Goal: Task Accomplishment & Management: Manage account settings

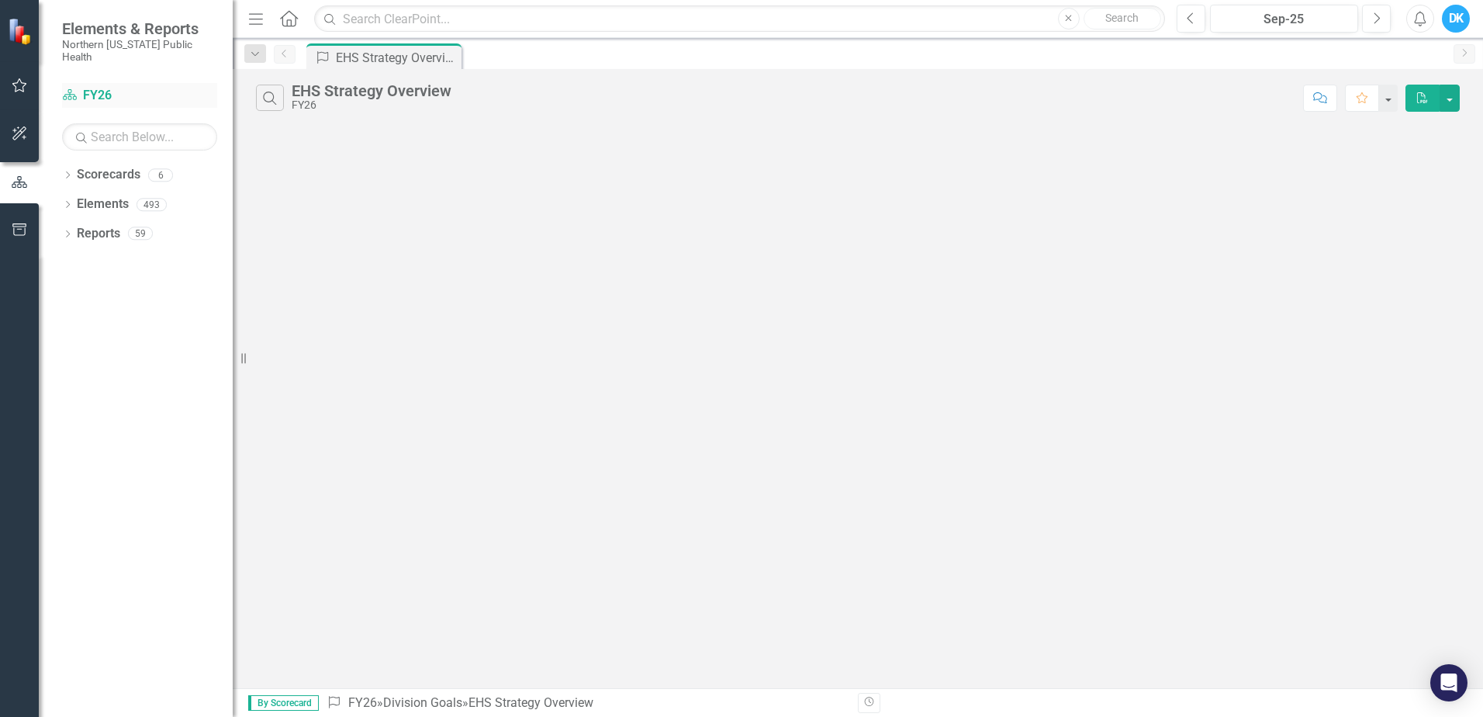
click at [77, 89] on icon at bounding box center [70, 94] width 14 height 11
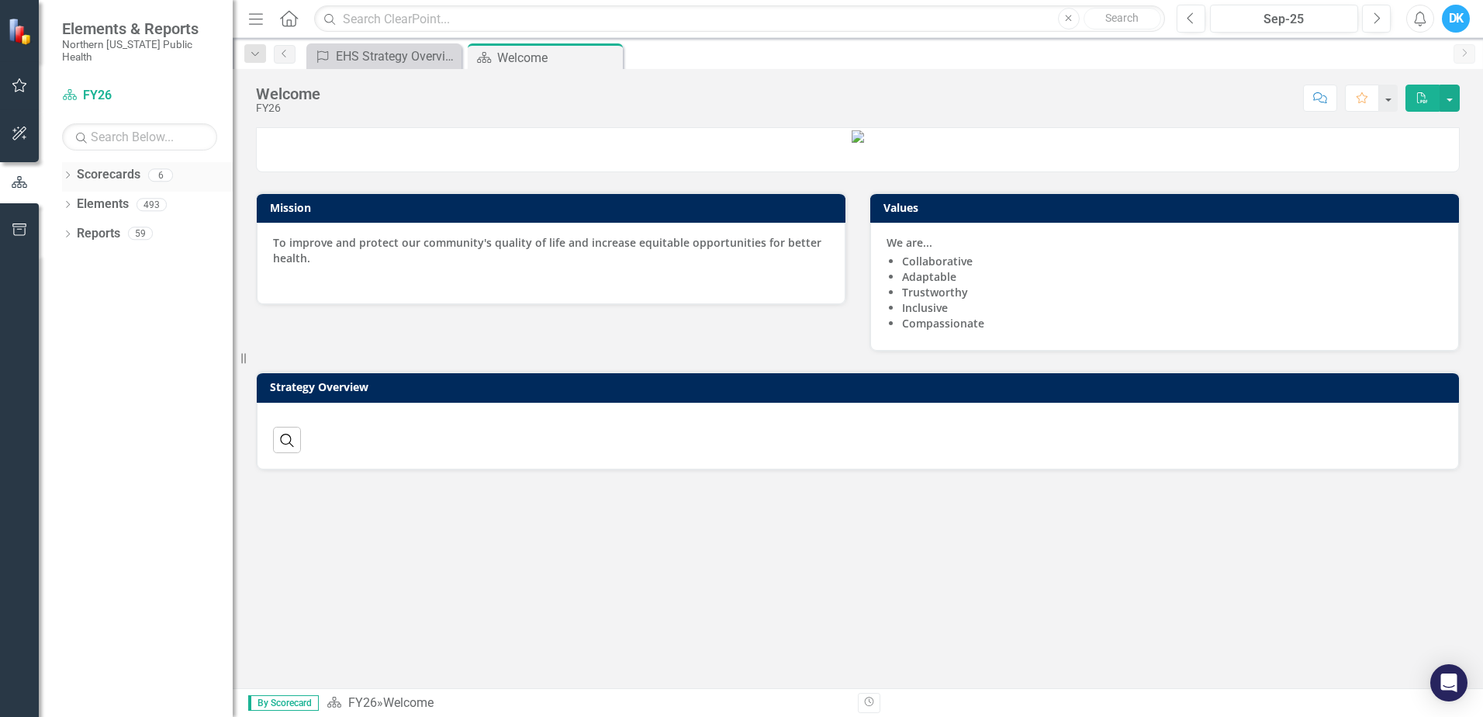
click at [87, 166] on link "Scorecards" at bounding box center [109, 175] width 64 height 18
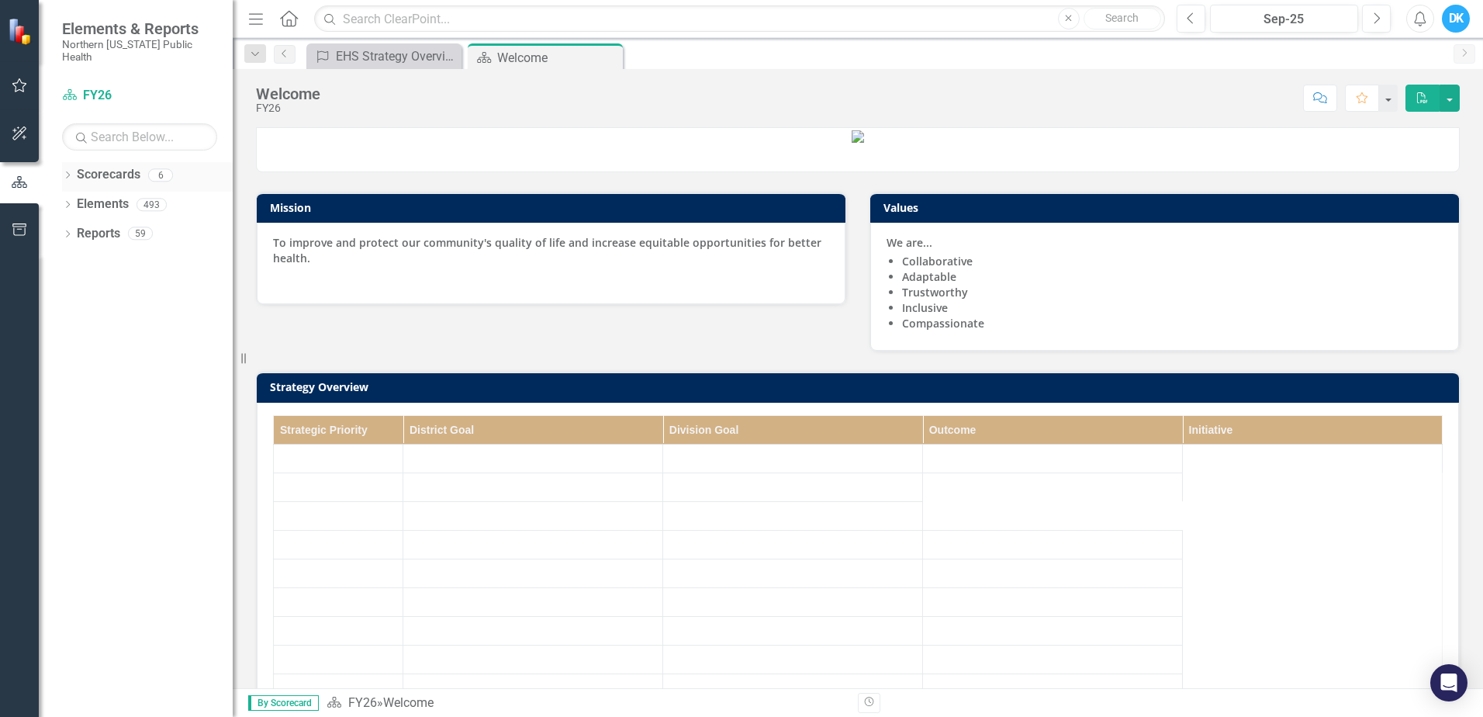
click at [68, 172] on icon "Dropdown" at bounding box center [67, 176] width 11 height 9
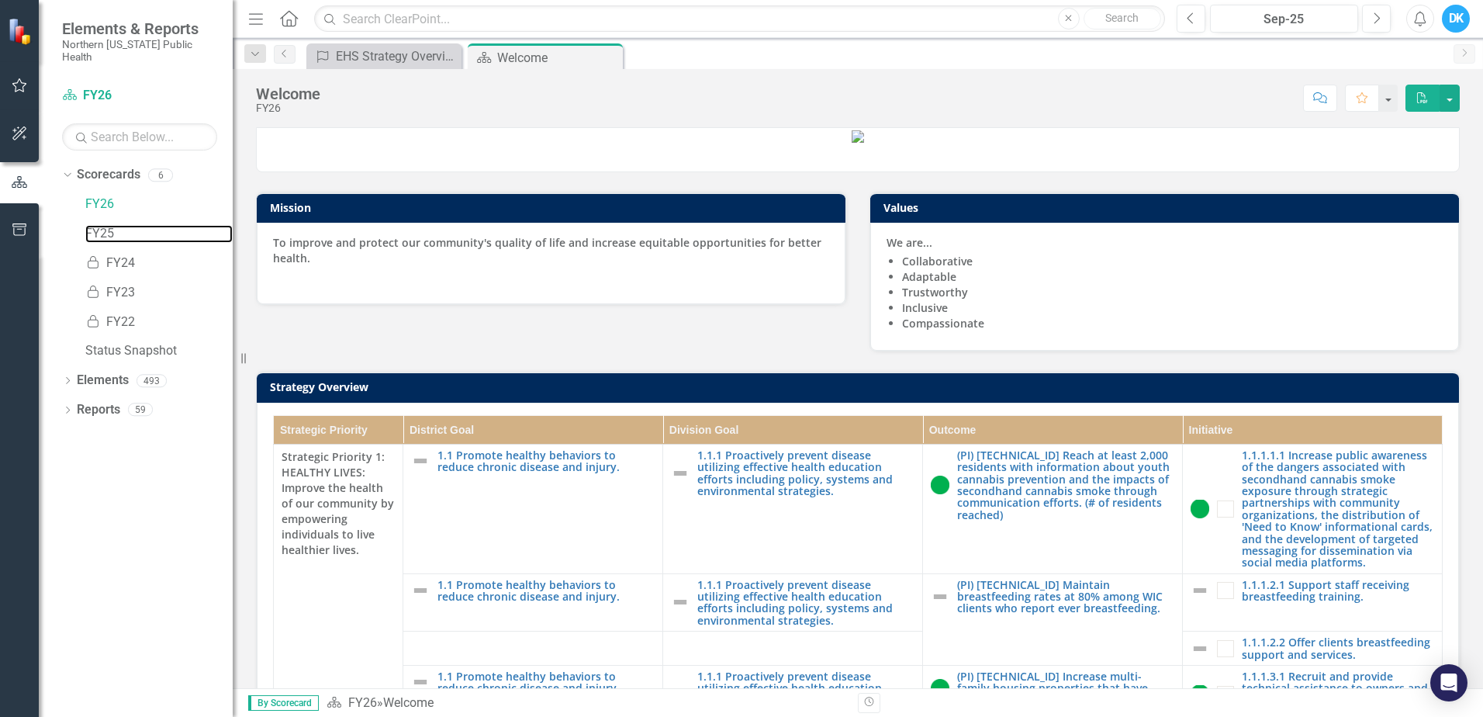
click at [102, 225] on link "FY25" at bounding box center [158, 234] width 147 height 18
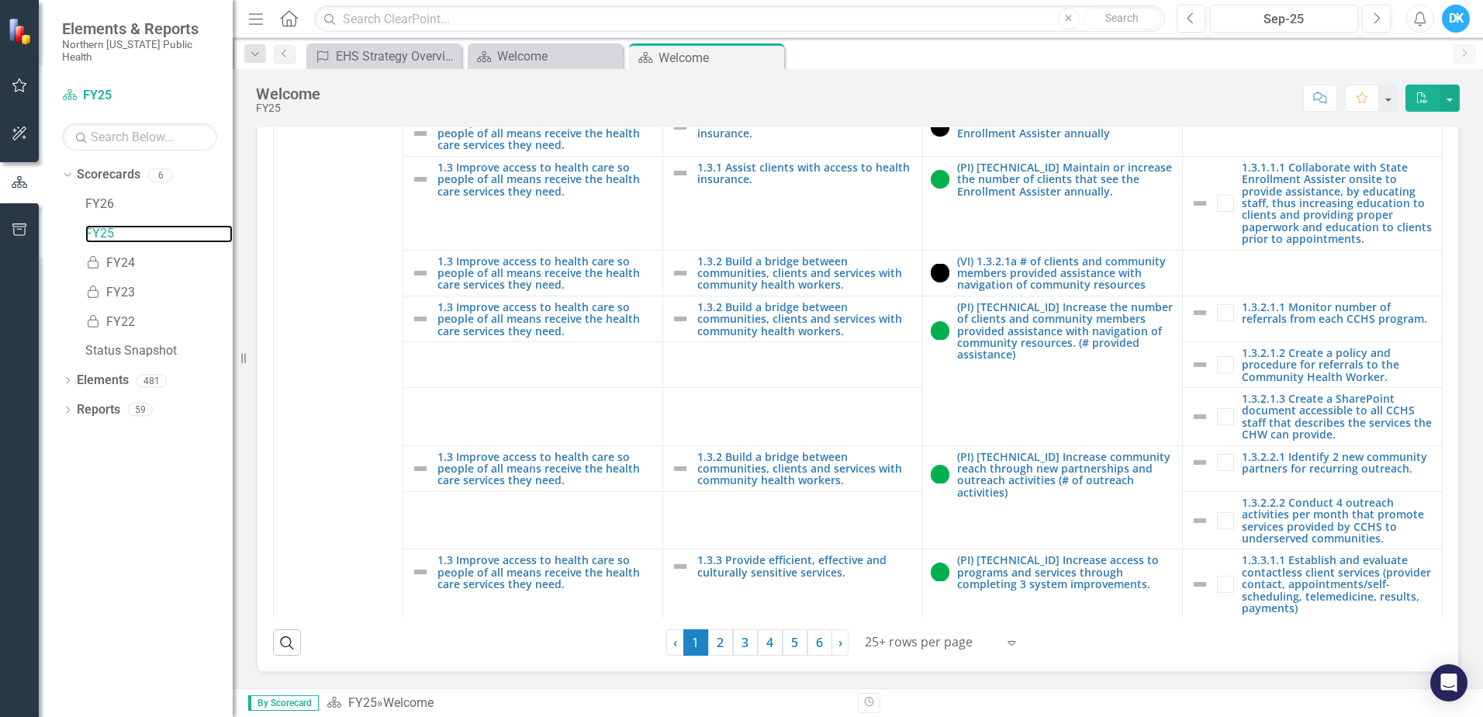
scroll to position [443, 0]
click at [715, 639] on link "2" at bounding box center [720, 642] width 25 height 26
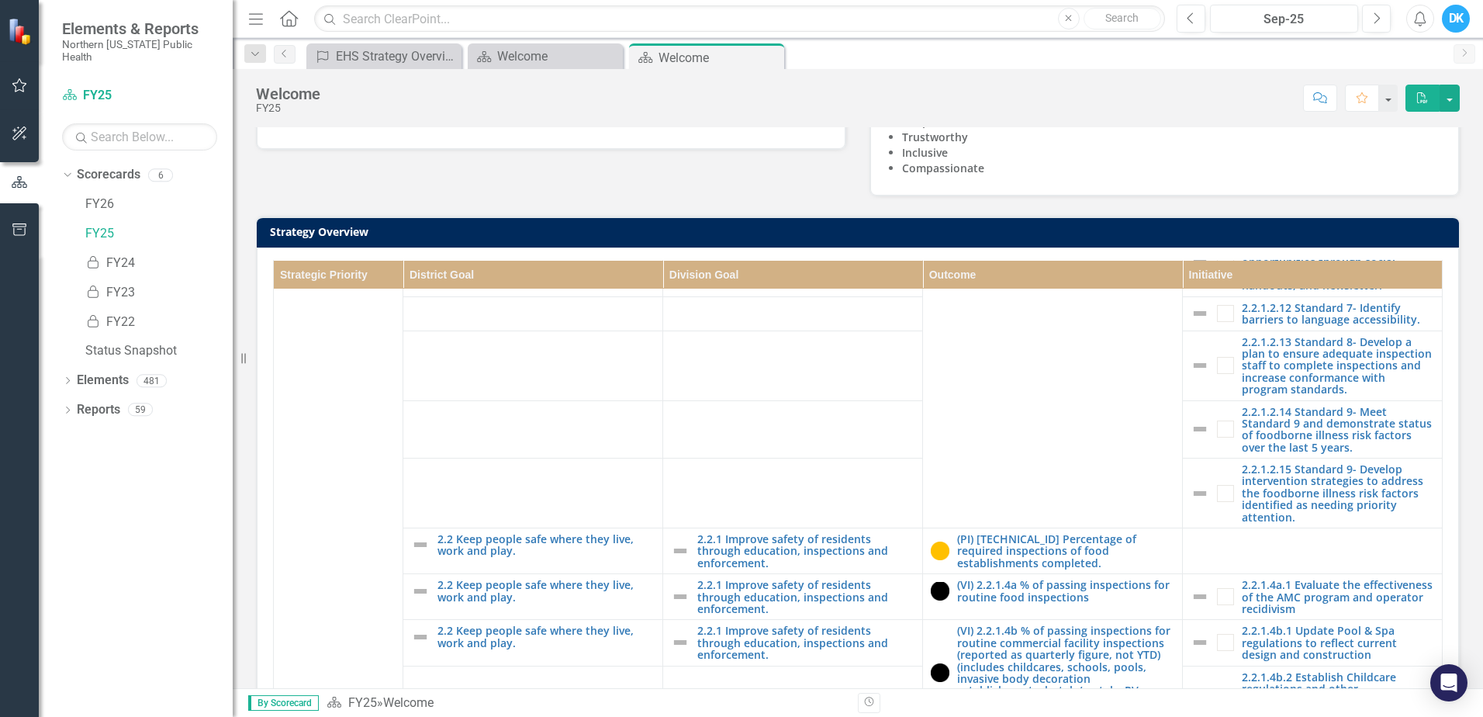
scroll to position [4134, 0]
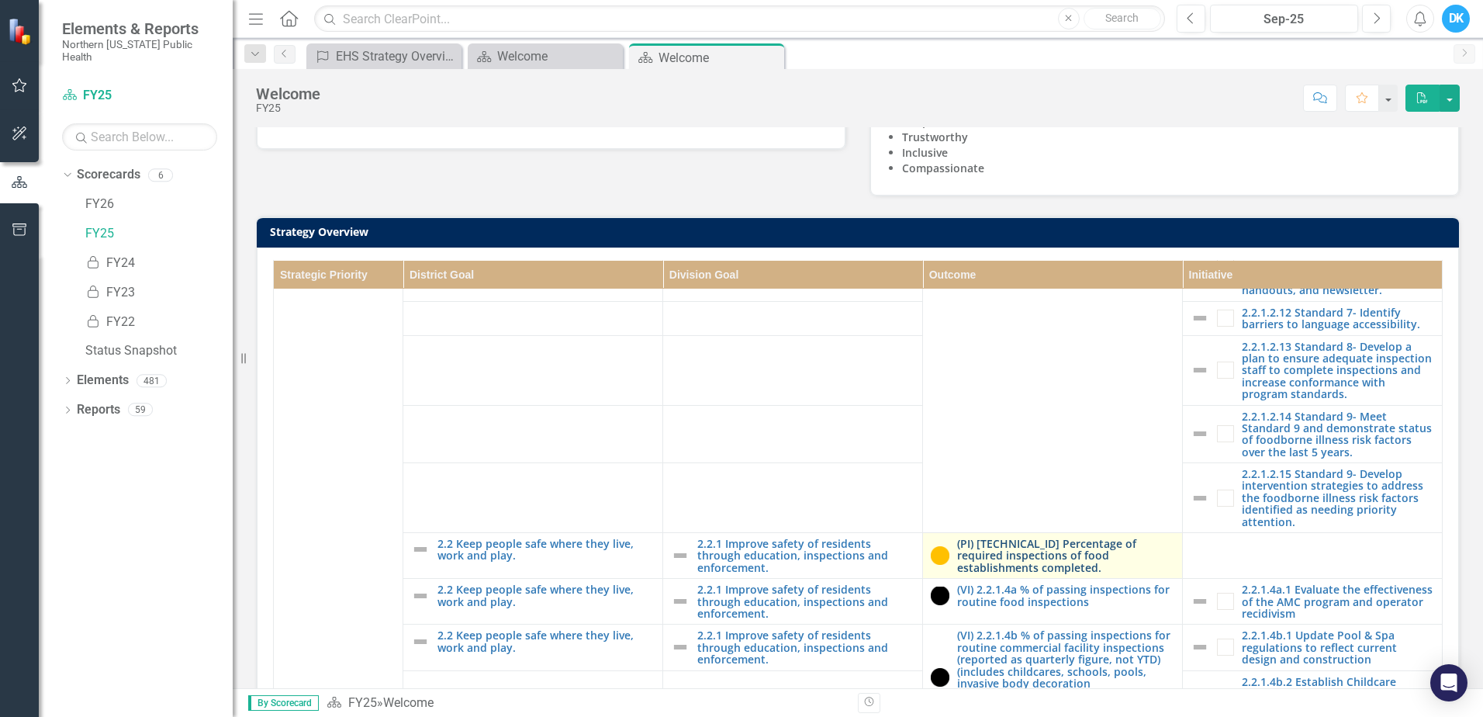
click at [982, 538] on link "(PI) 2.2.1.3 Percentage of required inspections of food establishments complete…" at bounding box center [1065, 556] width 217 height 36
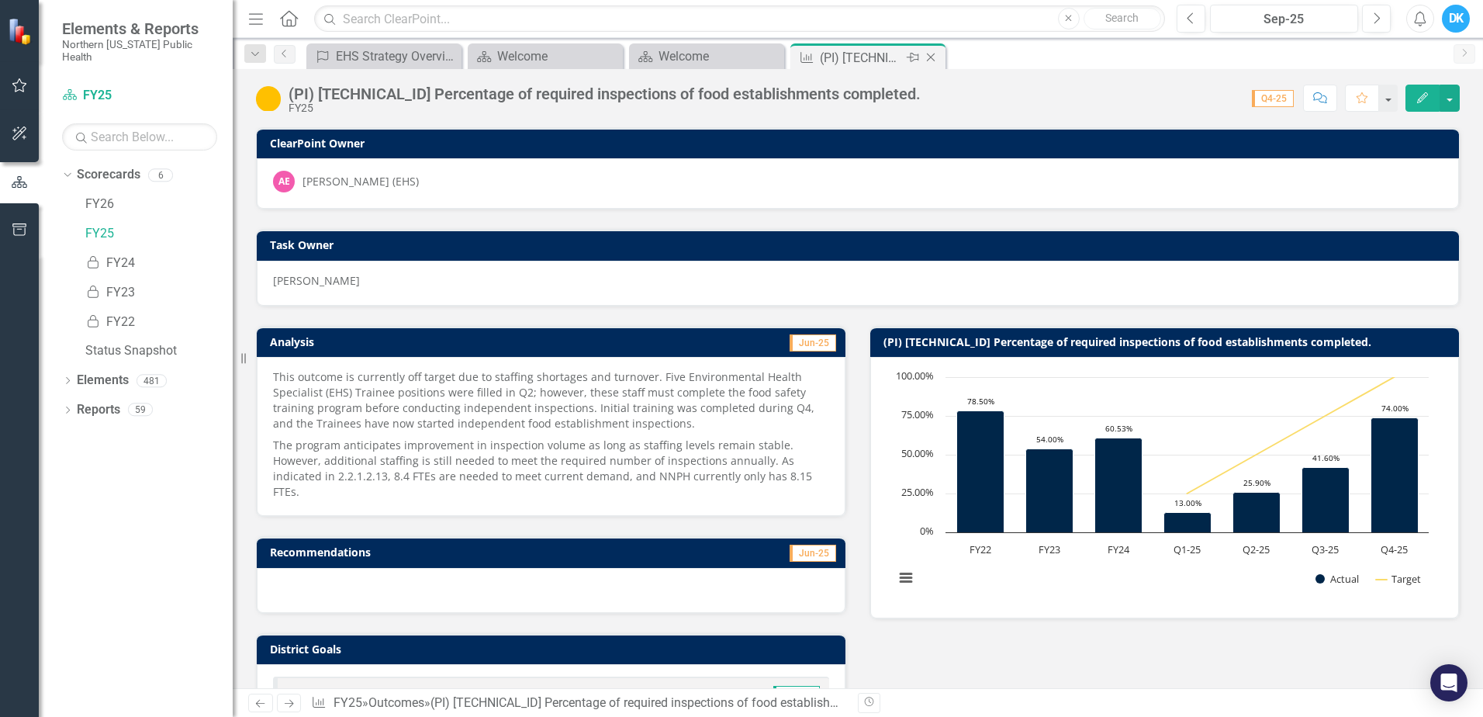
click at [932, 61] on icon "Close" at bounding box center [931, 57] width 16 height 12
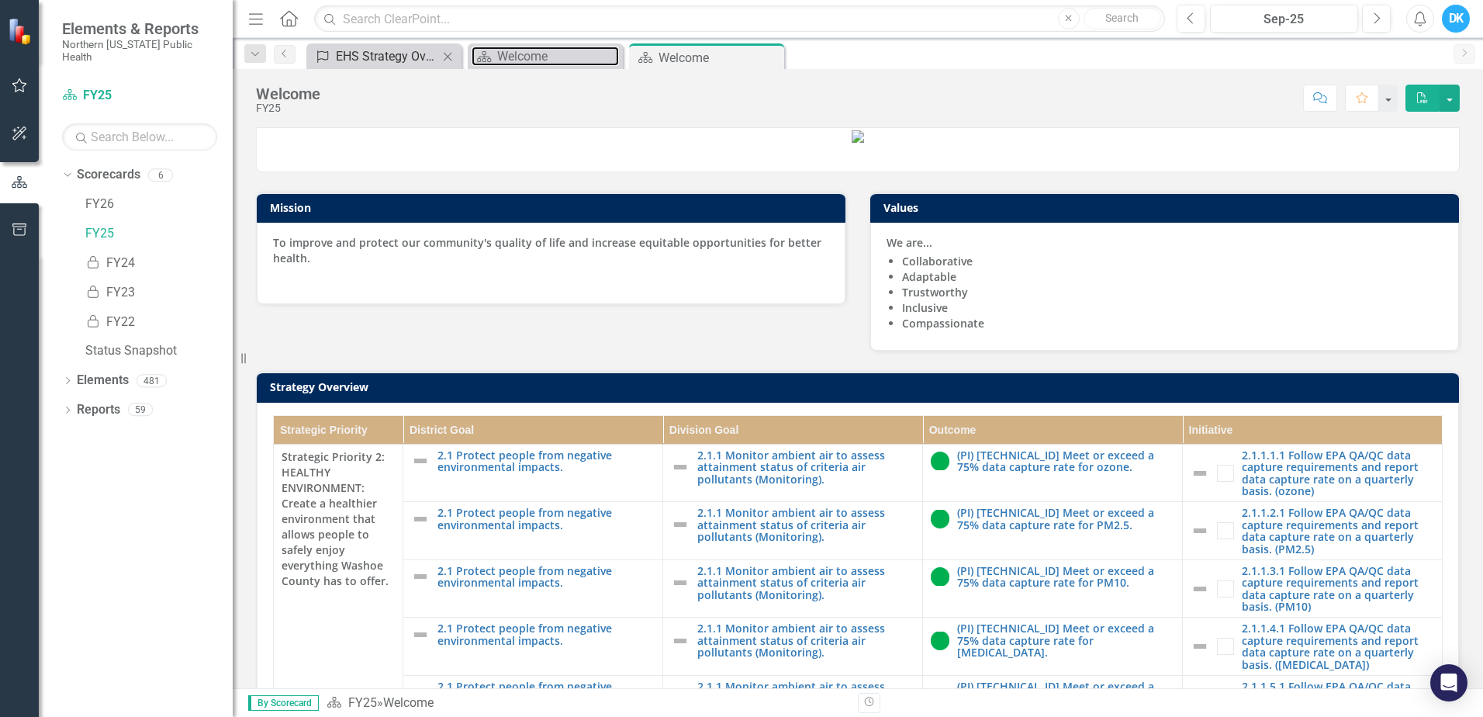
drag, startPoint x: 494, startPoint y: 48, endPoint x: 407, endPoint y: 51, distance: 87.7
click at [493, 49] on link "Scorecard Welcome" at bounding box center [545, 56] width 147 height 19
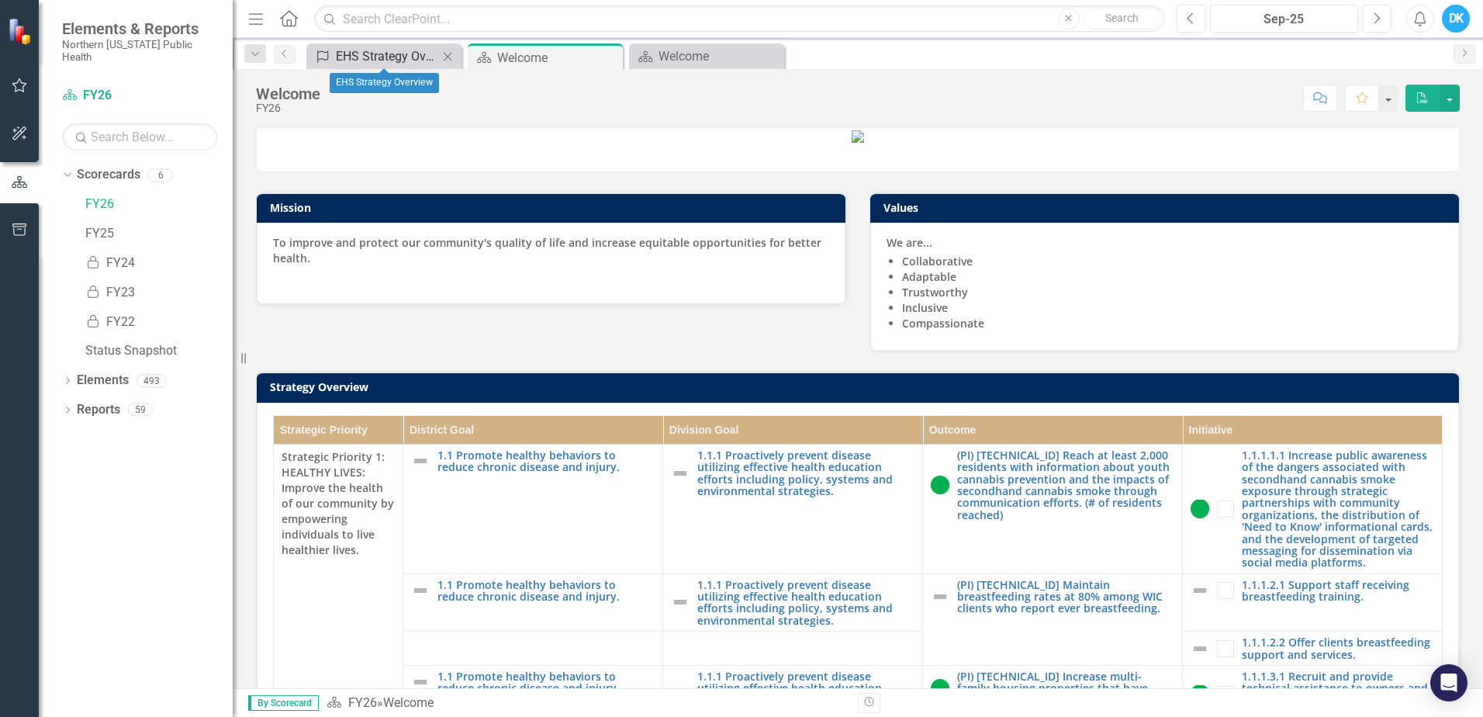
click at [403, 51] on div "EHS Strategy Overview" at bounding box center [387, 56] width 102 height 19
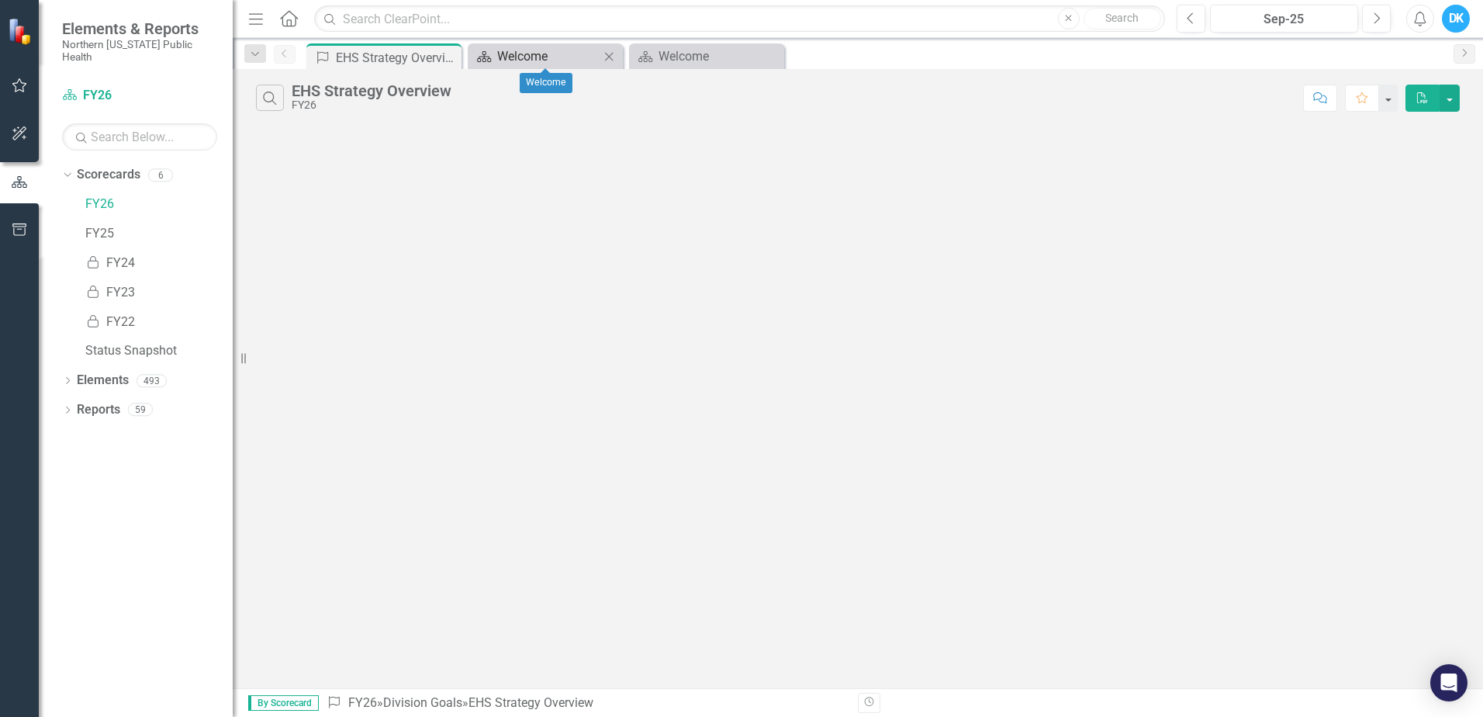
click at [554, 57] on div "Welcome" at bounding box center [548, 56] width 102 height 19
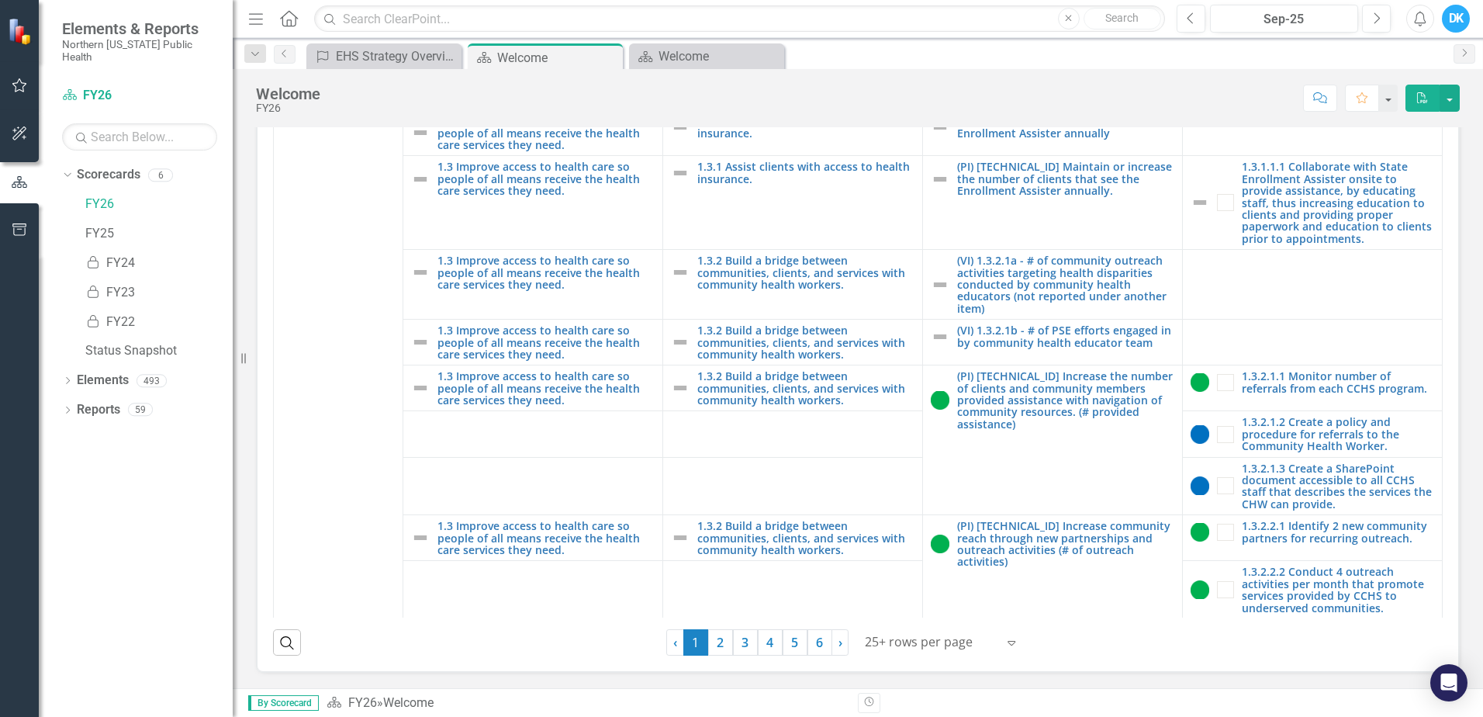
scroll to position [443, 0]
click at [717, 638] on link "2" at bounding box center [720, 642] width 25 height 26
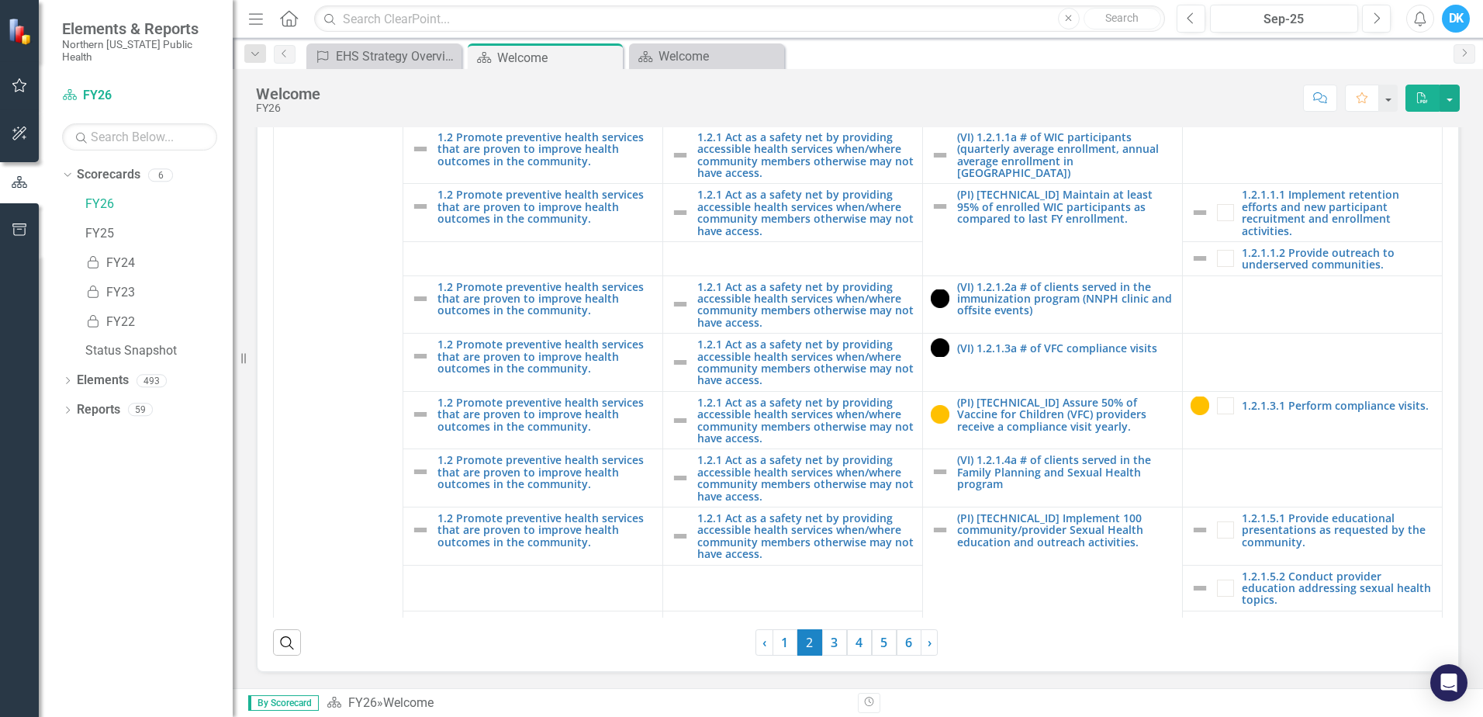
scroll to position [1164, 0]
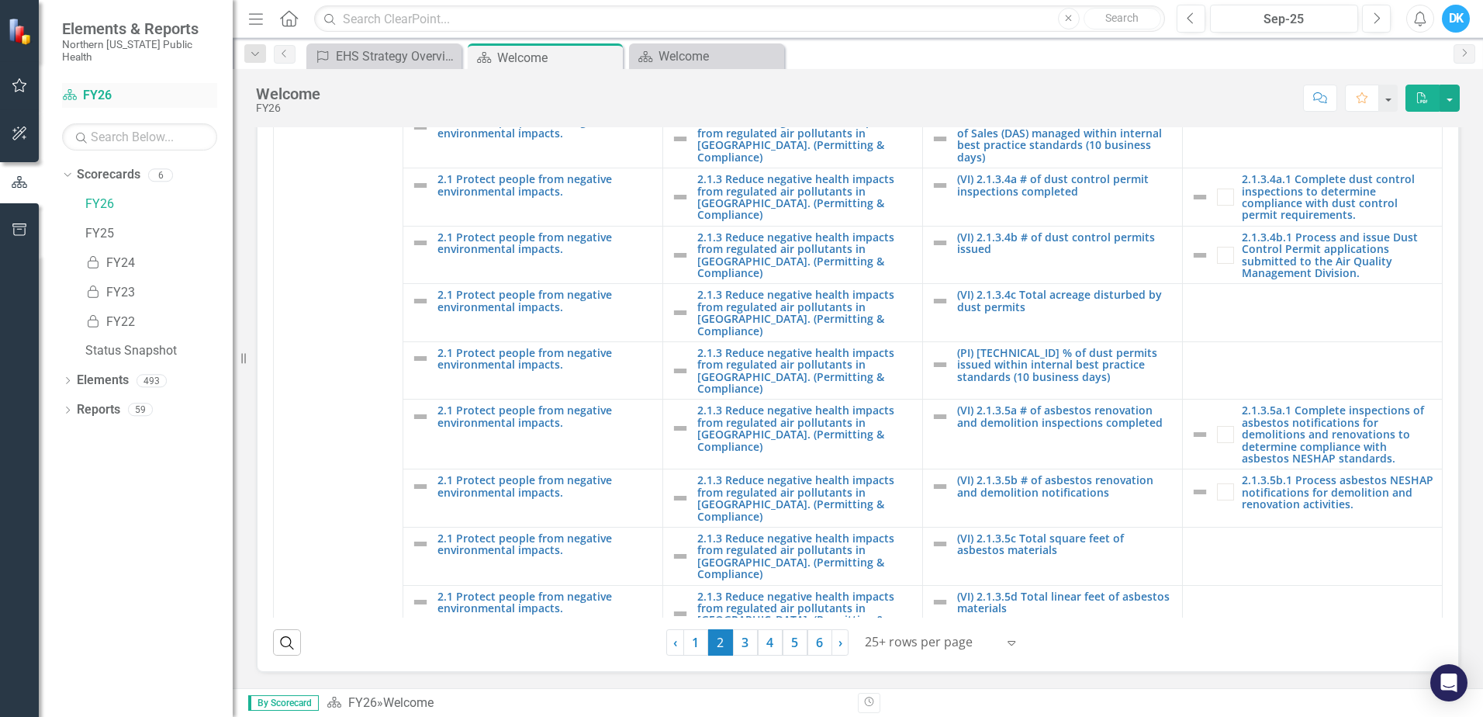
click at [88, 87] on link "Scorecard FY26" at bounding box center [139, 96] width 155 height 18
click at [70, 162] on div "Dropdown Scorecards 6" at bounding box center [147, 176] width 171 height 29
click at [72, 173] on div "Dropdown" at bounding box center [67, 177] width 11 height 8
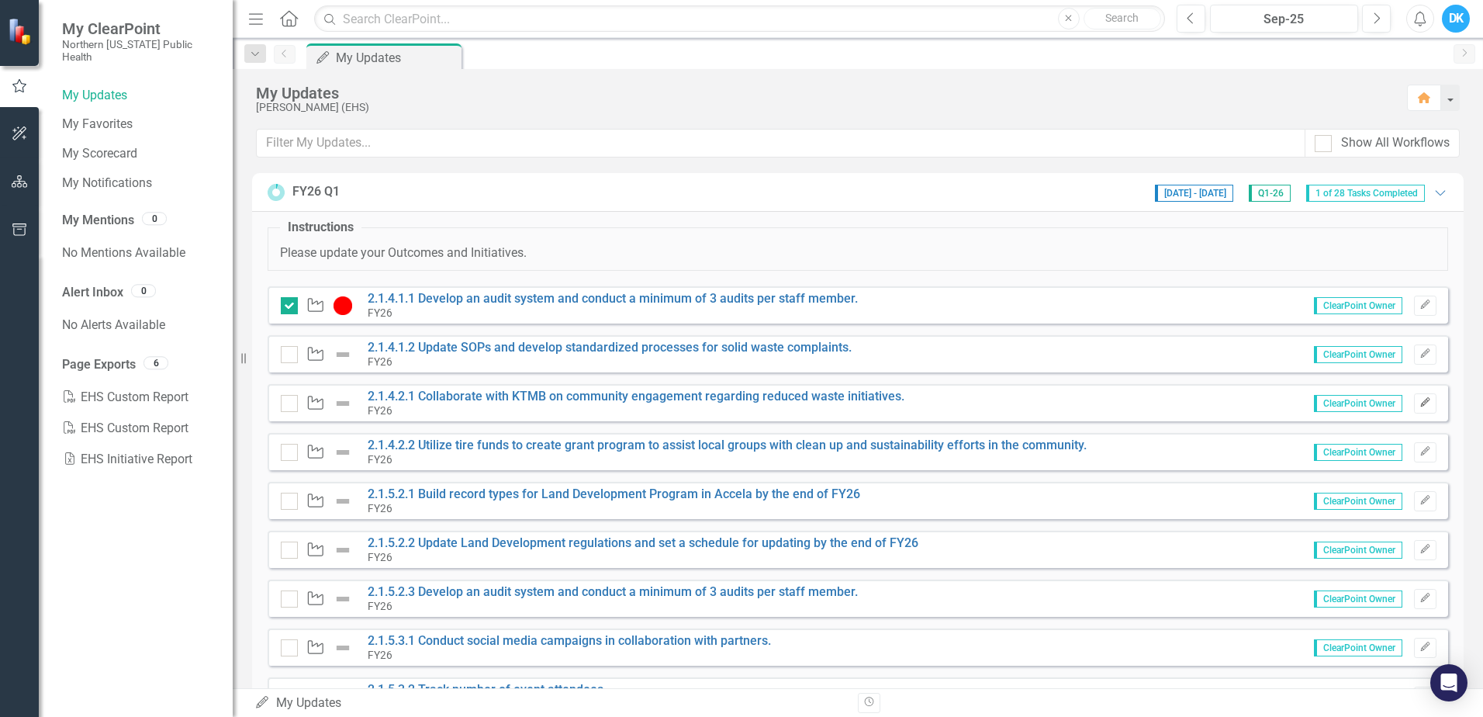
click at [1420, 403] on icon "button" at bounding box center [1424, 402] width 9 height 9
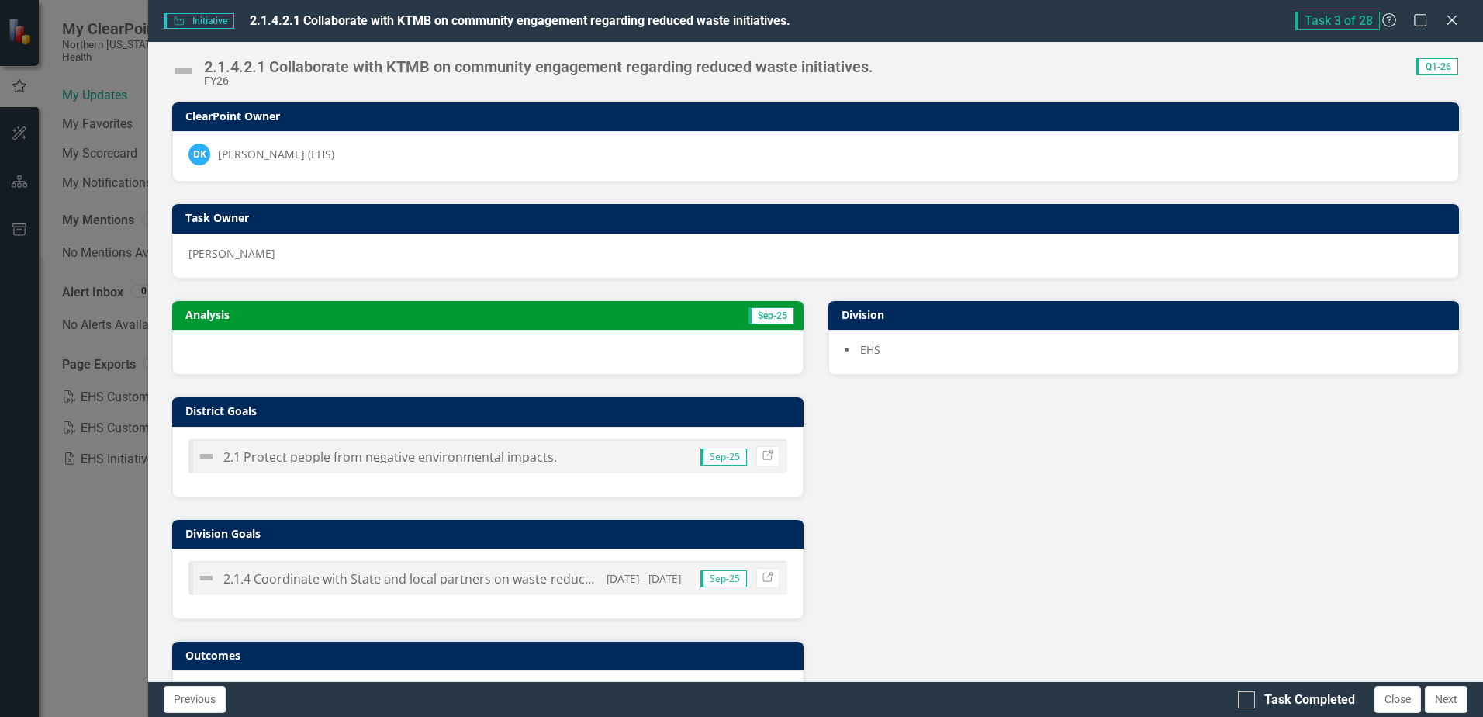
click at [409, 313] on h3 "Analysis" at bounding box center [332, 315] width 295 height 12
click at [1459, 21] on icon "Close" at bounding box center [1451, 19] width 19 height 15
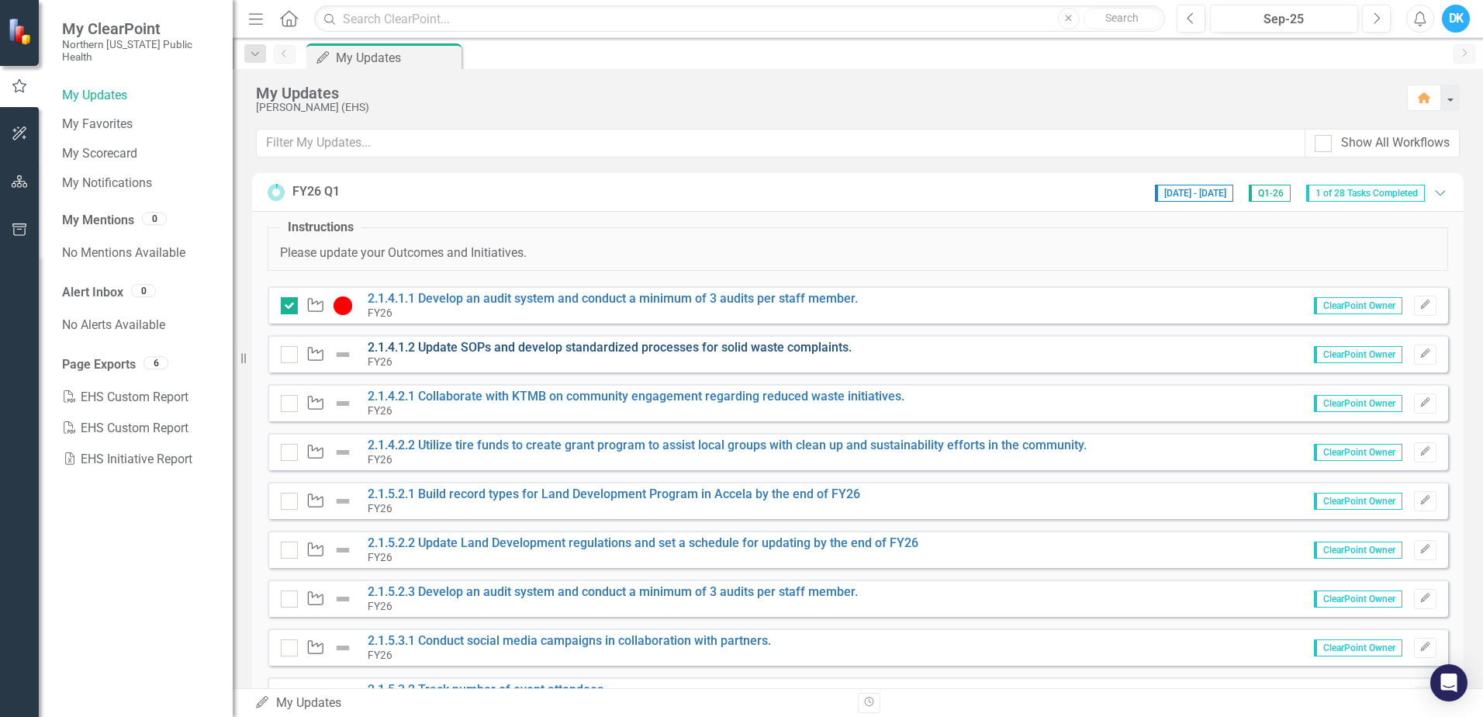
click at [629, 347] on link "2.1.4.1.2 Update SOPs and develop standardized processes for solid waste compla…" at bounding box center [610, 347] width 484 height 15
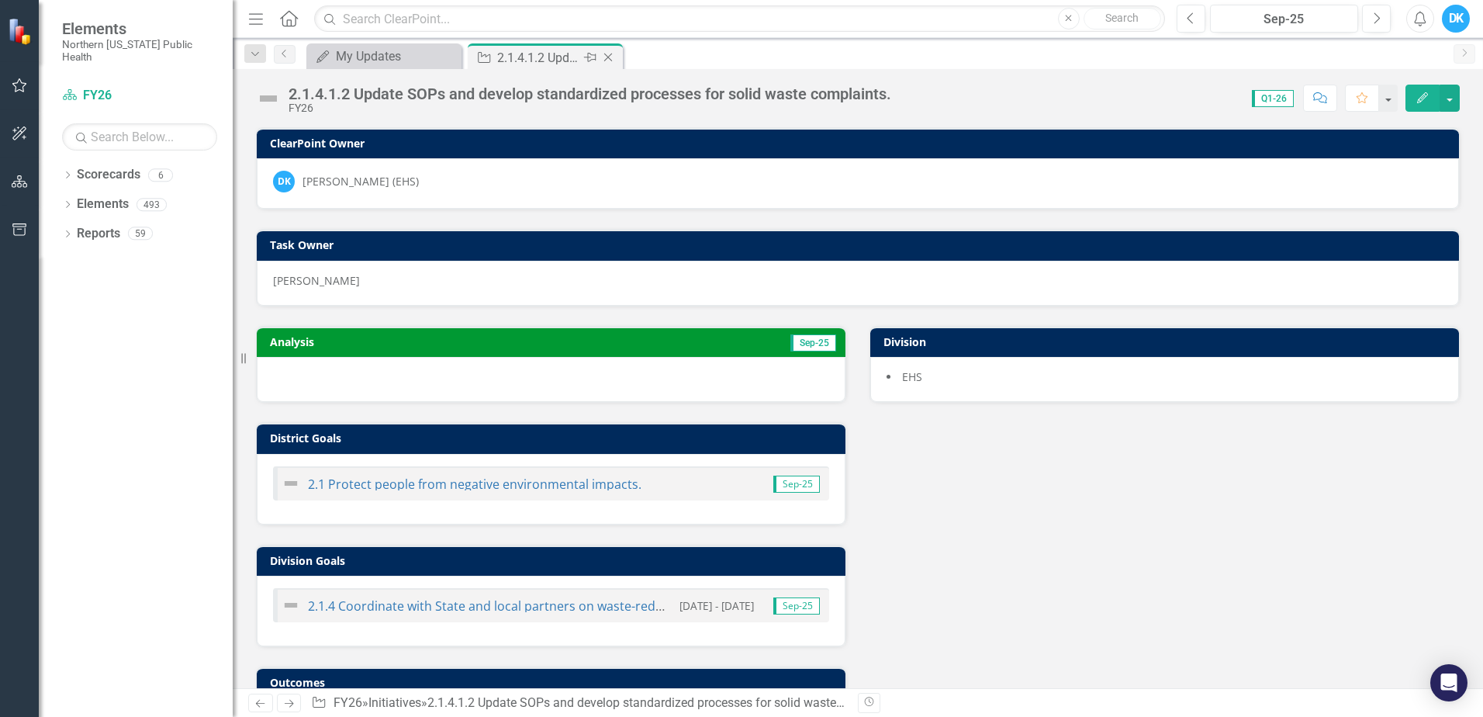
click at [616, 55] on icon "Close" at bounding box center [608, 57] width 16 height 12
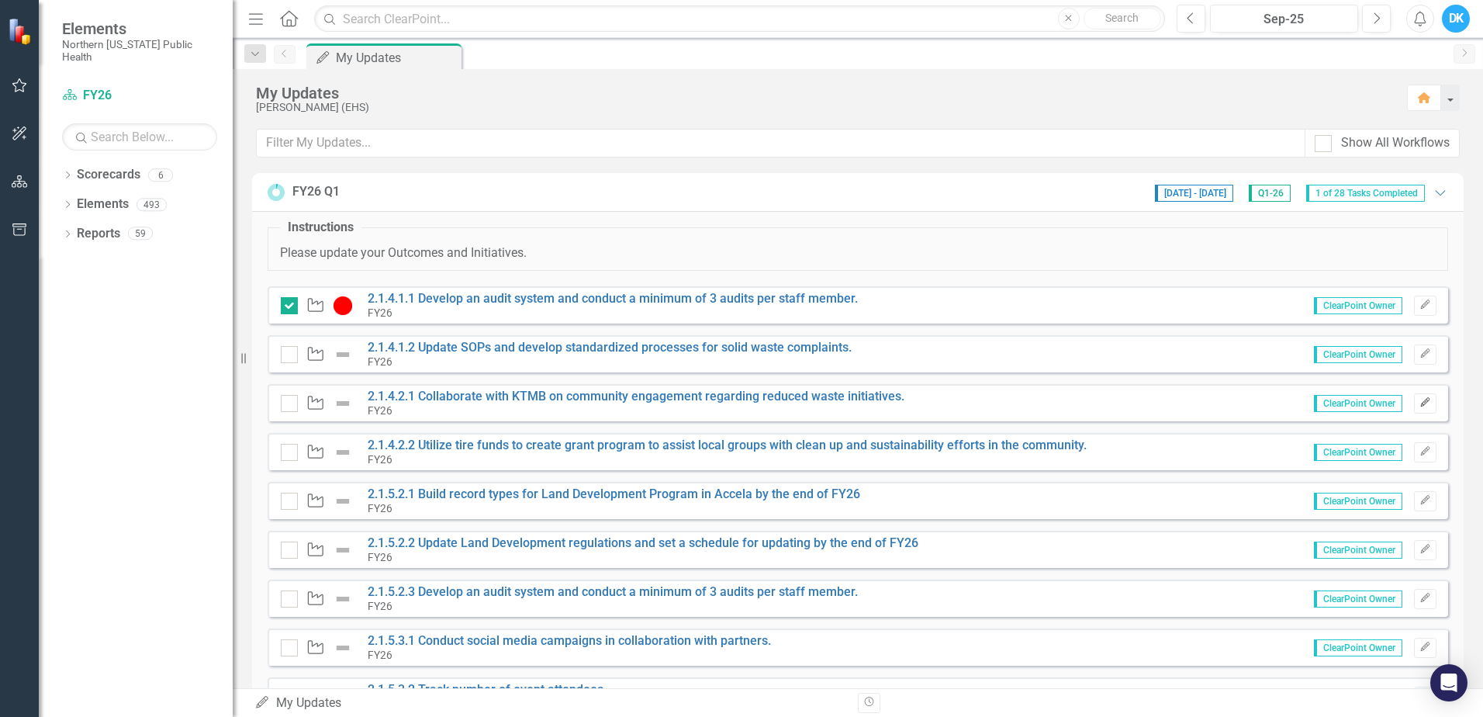
click at [1420, 399] on icon "Edit" at bounding box center [1426, 402] width 12 height 9
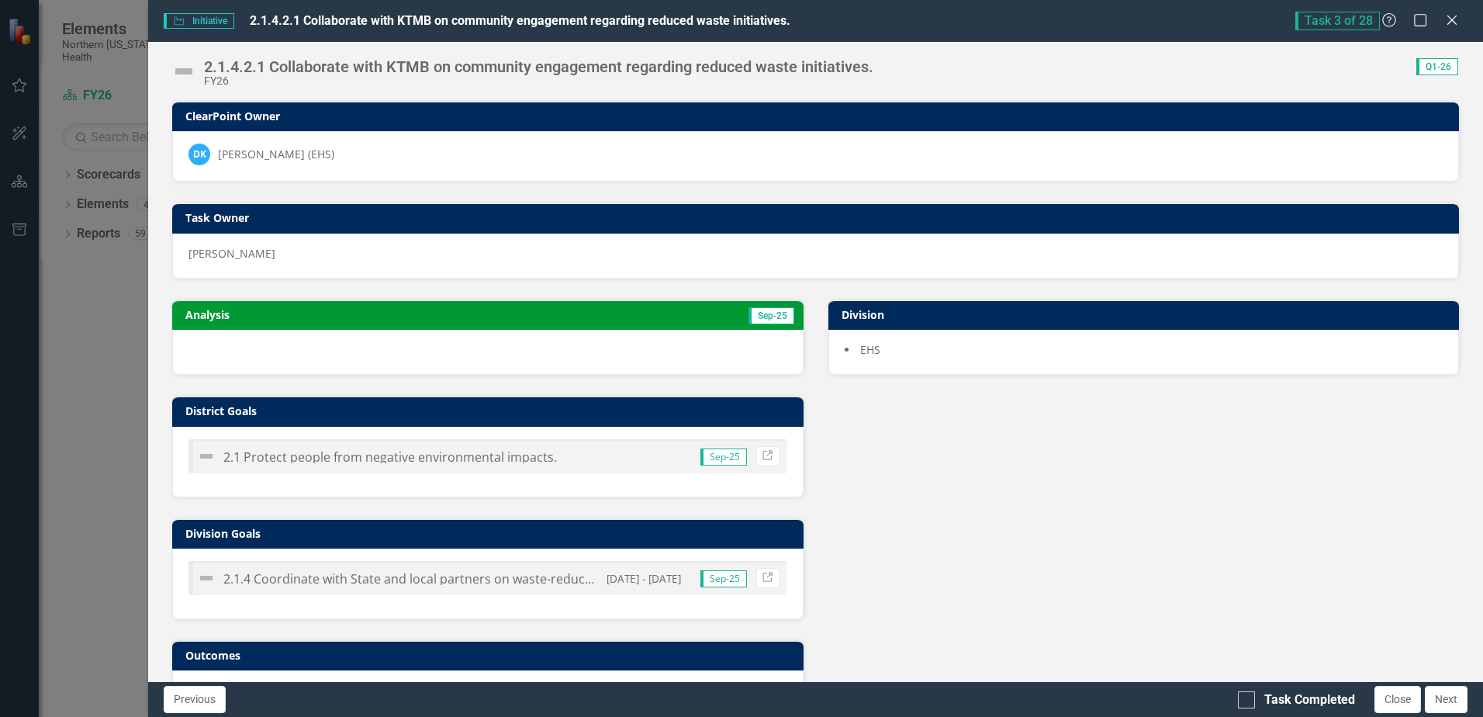
click at [596, 310] on td "Sep-25" at bounding box center [638, 316] width 316 height 23
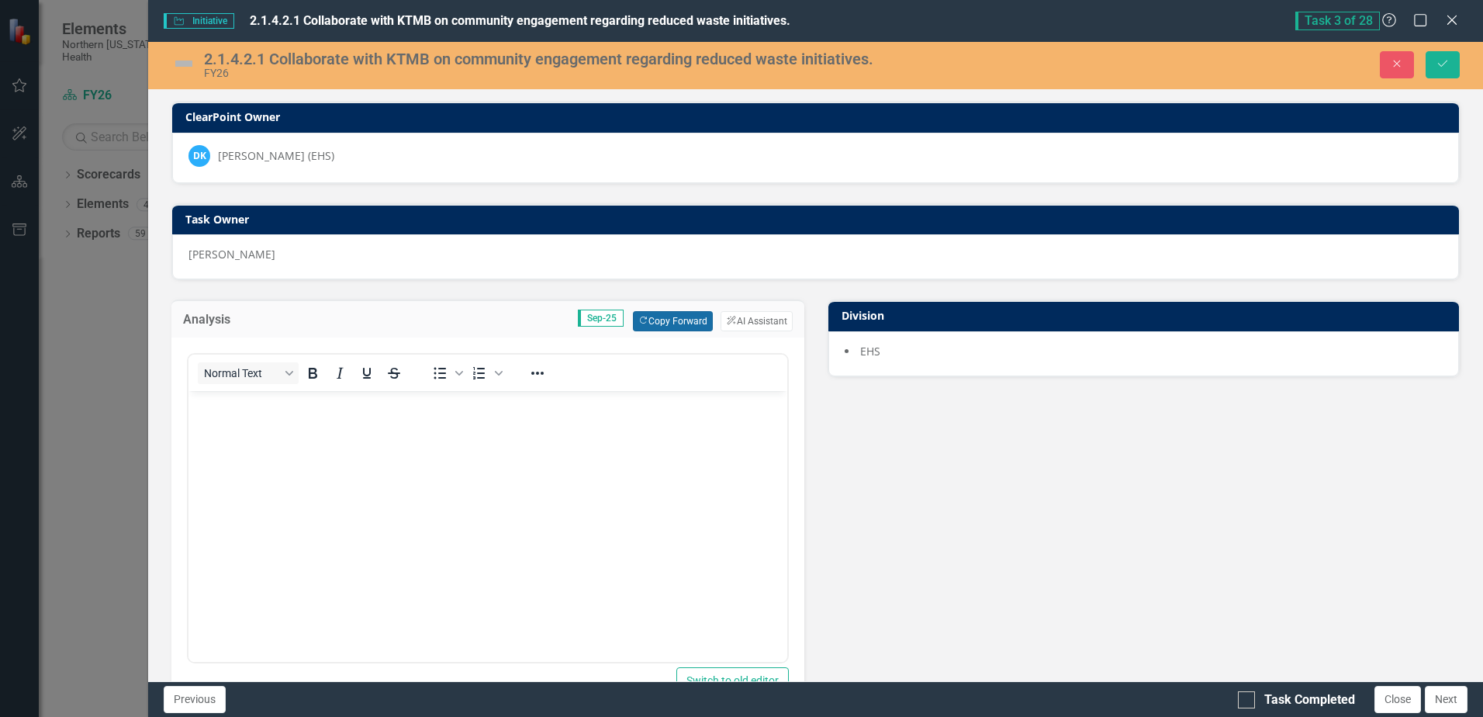
click at [672, 312] on button "Copy Forward Copy Forward" at bounding box center [673, 321] width 80 height 20
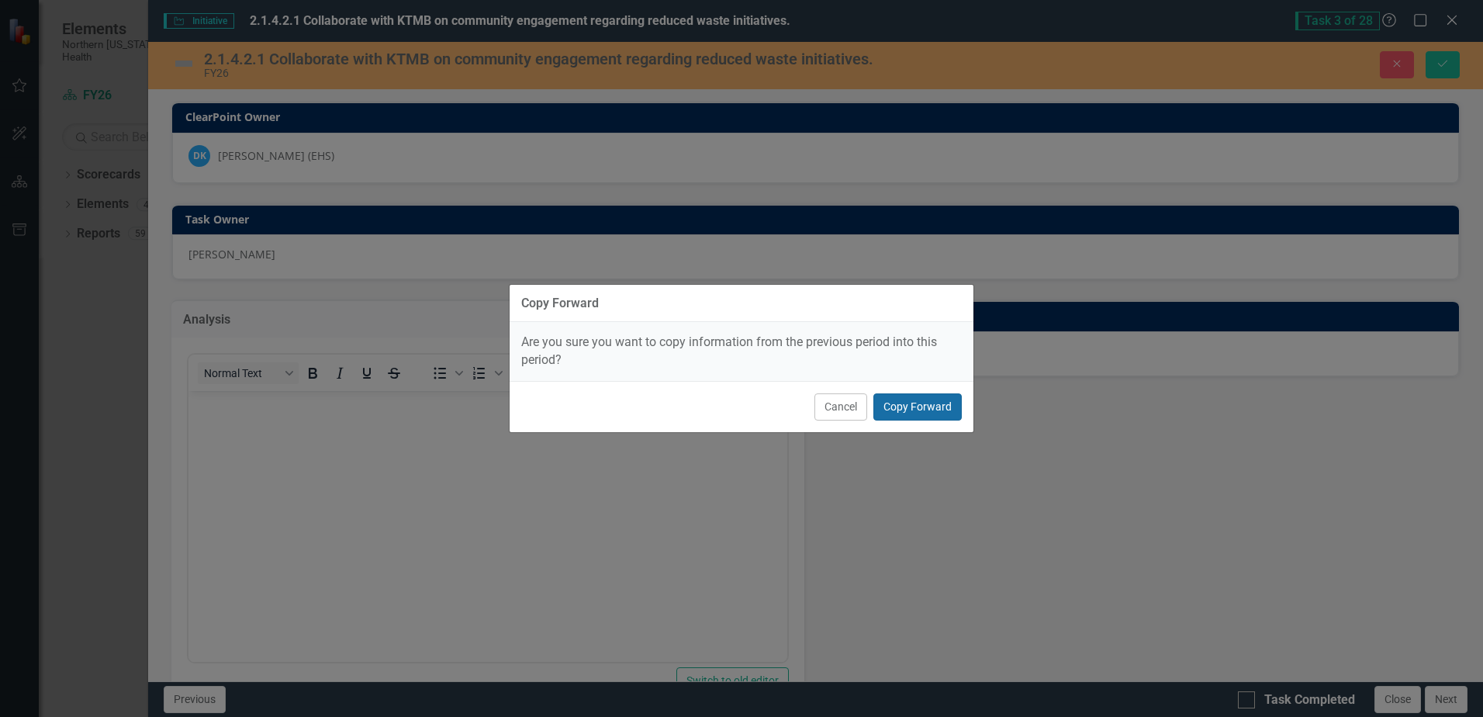
click at [906, 400] on button "Copy Forward" at bounding box center [918, 406] width 88 height 27
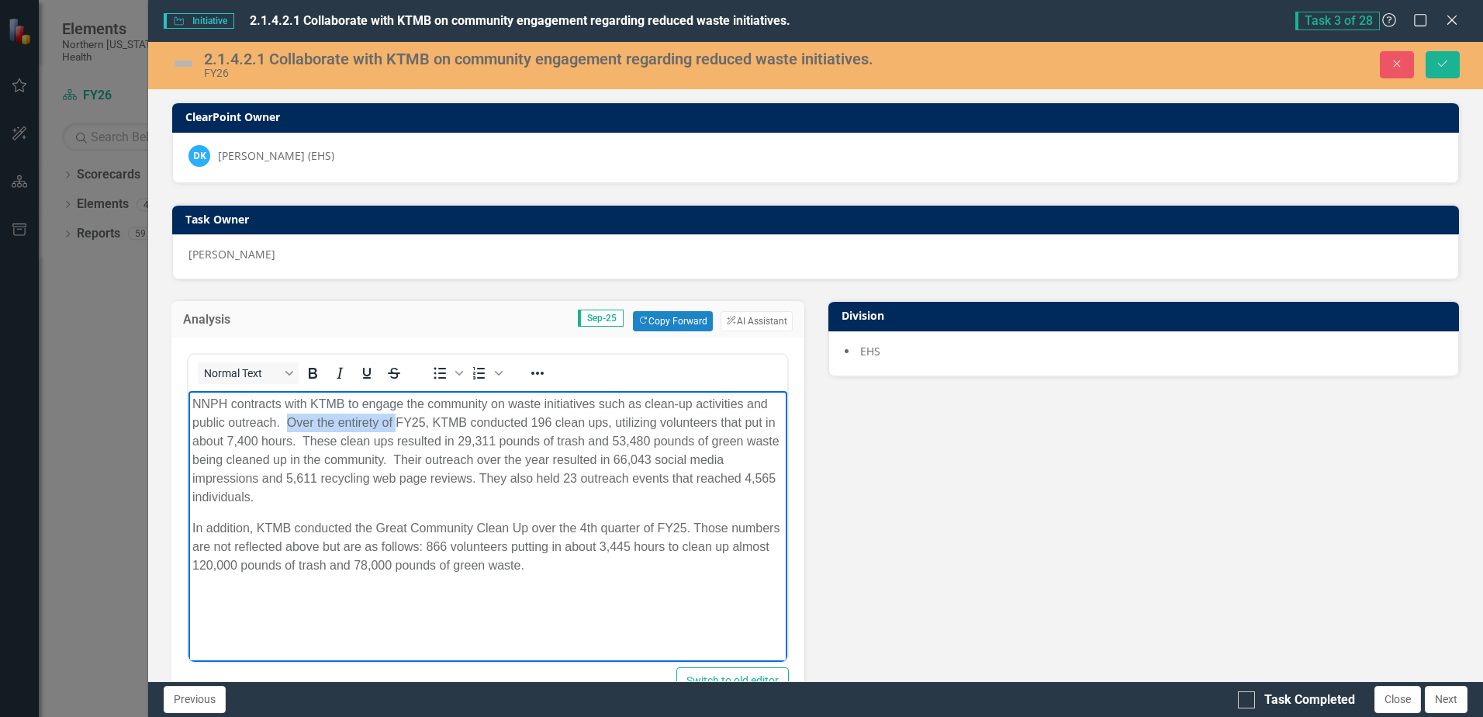
drag, startPoint x: 289, startPoint y: 420, endPoint x: 395, endPoint y: 416, distance: 106.4
click at [395, 416] on p "NNPH contracts with KTMB to engage the community on waste initiatives such as c…" at bounding box center [487, 451] width 590 height 112
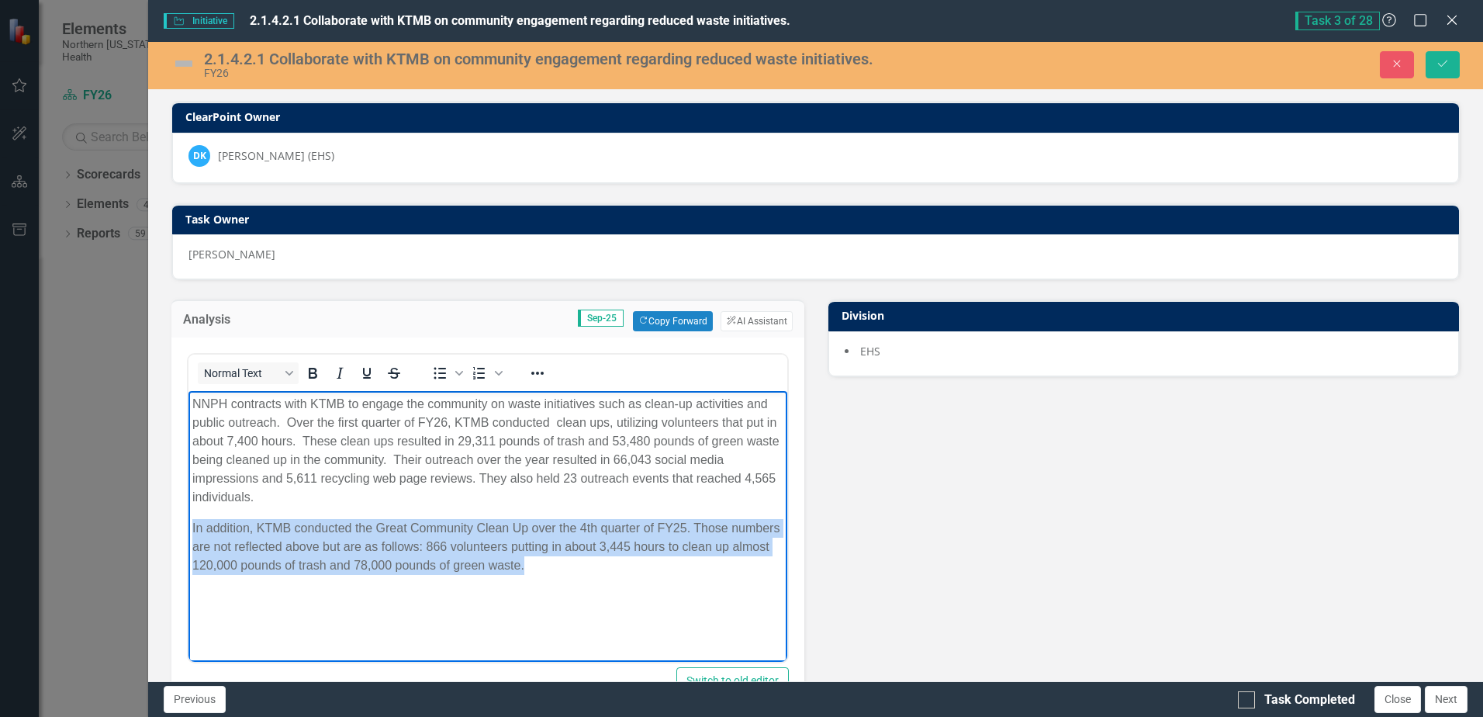
drag, startPoint x: 522, startPoint y: 552, endPoint x: 370, endPoint y: 915, distance: 393.6
click at [189, 523] on html "NNPH contracts with KTMB to engage the community on waste initiatives such as c…" at bounding box center [488, 507] width 598 height 233
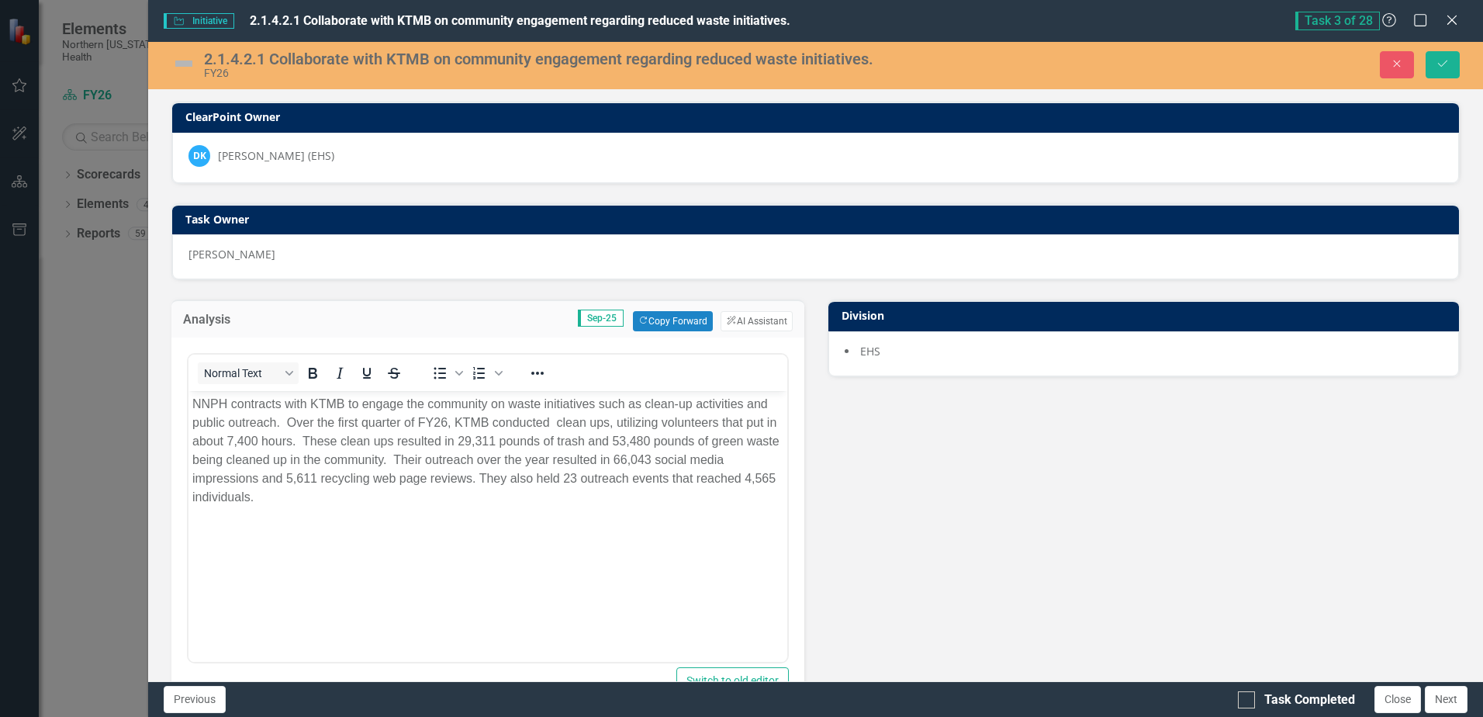
click at [182, 60] on img at bounding box center [183, 63] width 25 height 25
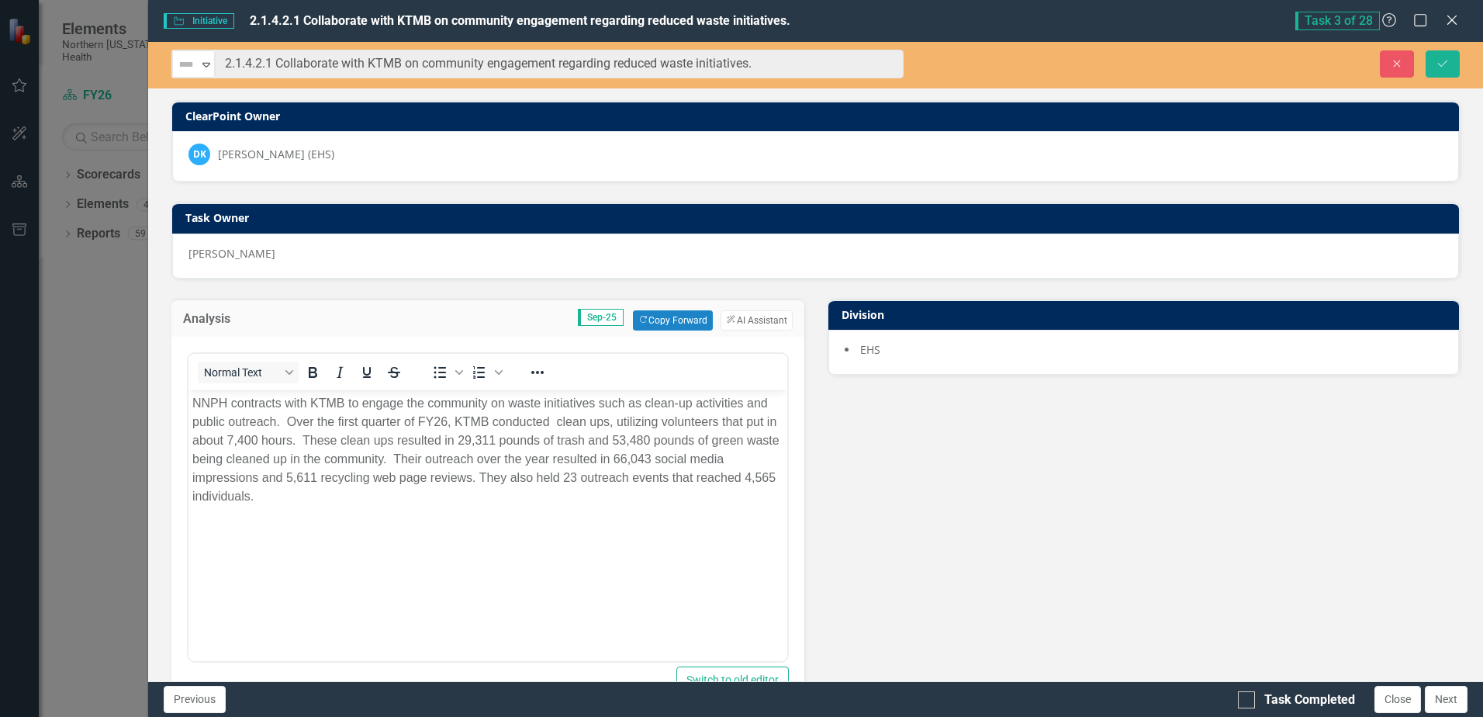
click at [182, 60] on img at bounding box center [186, 64] width 19 height 19
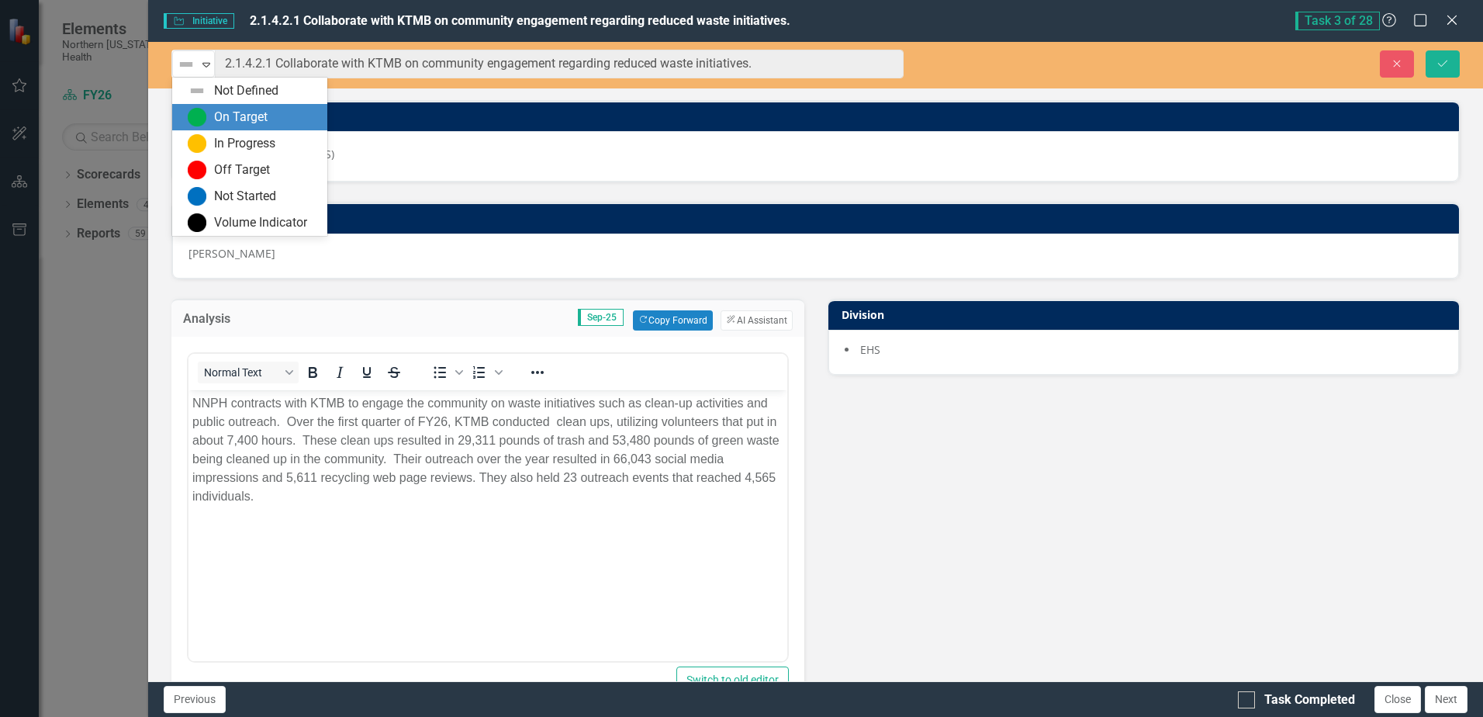
click at [234, 108] on div "On Target" at bounding box center [249, 117] width 155 height 26
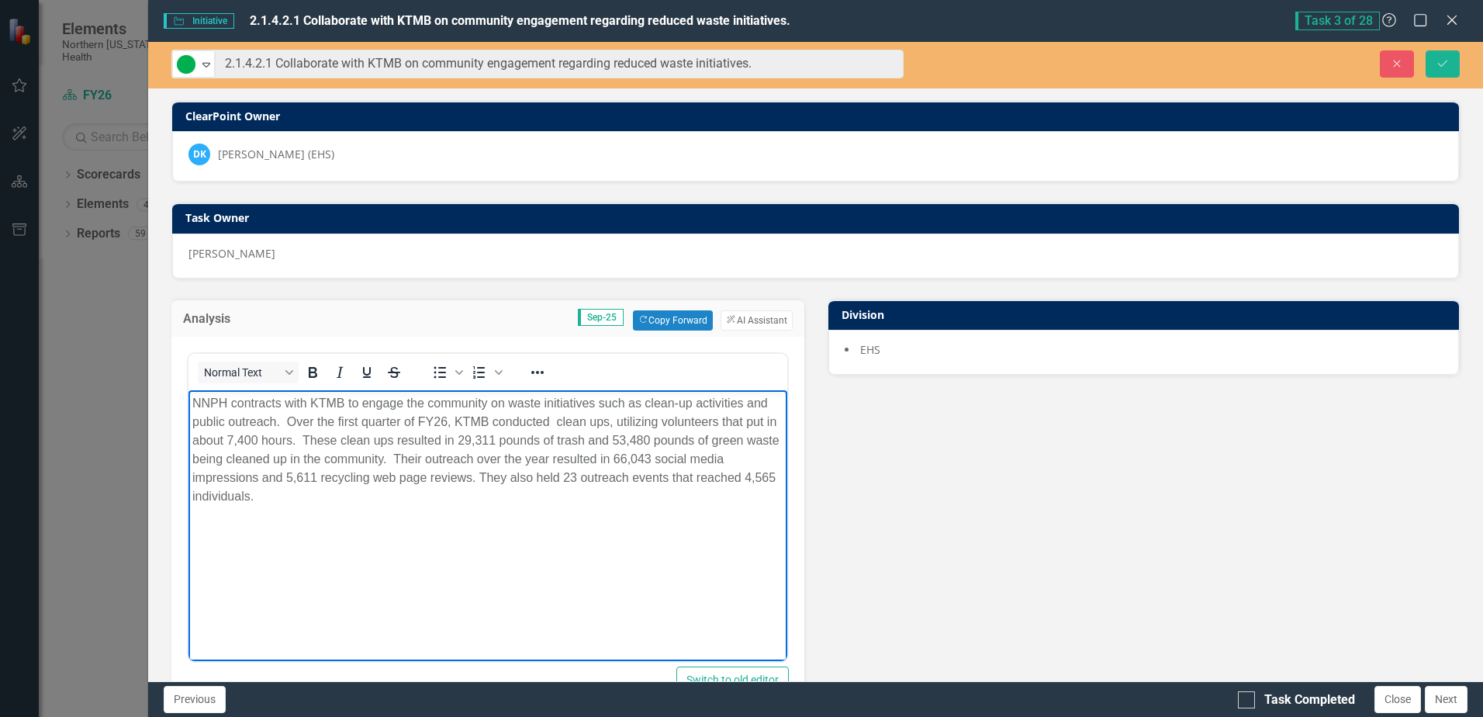
click at [396, 524] on p "Rich Text Area. Press ALT-0 for help." at bounding box center [487, 526] width 590 height 19
click at [402, 391] on body "NNPH contracts with KTMB to engage the community on waste initiatives such as c…" at bounding box center [488, 505] width 598 height 233
click at [365, 429] on p "NNPH contracts with KTMB to engage the community on waste initiatives such as c…" at bounding box center [487, 449] width 590 height 112
click at [372, 410] on p "NNPH contracts with KTMB to engage the community on waste initiatives such as c…" at bounding box center [487, 449] width 590 height 112
click at [376, 424] on p "NNPH contracts with KTMB to engage the community on waste initiatives such as c…" at bounding box center [487, 449] width 590 height 112
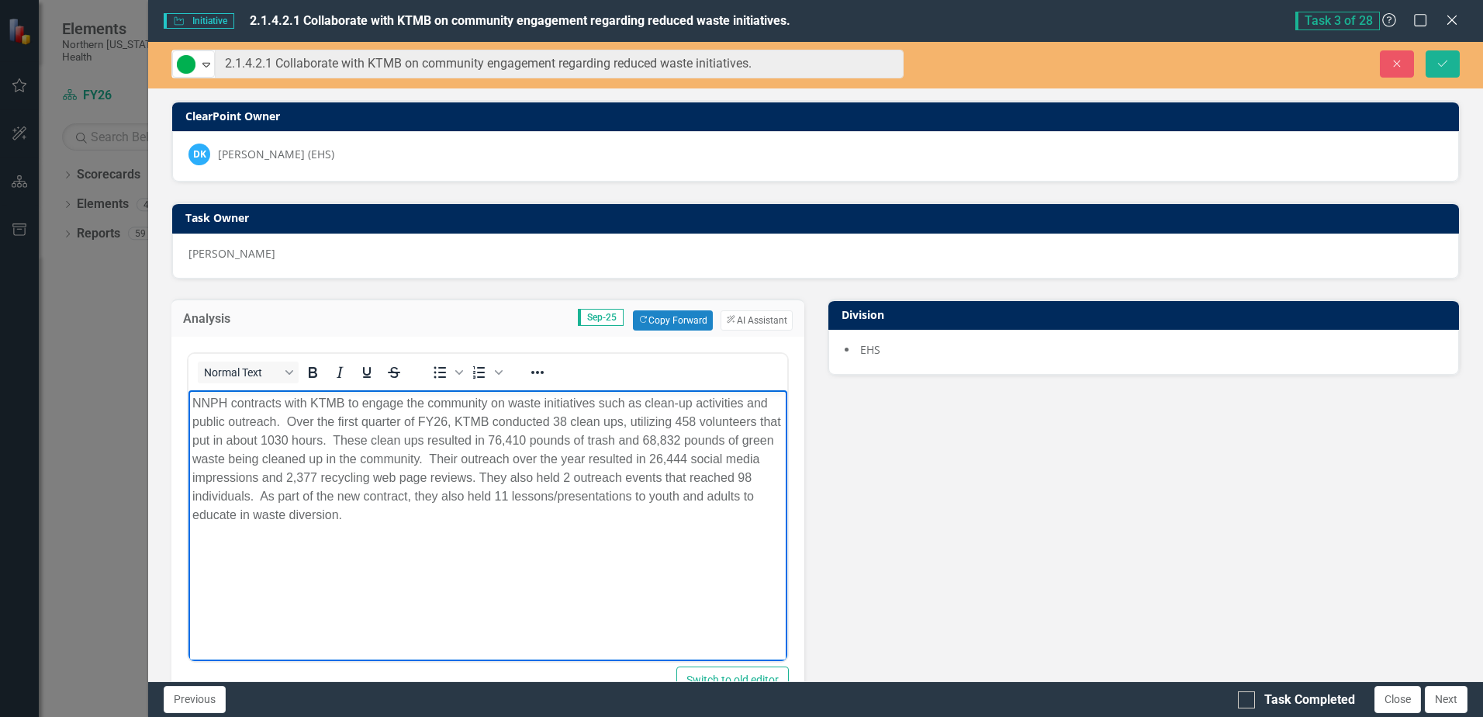
click at [343, 513] on p "NNPH contracts with KTMB to engage the community on waste initiatives such as c…" at bounding box center [487, 458] width 590 height 130
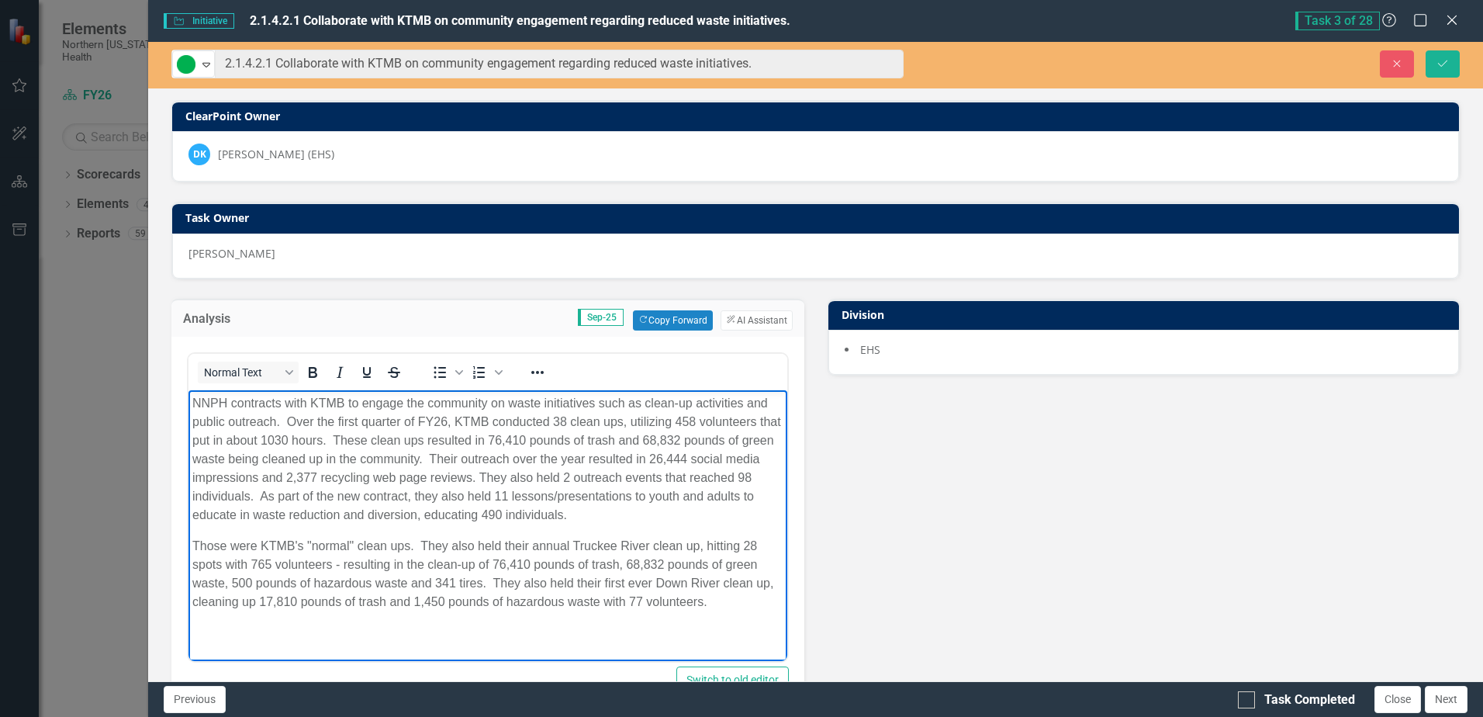
click at [515, 581] on p "Those were KTMB's "normal" clean ups. They also held their annual Truckee River…" at bounding box center [487, 573] width 590 height 74
click at [614, 602] on p "Those were KTMB's "normal" clean ups. They also held their annual Truckee River…" at bounding box center [487, 573] width 590 height 74
click at [715, 606] on p "Those were KTMB's "normal" clean ups. They also held their annual Truckee River…" at bounding box center [487, 573] width 590 height 74
click at [629, 518] on p "NNPH contracts with KTMB to engage the community on waste initiatives such as c…" at bounding box center [487, 458] width 590 height 130
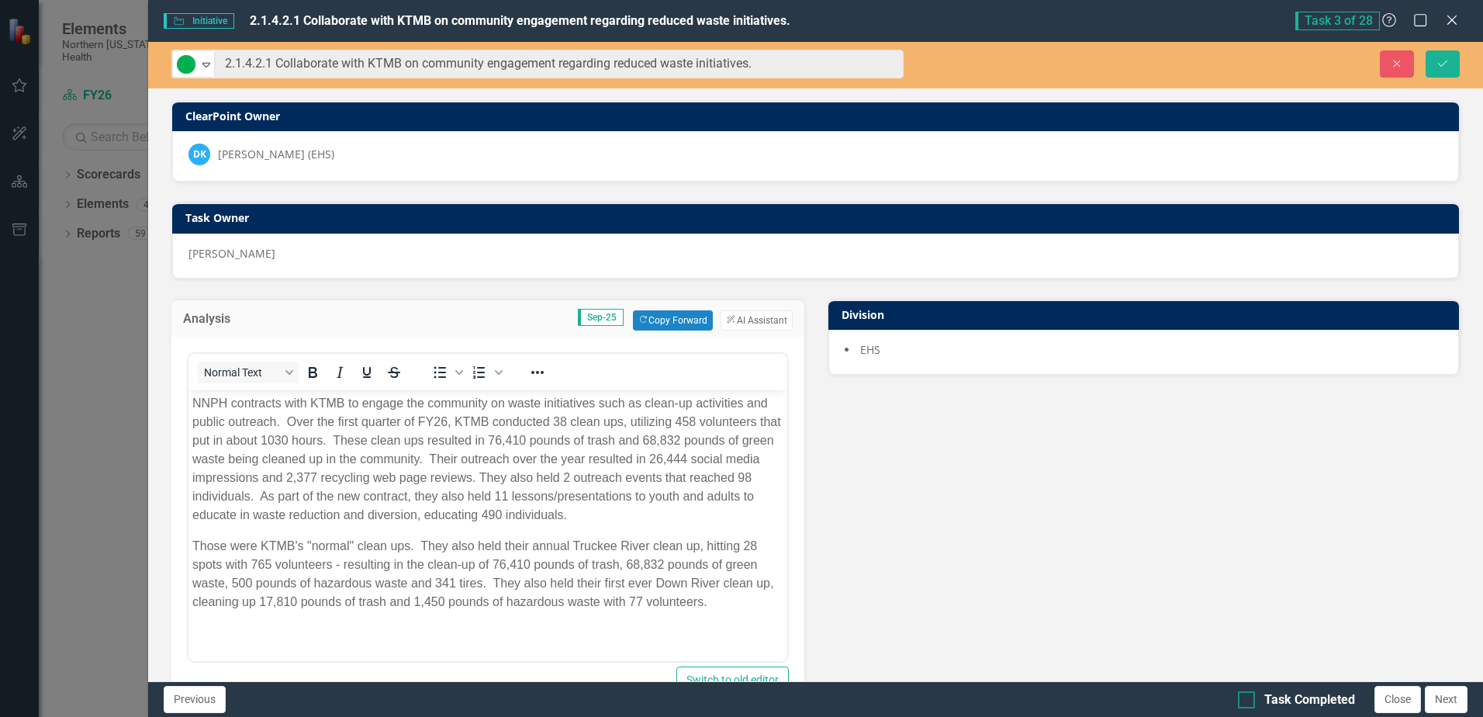
click at [1254, 701] on div at bounding box center [1246, 699] width 17 height 17
click at [1248, 701] on input "Task Completed" at bounding box center [1243, 696] width 10 height 10
checkbox input "true"
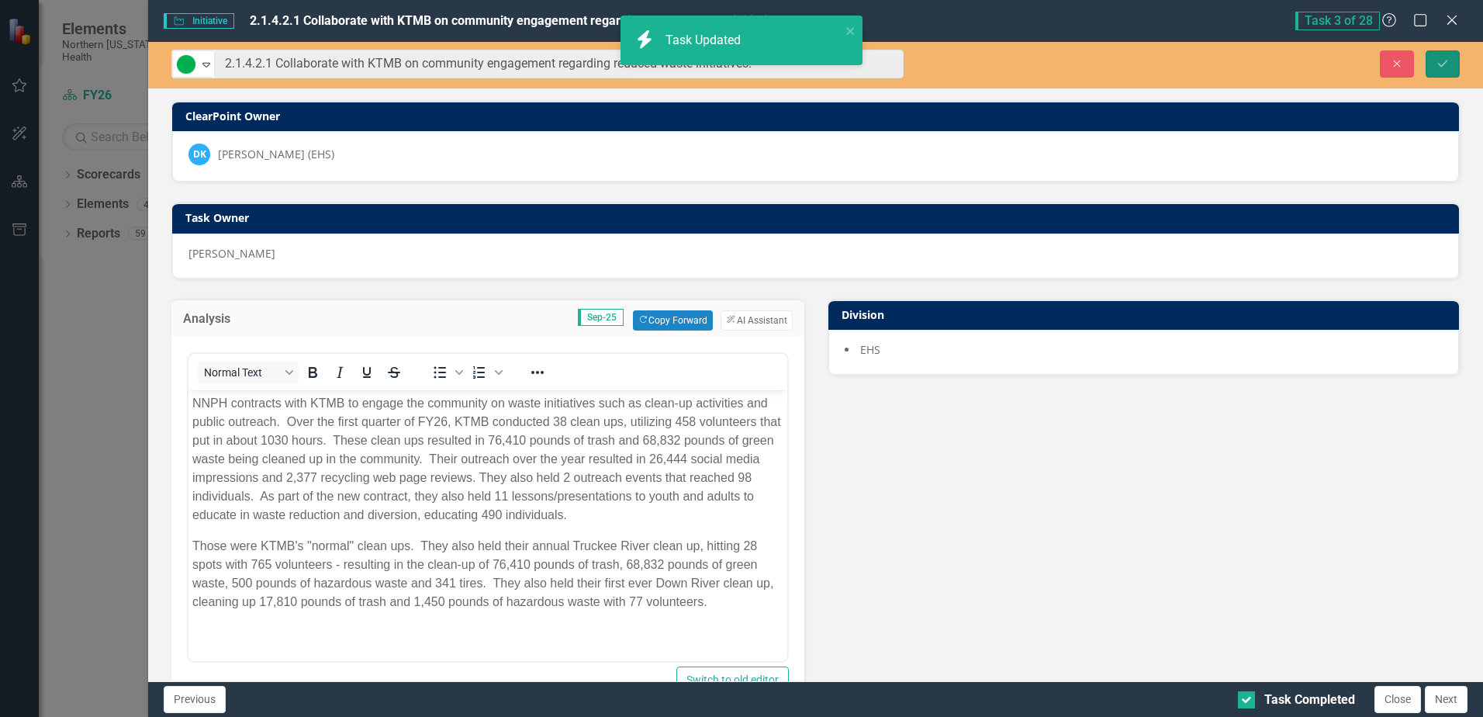
click at [1431, 64] on button "Save" at bounding box center [1443, 63] width 34 height 27
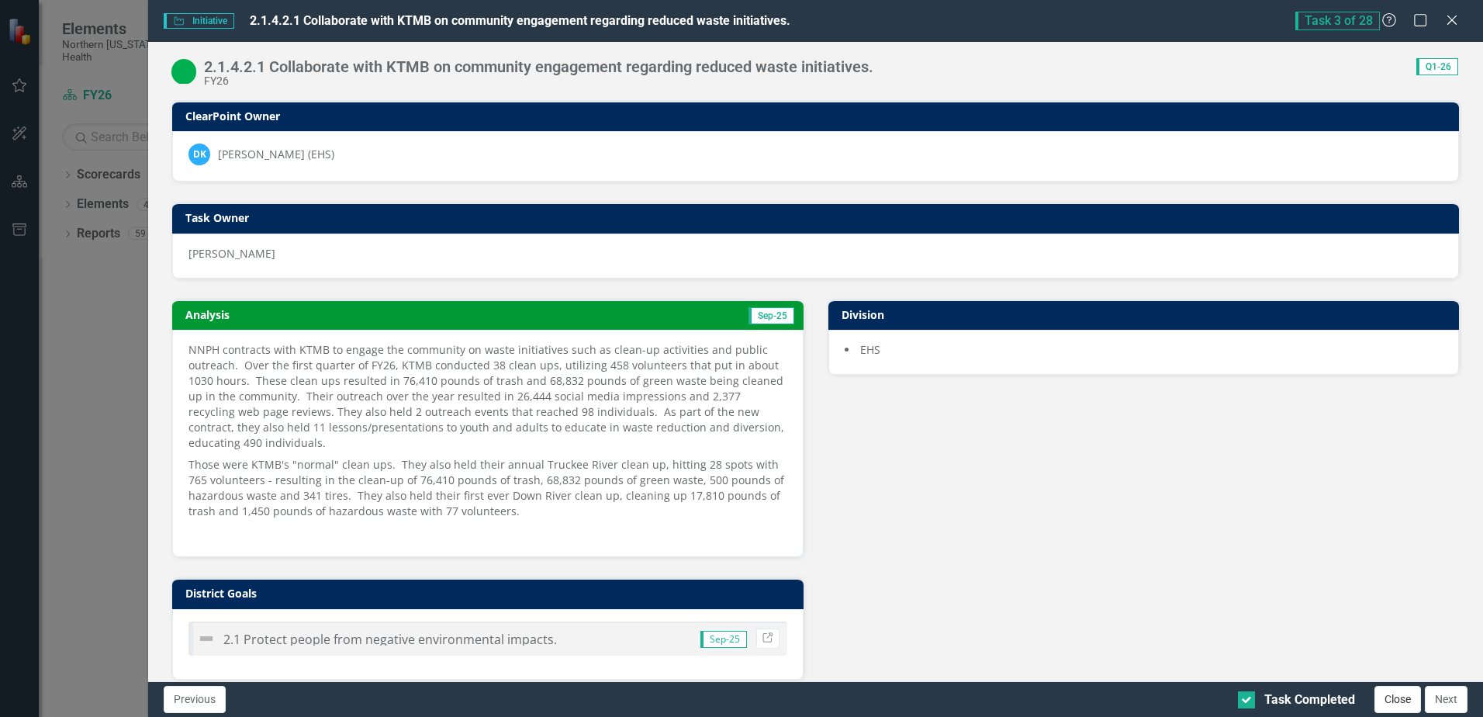
click at [1403, 700] on button "Close" at bounding box center [1398, 699] width 47 height 27
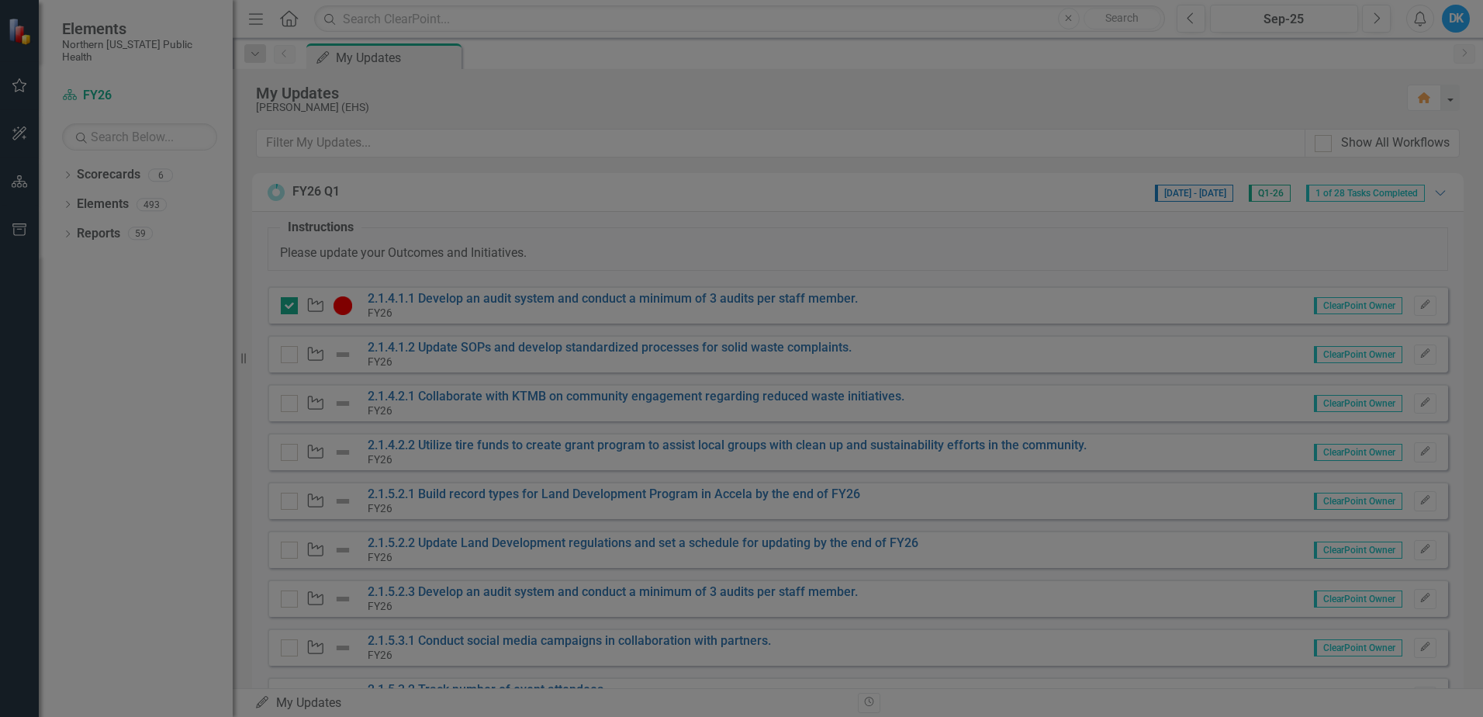
checkbox input "true"
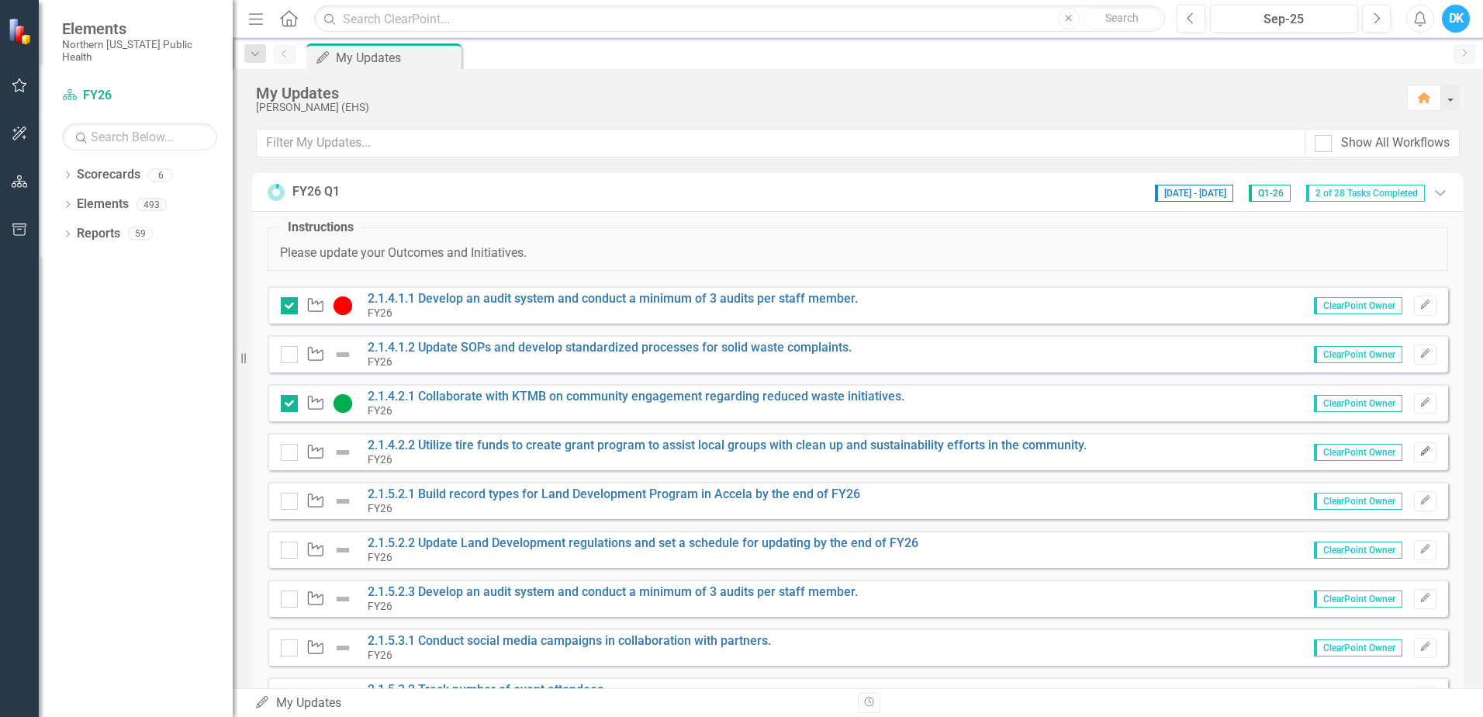
click at [1420, 453] on icon "Edit" at bounding box center [1426, 451] width 12 height 9
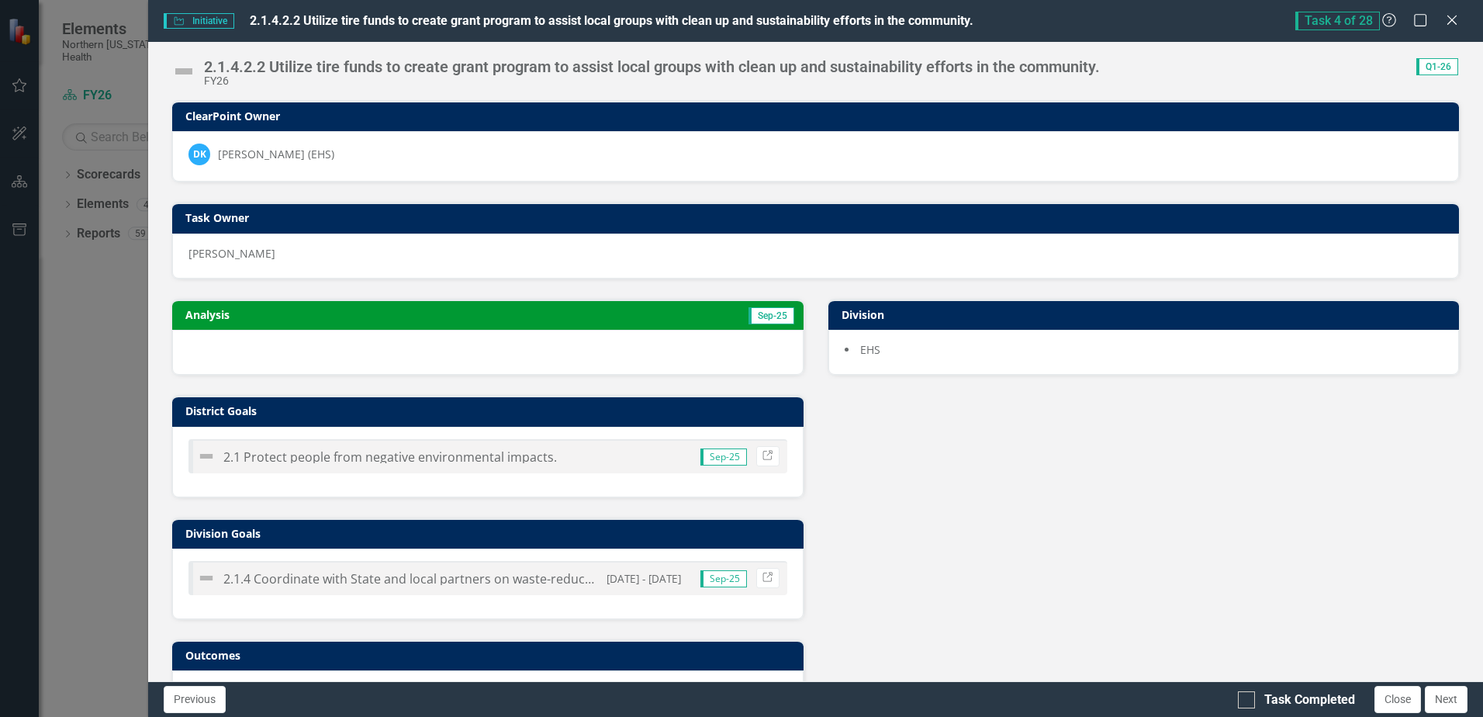
click at [185, 73] on img at bounding box center [183, 71] width 25 height 25
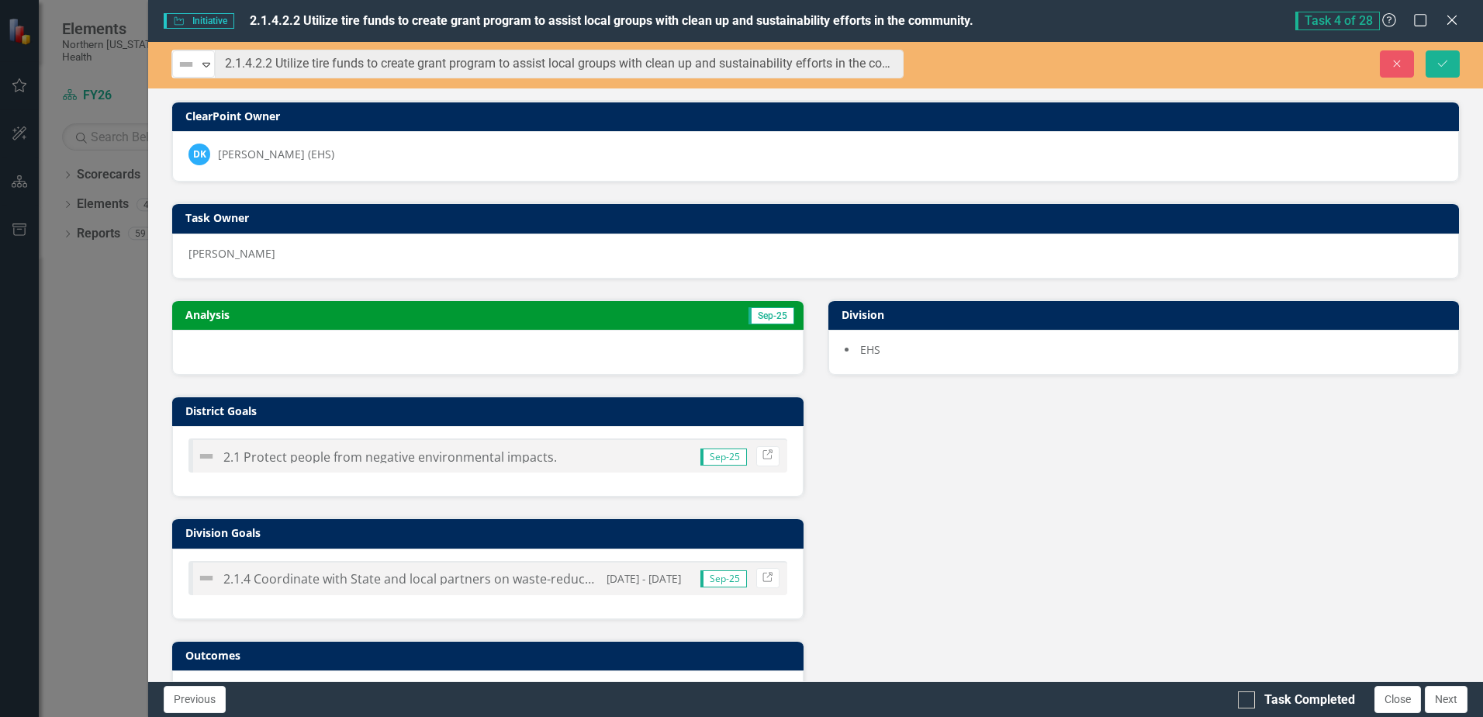
click at [185, 73] on img at bounding box center [186, 64] width 19 height 19
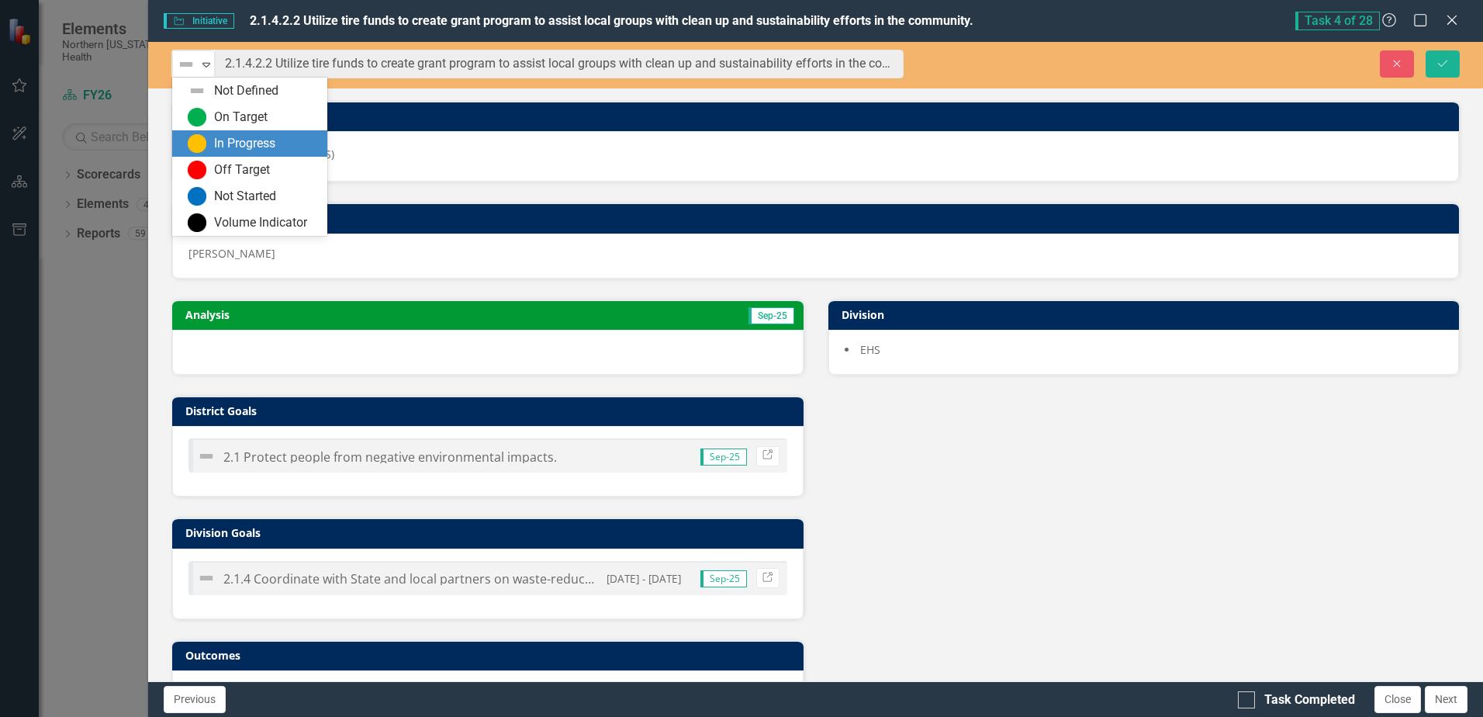
click at [251, 146] on div "In Progress" at bounding box center [244, 144] width 61 height 18
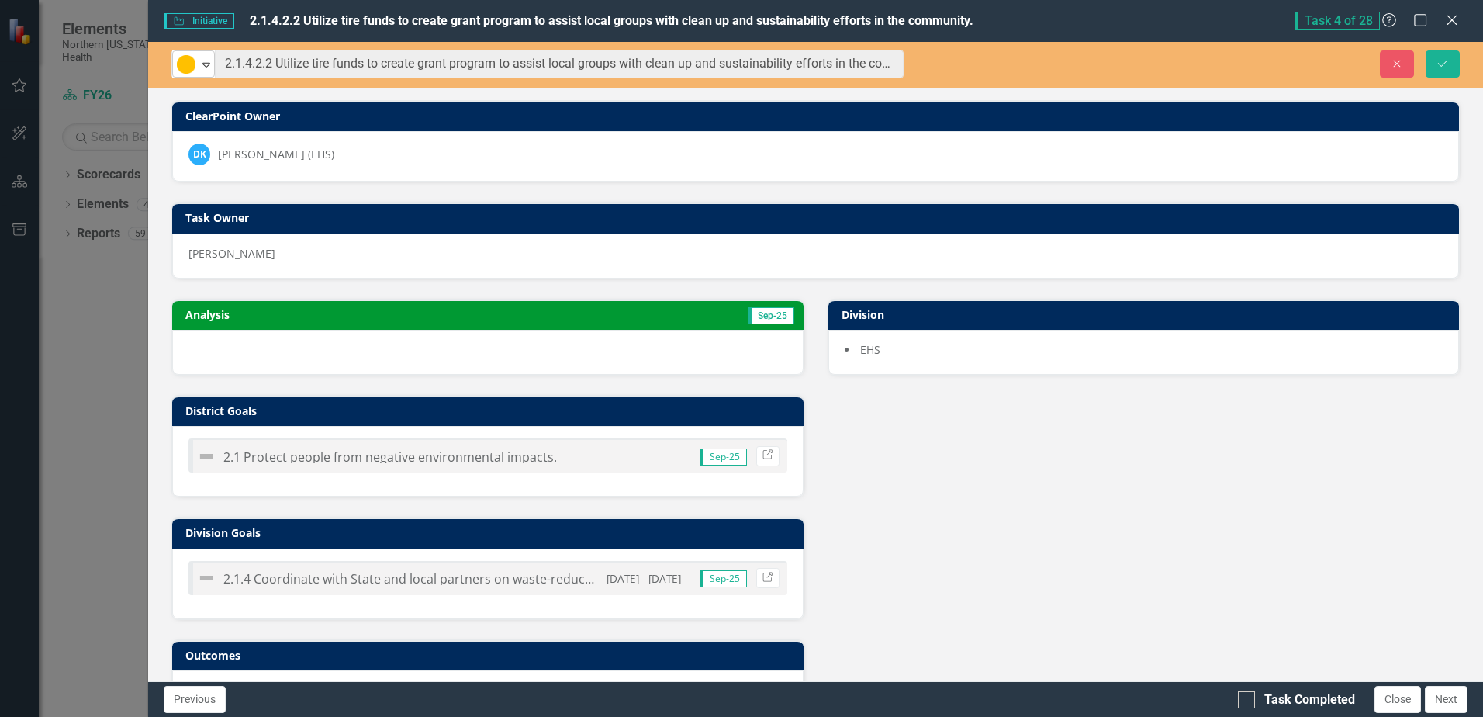
click at [199, 66] on icon "Expand" at bounding box center [207, 64] width 16 height 12
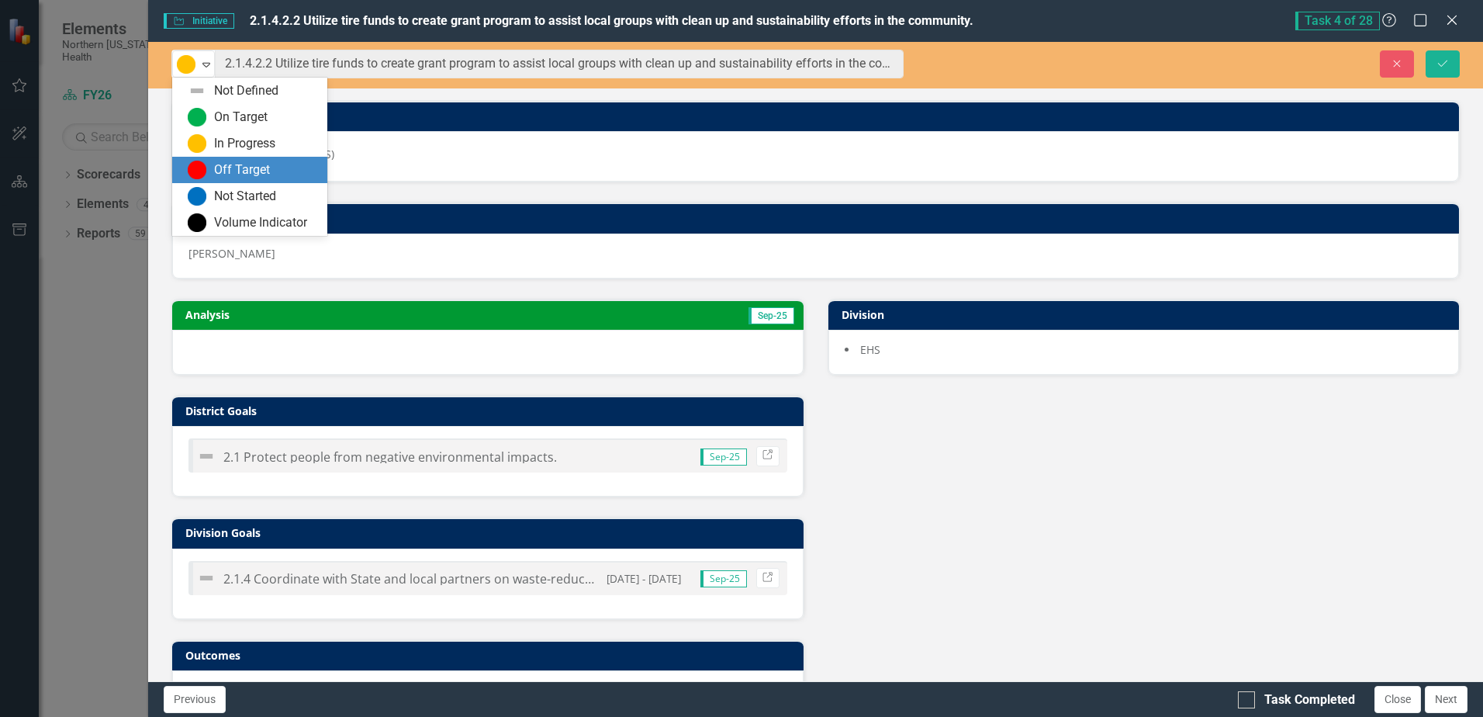
click at [250, 162] on div "Off Target" at bounding box center [242, 170] width 56 height 18
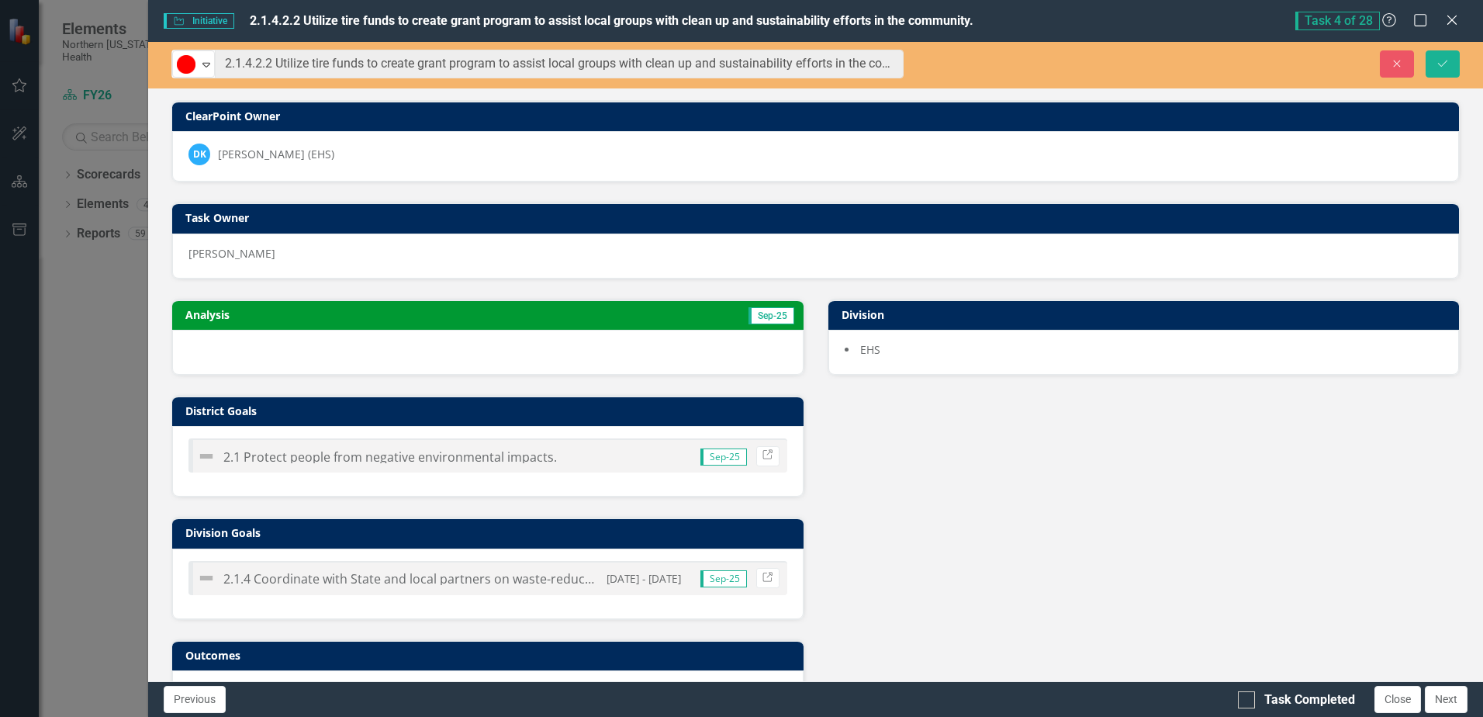
click at [503, 314] on td "Sep-25" at bounding box center [638, 316] width 316 height 23
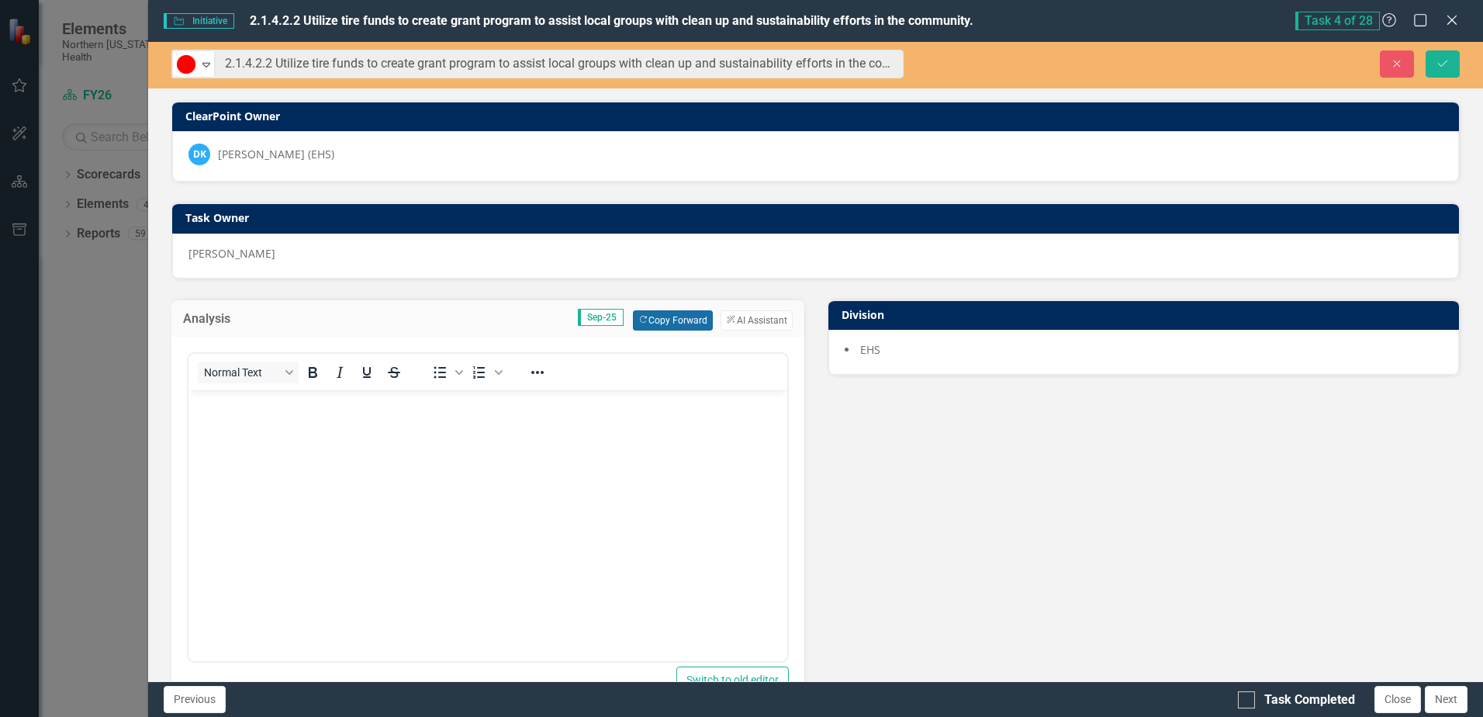
click at [674, 323] on button "Copy Forward Copy Forward" at bounding box center [673, 320] width 80 height 20
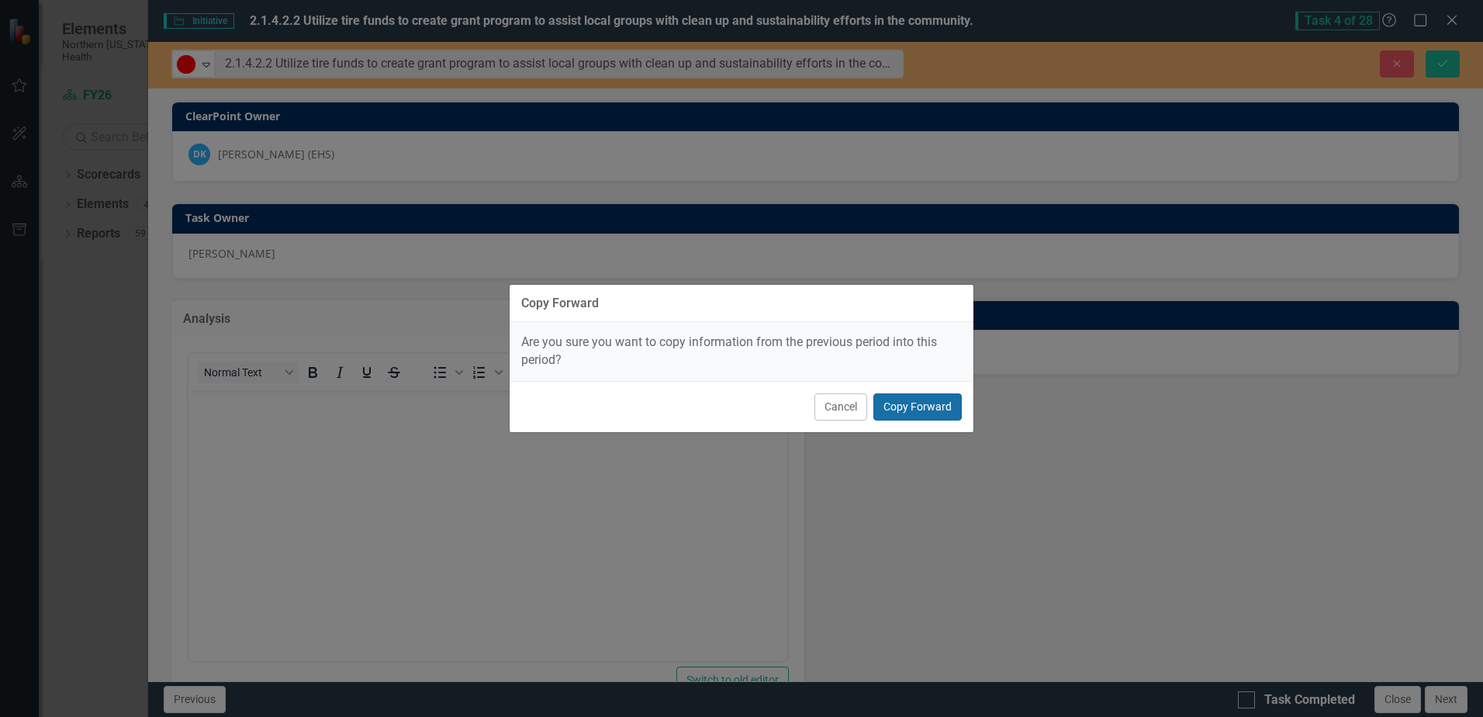
click at [907, 405] on button "Copy Forward" at bounding box center [918, 406] width 88 height 27
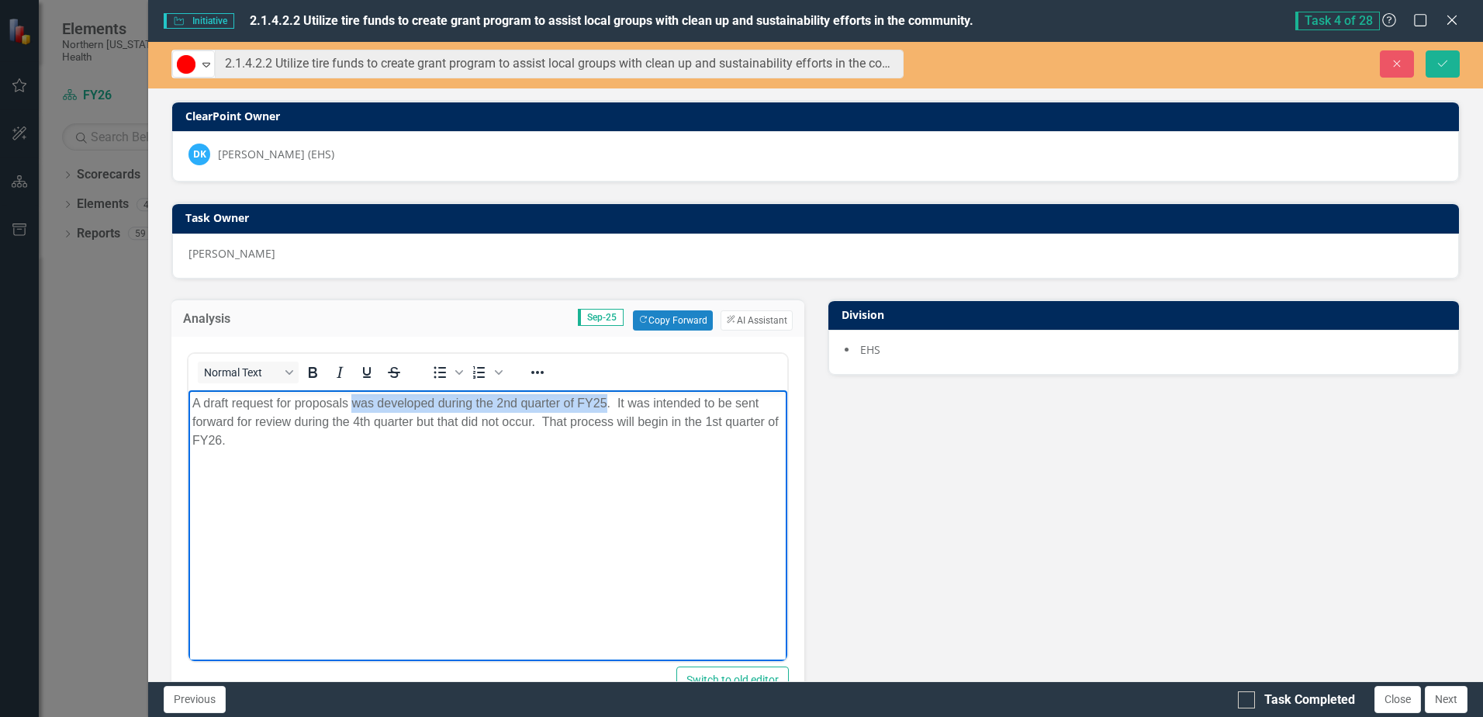
drag, startPoint x: 353, startPoint y: 405, endPoint x: 604, endPoint y: 400, distance: 250.6
click at [604, 400] on p "A draft request for proposals was developed during the 2nd quarter of FY25. It …" at bounding box center [487, 421] width 590 height 56
click at [1438, 61] on icon "Save" at bounding box center [1443, 63] width 14 height 11
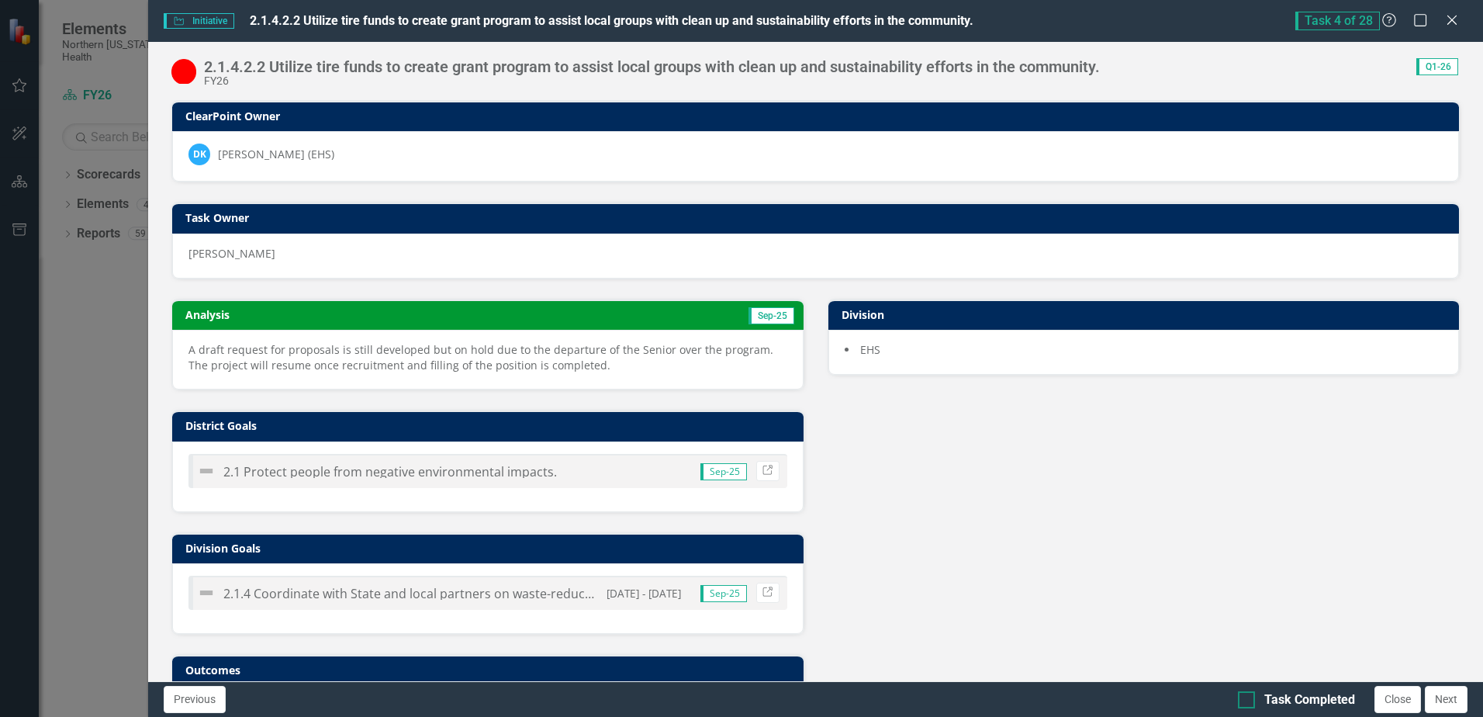
click at [1254, 701] on div at bounding box center [1246, 699] width 17 height 17
click at [1248, 701] on input "Task Completed" at bounding box center [1243, 696] width 10 height 10
checkbox input "true"
click at [1402, 697] on button "Close" at bounding box center [1398, 699] width 47 height 27
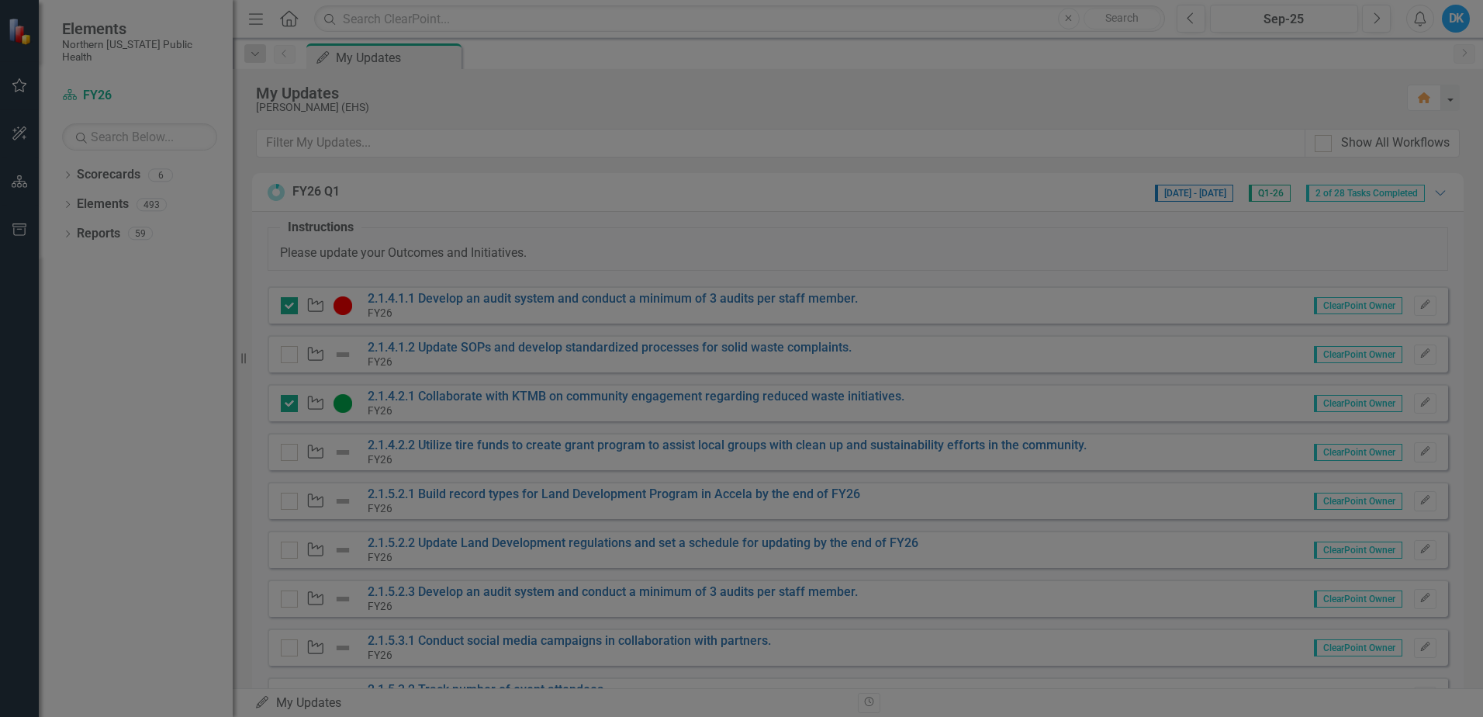
checkbox input "true"
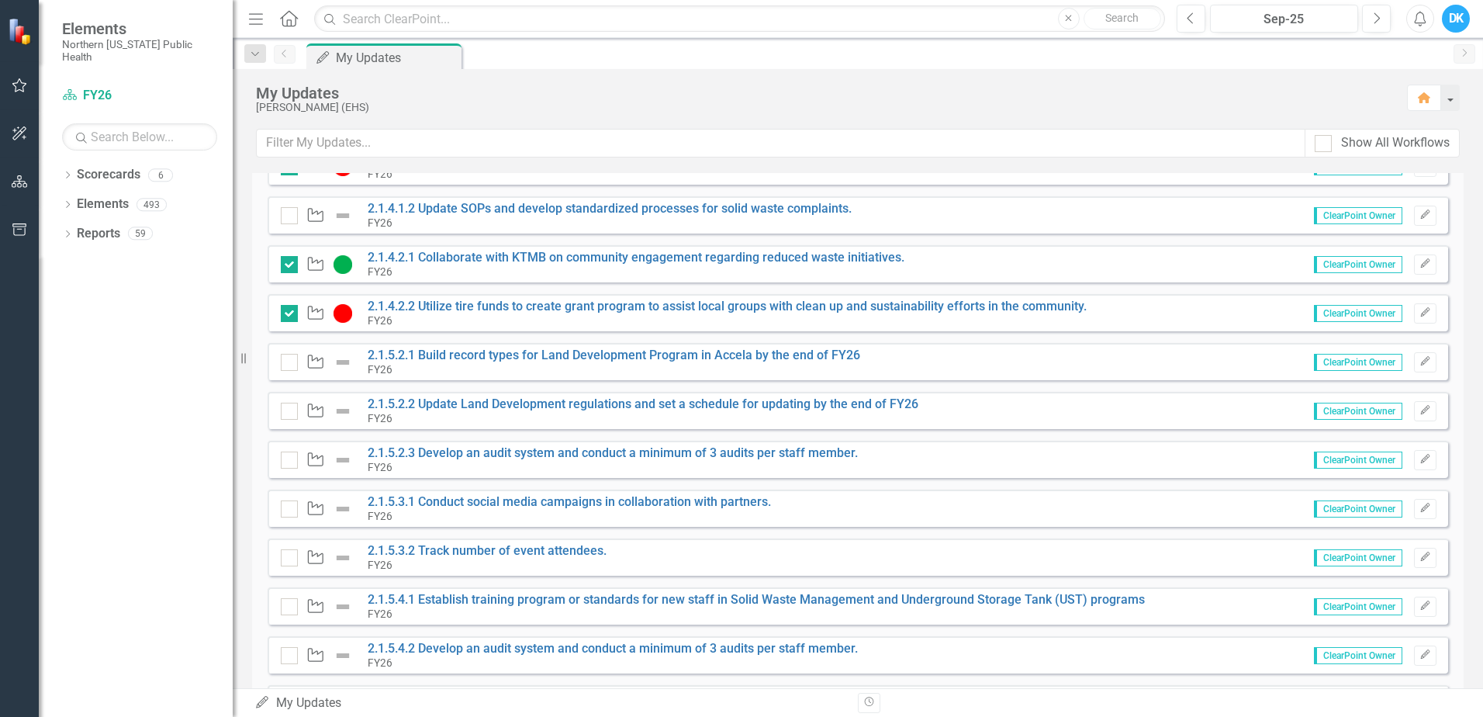
scroll to position [155, 0]
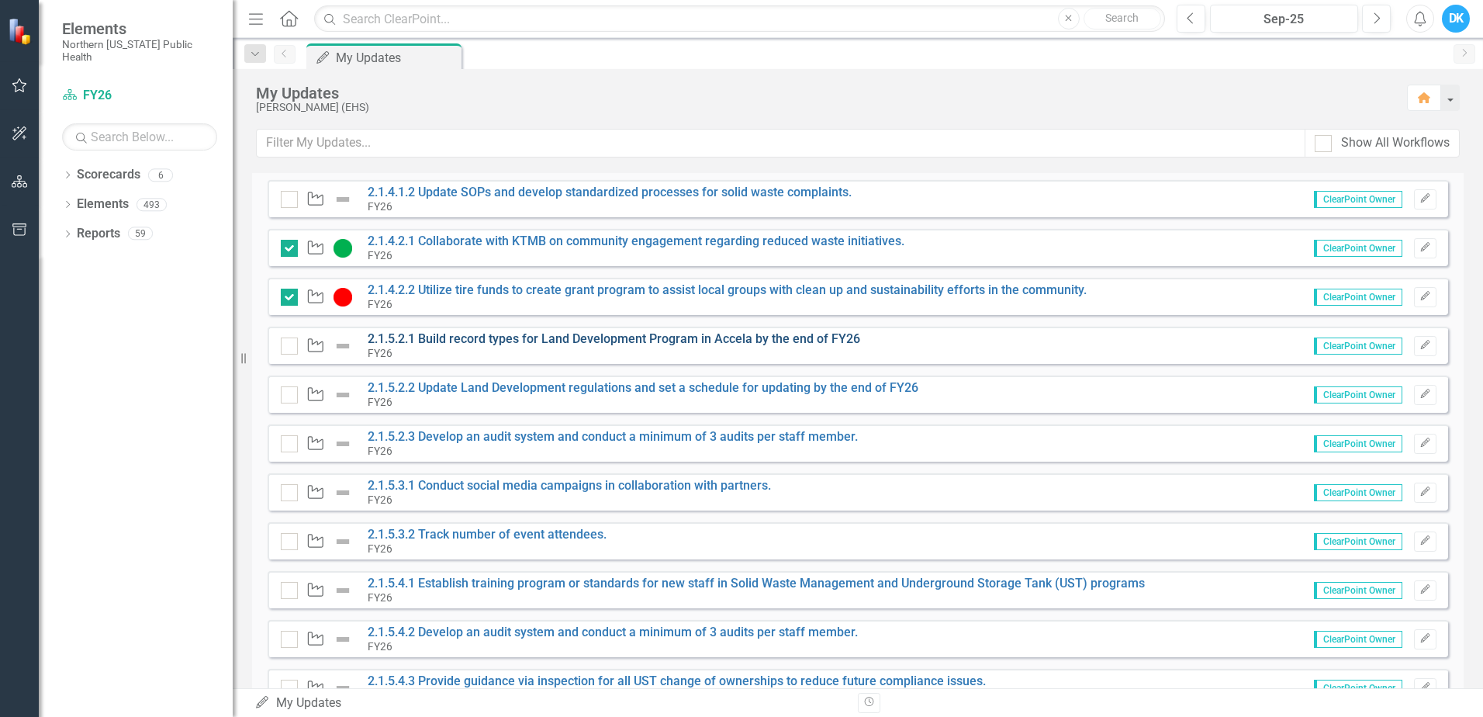
click at [670, 334] on link "2.1.5.2.1 Build record types for Land Development Program in Accela by the end …" at bounding box center [614, 338] width 493 height 15
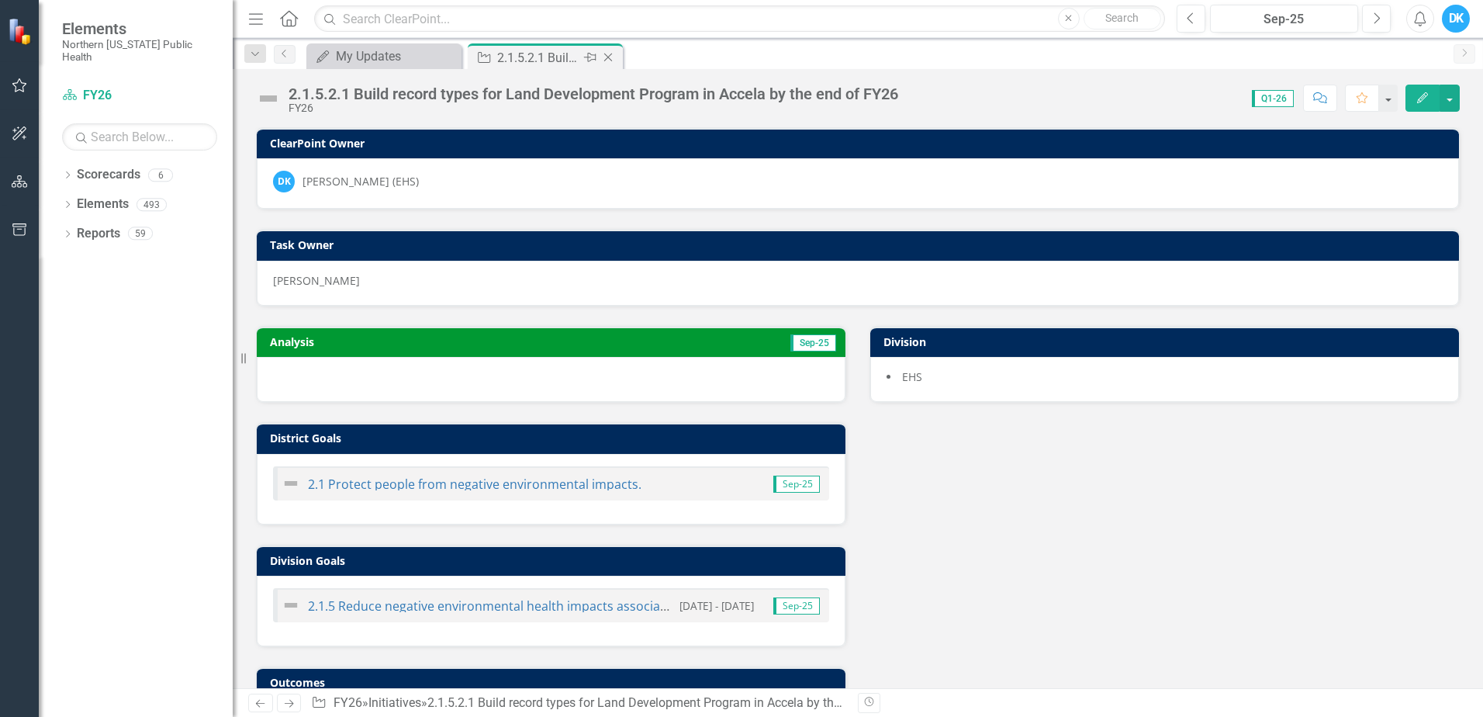
click at [607, 54] on icon "Close" at bounding box center [608, 57] width 16 height 12
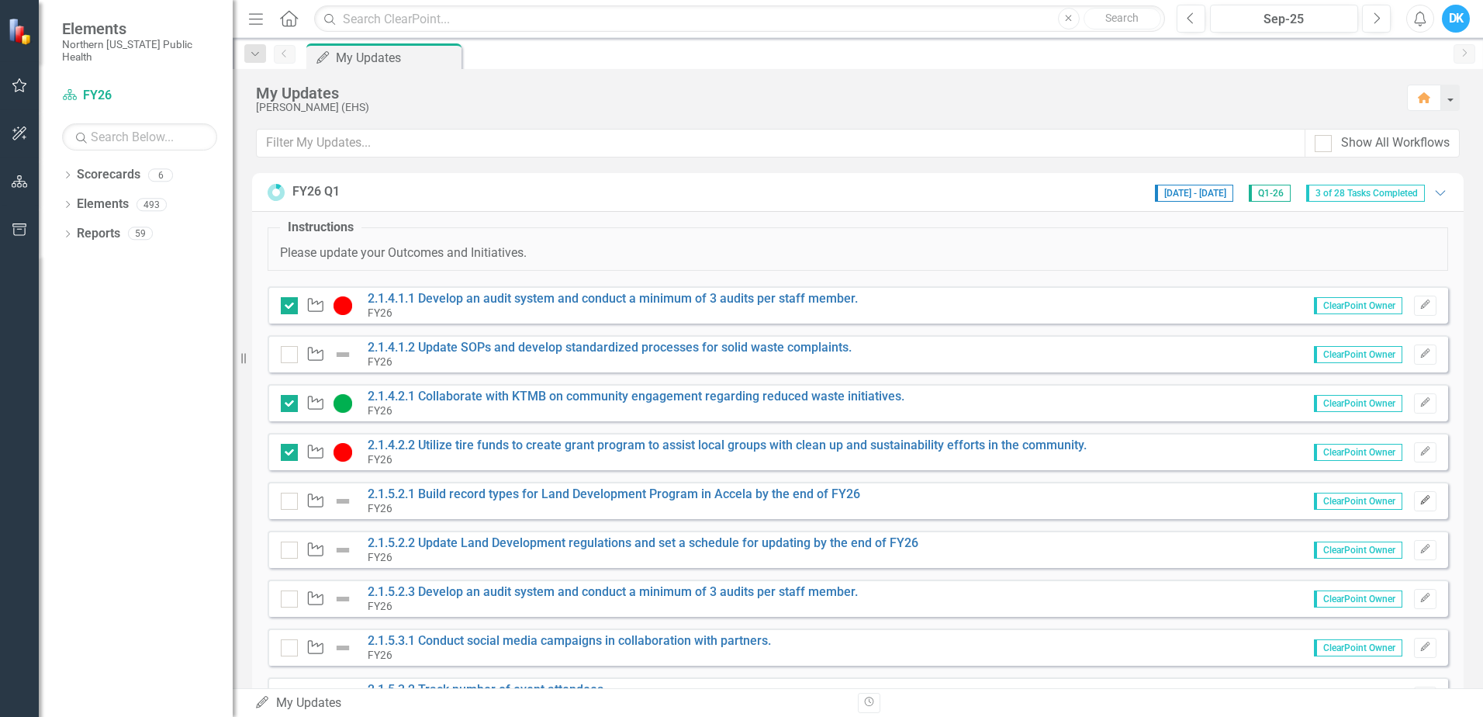
click at [1421, 493] on button "Edit" at bounding box center [1425, 501] width 22 height 20
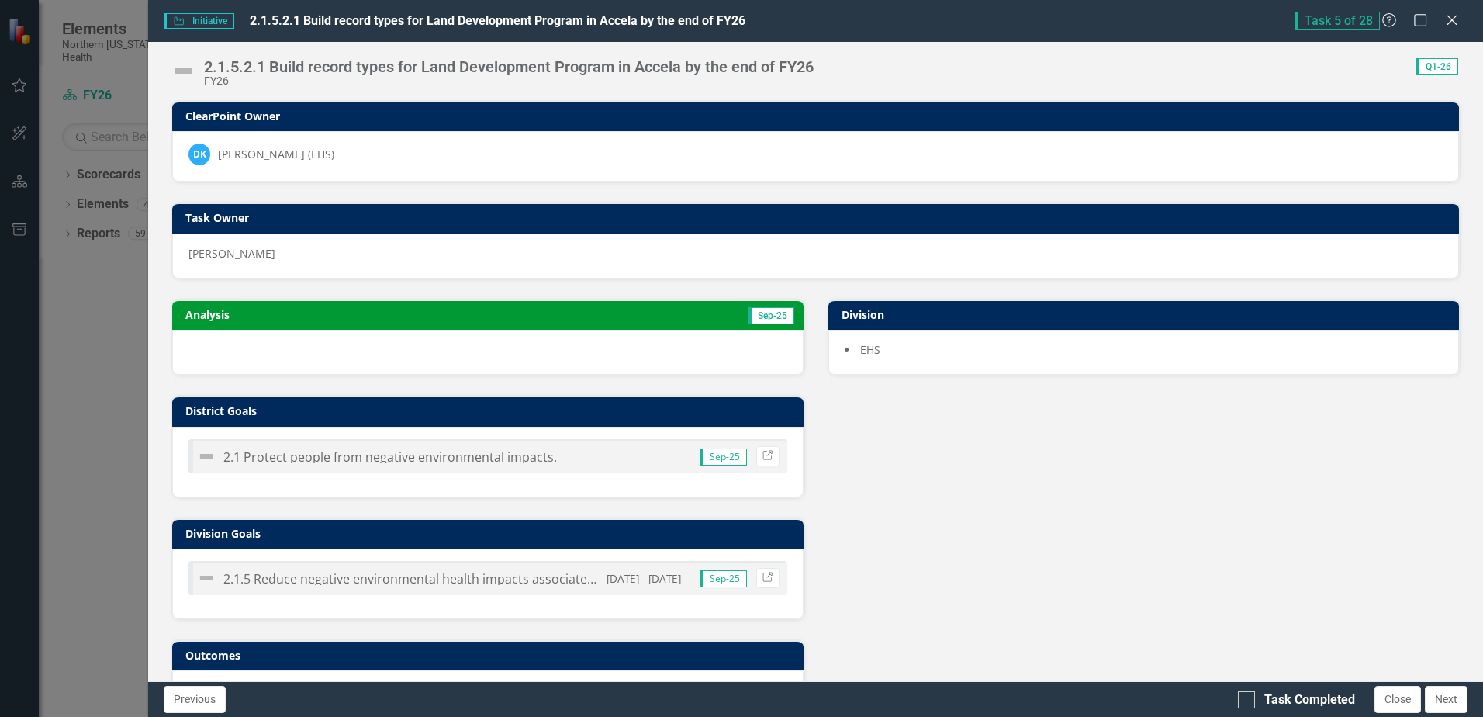
click at [657, 319] on td "Sep-25" at bounding box center [638, 316] width 316 height 23
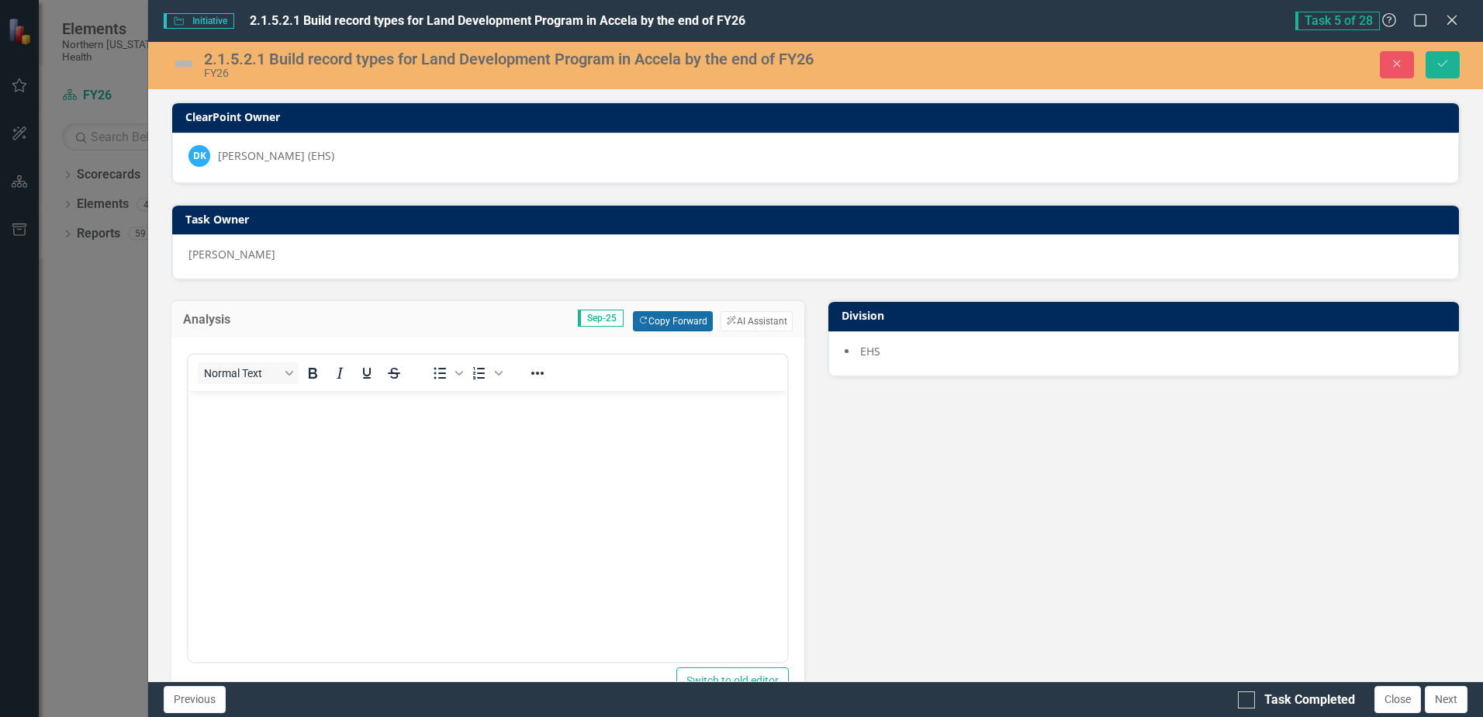
click at [687, 320] on button "Copy Forward Copy Forward" at bounding box center [673, 321] width 80 height 20
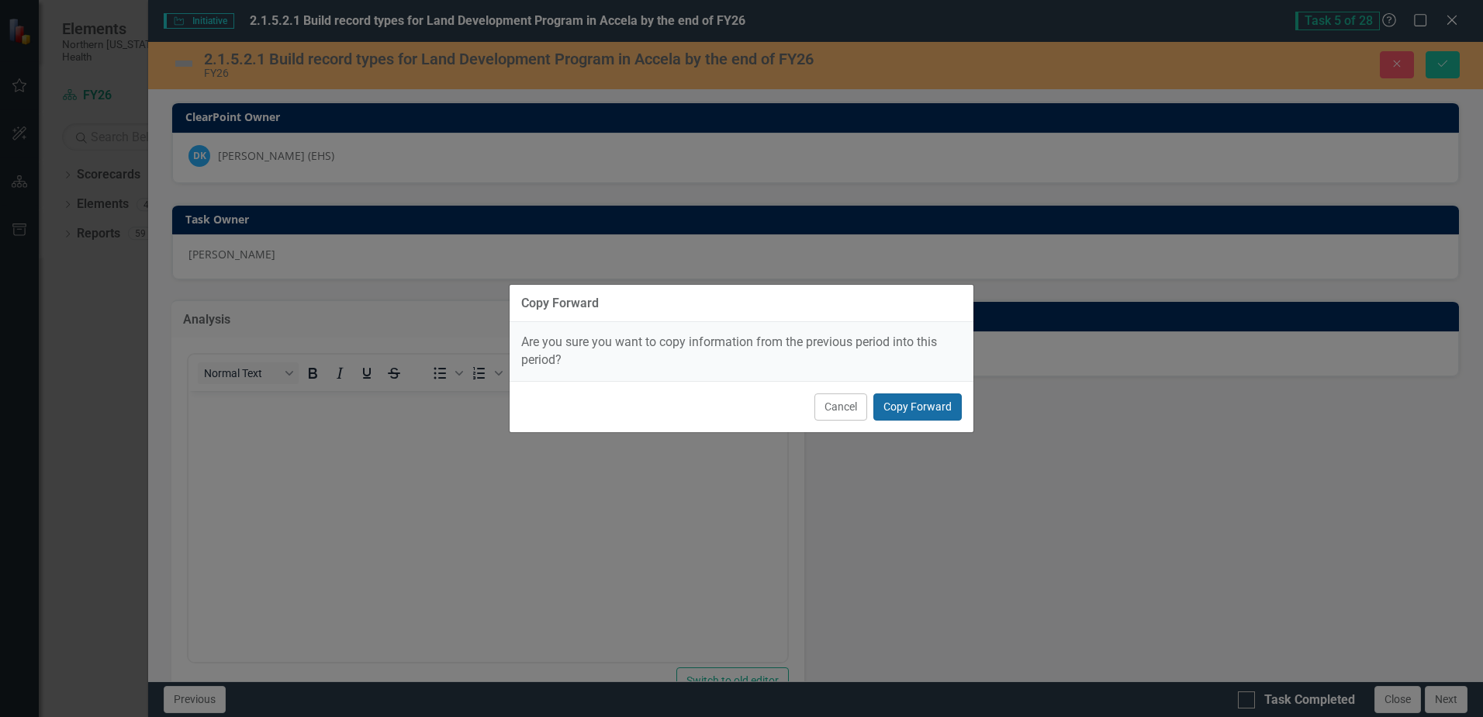
click at [943, 412] on button "Copy Forward" at bounding box center [918, 406] width 88 height 27
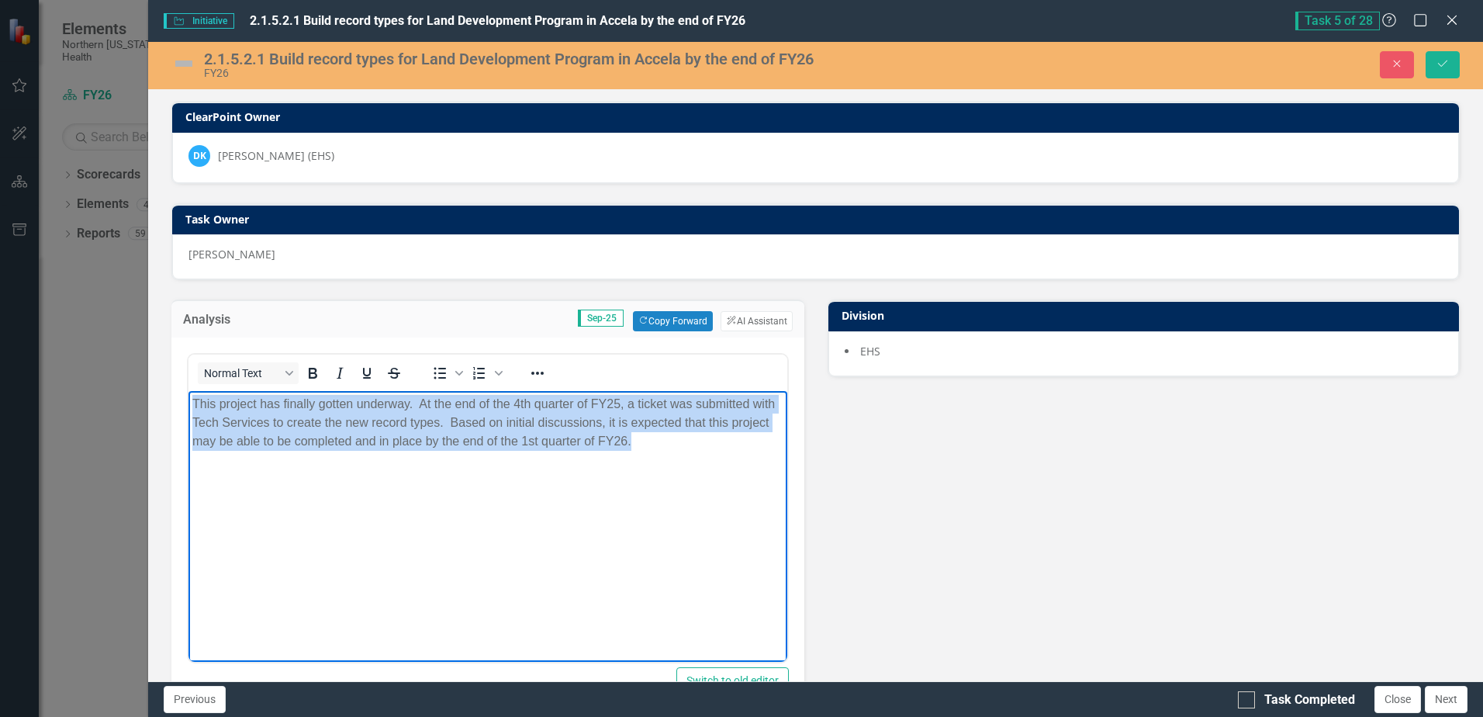
drag, startPoint x: 643, startPoint y: 439, endPoint x: 129, endPoint y: 393, distance: 516.4
click at [189, 393] on html "This project has finally gotten underway. At the end of the 4th quarter of FY25…" at bounding box center [488, 507] width 598 height 233
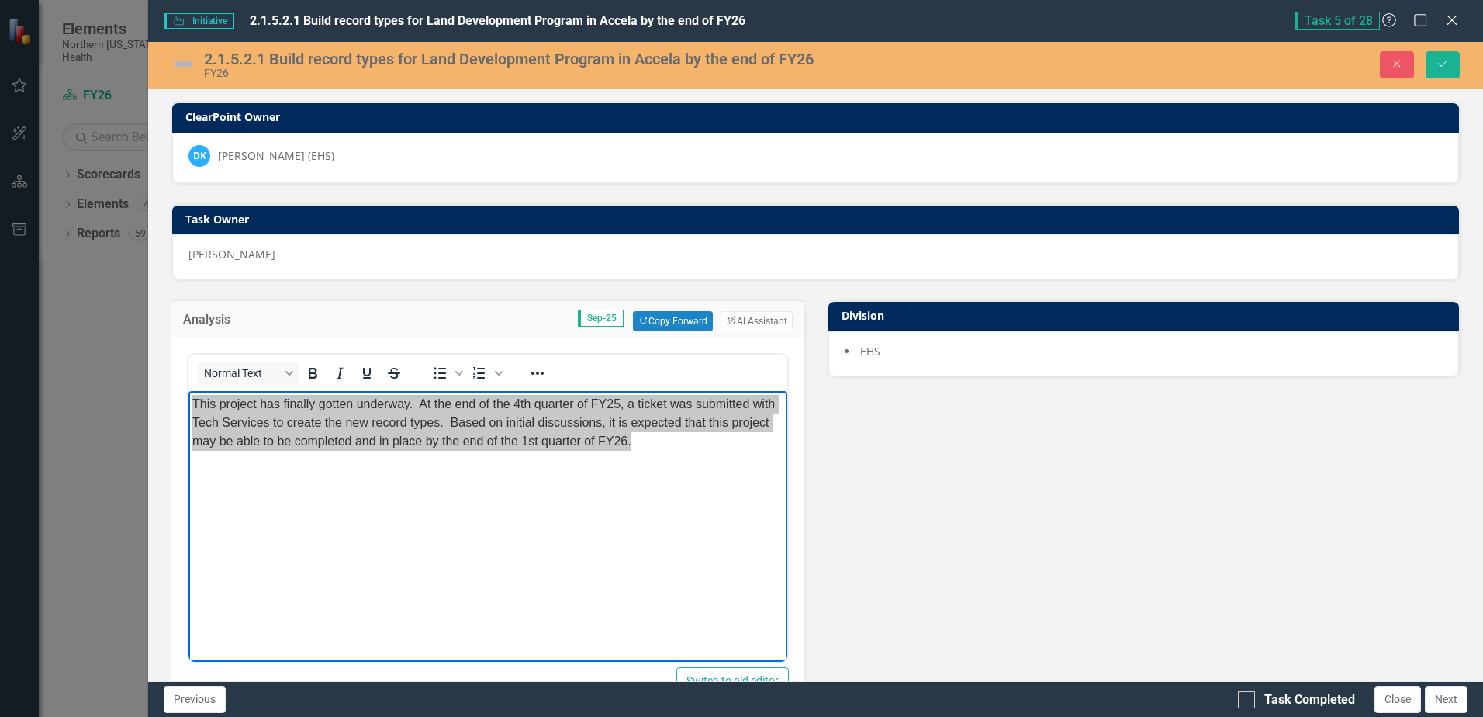
click at [185, 67] on img at bounding box center [183, 63] width 25 height 25
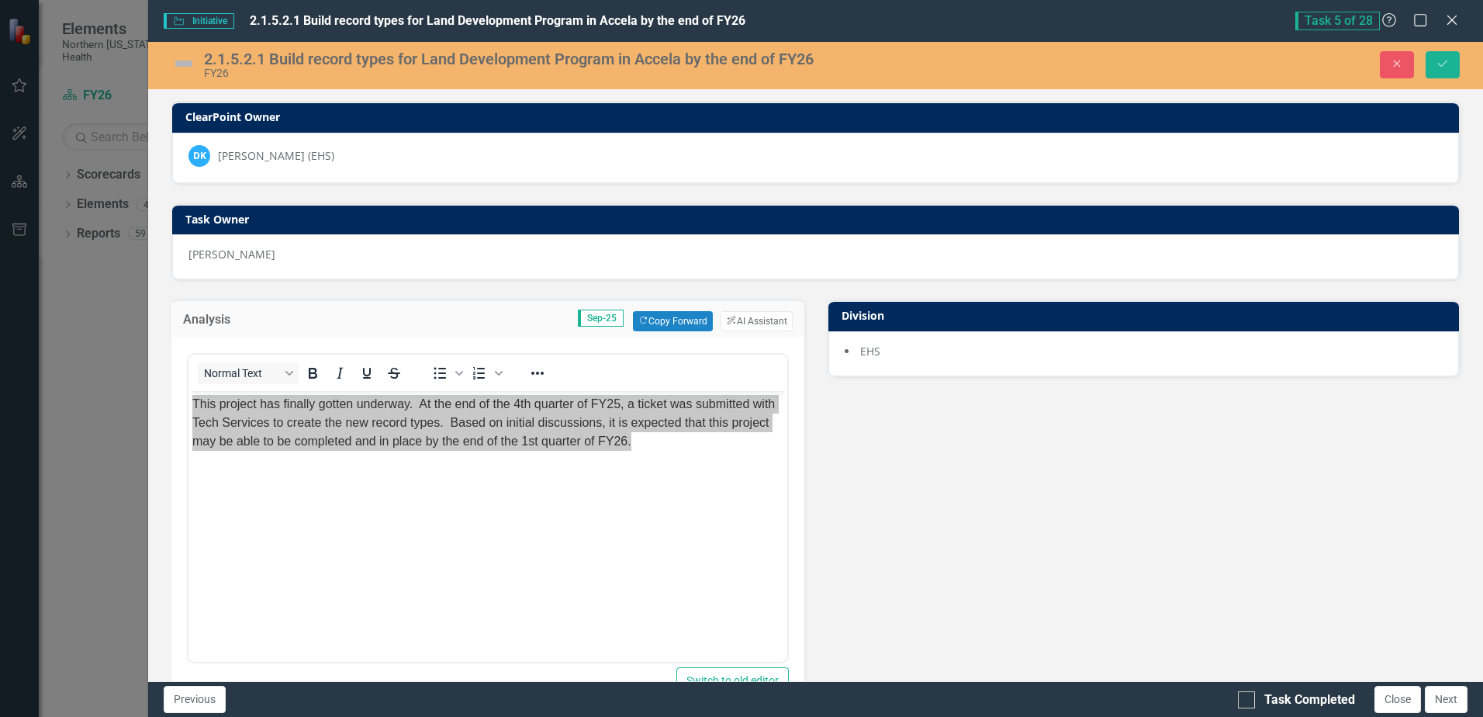
click at [185, 67] on img at bounding box center [183, 63] width 25 height 25
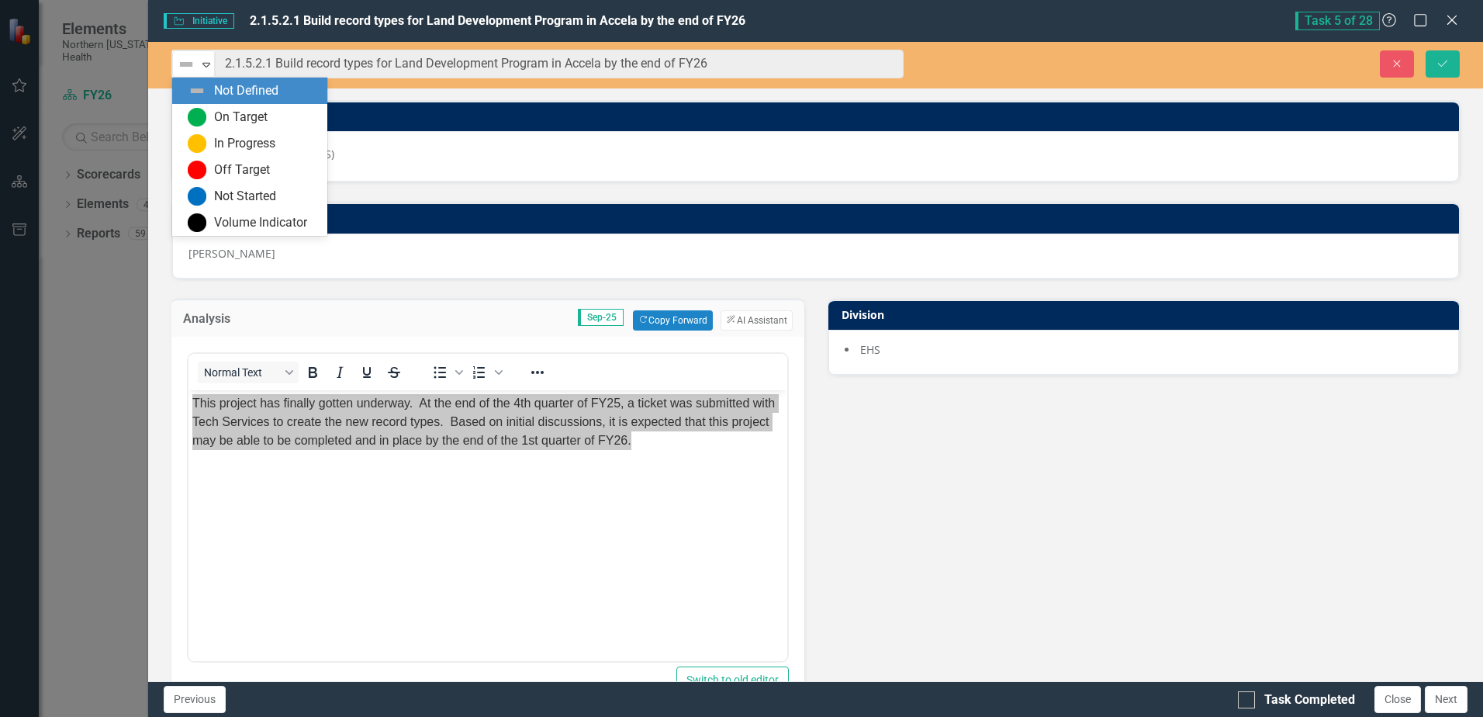
click at [185, 67] on img at bounding box center [186, 64] width 19 height 19
click at [217, 122] on div "On Target" at bounding box center [241, 118] width 54 height 18
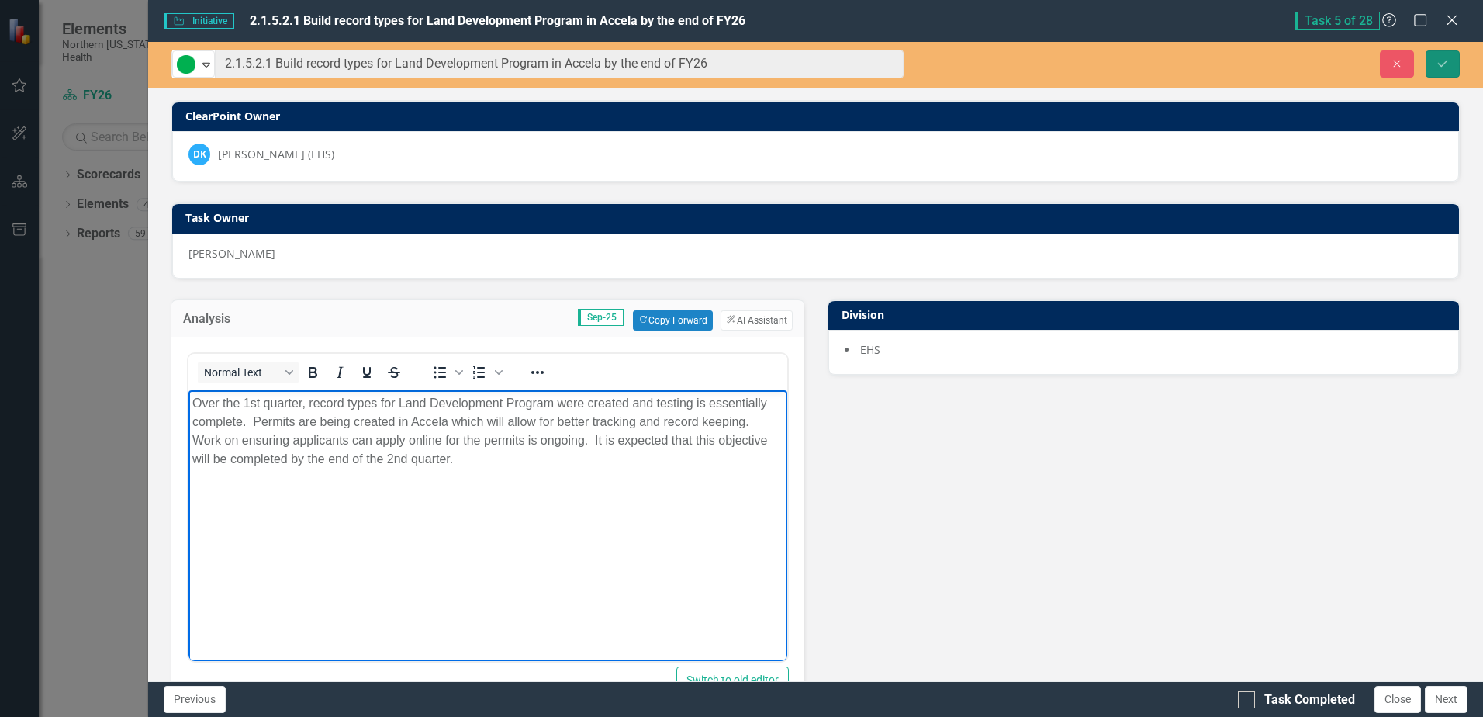
click at [1439, 62] on icon "Save" at bounding box center [1443, 63] width 14 height 11
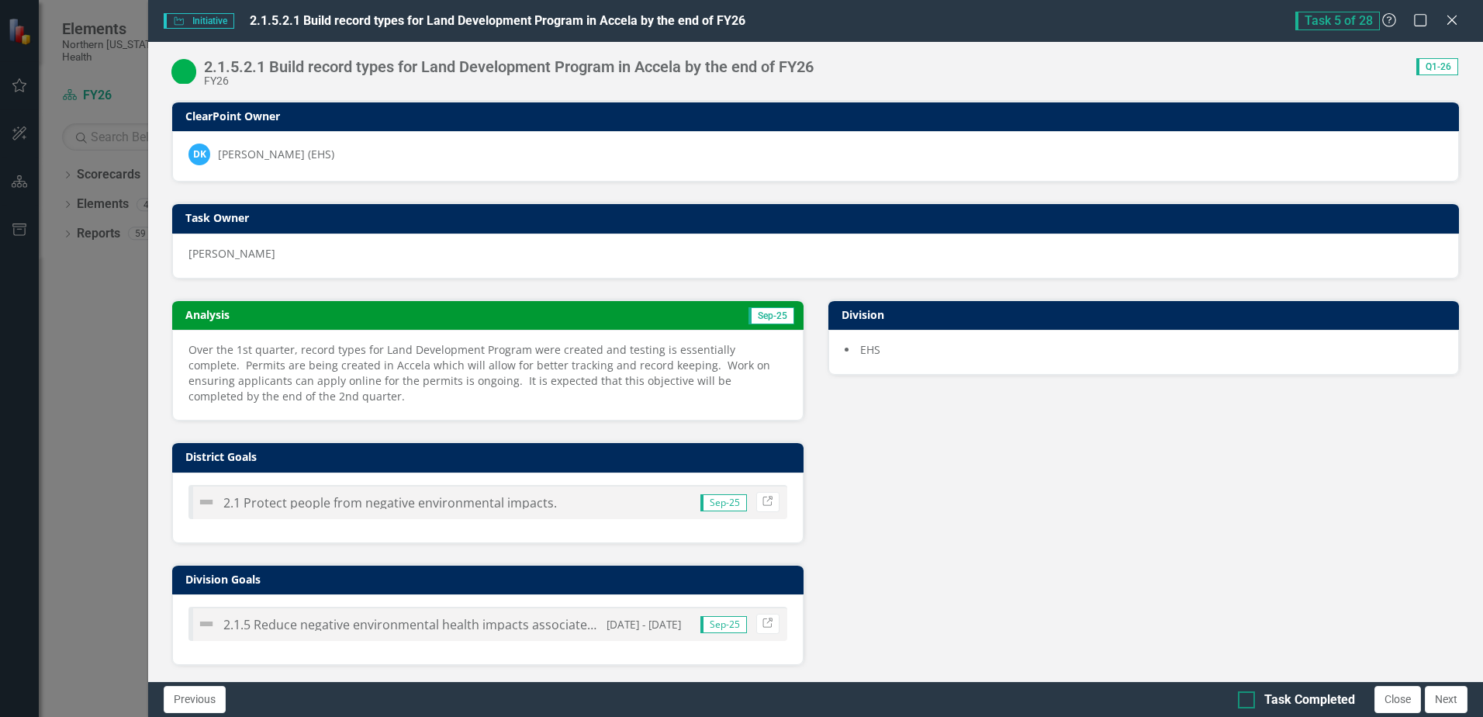
click at [1283, 697] on div "Task Completed" at bounding box center [1310, 700] width 91 height 18
click at [1248, 697] on input "Task Completed" at bounding box center [1243, 696] width 10 height 10
checkbox input "true"
click at [1403, 704] on button "Close" at bounding box center [1398, 699] width 47 height 27
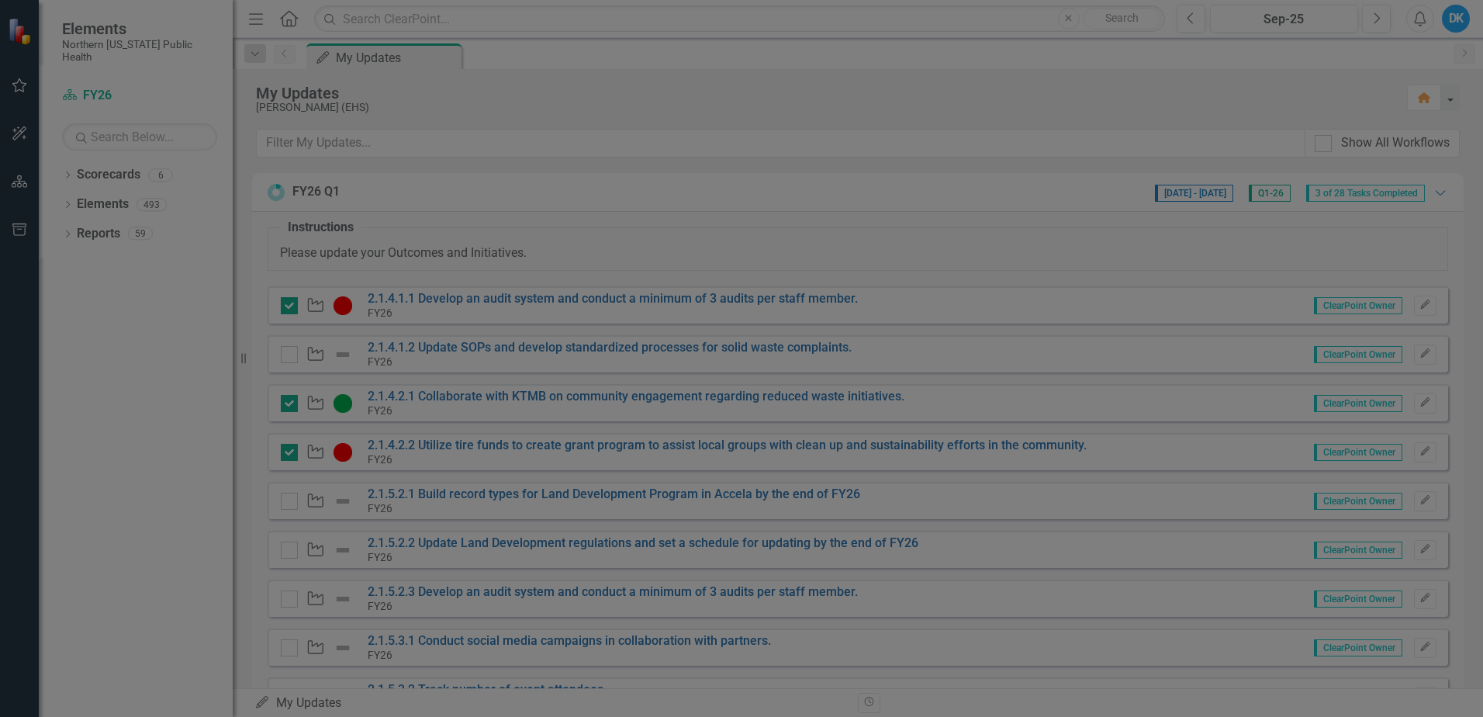
checkbox input "true"
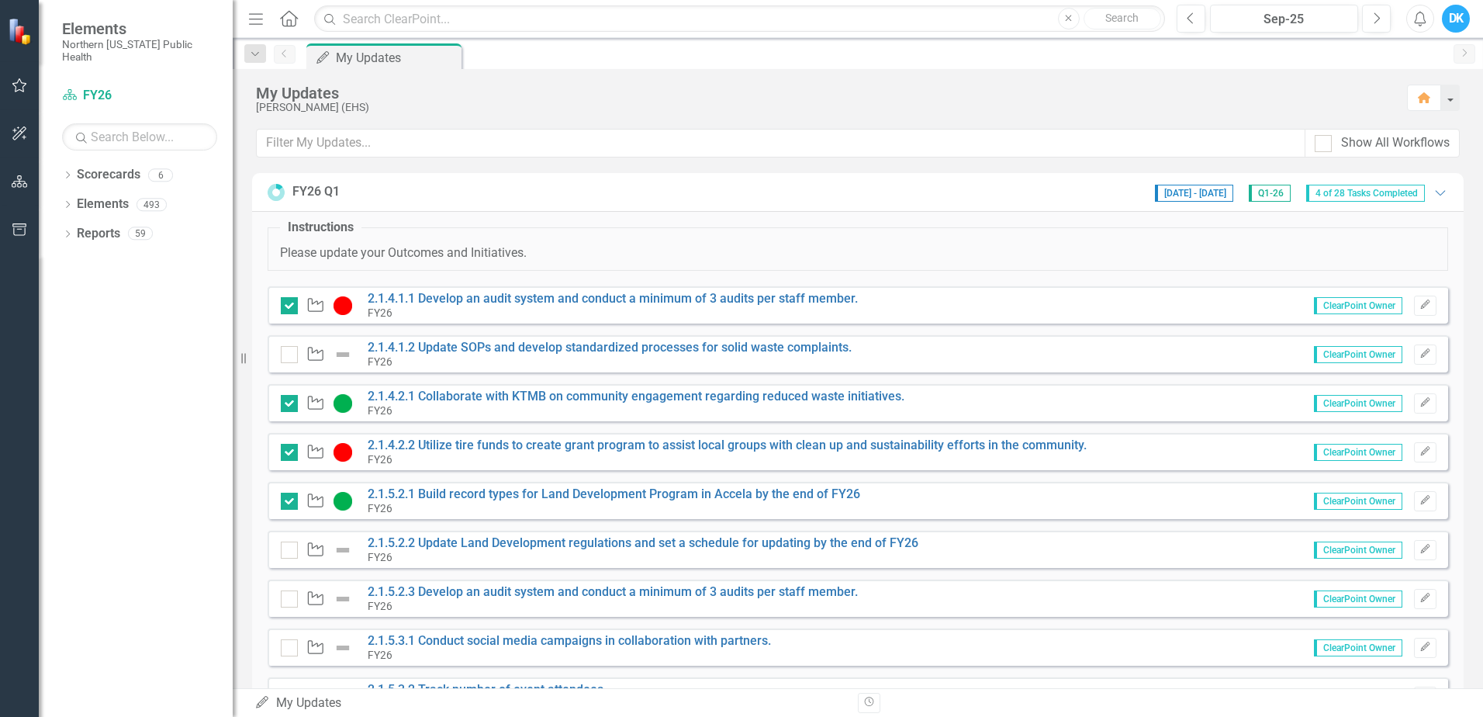
scroll to position [78, 0]
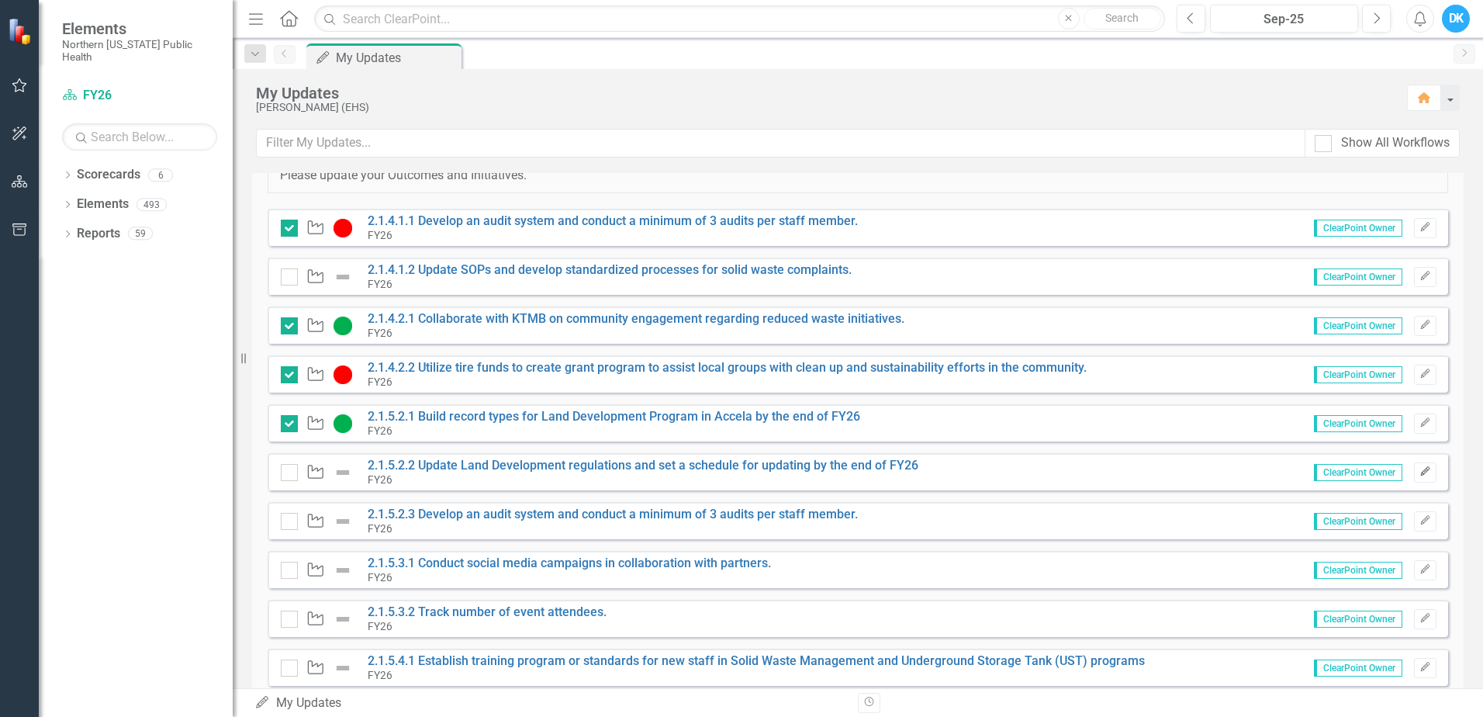
click at [1424, 474] on button "Edit" at bounding box center [1425, 472] width 22 height 20
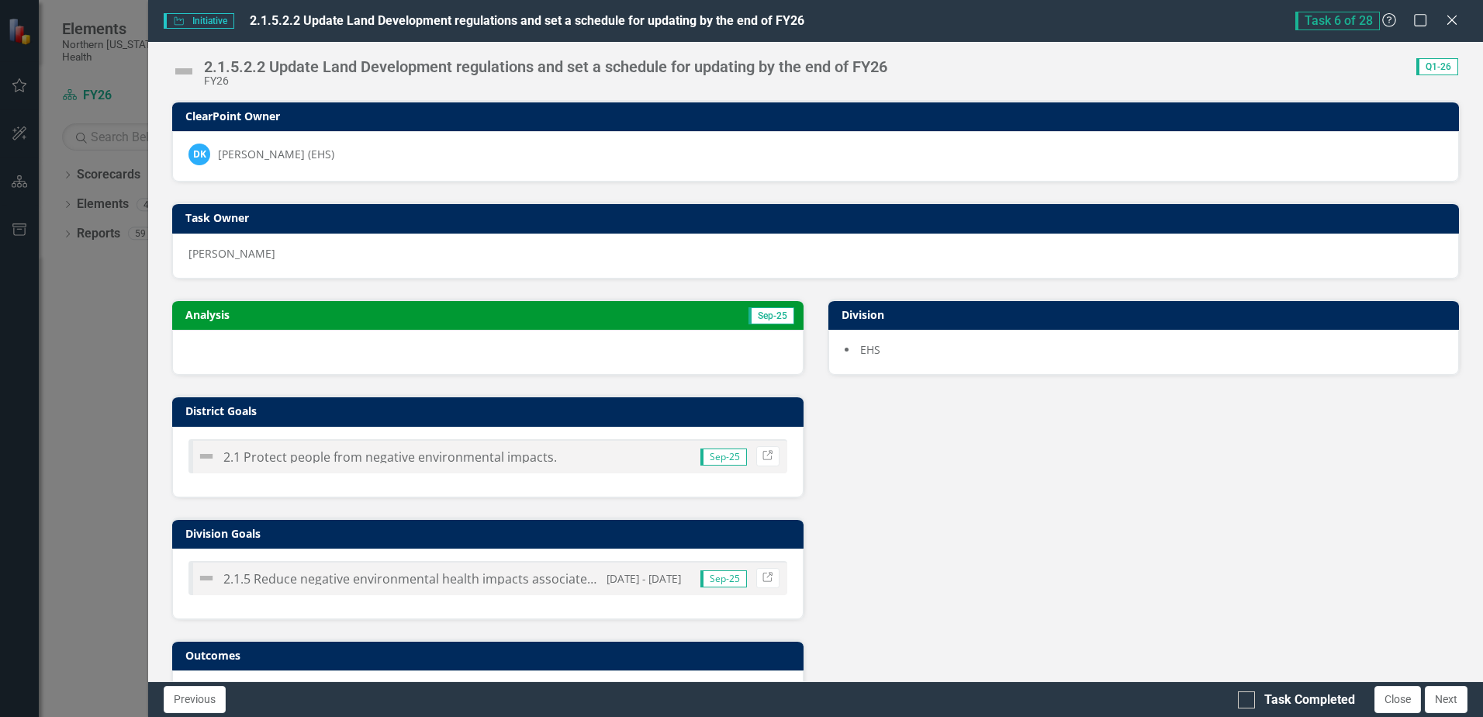
click at [611, 313] on td "Sep-25" at bounding box center [638, 316] width 316 height 23
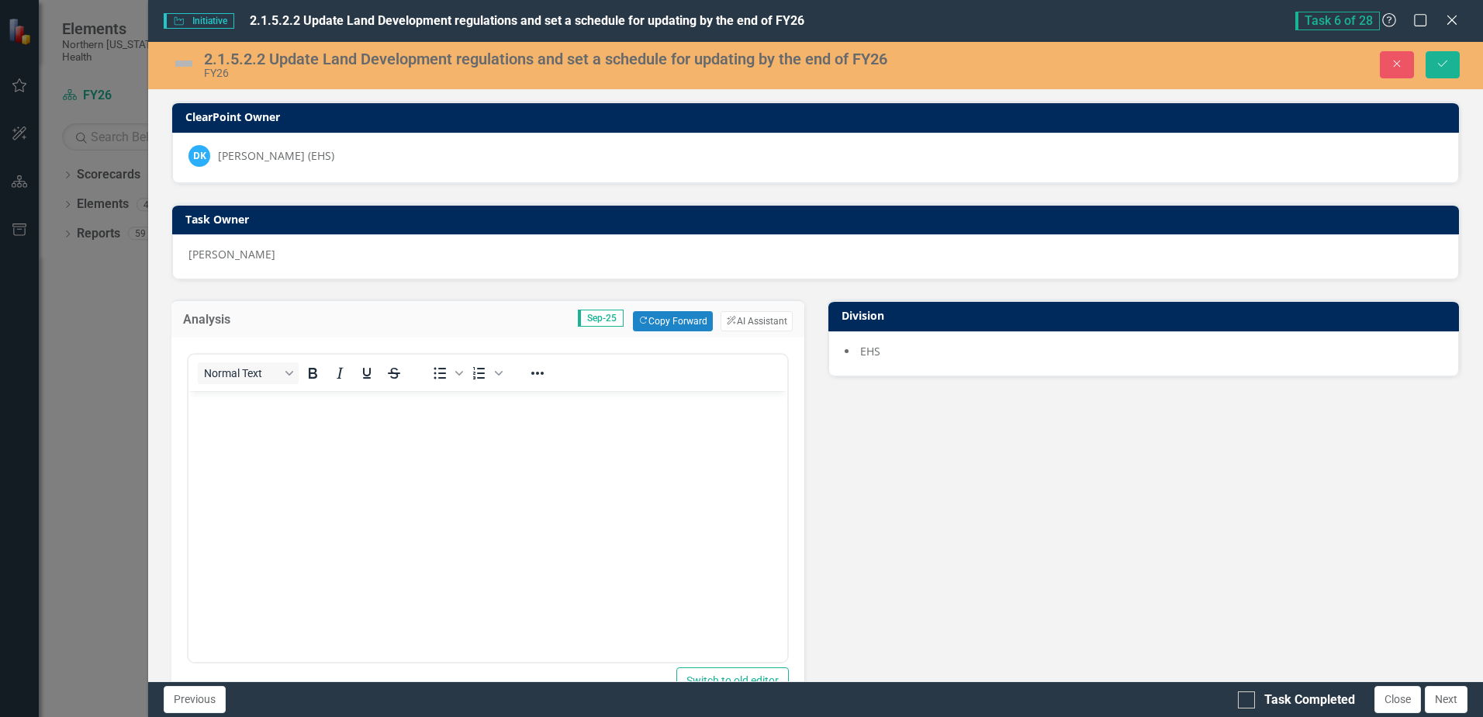
scroll to position [0, 0]
click at [634, 313] on button "Copy Forward Copy Forward" at bounding box center [673, 321] width 80 height 20
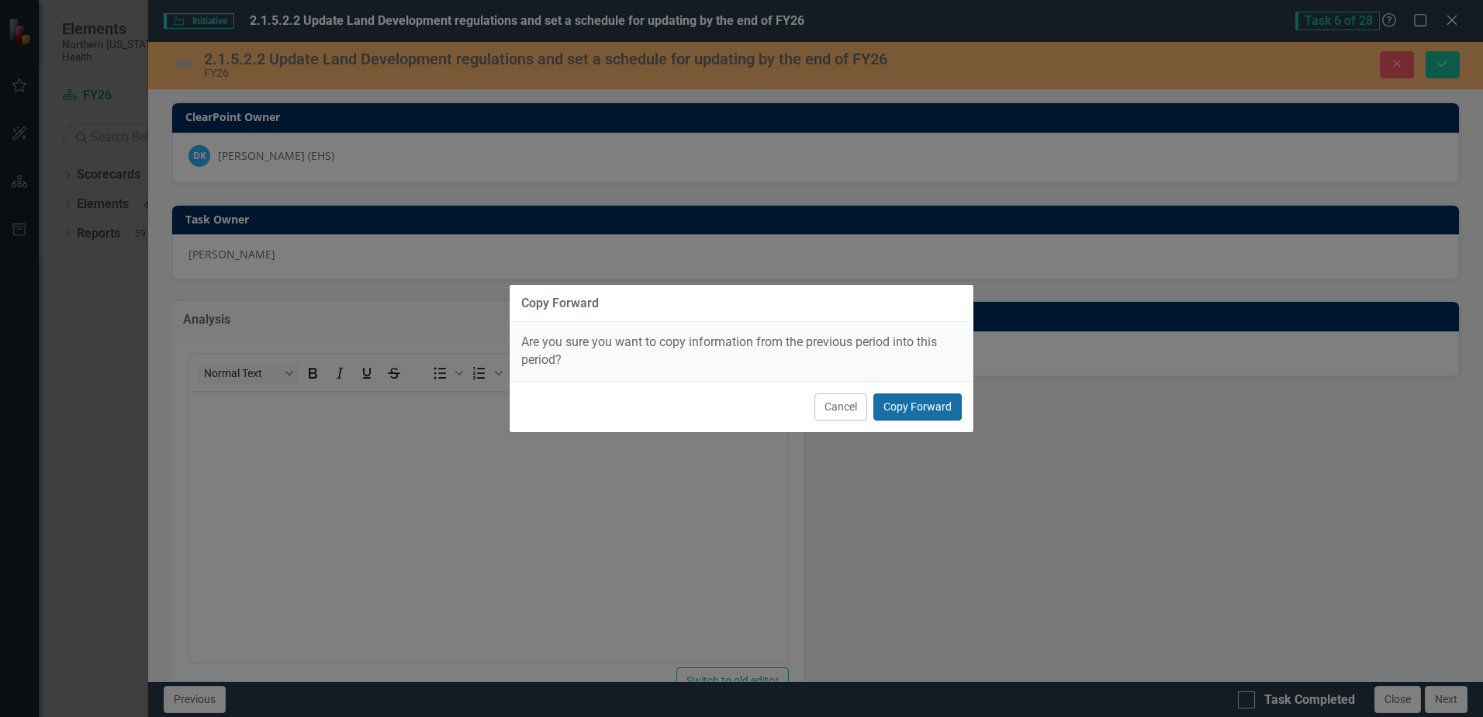
click at [911, 399] on button "Copy Forward" at bounding box center [918, 406] width 88 height 27
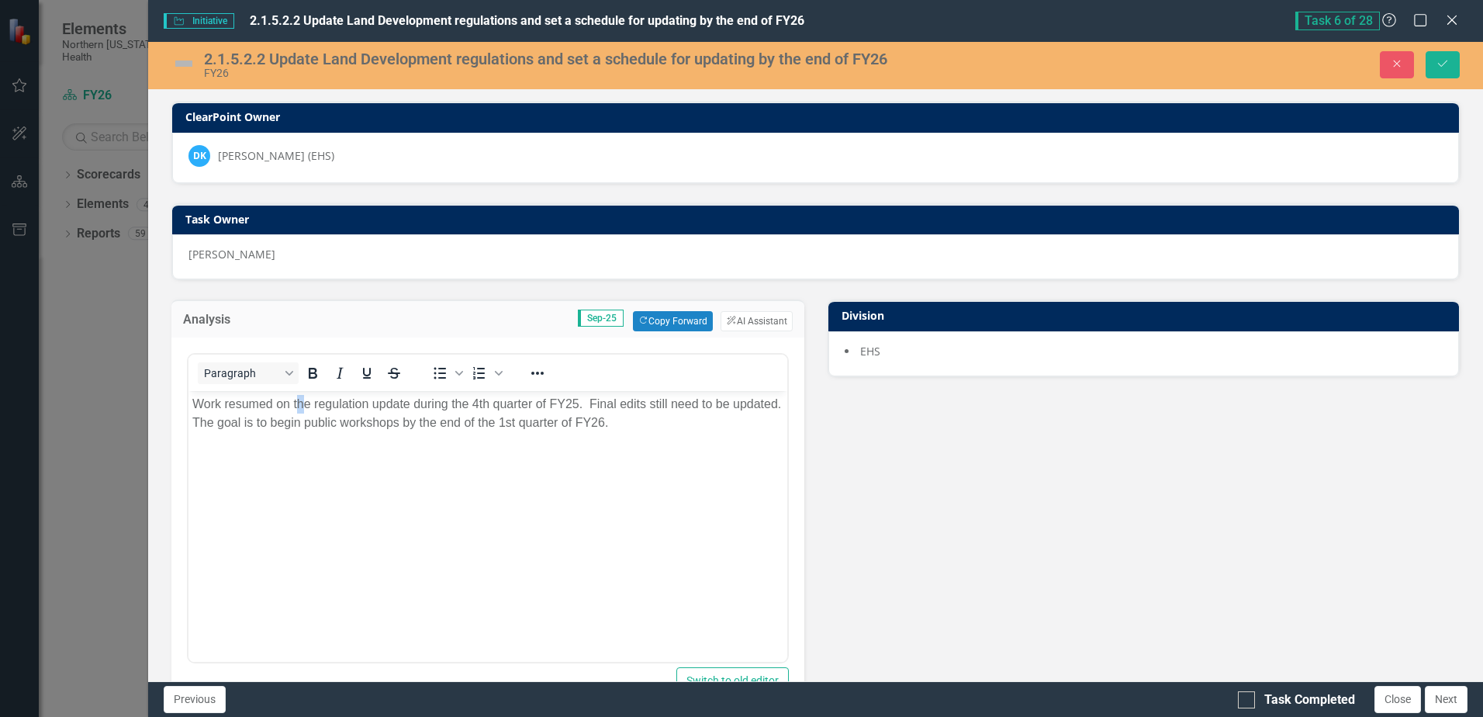
click at [298, 410] on p "Work resumed on the regulation update during the 4th quarter of FY25. Final edi…" at bounding box center [487, 413] width 590 height 37
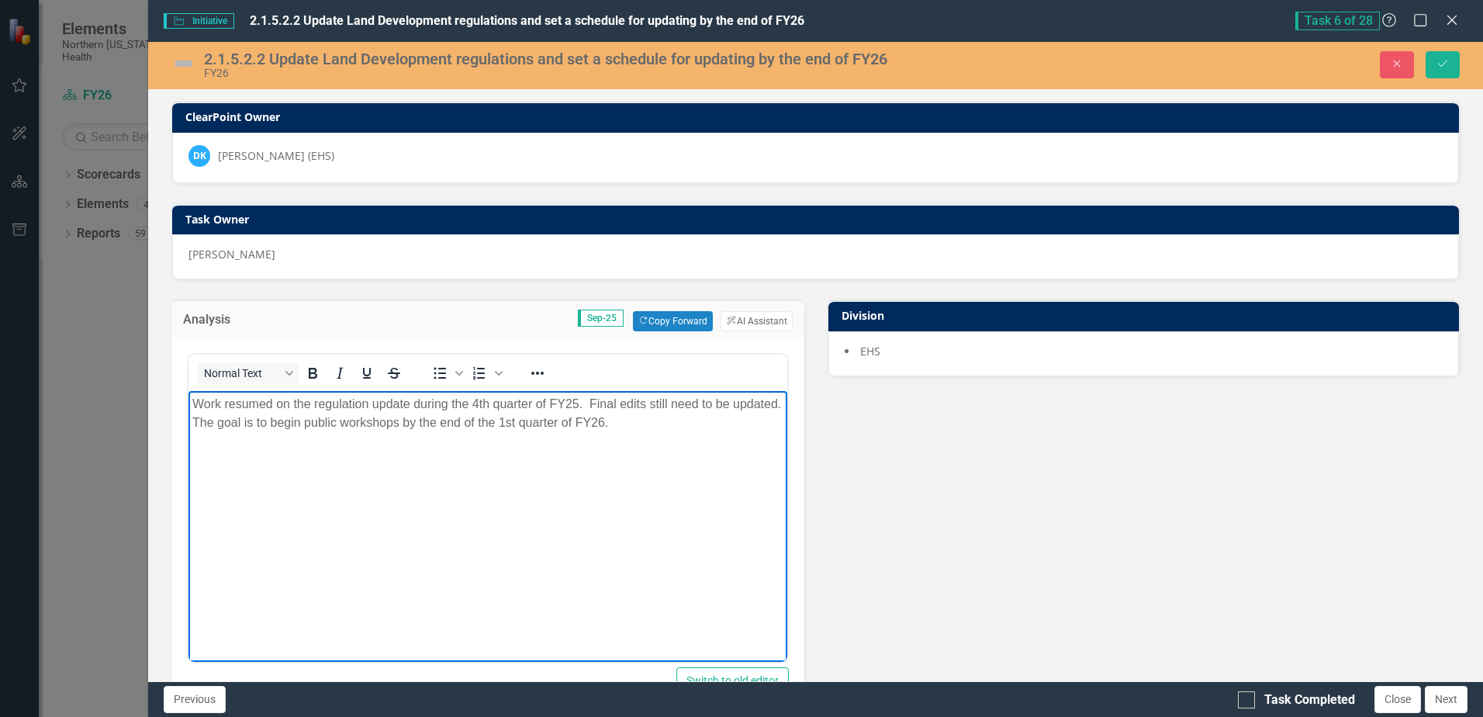
click at [204, 413] on p "Work resumed on the regulation update during the 4th quarter of FY25. Final edi…" at bounding box center [487, 413] width 590 height 37
click at [666, 422] on p "Work resumed on the regulation update during the 4th quarter of FY25. Final edi…" at bounding box center [487, 413] width 590 height 37
click at [363, 413] on p "Work resumed on the regulation update during the 4th quarter of FY25. Final edi…" at bounding box center [487, 413] width 590 height 37
click at [191, 401] on body "Work resumed on the regulation update during the 4th quarter of FY25. Final edi…" at bounding box center [488, 507] width 598 height 233
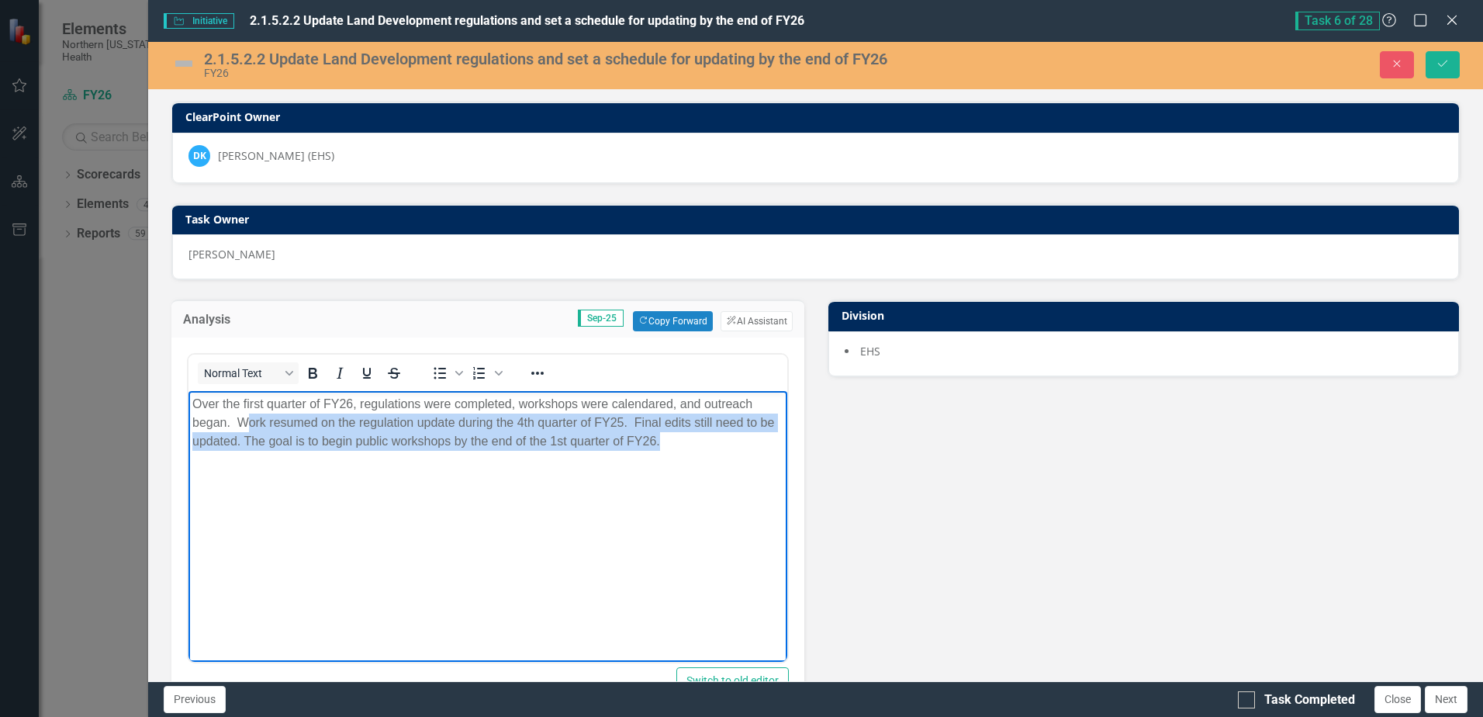
drag, startPoint x: 243, startPoint y: 423, endPoint x: 681, endPoint y: 434, distance: 438.5
click at [681, 434] on p "Over the first quarter of FY26, regulations were completed, workshops were cale…" at bounding box center [487, 423] width 590 height 56
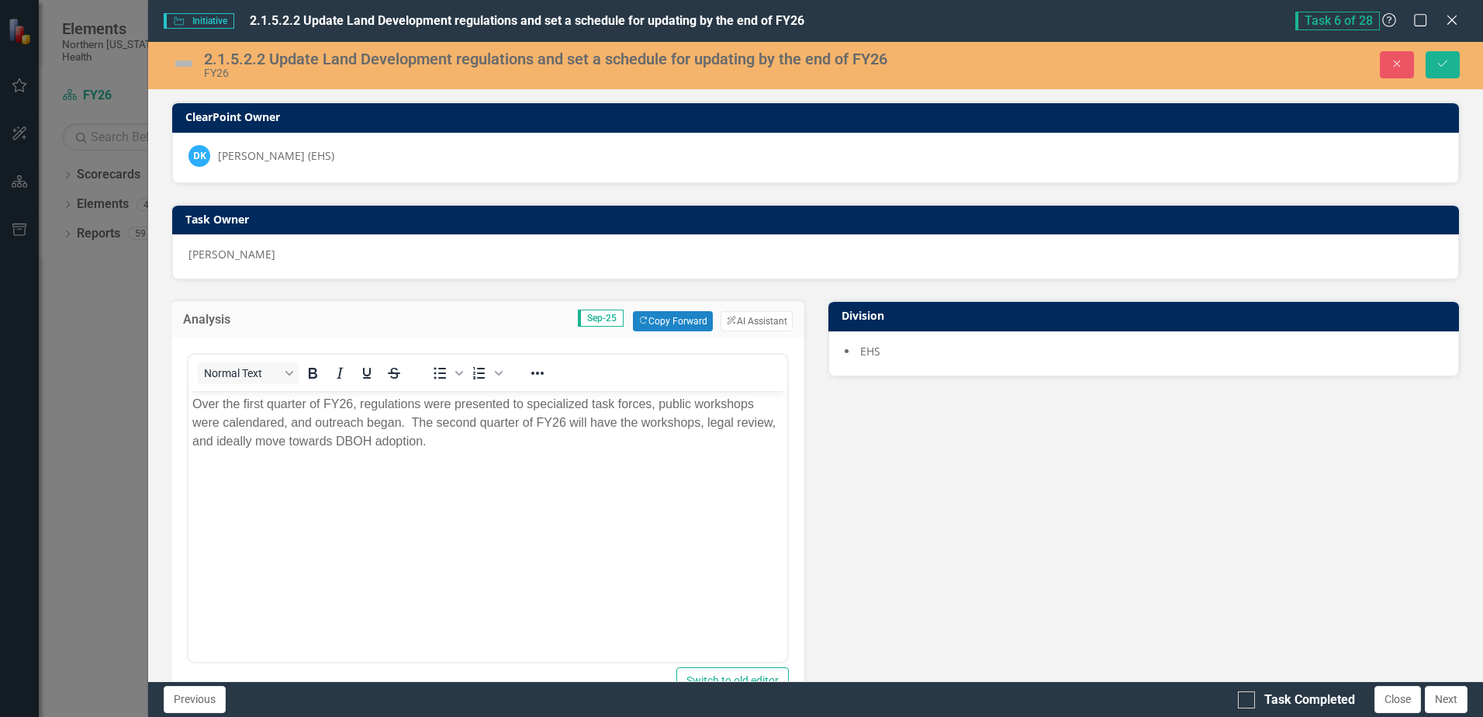
click at [180, 67] on img at bounding box center [183, 63] width 25 height 25
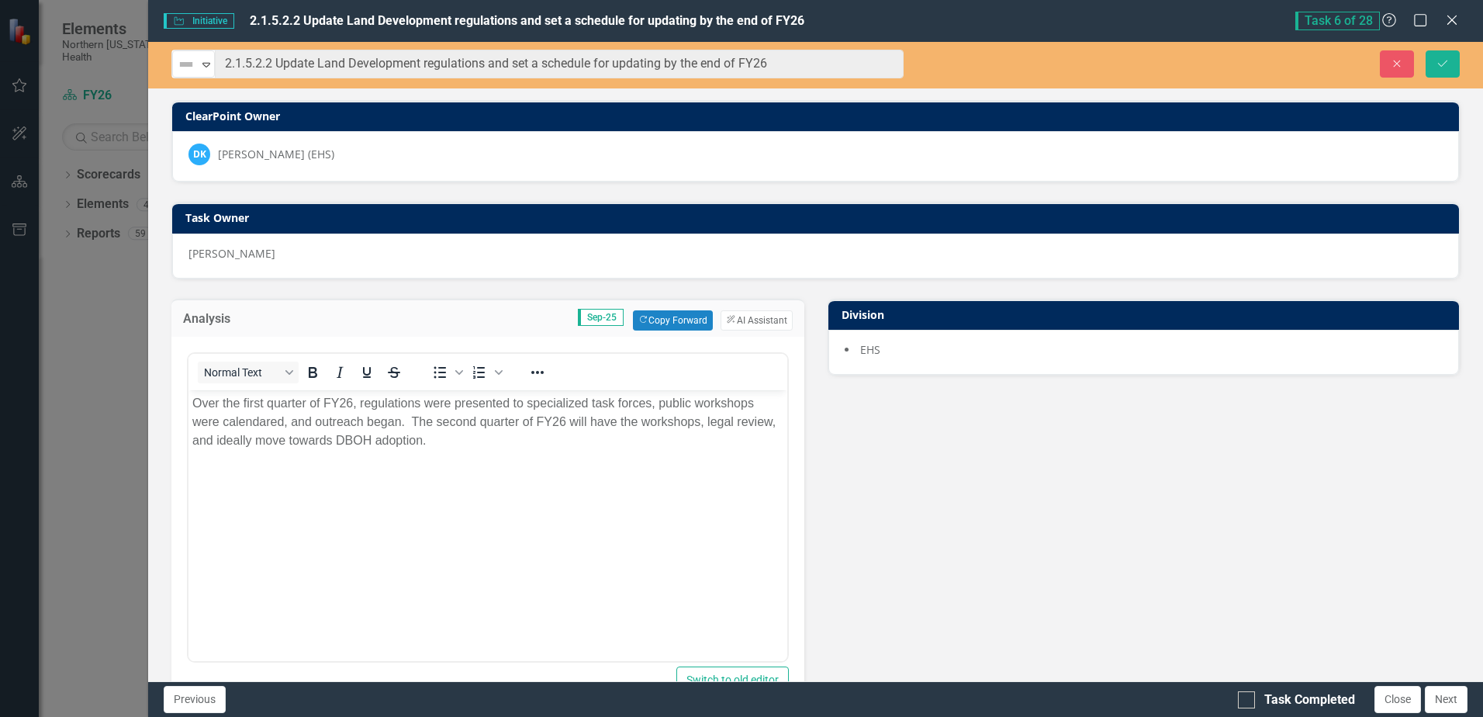
click at [180, 67] on img at bounding box center [186, 64] width 19 height 19
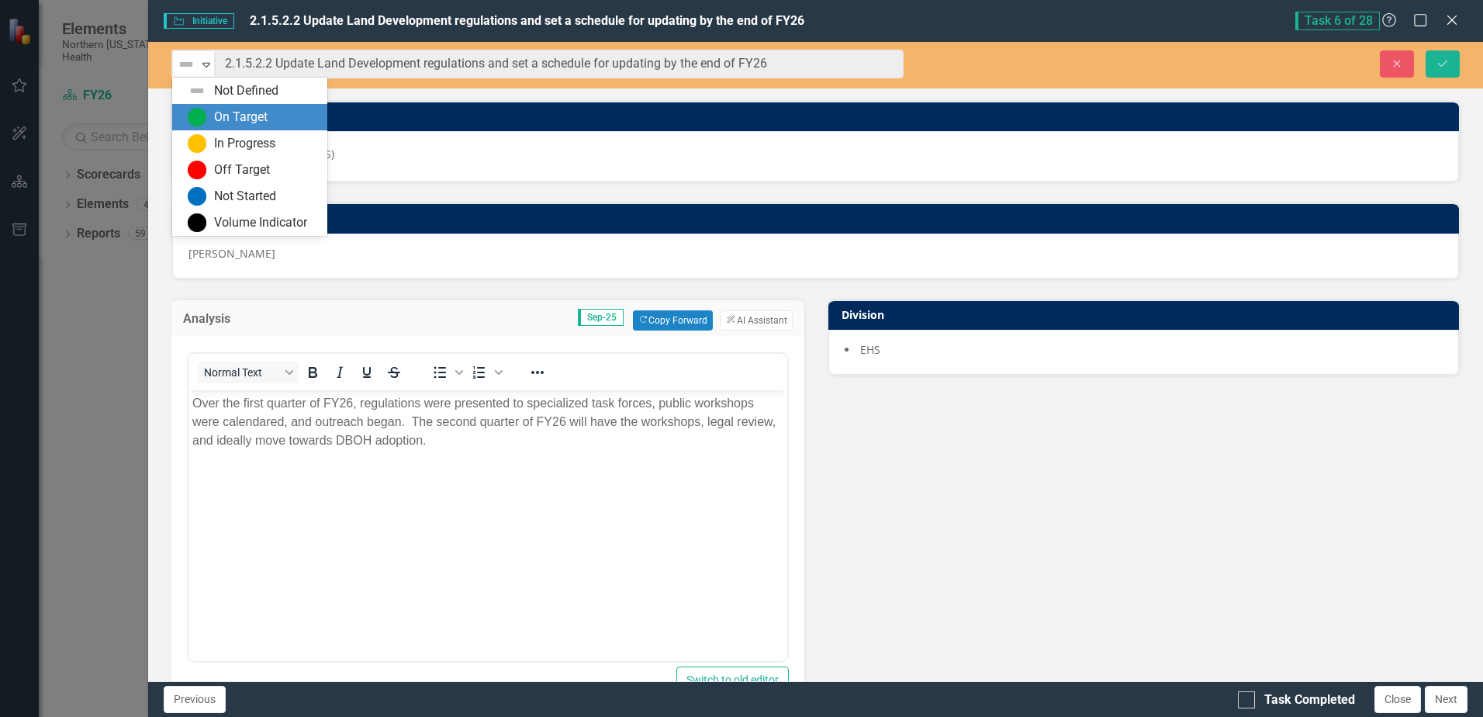
click at [242, 113] on div "On Target" at bounding box center [241, 118] width 54 height 18
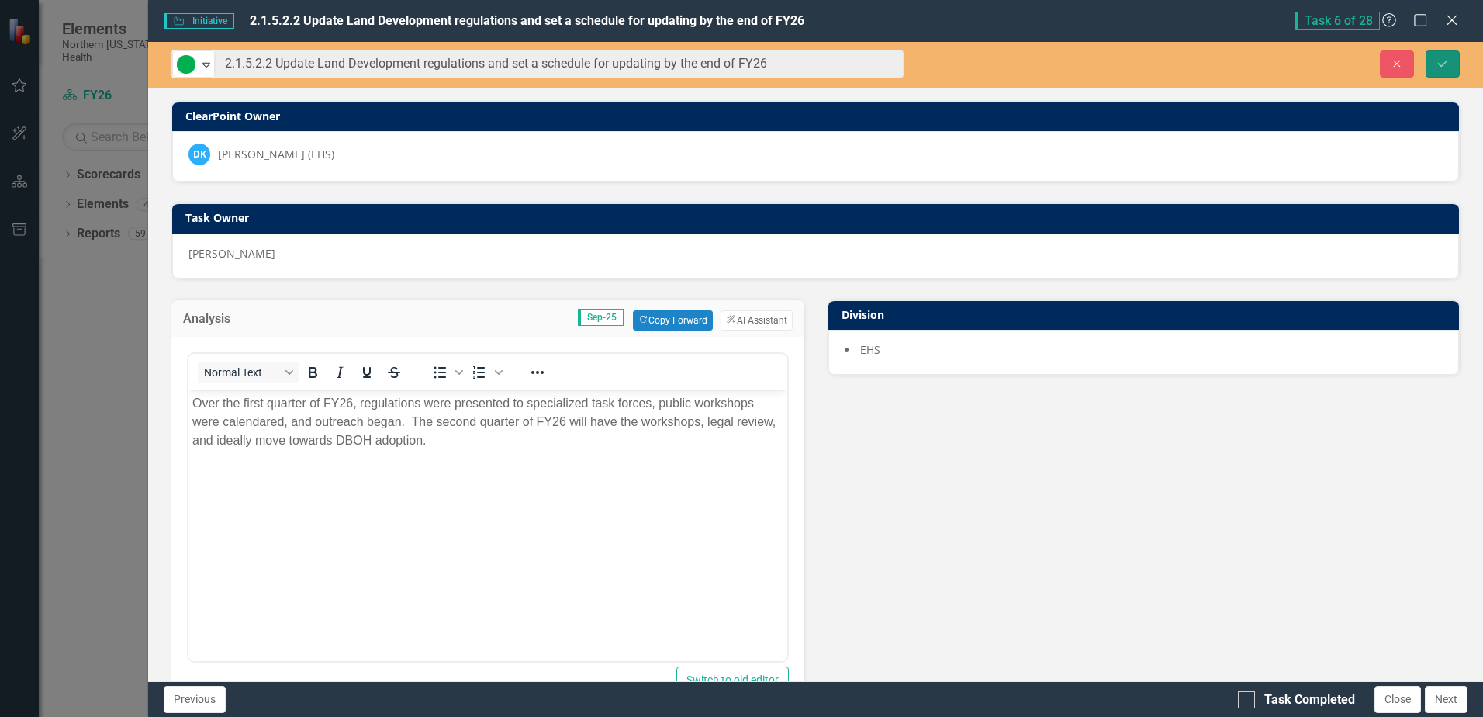
click at [1441, 58] on icon "Save" at bounding box center [1443, 63] width 14 height 11
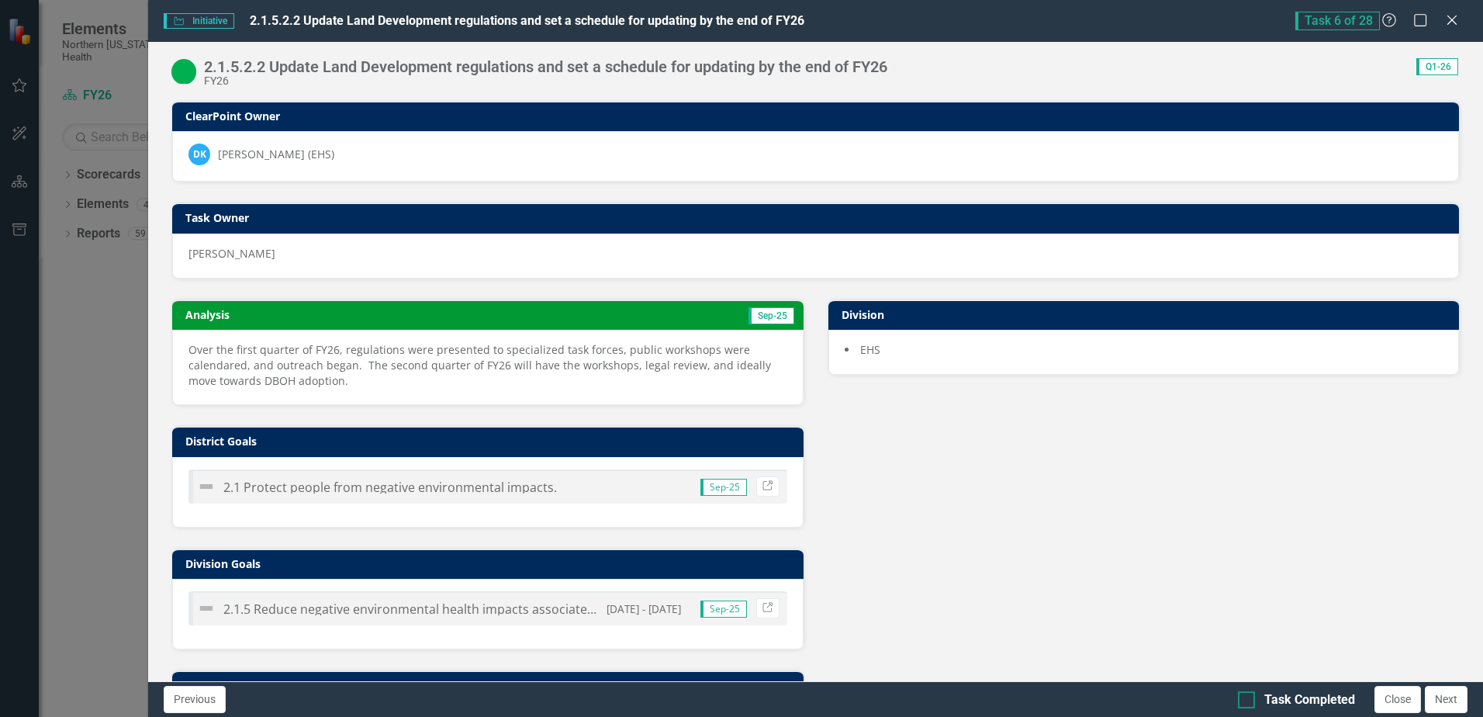
click at [1256, 693] on div "Task Completed" at bounding box center [1296, 700] width 117 height 18
click at [1248, 693] on input "Task Completed" at bounding box center [1243, 696] width 10 height 10
checkbox input "true"
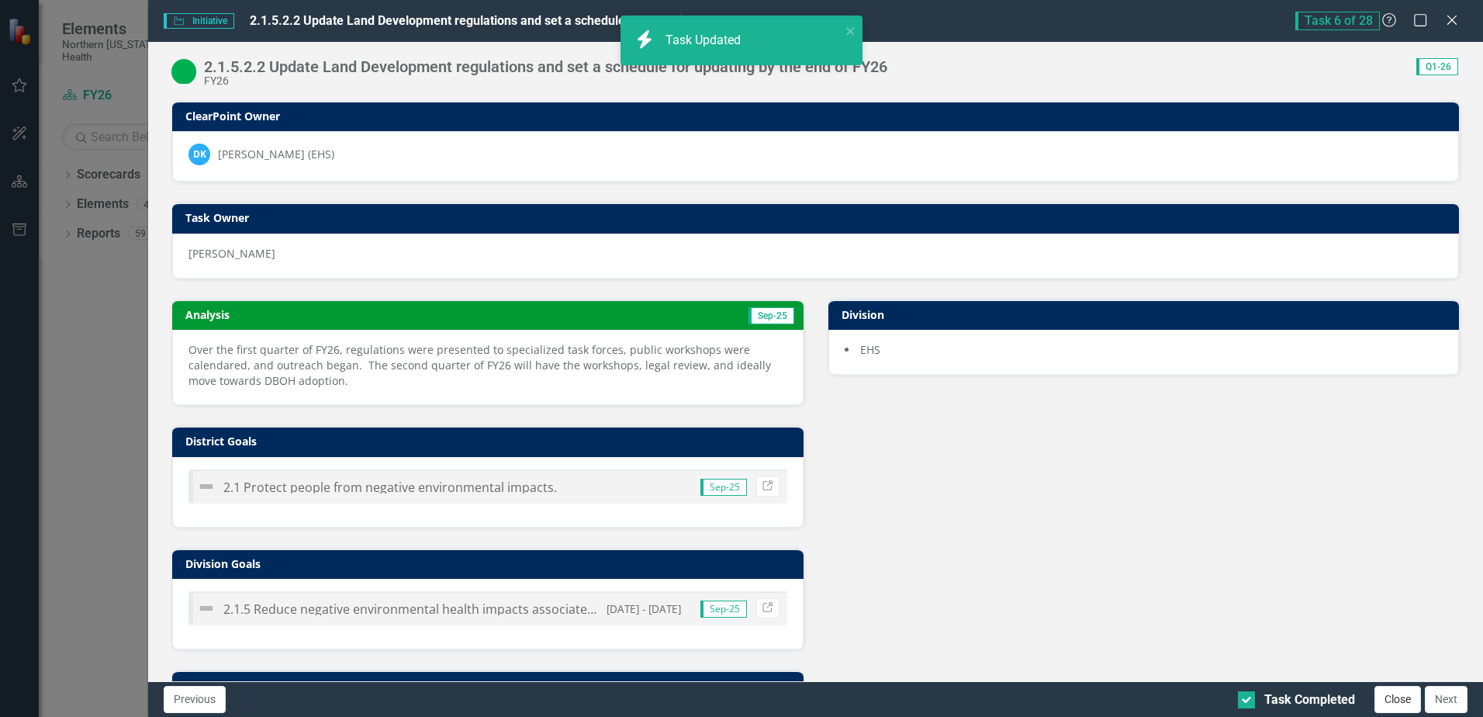
click at [1383, 696] on button "Close" at bounding box center [1398, 699] width 47 height 27
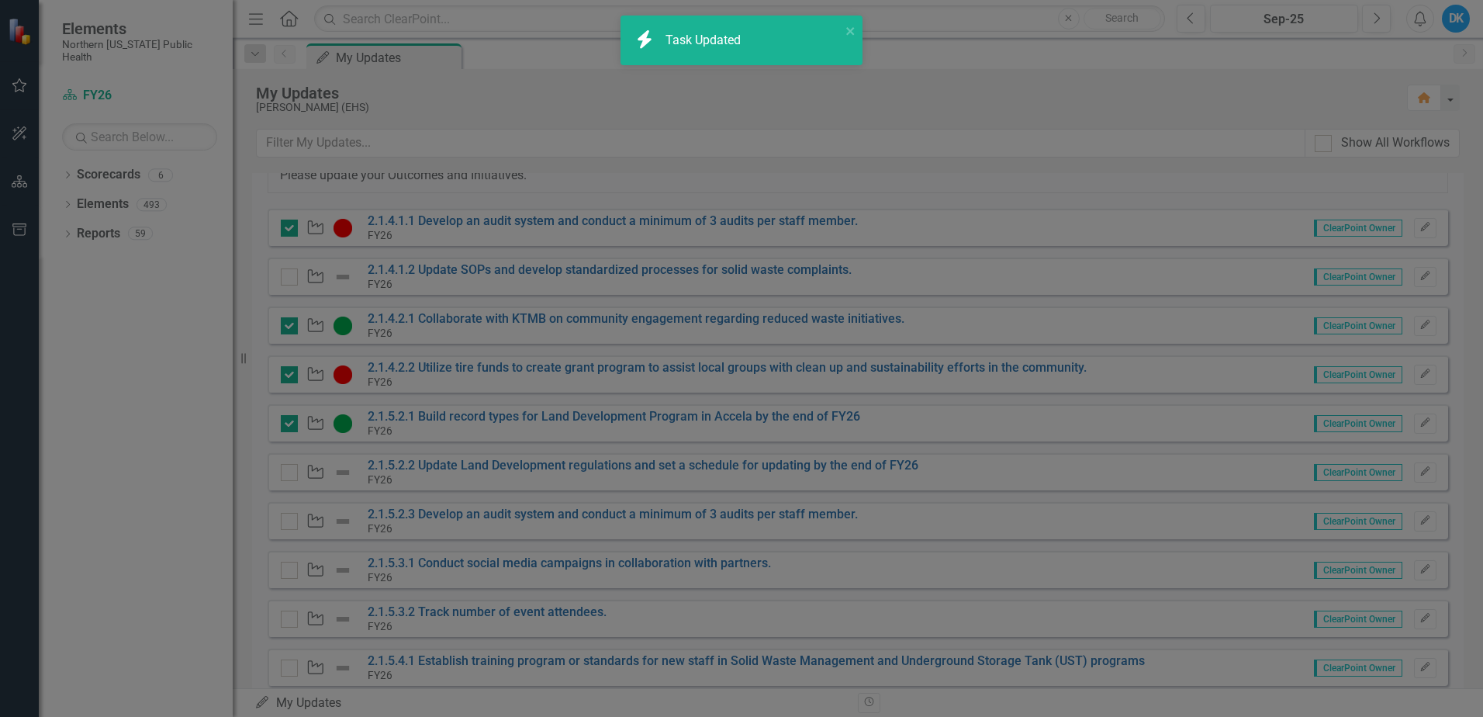
checkbox input "true"
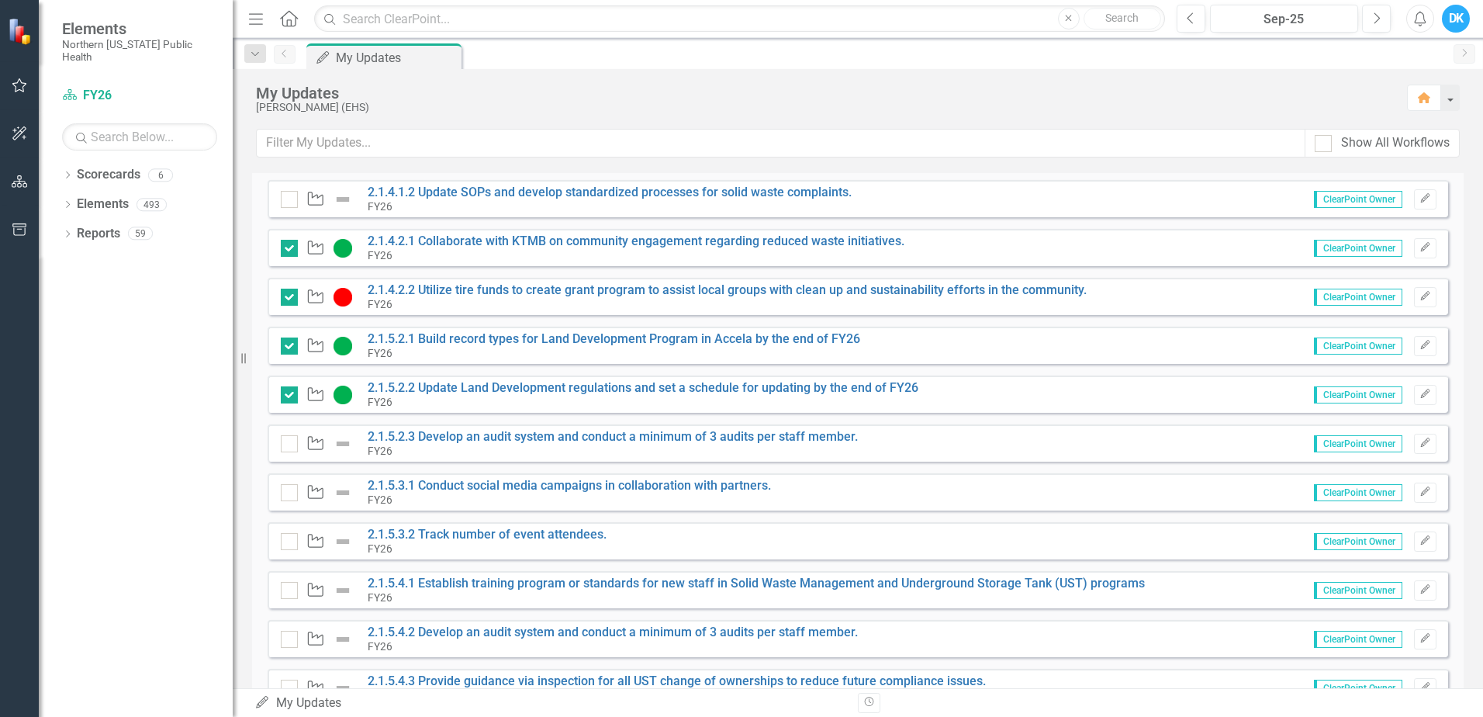
scroll to position [155, 0]
click at [1420, 493] on icon "button" at bounding box center [1424, 491] width 9 height 9
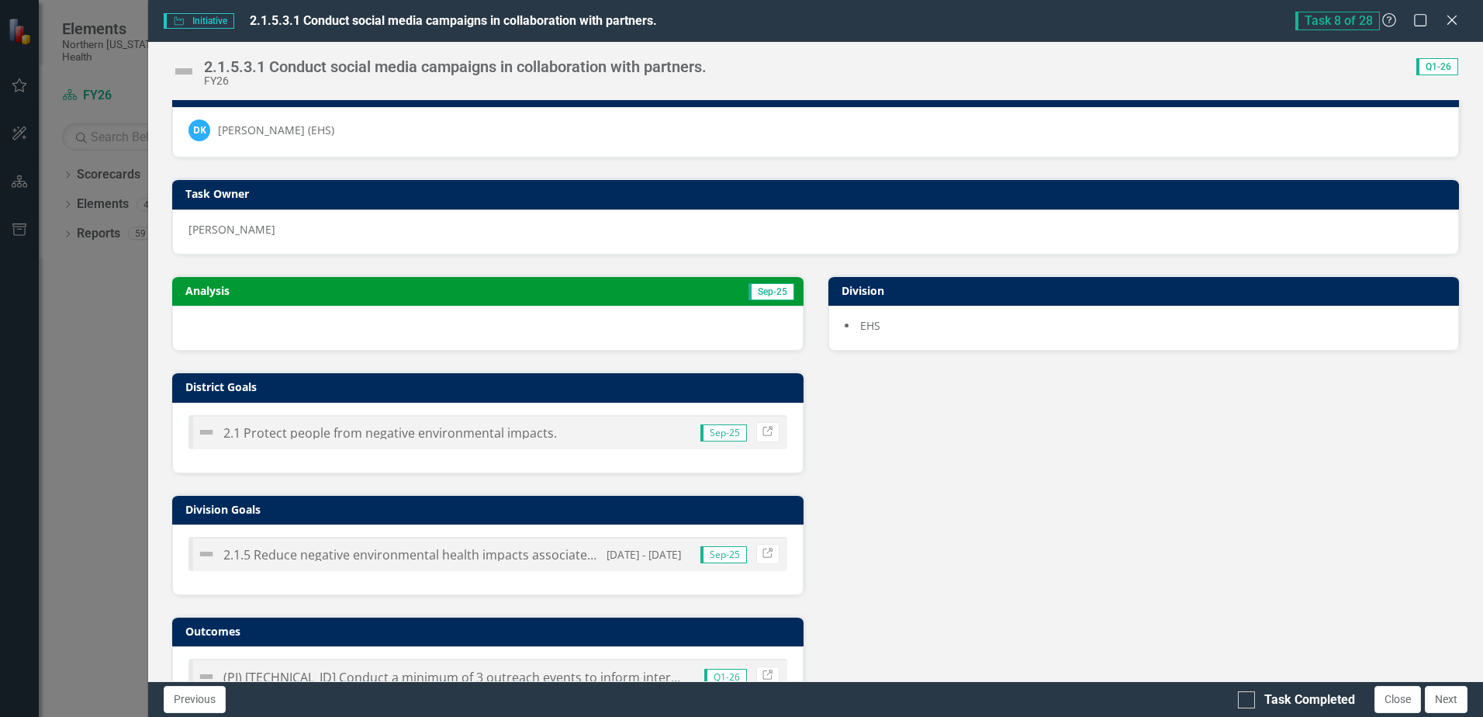
scroll to position [0, 0]
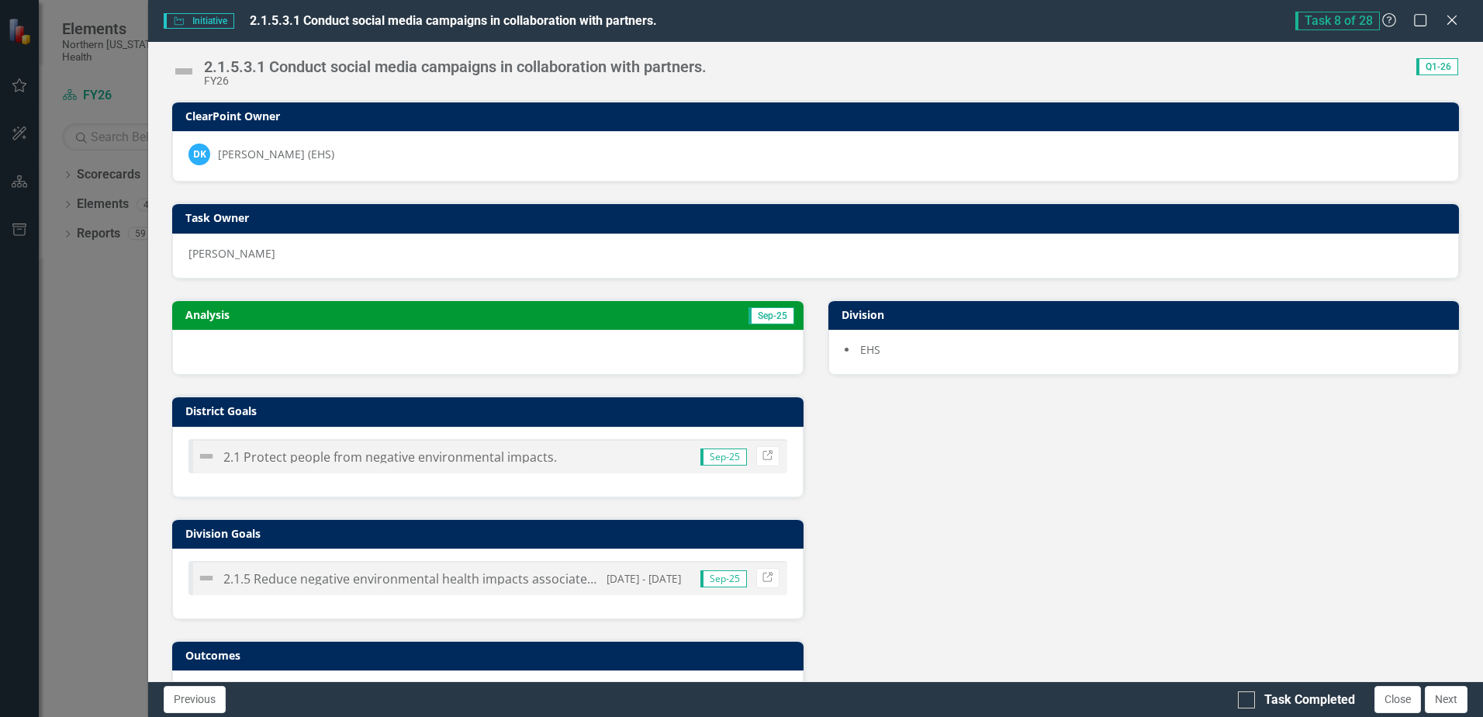
click at [462, 313] on h3 "Analysis" at bounding box center [332, 315] width 295 height 12
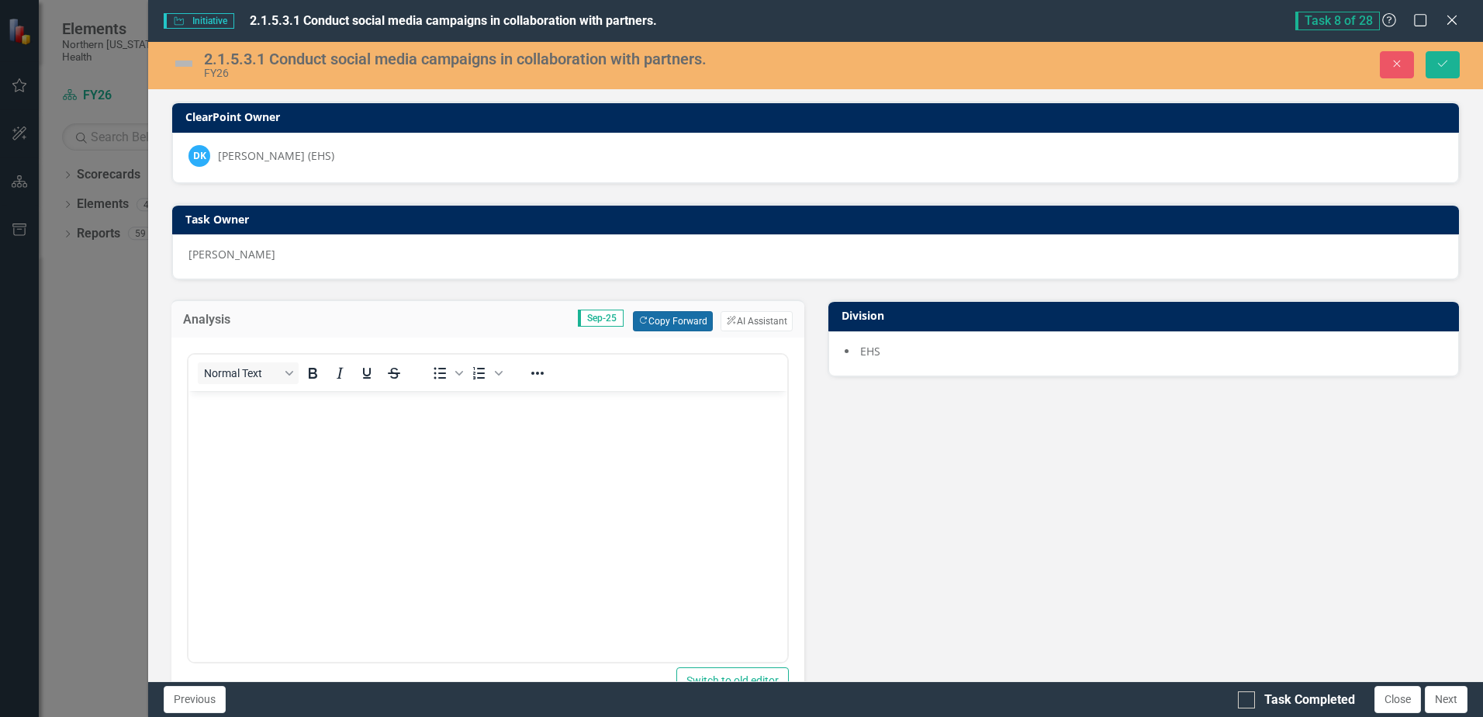
click at [671, 327] on button "Copy Forward Copy Forward" at bounding box center [673, 321] width 80 height 20
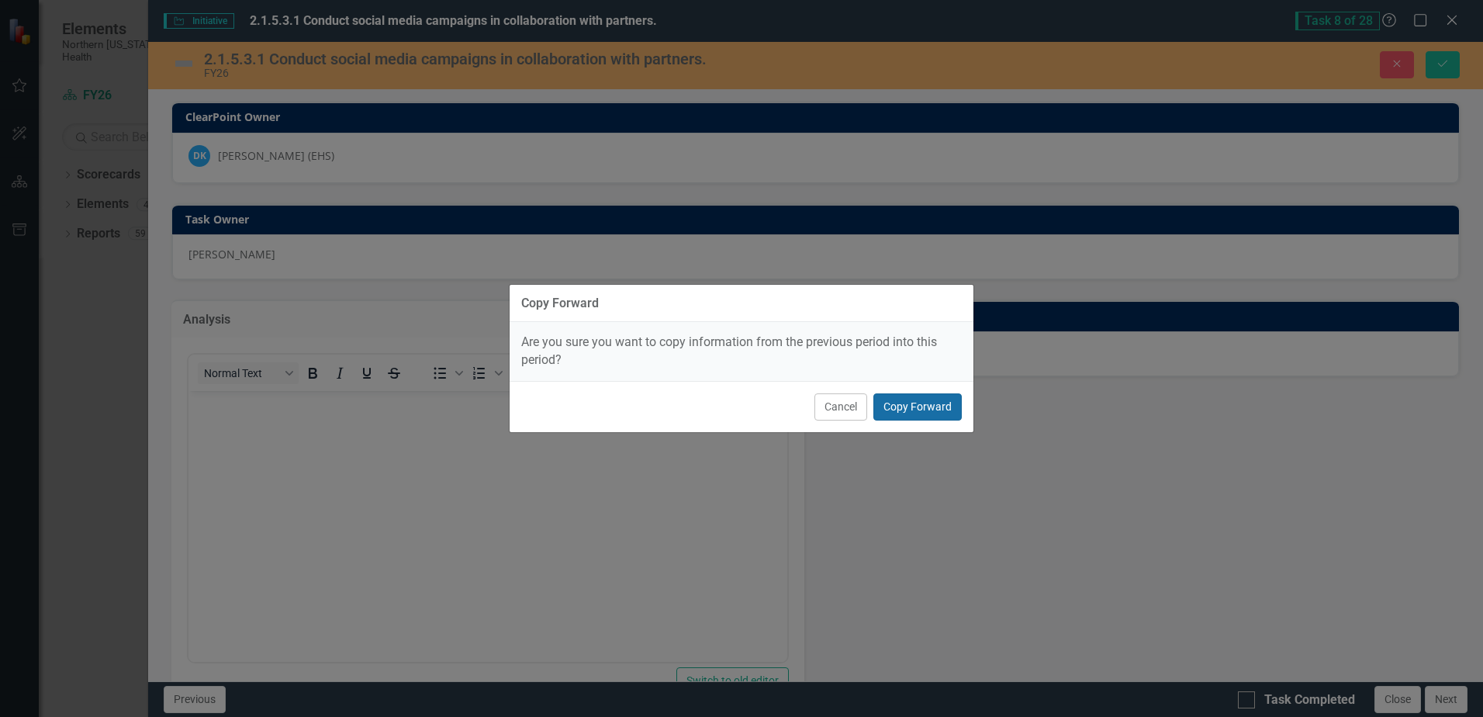
drag, startPoint x: 955, startPoint y: 411, endPoint x: 936, endPoint y: 413, distance: 18.7
click at [953, 412] on button "Copy Forward" at bounding box center [918, 406] width 88 height 27
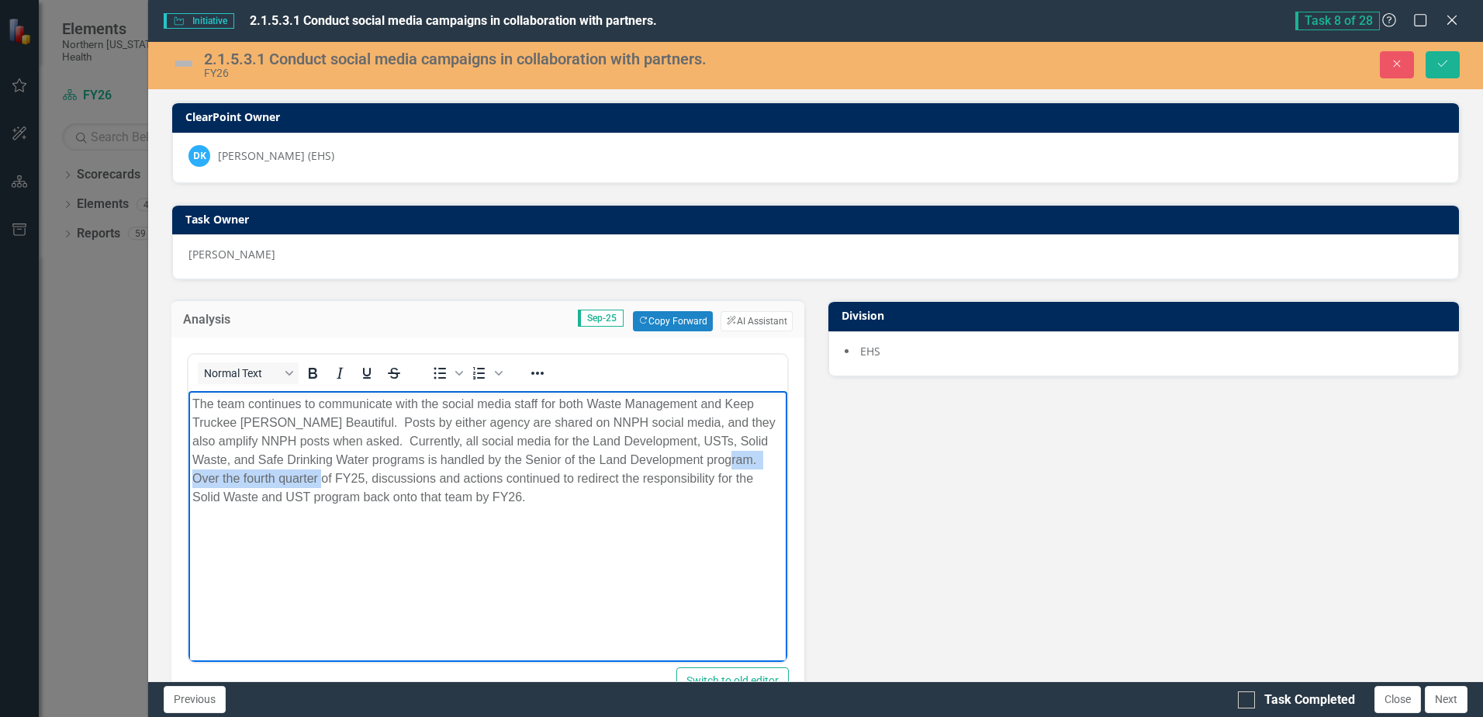
drag, startPoint x: 194, startPoint y: 479, endPoint x: 359, endPoint y: 479, distance: 165.2
click at [359, 479] on p "The team continues to communicate with the social media staff for both Waste Ma…" at bounding box center [487, 451] width 590 height 112
click at [702, 493] on p "The team continues to communicate with the social media staff for both Waste Ma…" at bounding box center [487, 451] width 590 height 112
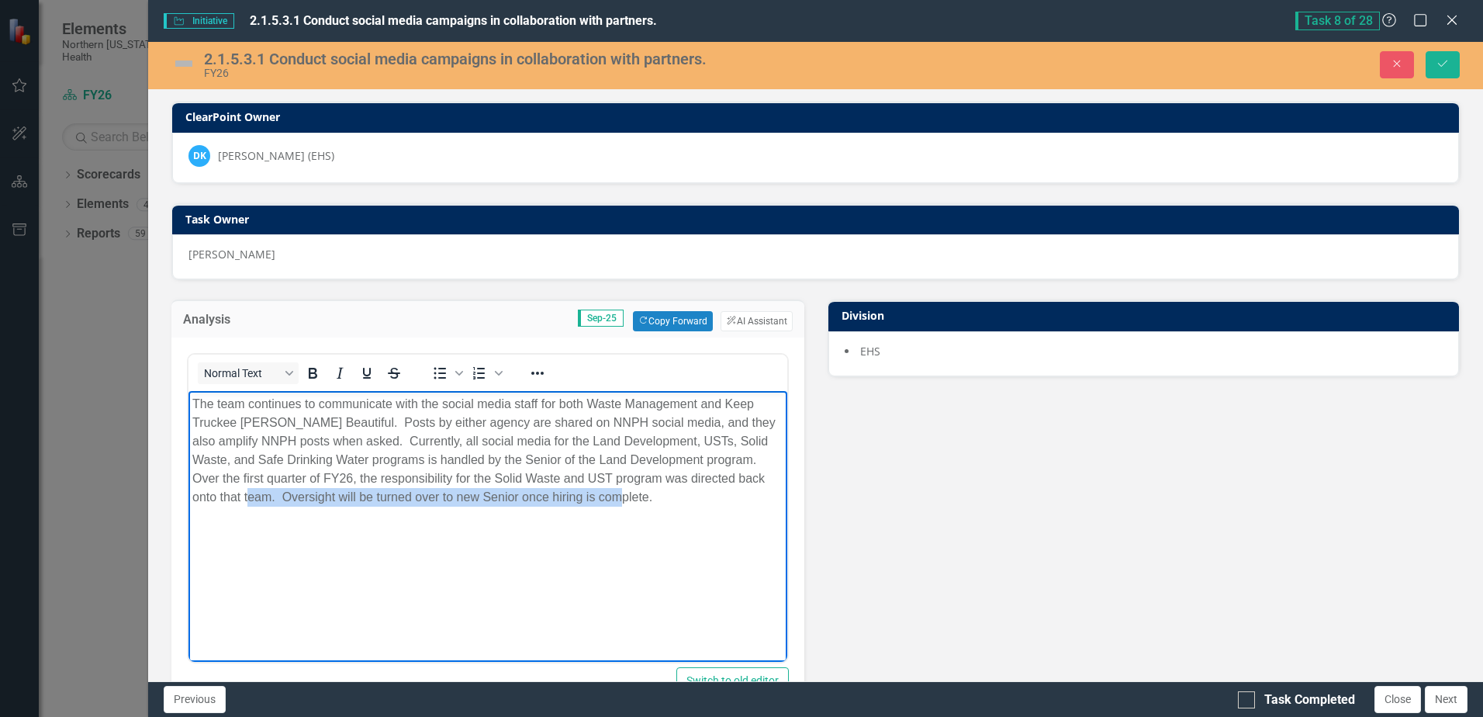
drag, startPoint x: 666, startPoint y: 500, endPoint x: 282, endPoint y: 494, distance: 383.3
click at [282, 494] on p "The team continues to communicate with the social media staff for both Waste Ma…" at bounding box center [487, 451] width 590 height 112
click at [186, 64] on img at bounding box center [183, 63] width 25 height 25
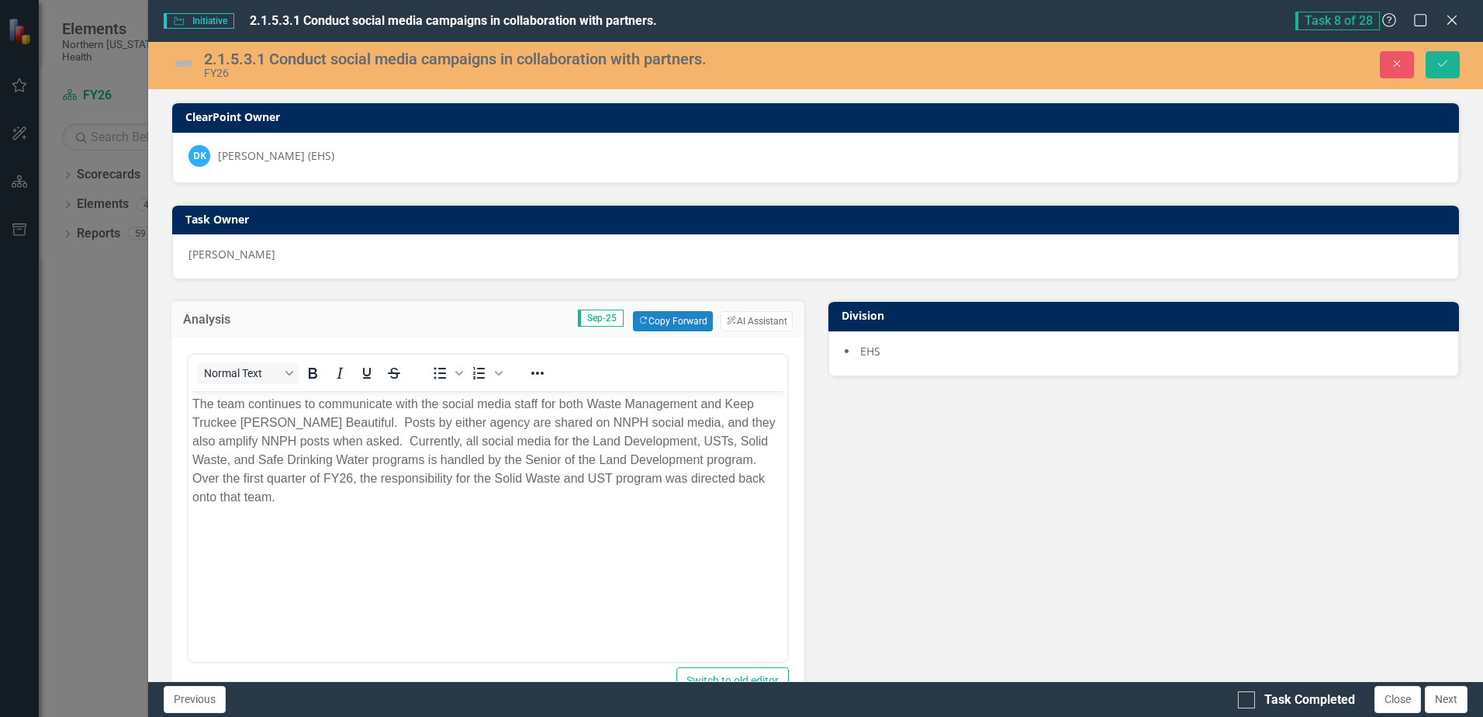
click at [186, 64] on img at bounding box center [183, 63] width 25 height 25
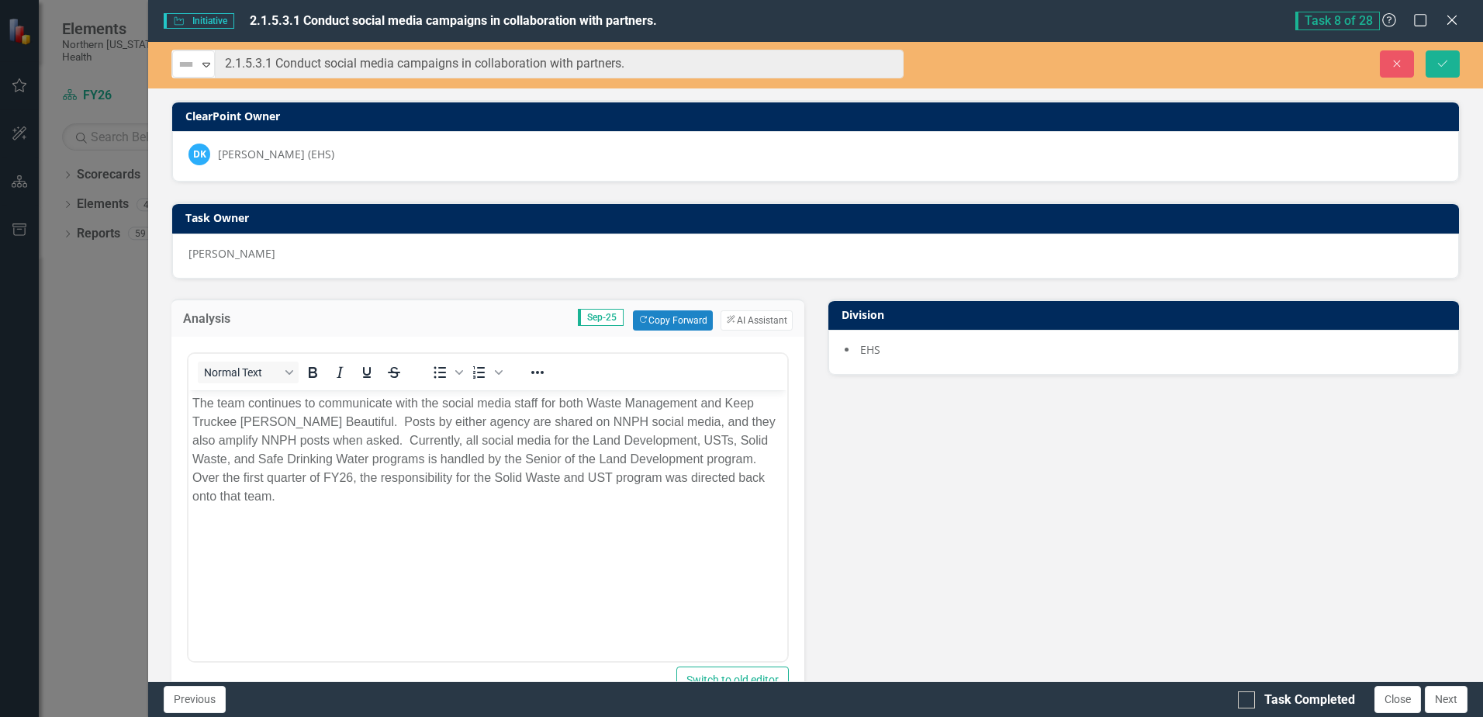
click at [186, 64] on img at bounding box center [186, 64] width 19 height 19
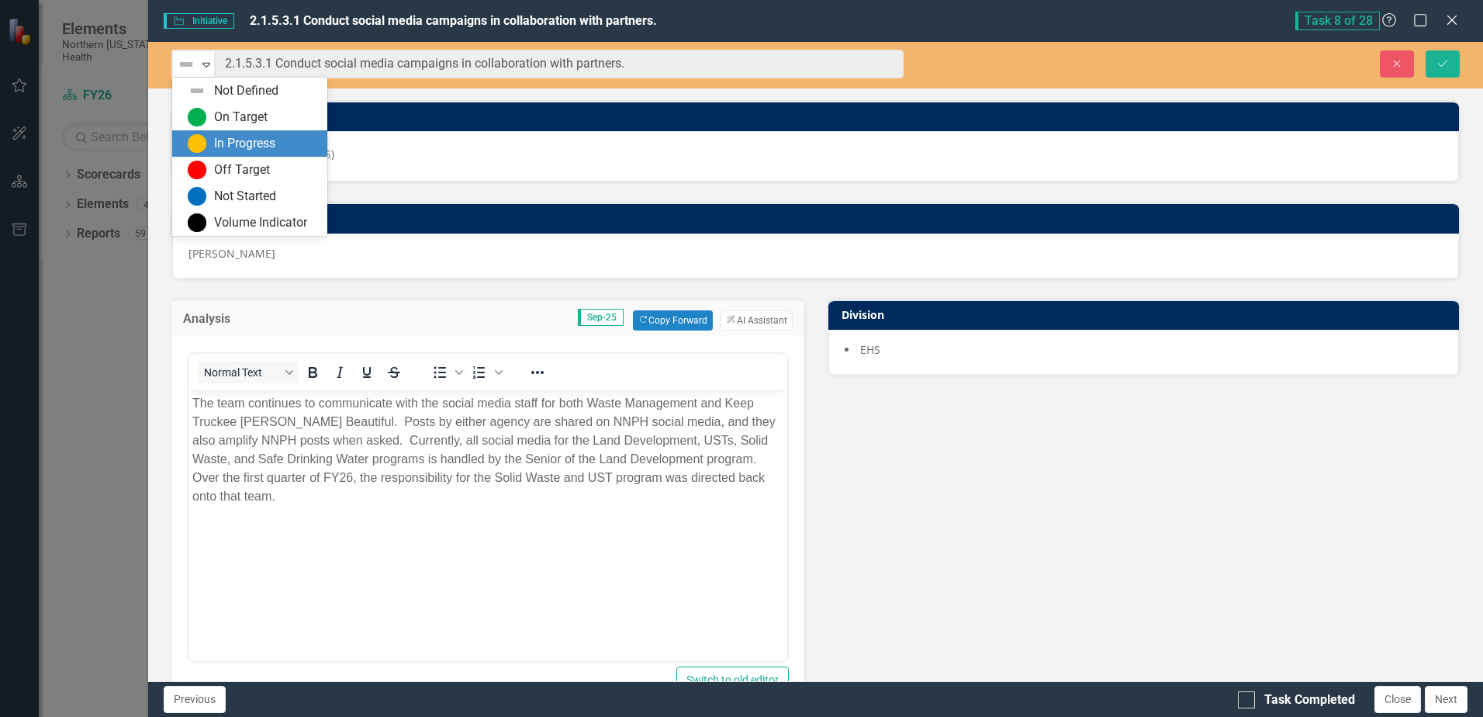
click at [233, 135] on div "In Progress" at bounding box center [244, 144] width 61 height 18
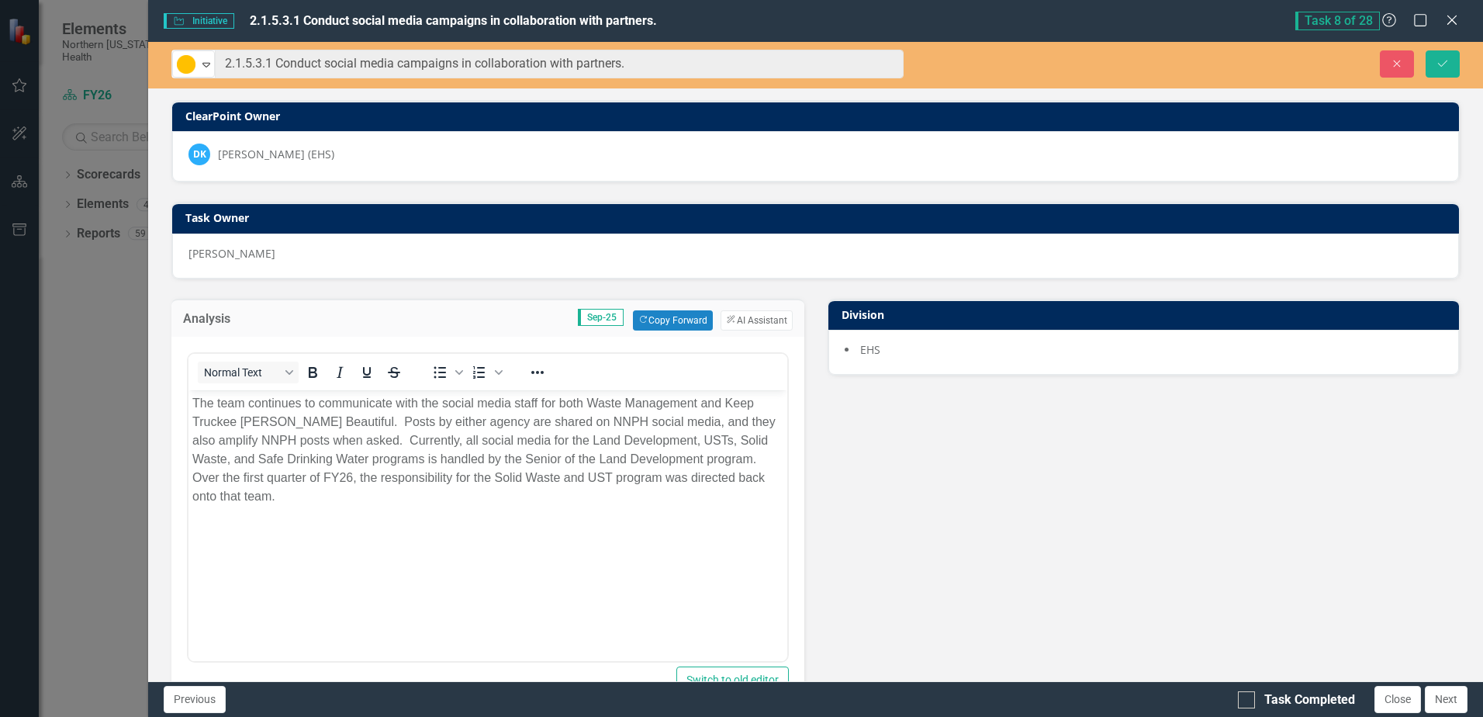
click at [1074, 445] on div "Analysis Sep-25 Copy Forward Copy Forward ClearPoint AI AI Assistant Normal Tex…" at bounding box center [816, 683] width 1312 height 808
click at [1434, 59] on button "Save" at bounding box center [1443, 63] width 34 height 27
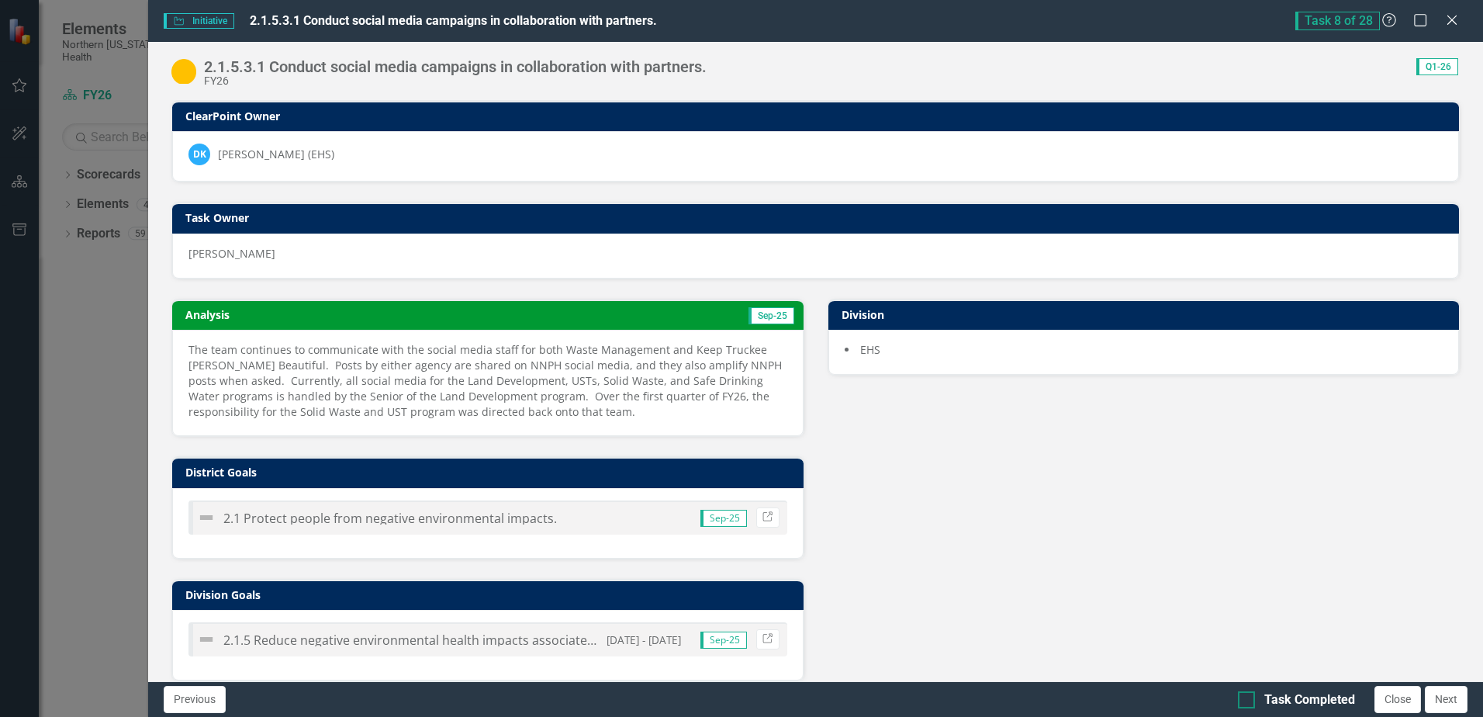
click at [1244, 693] on input "Task Completed" at bounding box center [1243, 696] width 10 height 10
checkbox input "true"
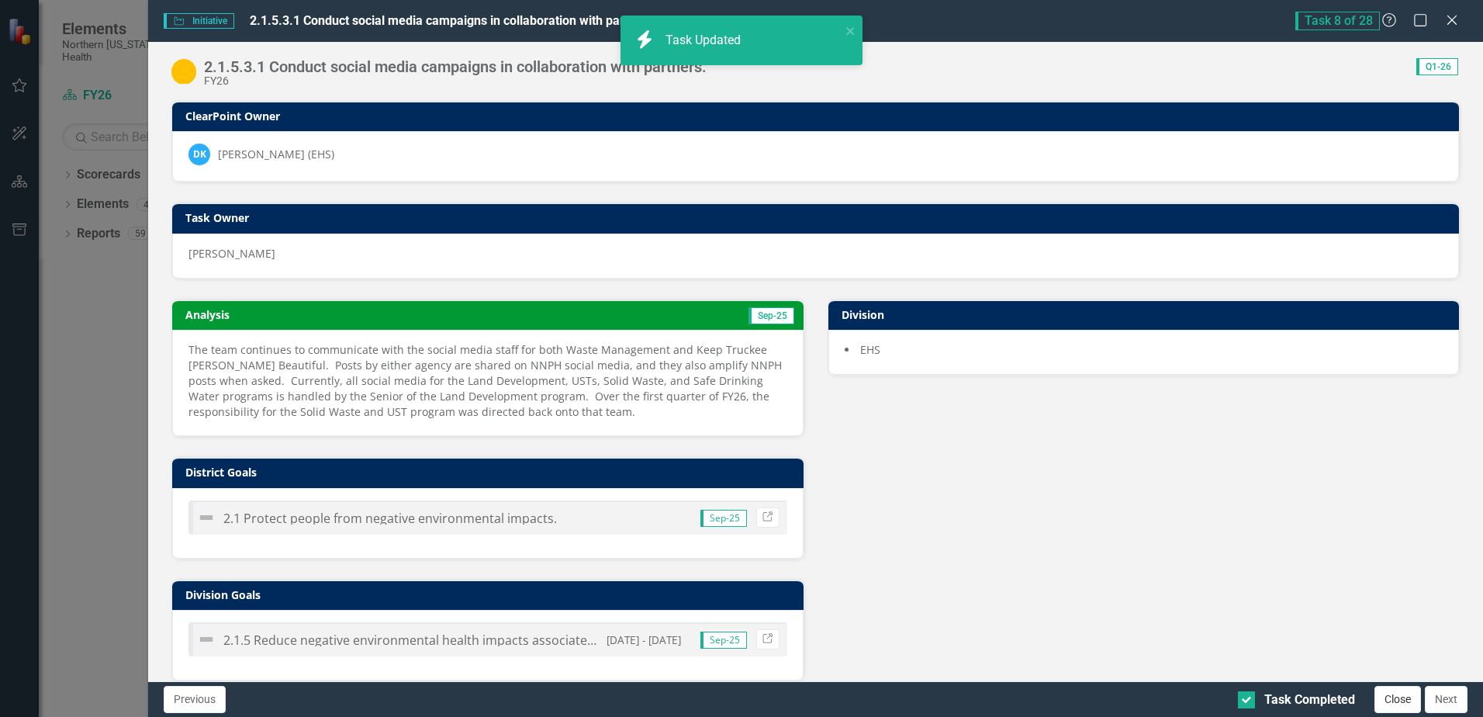
click at [1396, 701] on button "Close" at bounding box center [1398, 699] width 47 height 27
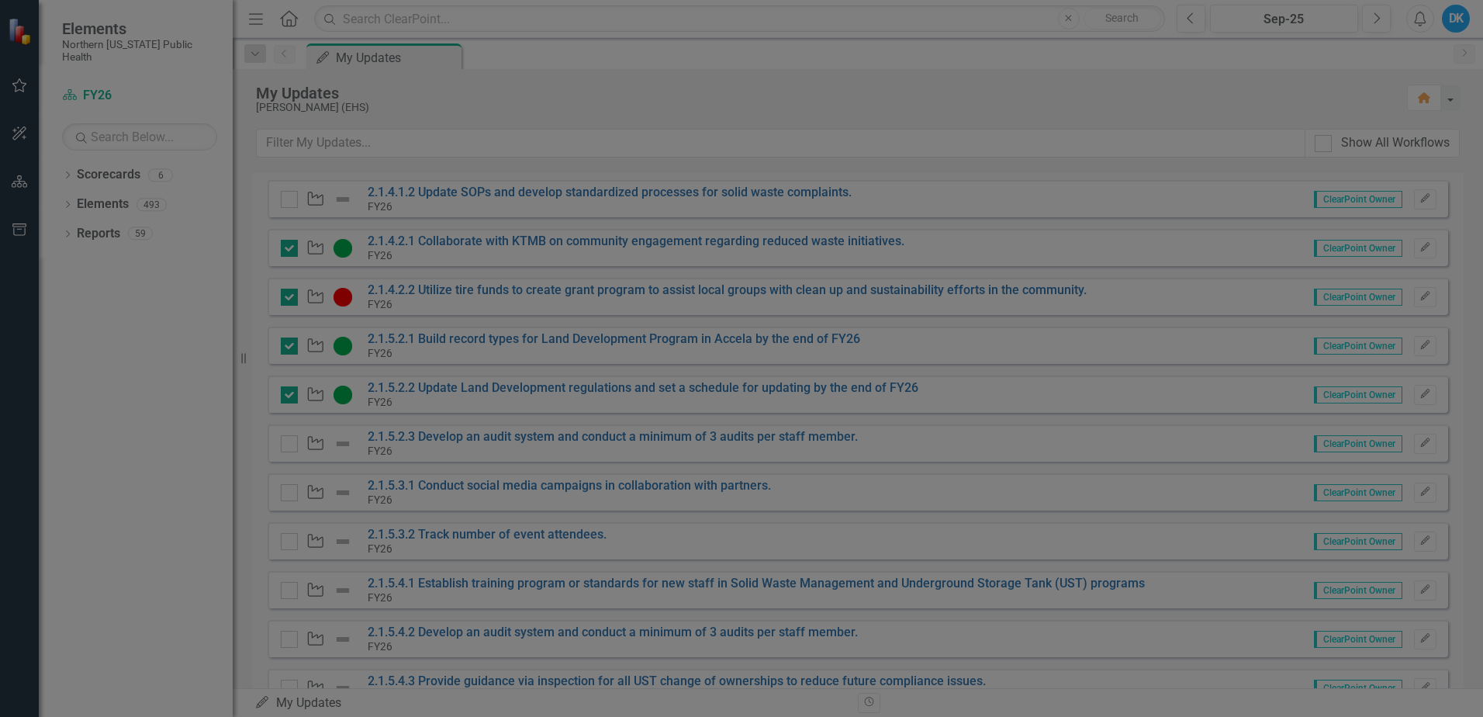
checkbox input "true"
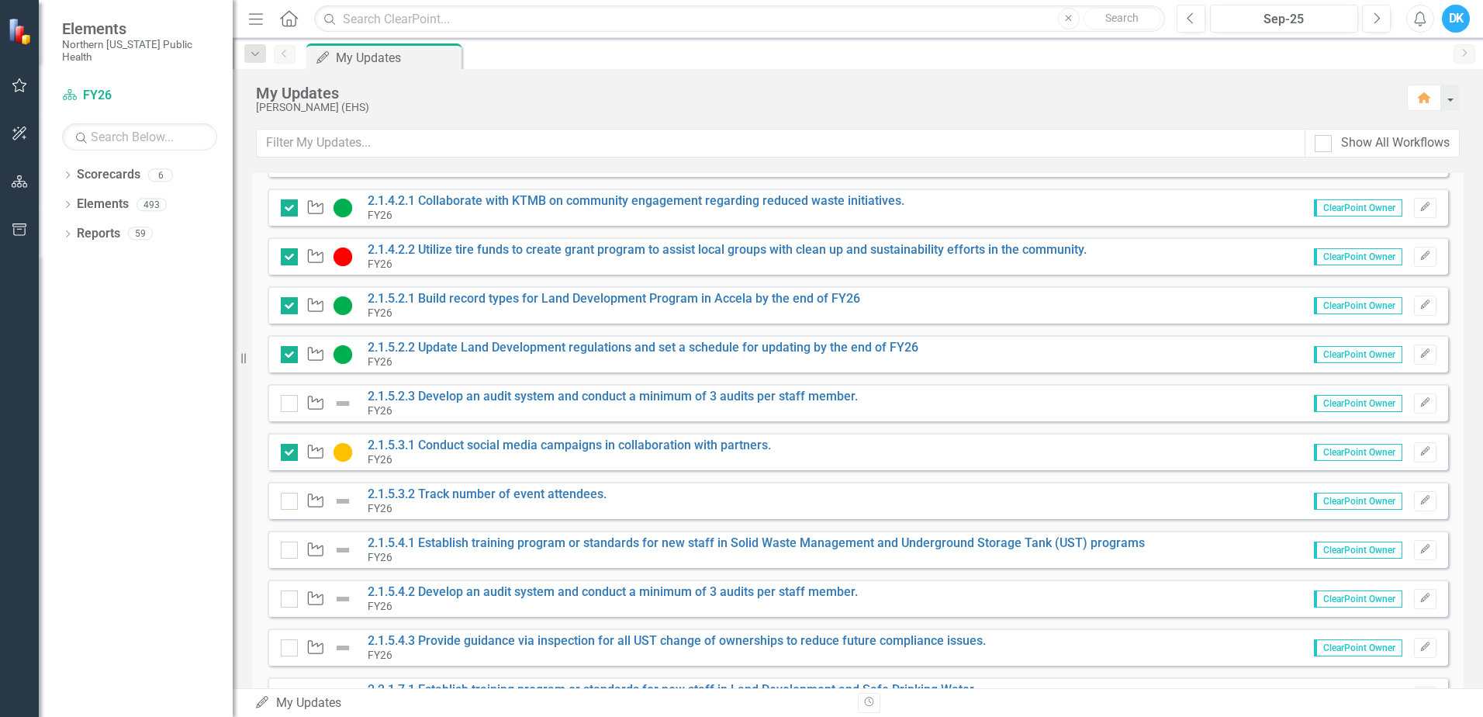
scroll to position [233, 0]
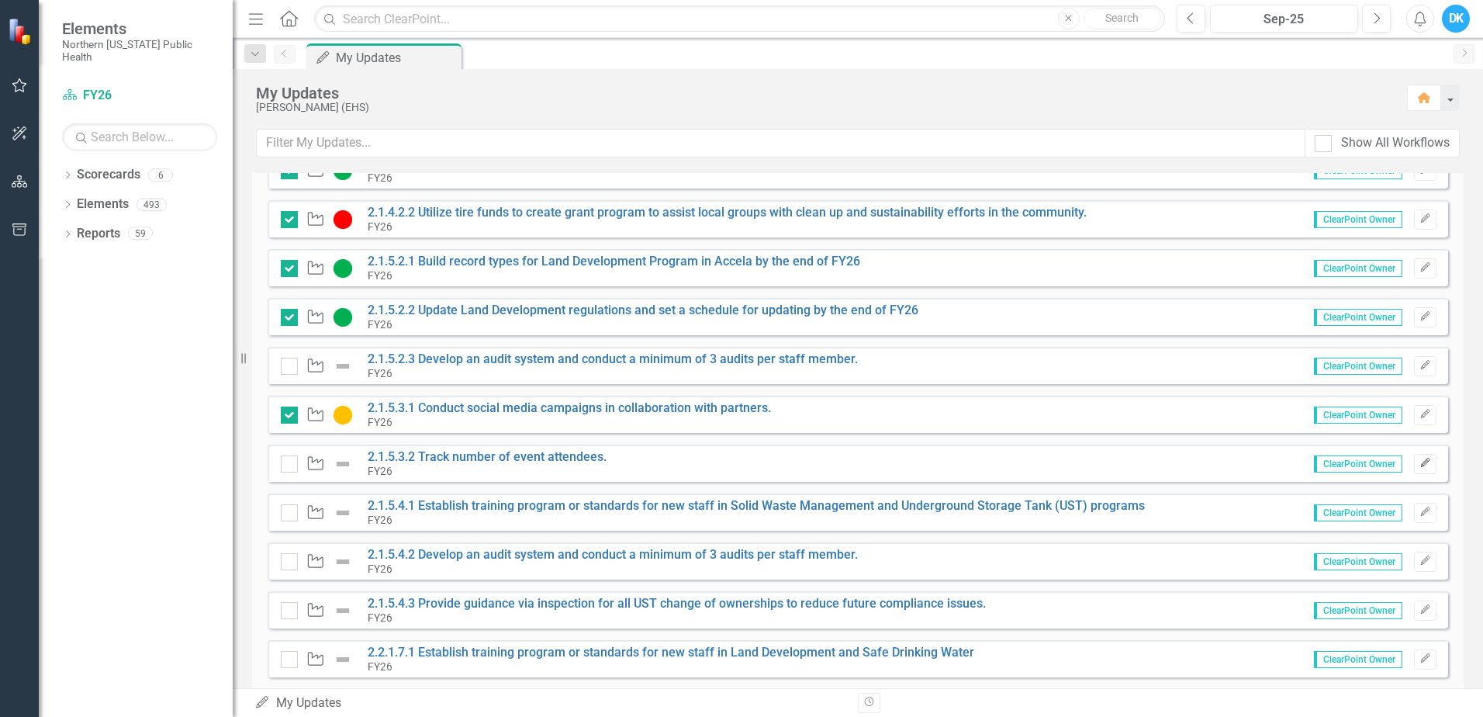
click at [1420, 461] on icon "Edit" at bounding box center [1426, 462] width 12 height 9
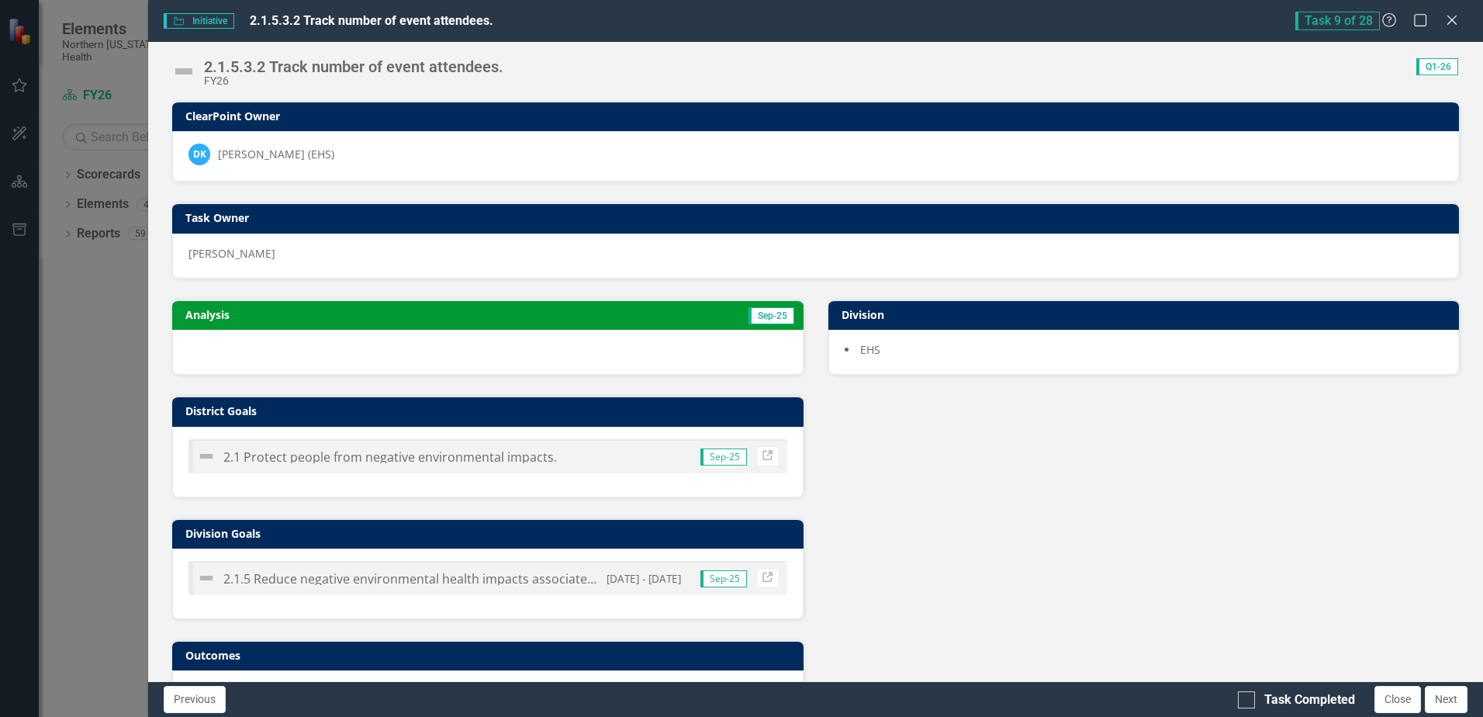
click at [448, 322] on td "Analysis" at bounding box center [332, 316] width 295 height 23
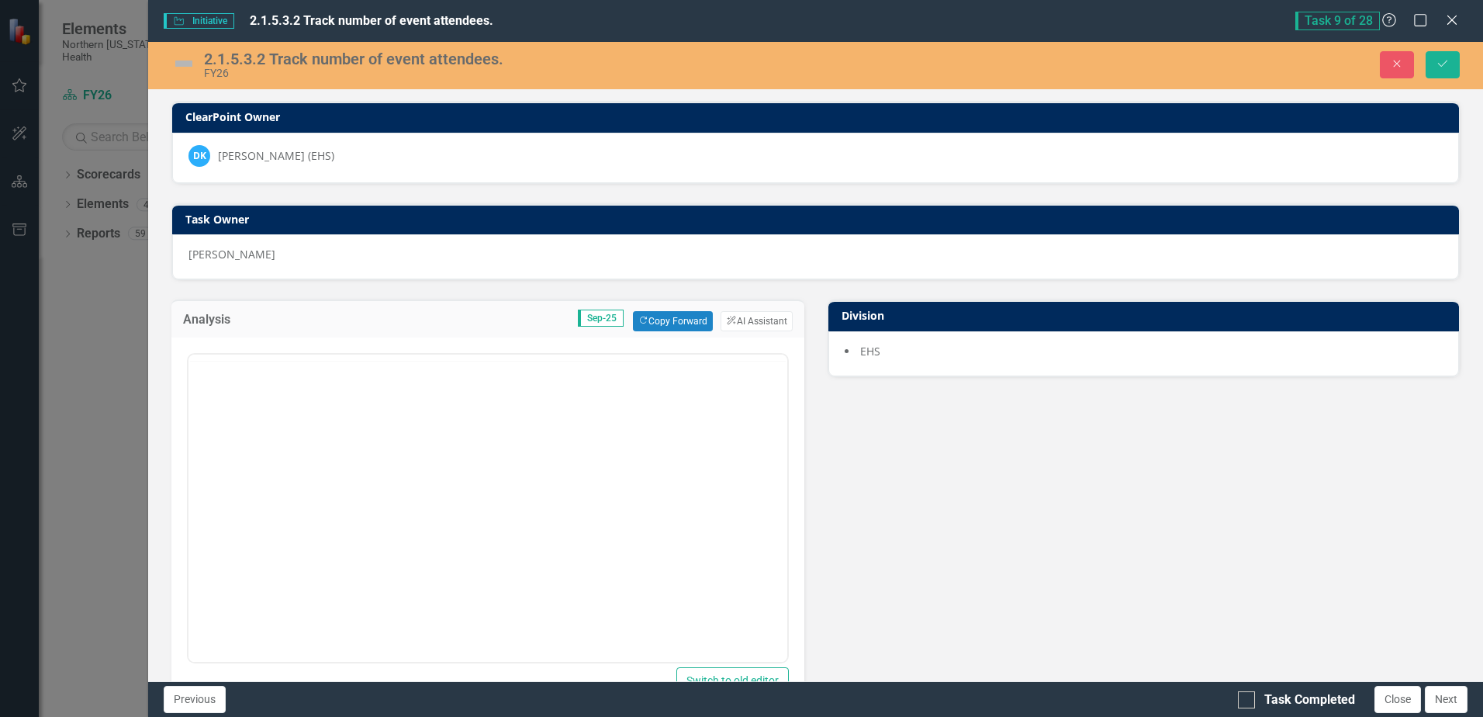
scroll to position [0, 0]
click at [656, 327] on button "Copy Forward Copy Forward" at bounding box center [673, 321] width 80 height 20
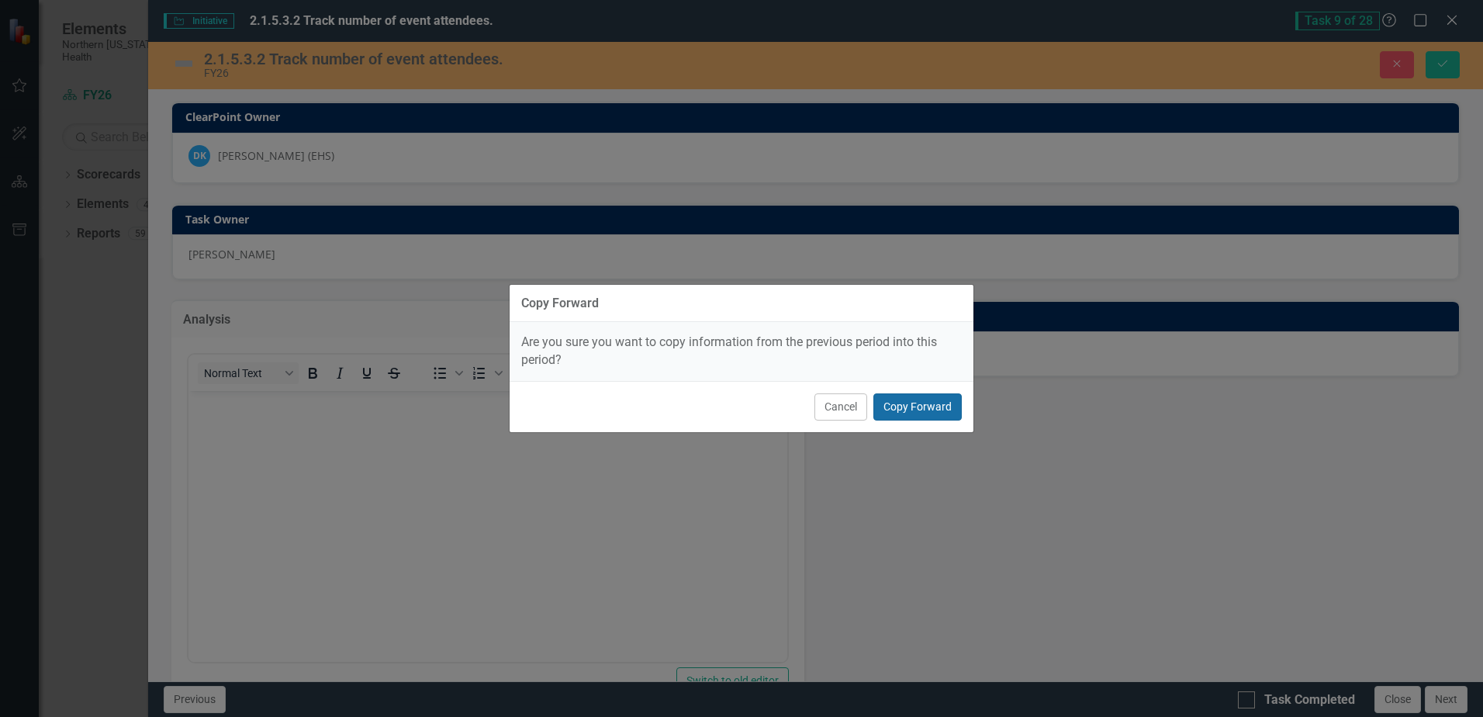
click at [918, 404] on button "Copy Forward" at bounding box center [918, 406] width 88 height 27
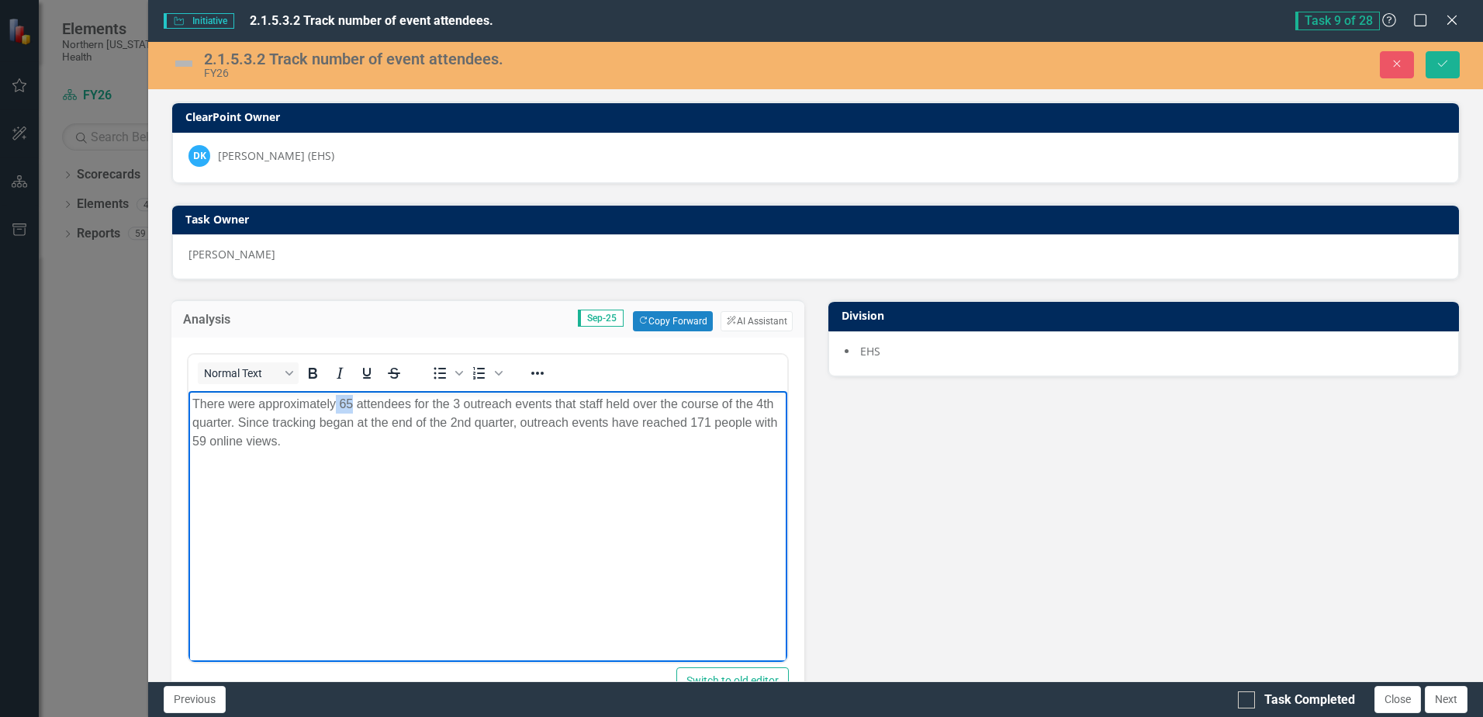
drag, startPoint x: 336, startPoint y: 403, endPoint x: 351, endPoint y: 400, distance: 15.1
click at [351, 400] on p "There were approximately 65 attendees for the 3 outreach events that staff held…" at bounding box center [487, 423] width 590 height 56
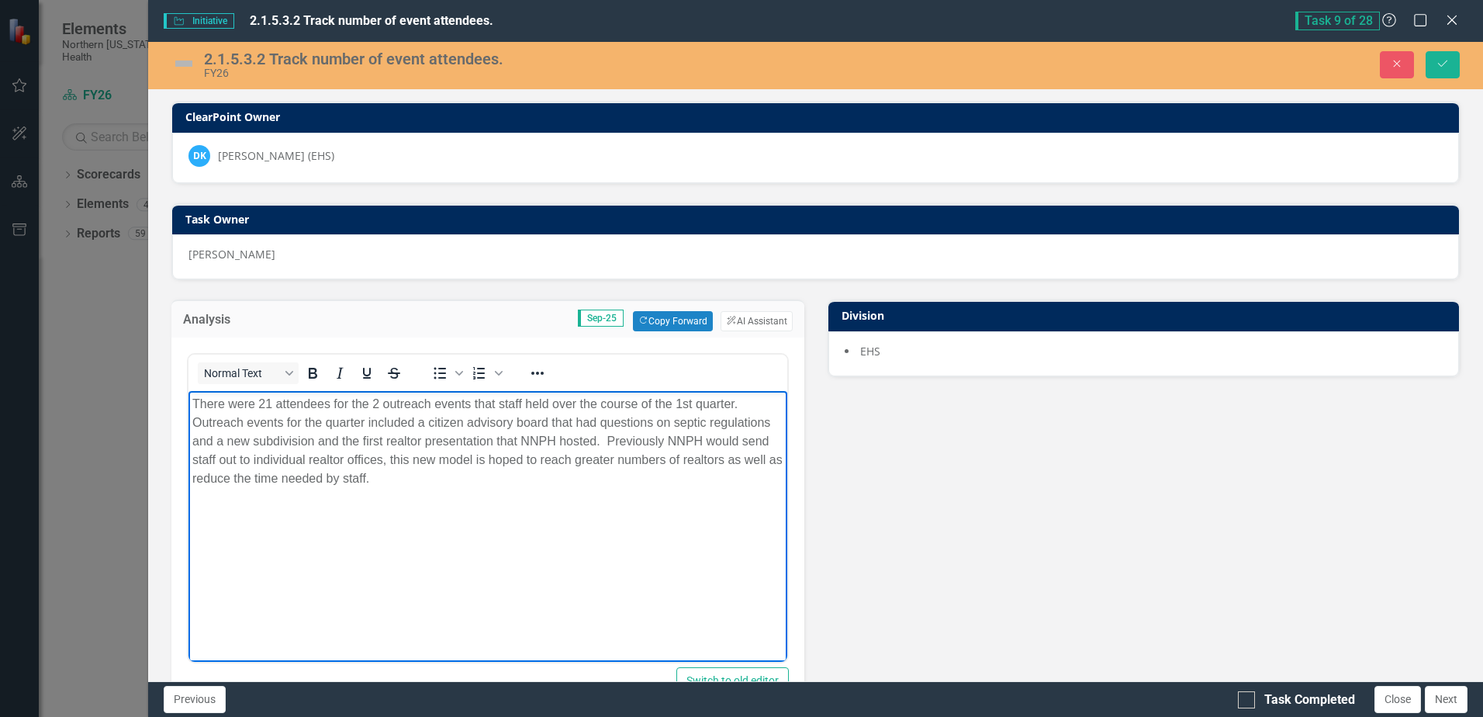
click at [185, 66] on img at bounding box center [183, 63] width 25 height 25
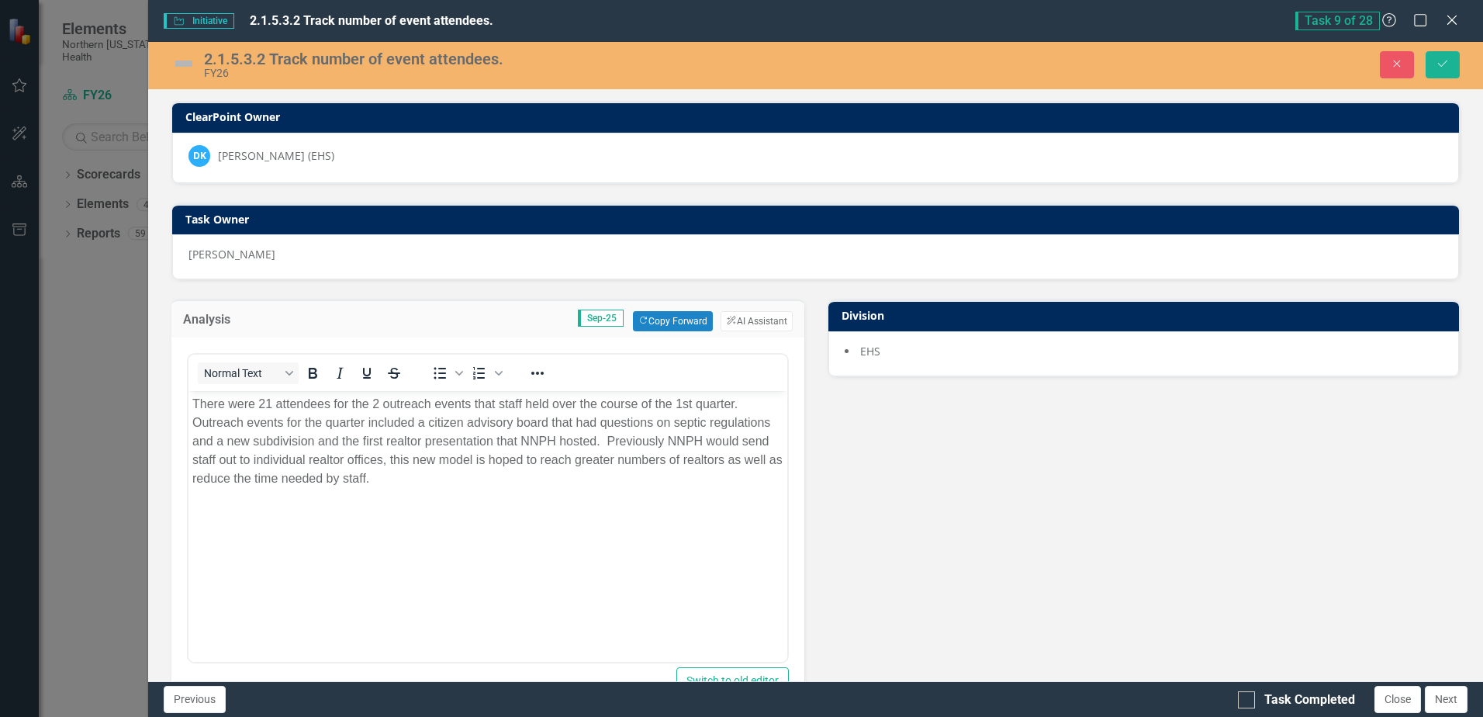
click at [185, 66] on img at bounding box center [183, 63] width 25 height 25
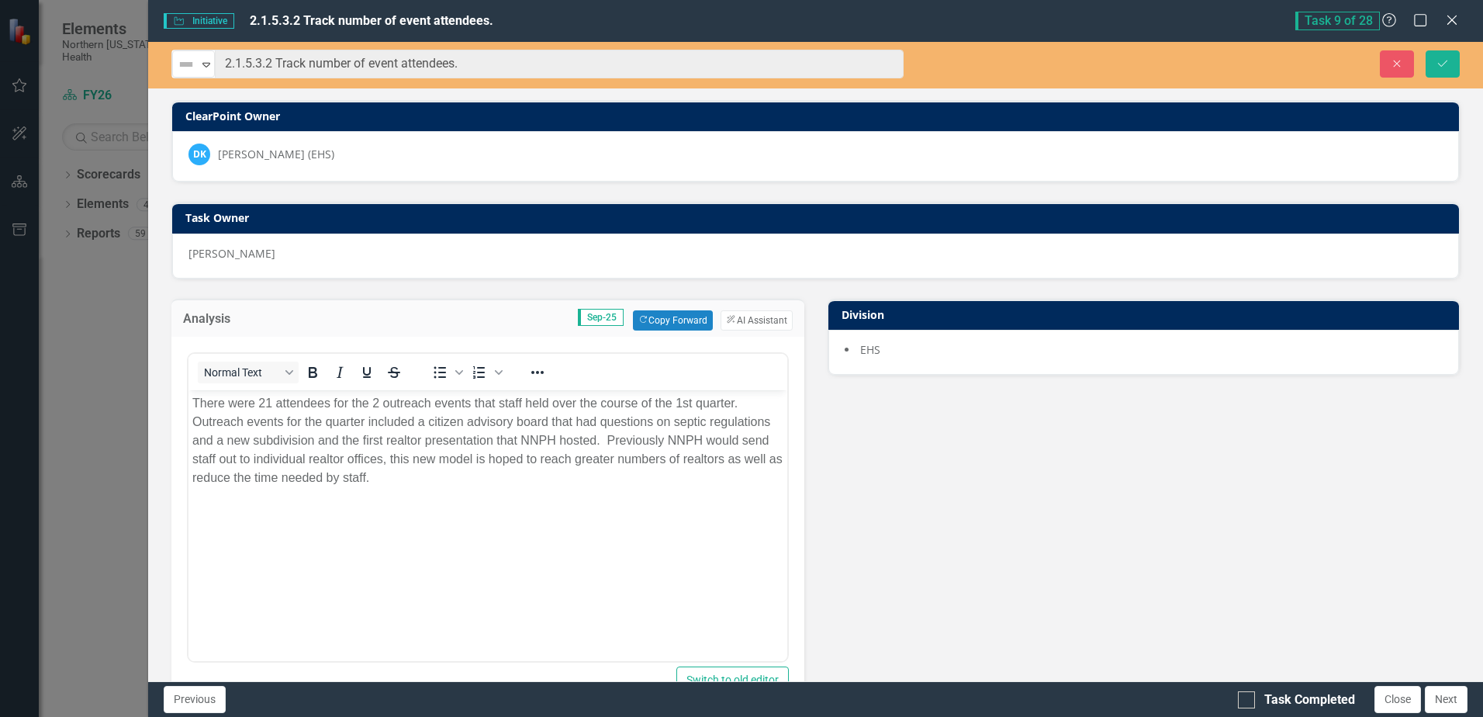
click at [185, 66] on img at bounding box center [186, 64] width 19 height 19
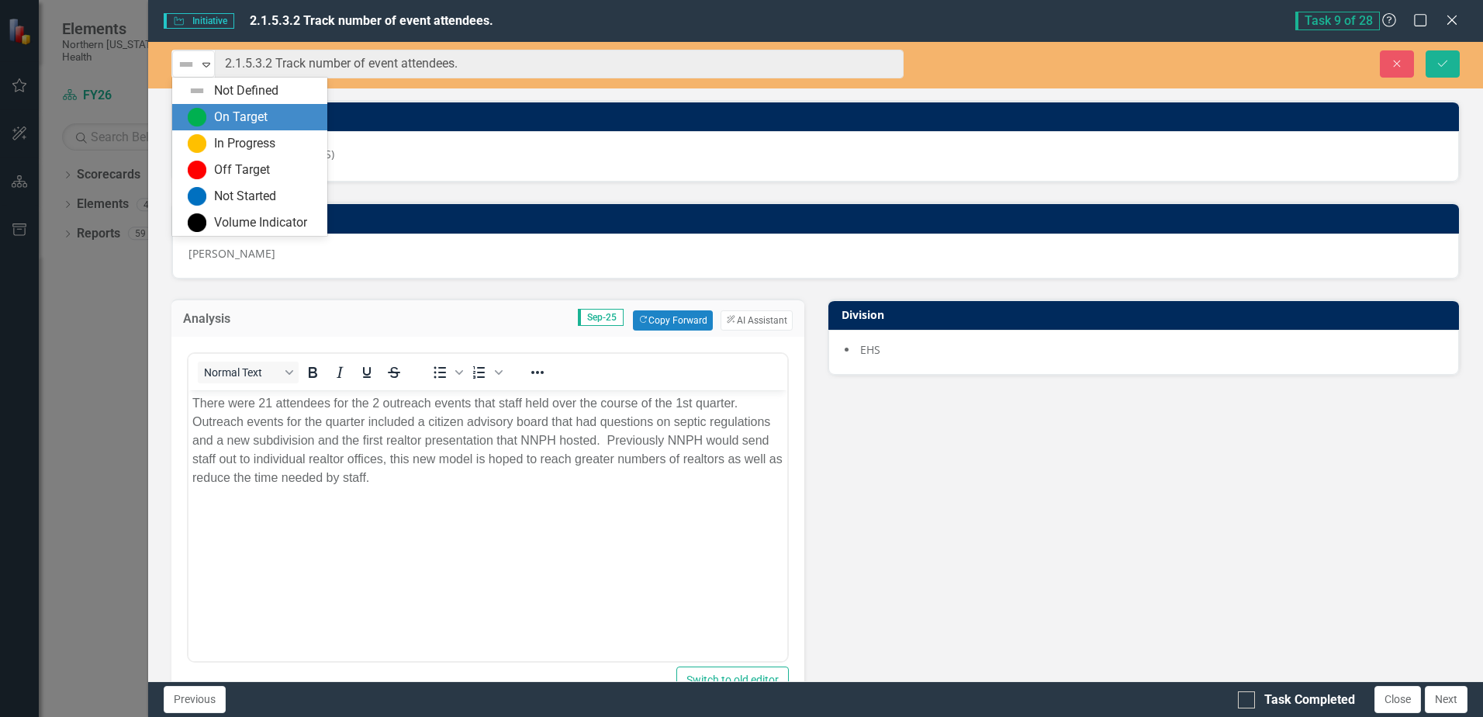
click at [238, 109] on div "On Target" at bounding box center [241, 118] width 54 height 18
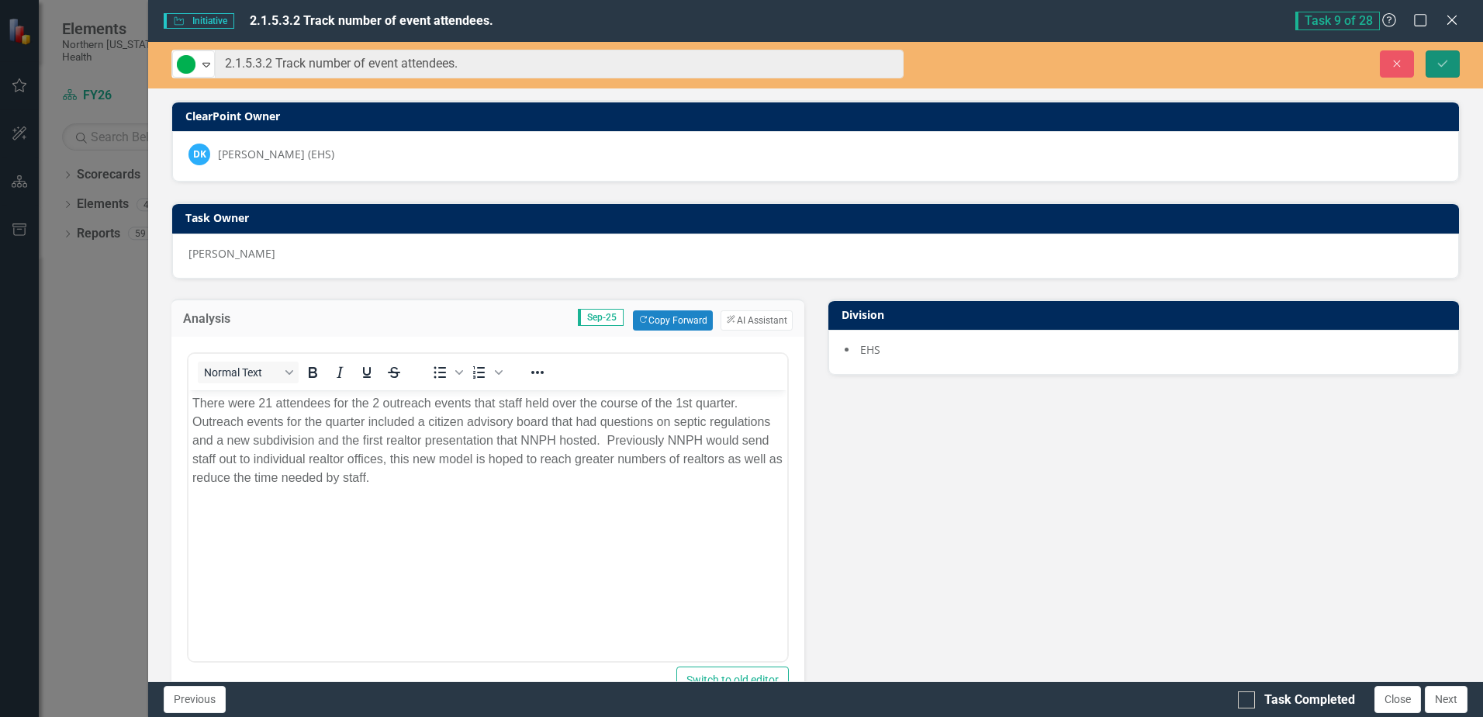
click at [1448, 69] on button "Save" at bounding box center [1443, 63] width 34 height 27
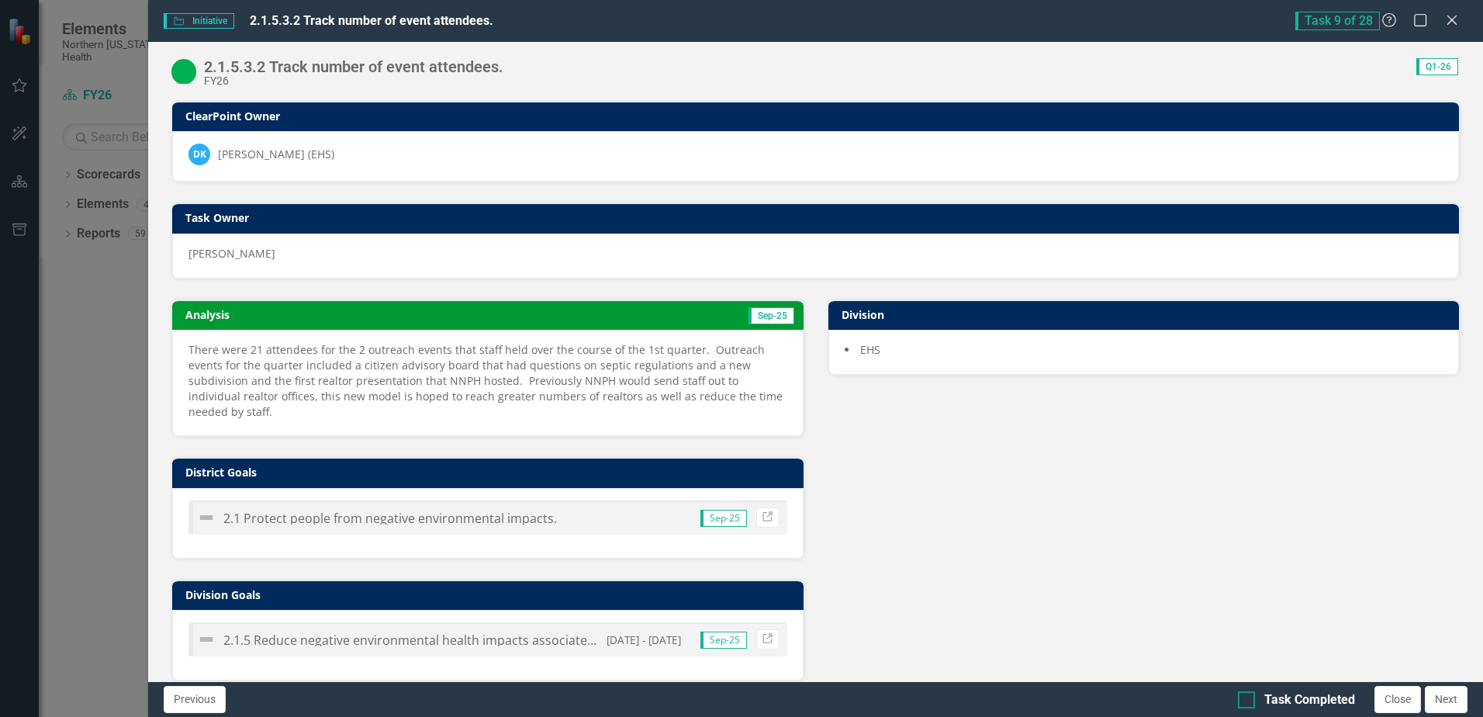
click at [1250, 701] on div at bounding box center [1246, 699] width 17 height 17
click at [1248, 701] on input "Task Completed" at bounding box center [1243, 696] width 10 height 10
checkbox input "true"
click at [1398, 703] on button "Close" at bounding box center [1398, 699] width 47 height 27
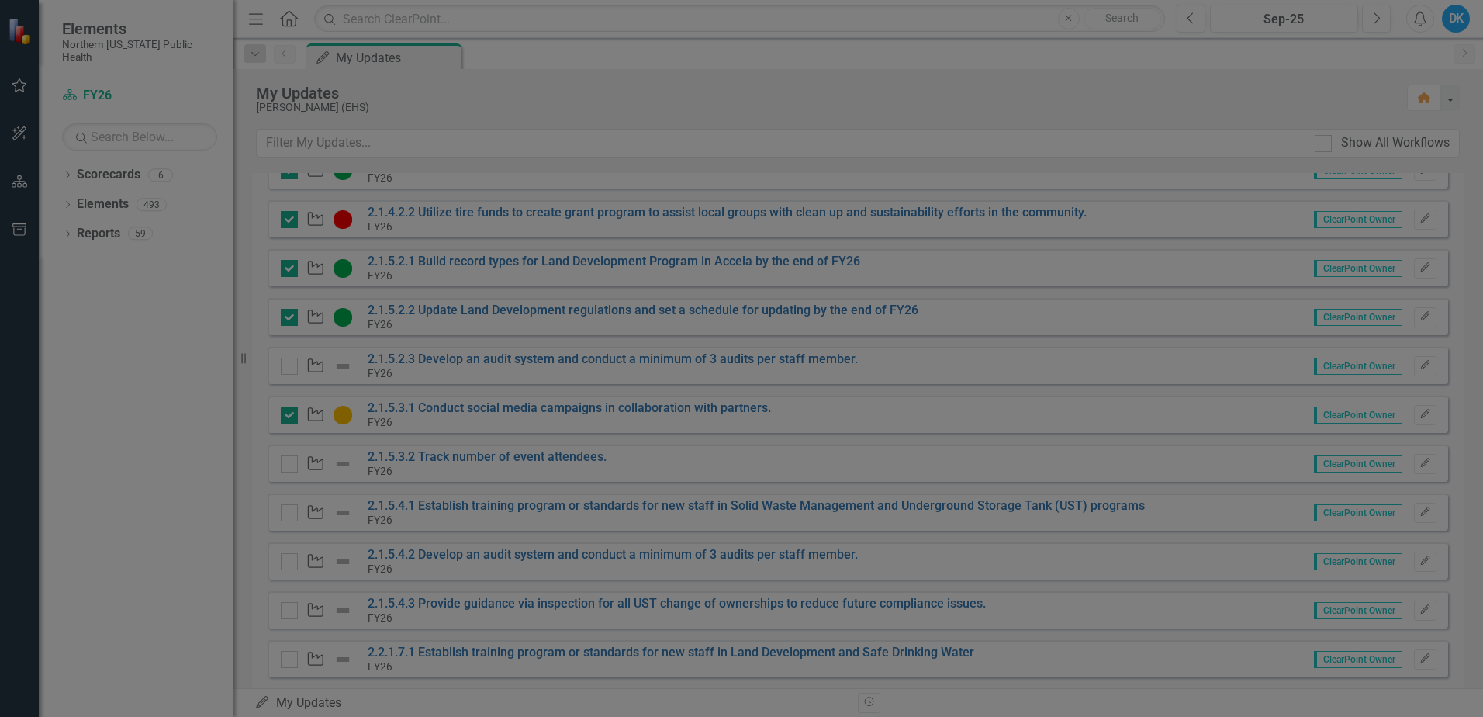
checkbox input "true"
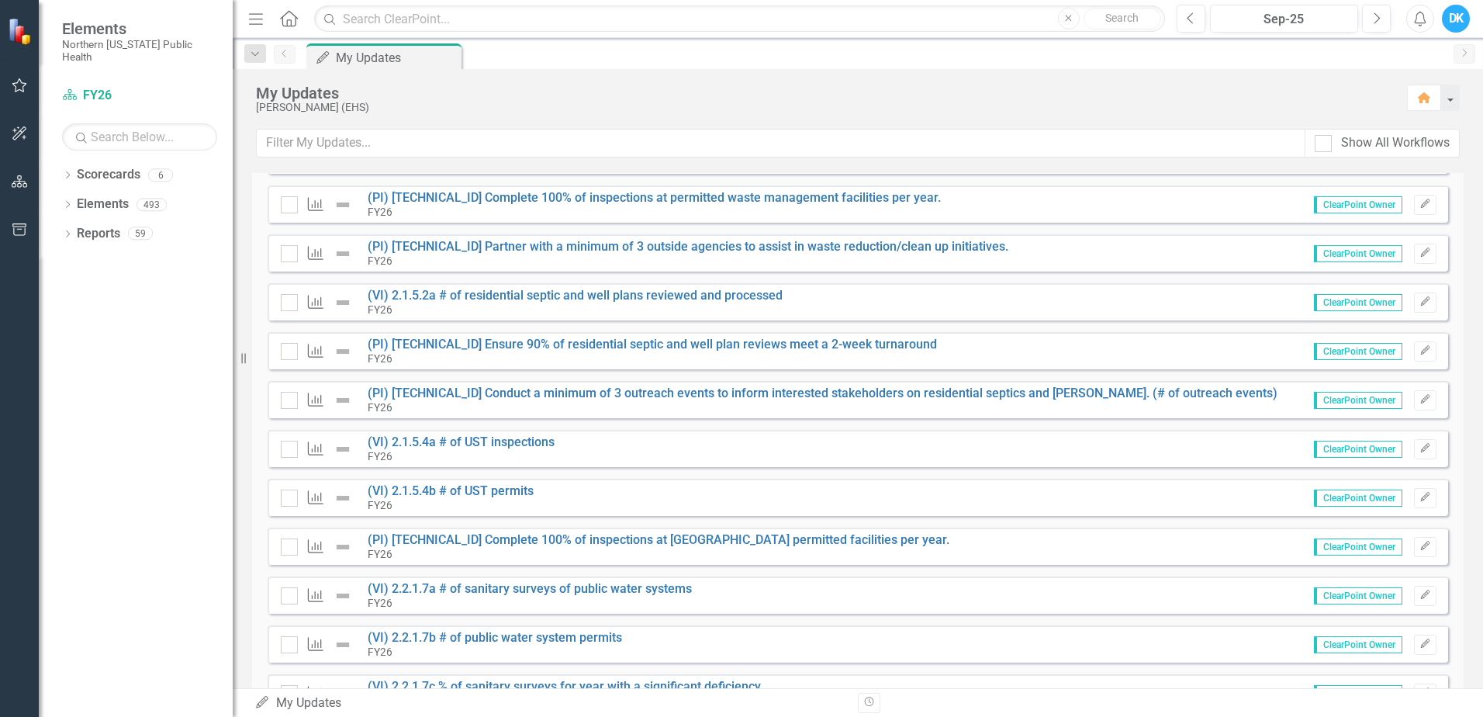
scroll to position [846, 0]
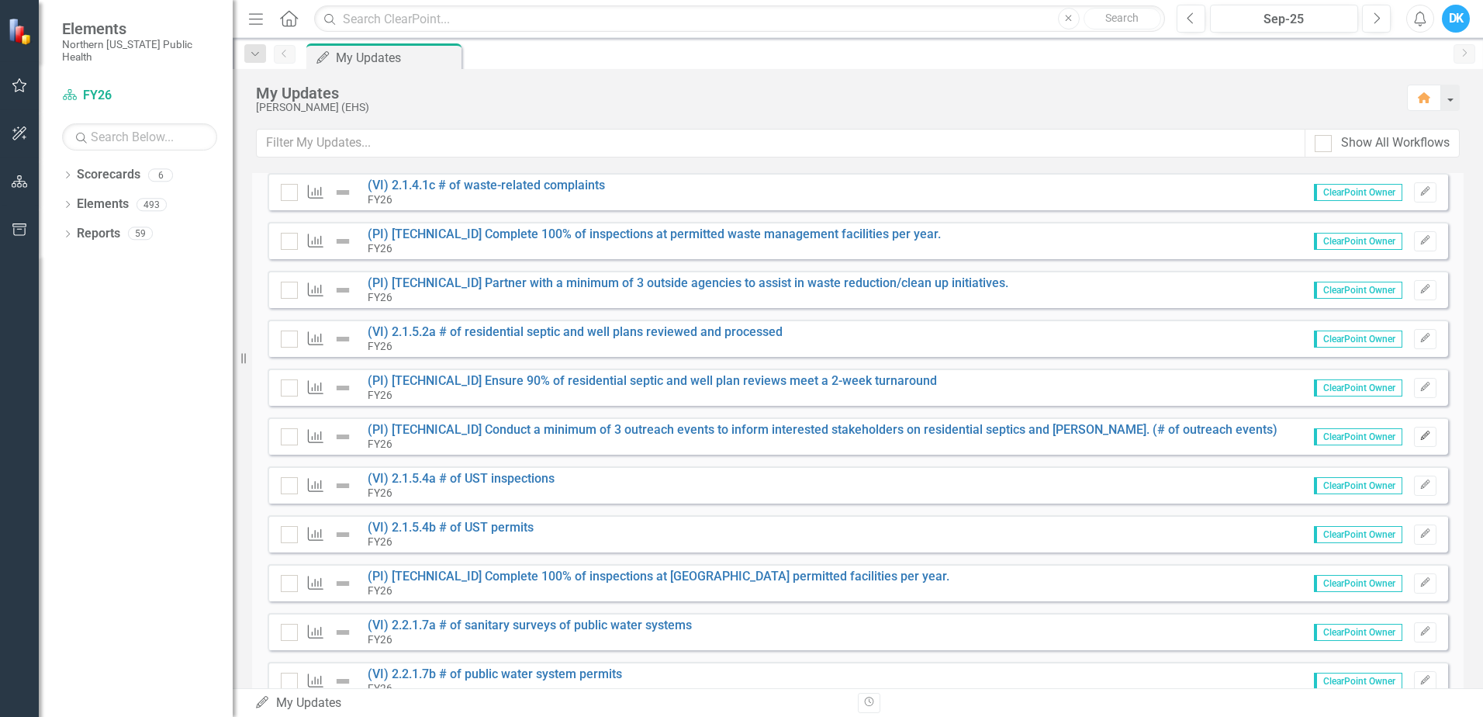
click at [1420, 438] on icon "Edit" at bounding box center [1426, 435] width 12 height 9
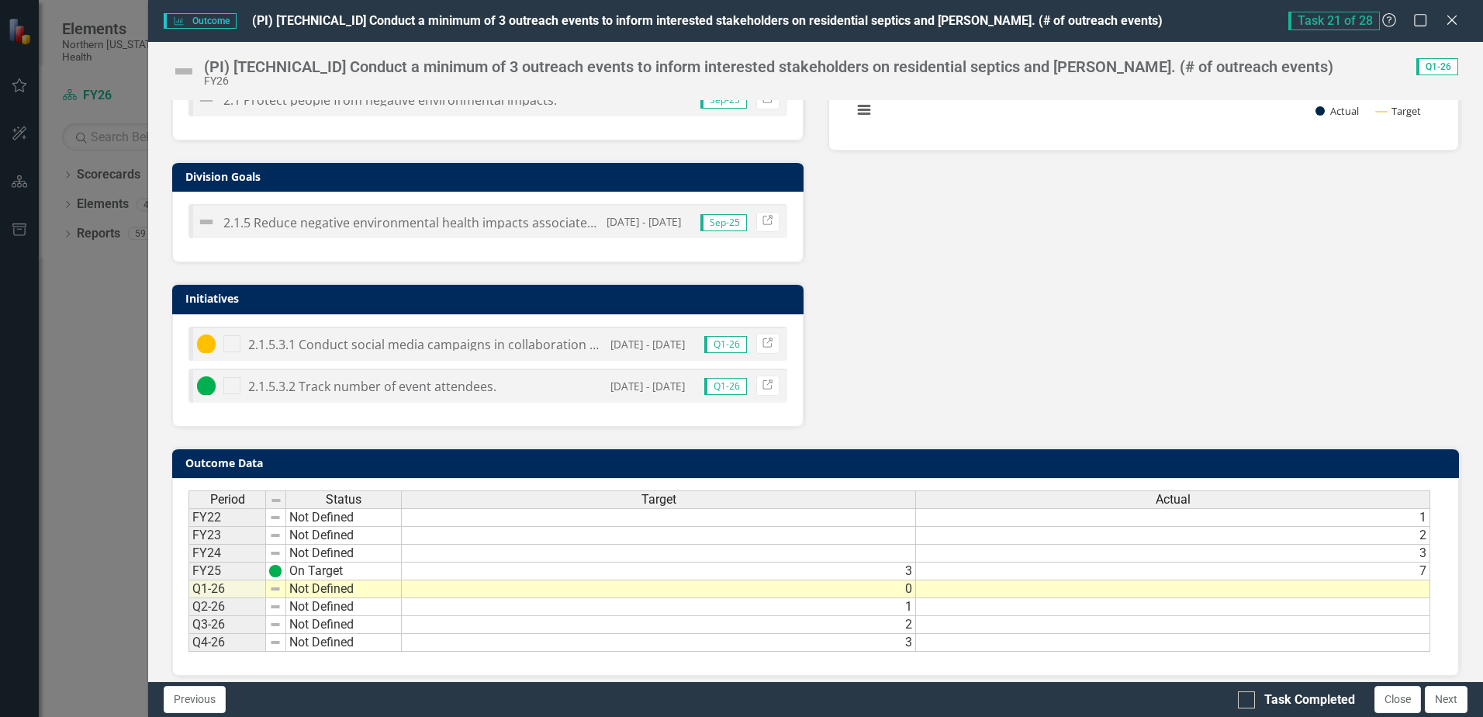
scroll to position [464, 0]
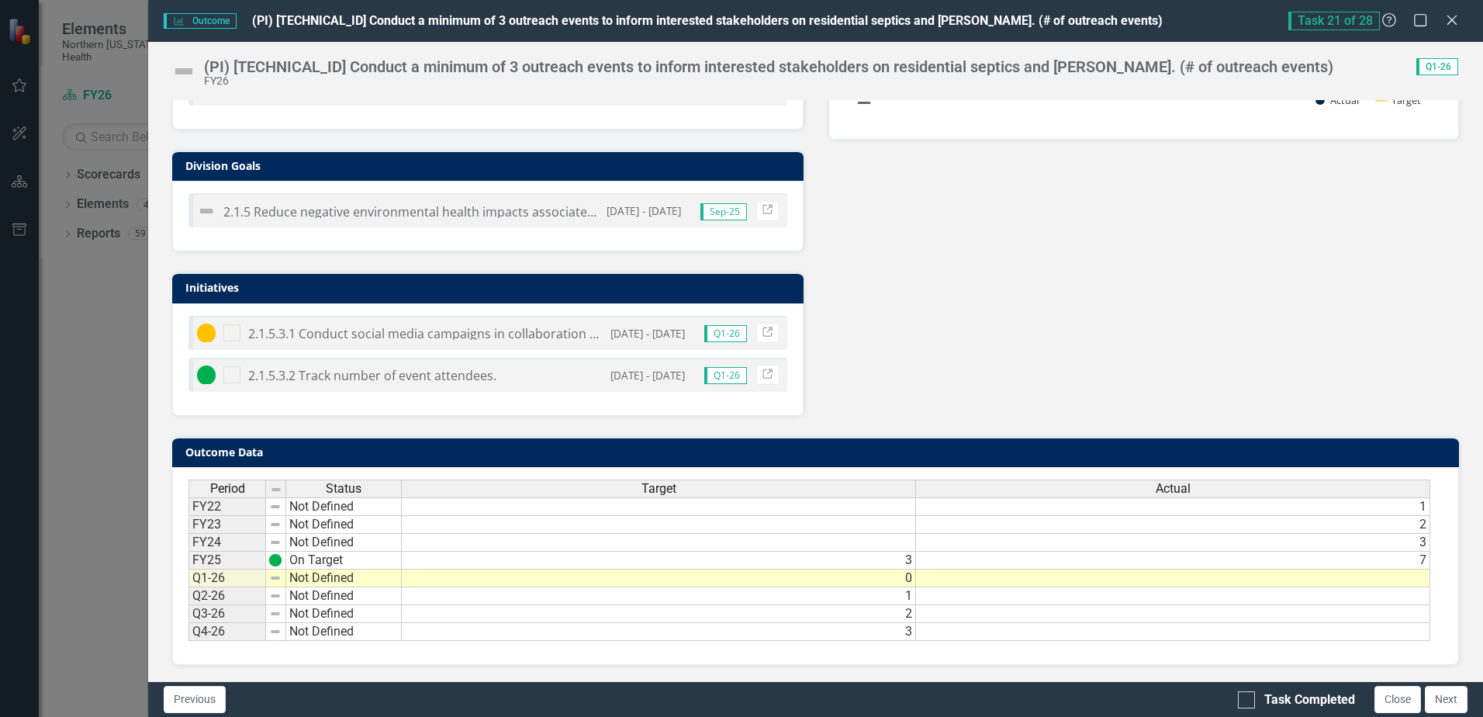
click at [1043, 582] on td at bounding box center [1173, 578] width 514 height 18
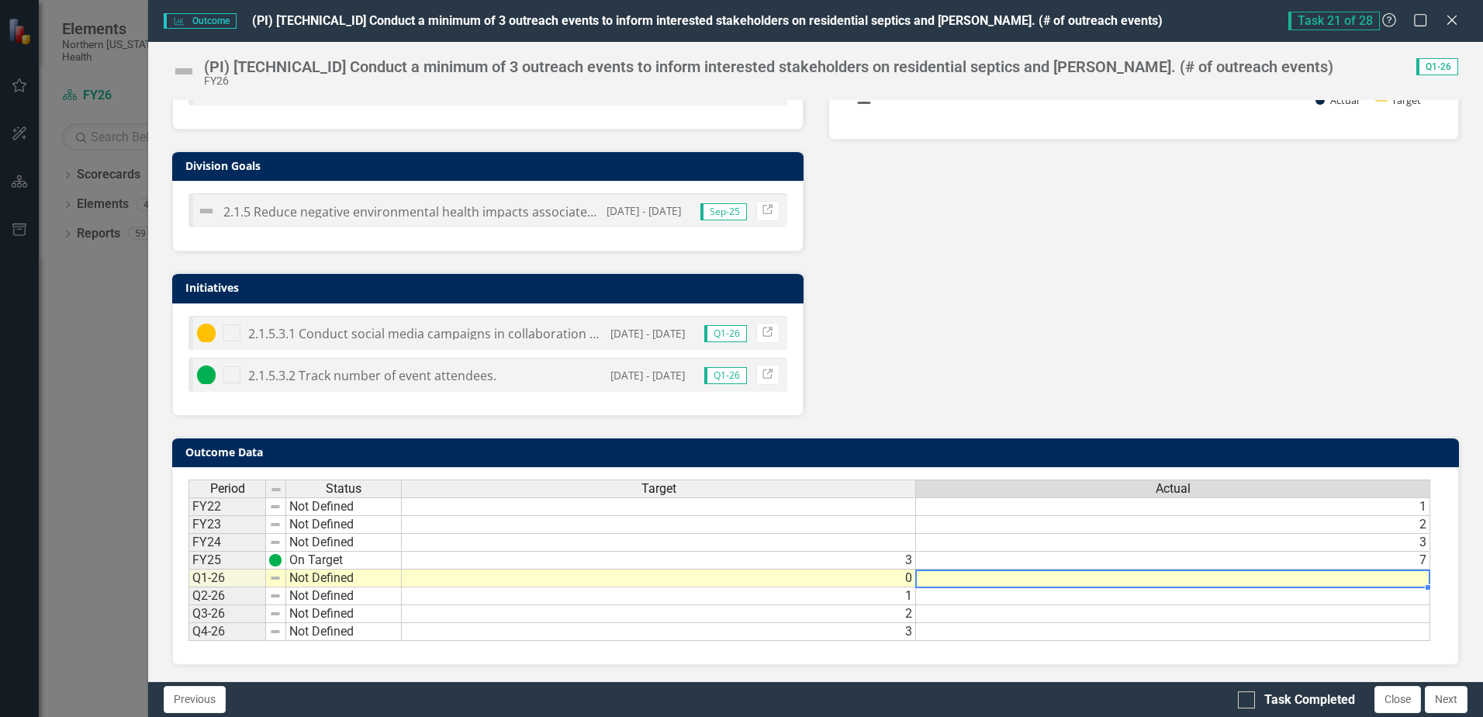
click at [1043, 582] on td at bounding box center [1173, 578] width 514 height 18
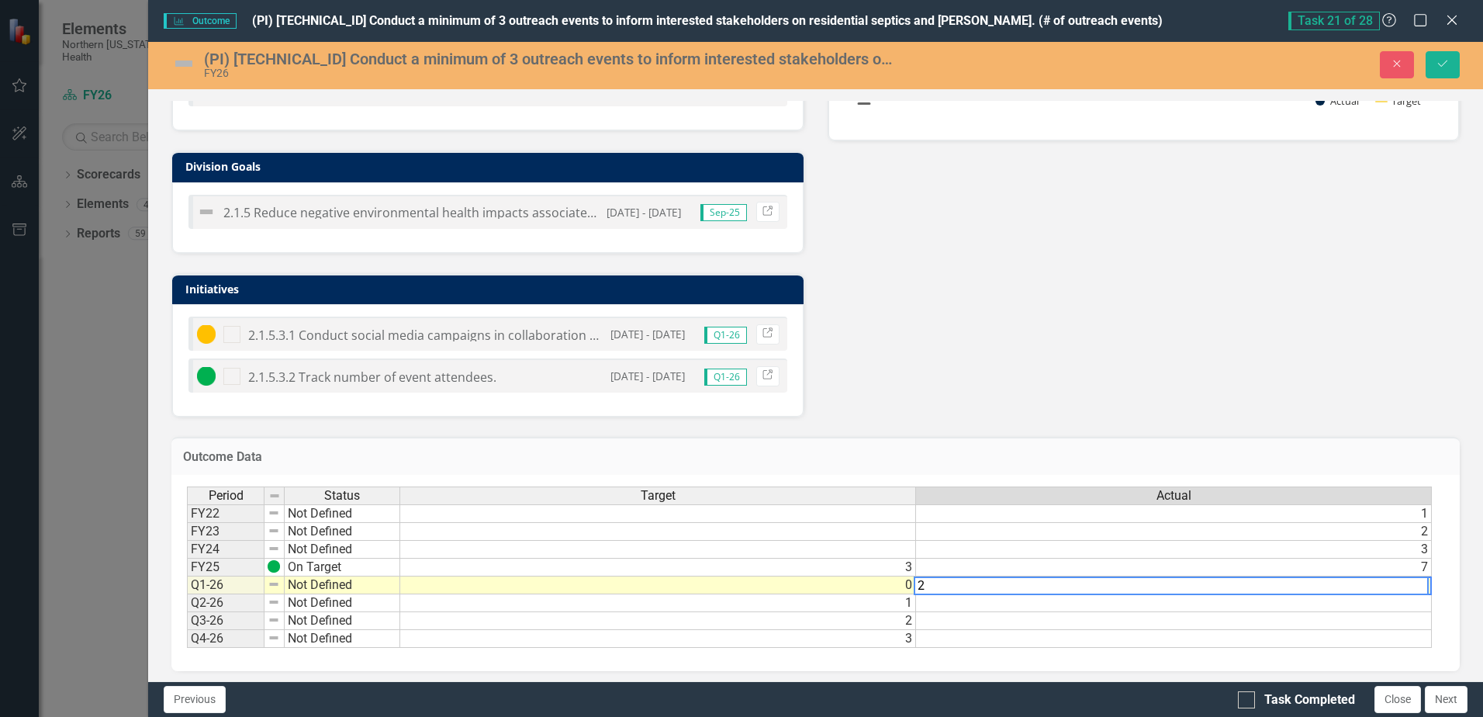
type textarea "2"
click at [952, 327] on div "Analysis Sep-25 Recommendations Sep-25 District Goals 2.1 Protect people from n…" at bounding box center [816, 116] width 1312 height 601
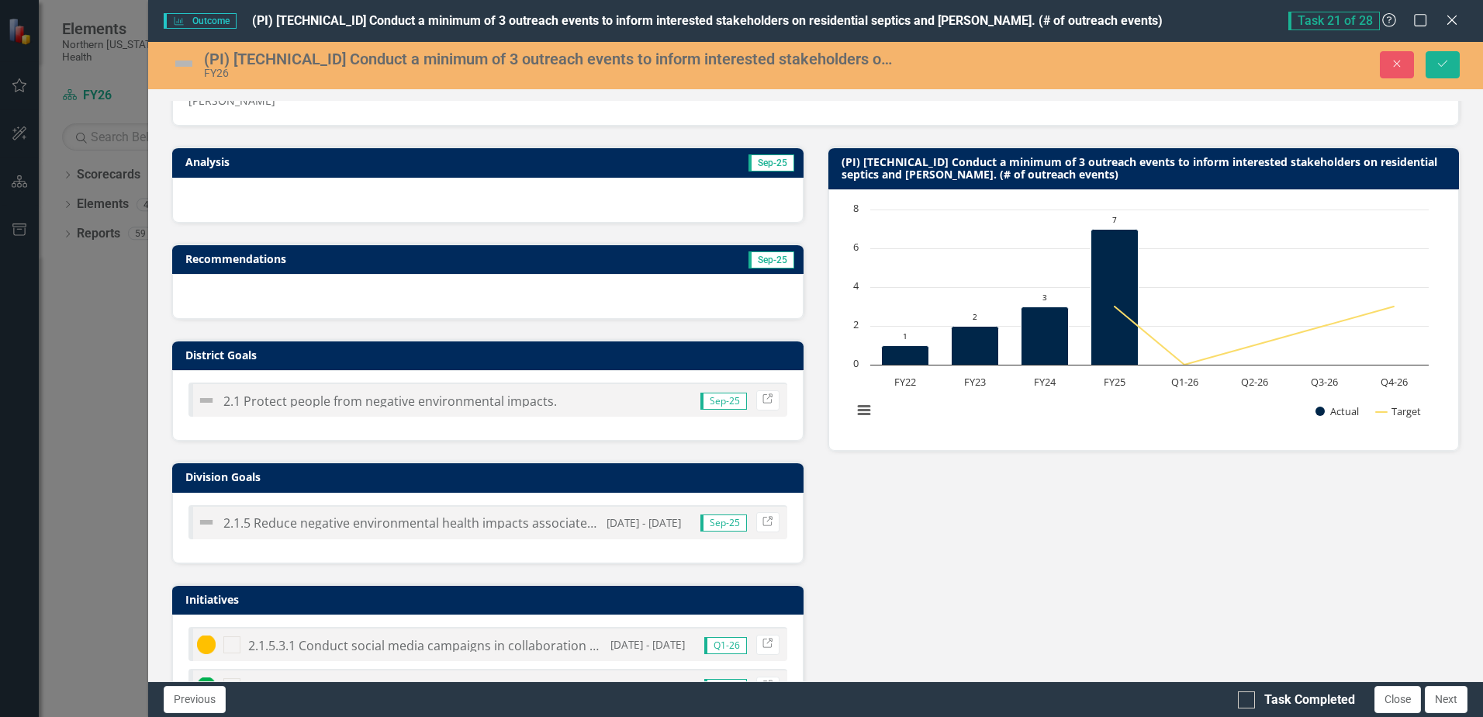
scroll to position [0, 0]
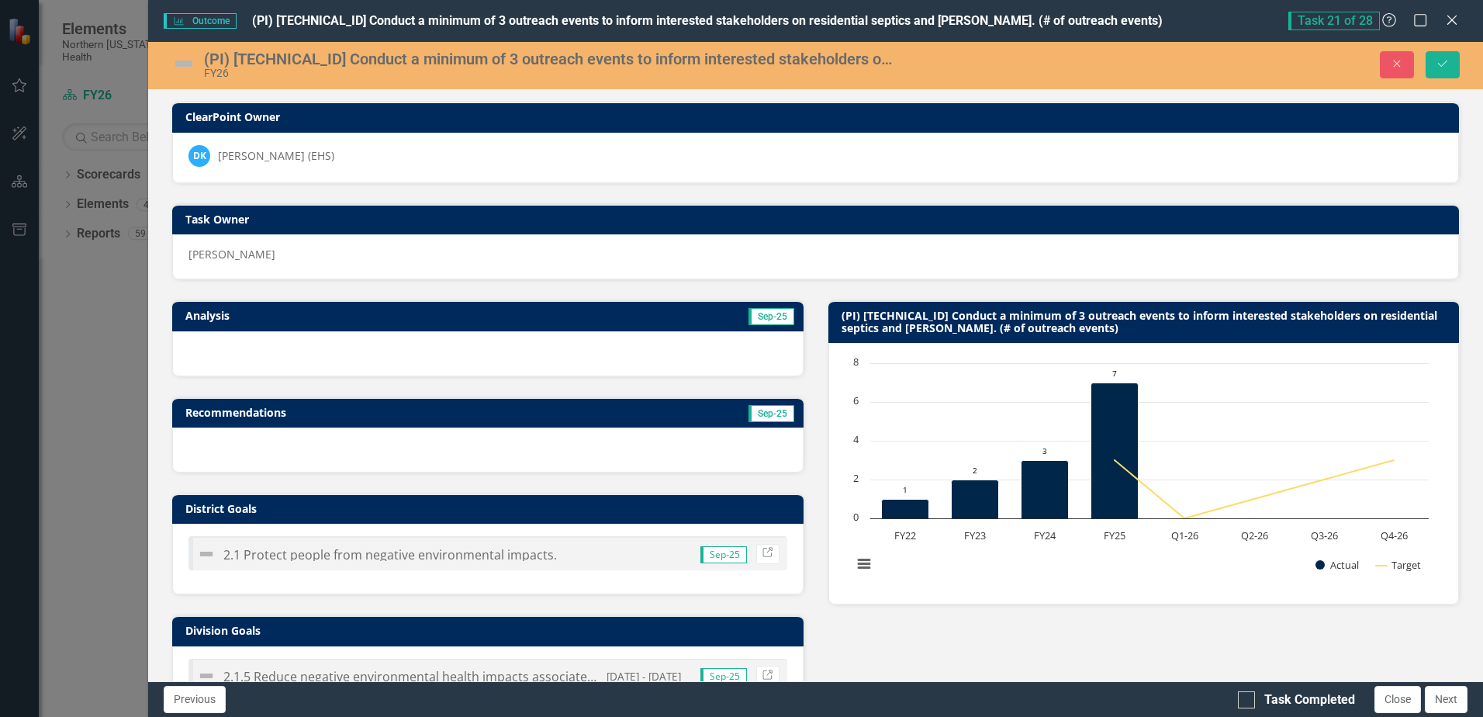
click at [180, 64] on img at bounding box center [183, 63] width 25 height 25
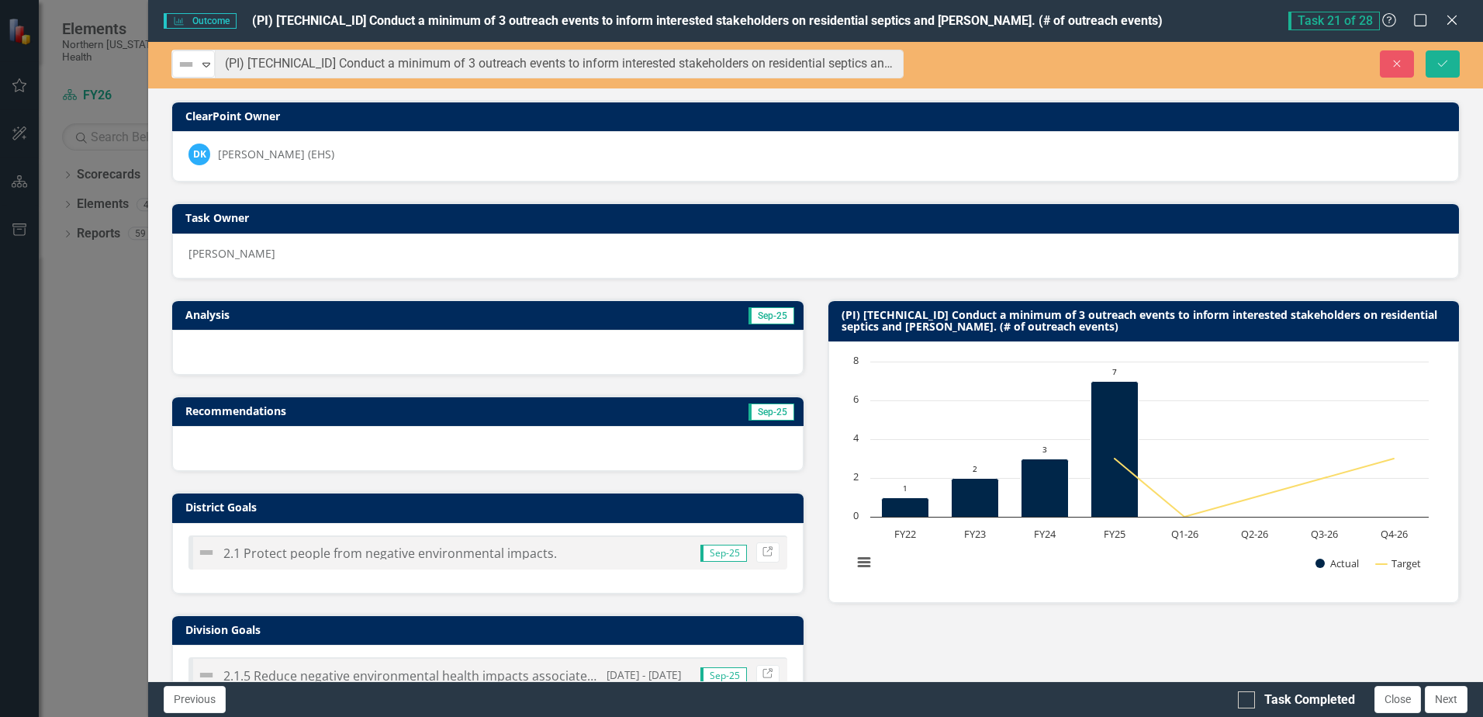
click at [180, 64] on img at bounding box center [186, 64] width 19 height 19
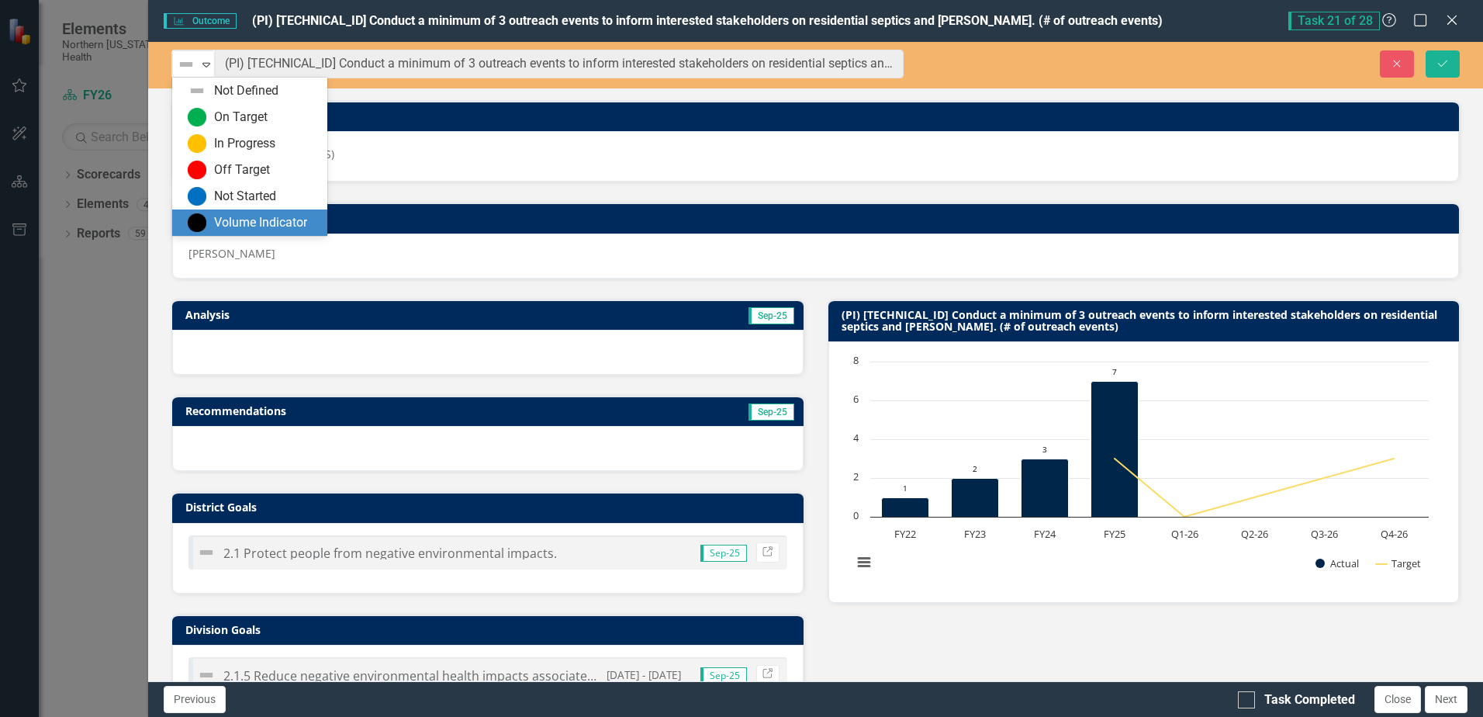
click at [284, 216] on div "Volume Indicator" at bounding box center [260, 223] width 93 height 18
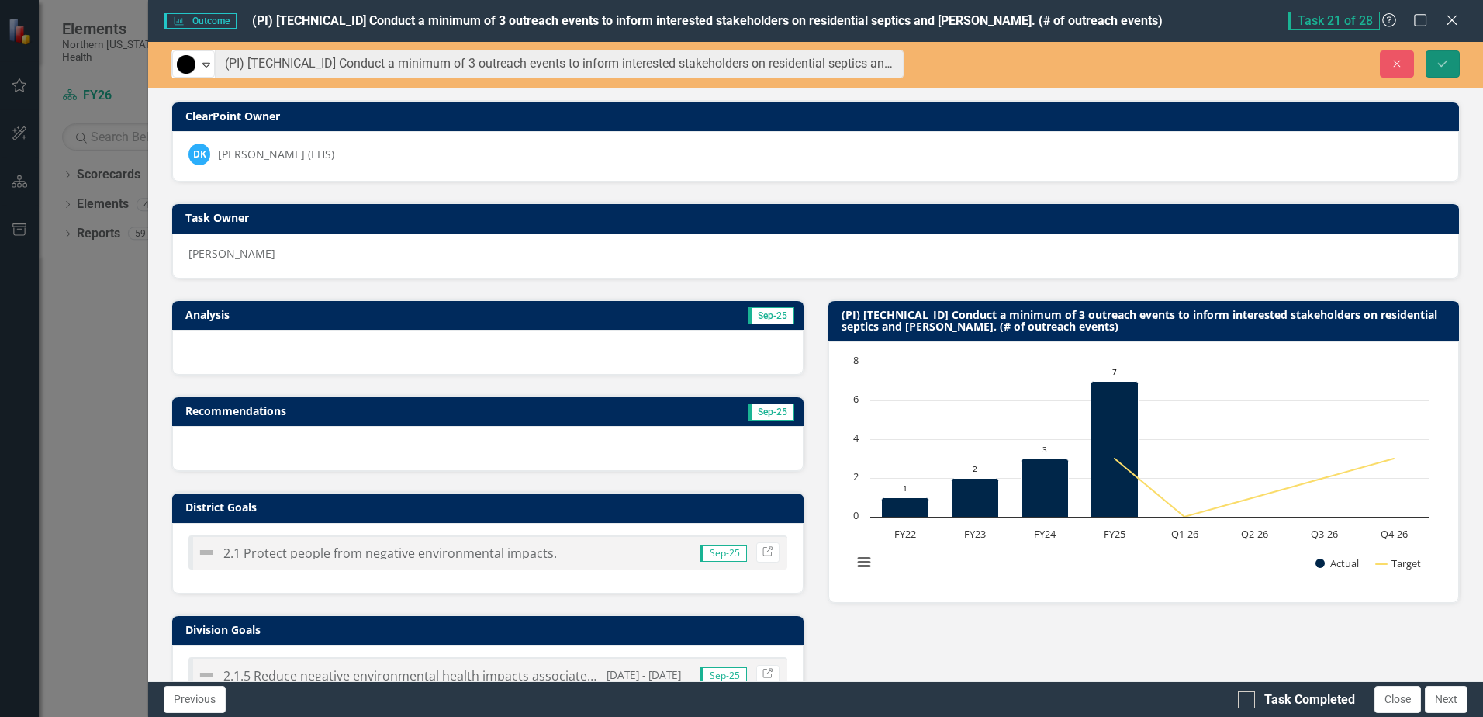
click at [1441, 68] on icon "Save" at bounding box center [1443, 63] width 14 height 11
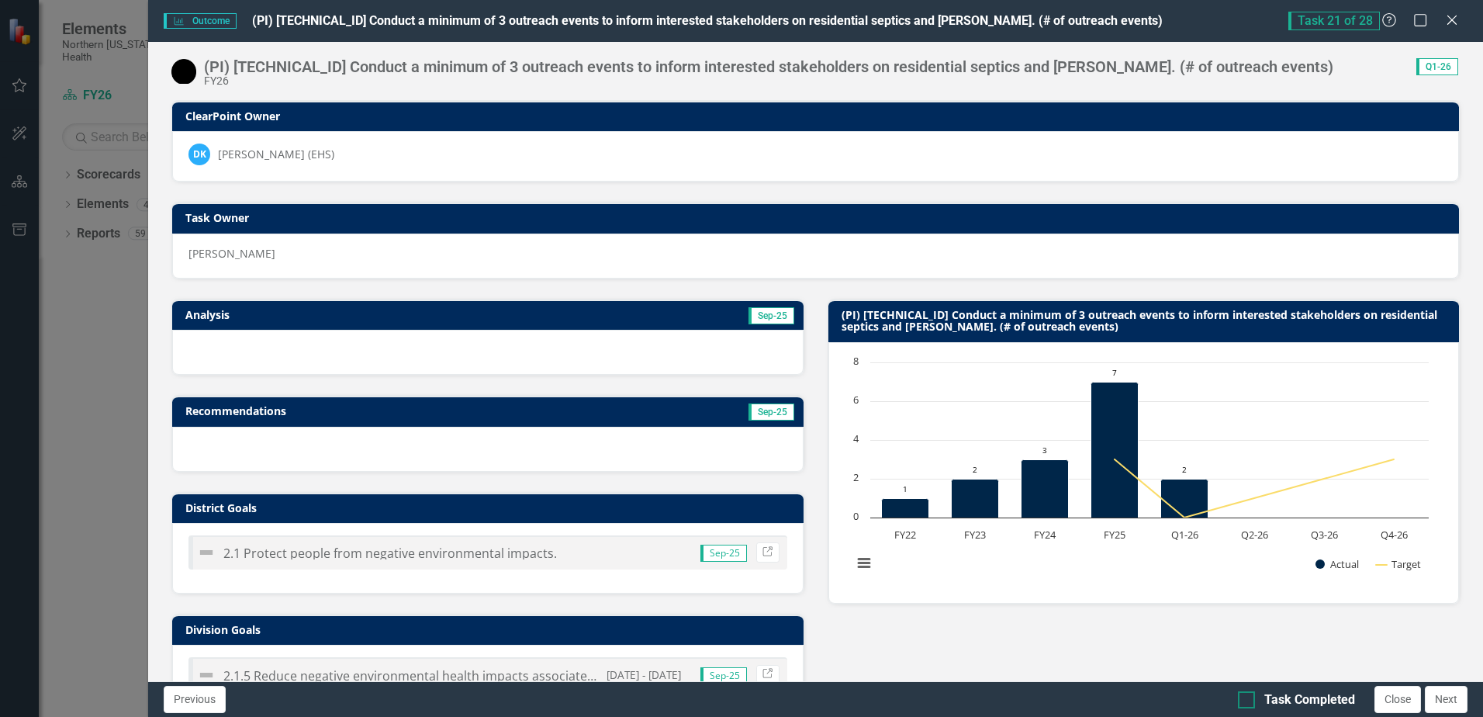
click at [1247, 694] on input "Task Completed" at bounding box center [1243, 696] width 10 height 10
checkbox input "true"
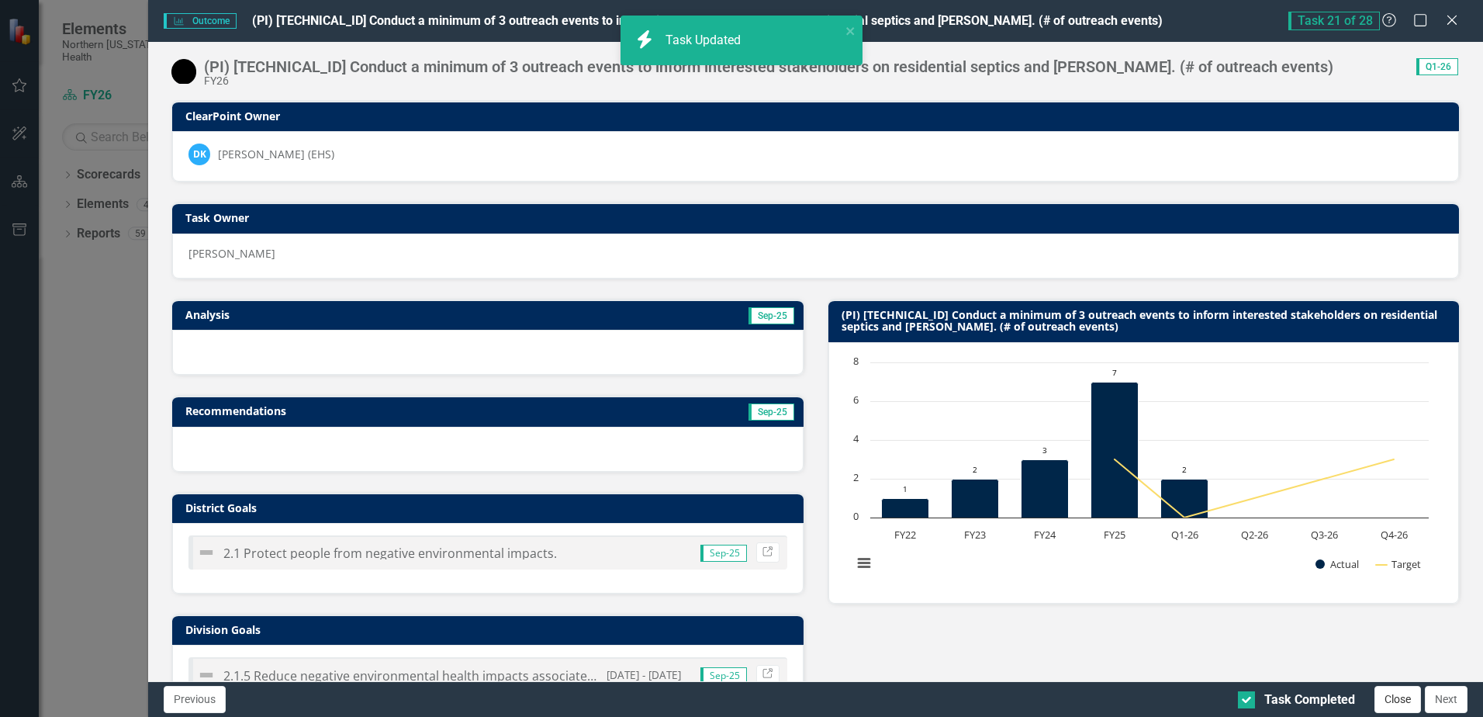
click at [1408, 696] on button "Close" at bounding box center [1398, 699] width 47 height 27
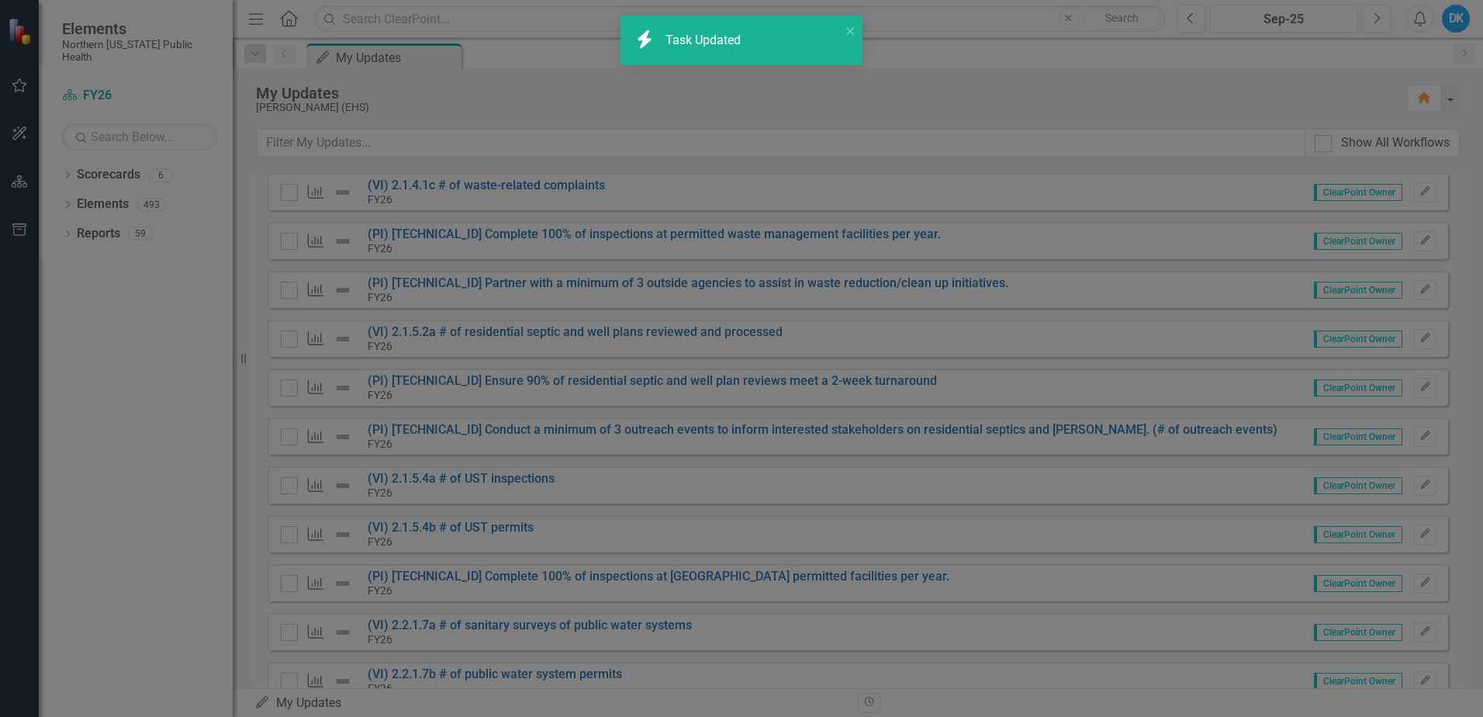
checkbox input "true"
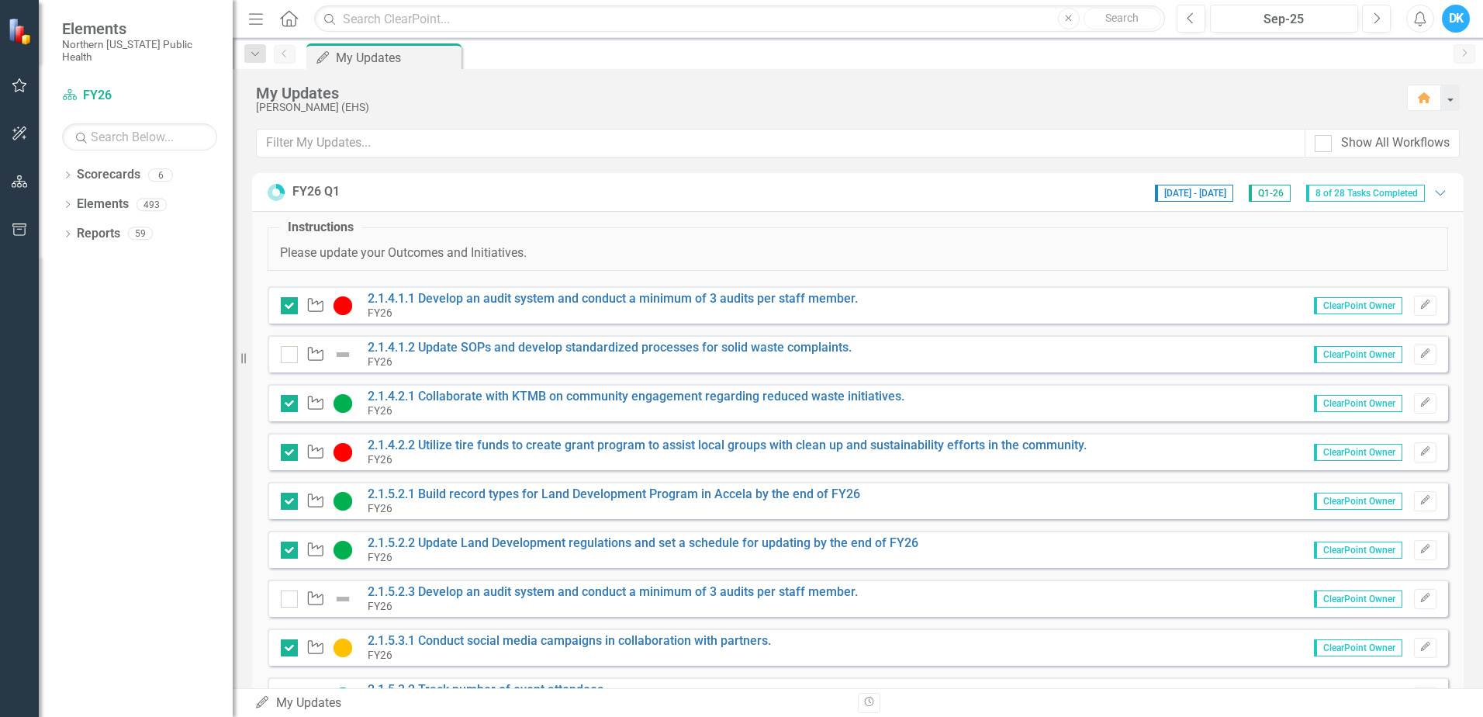
click at [925, 96] on div "My Updates" at bounding box center [824, 93] width 1136 height 17
click at [859, 78] on div "My Updates Dave Kelly (EHS) Home" at bounding box center [858, 99] width 1251 height 60
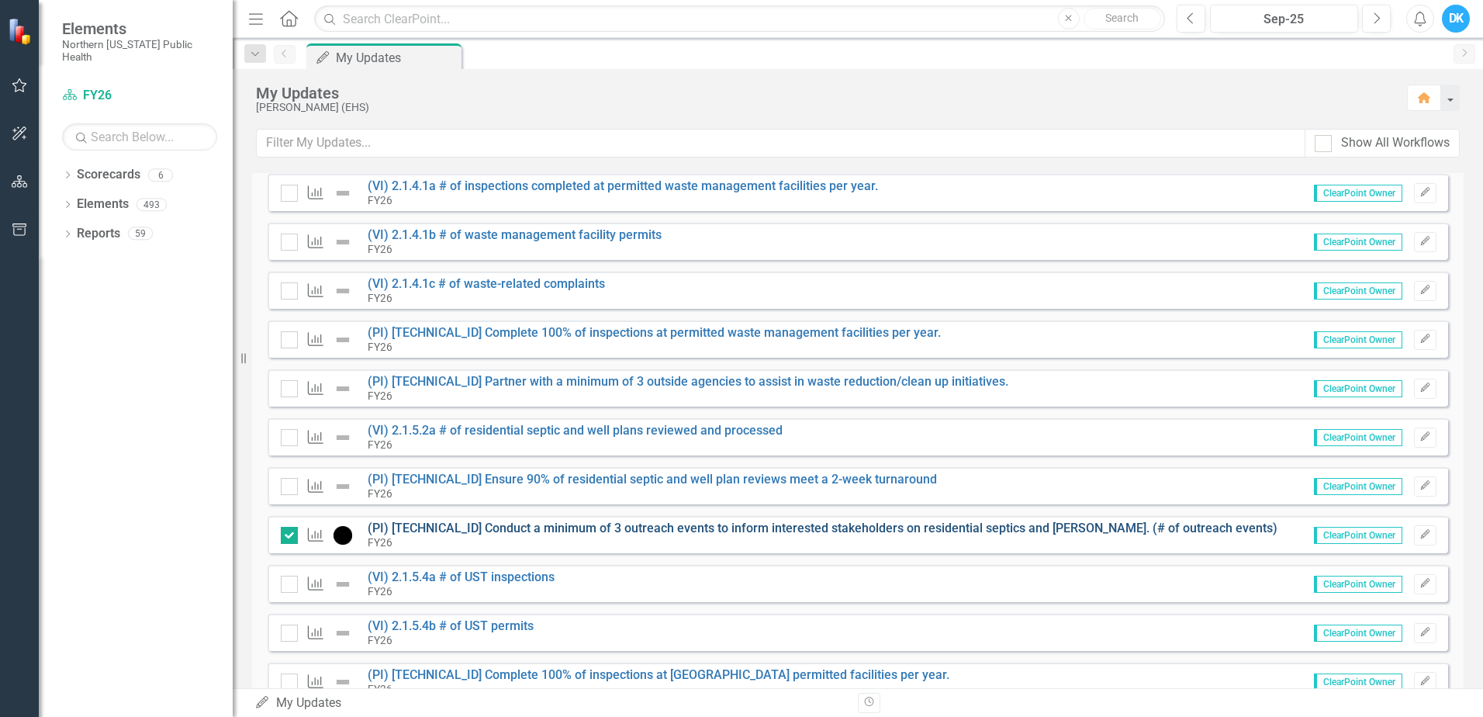
scroll to position [776, 0]
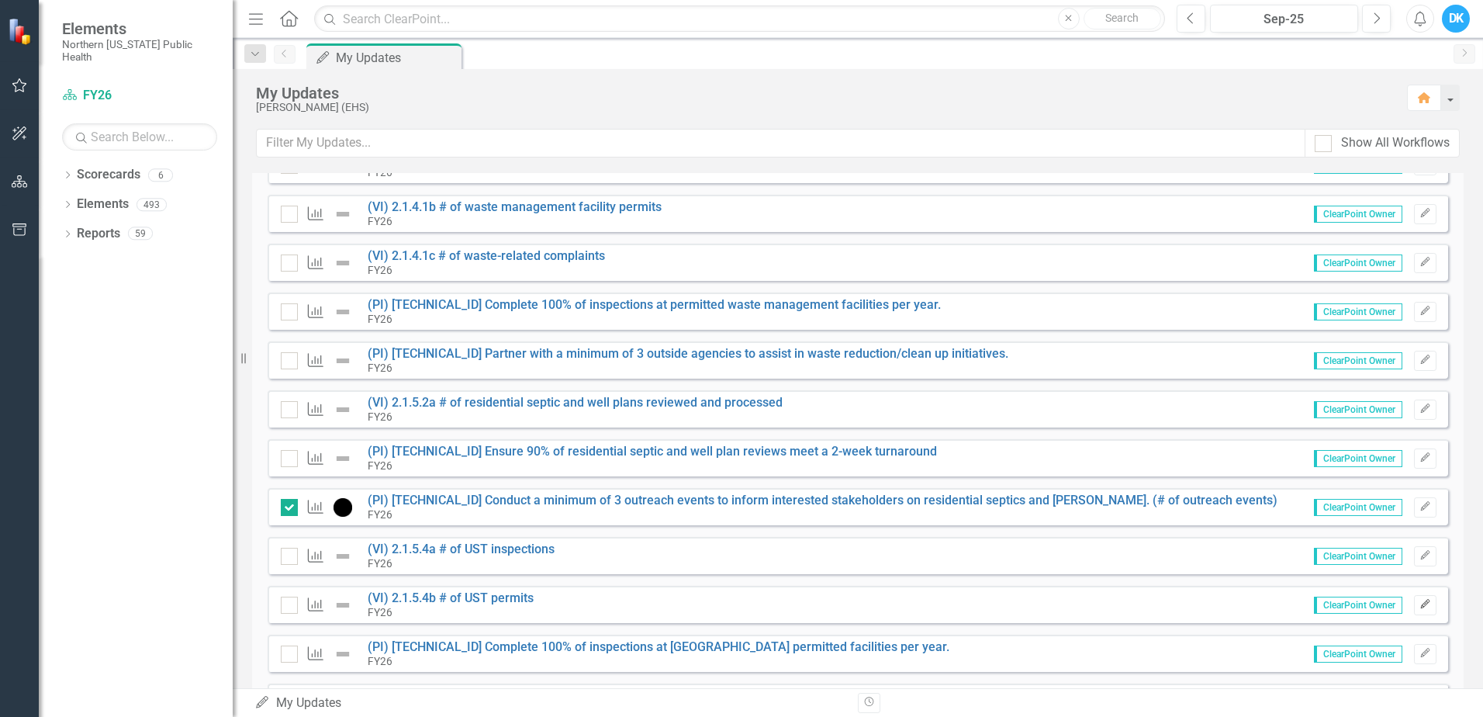
click at [1414, 610] on button "Edit" at bounding box center [1425, 605] width 22 height 20
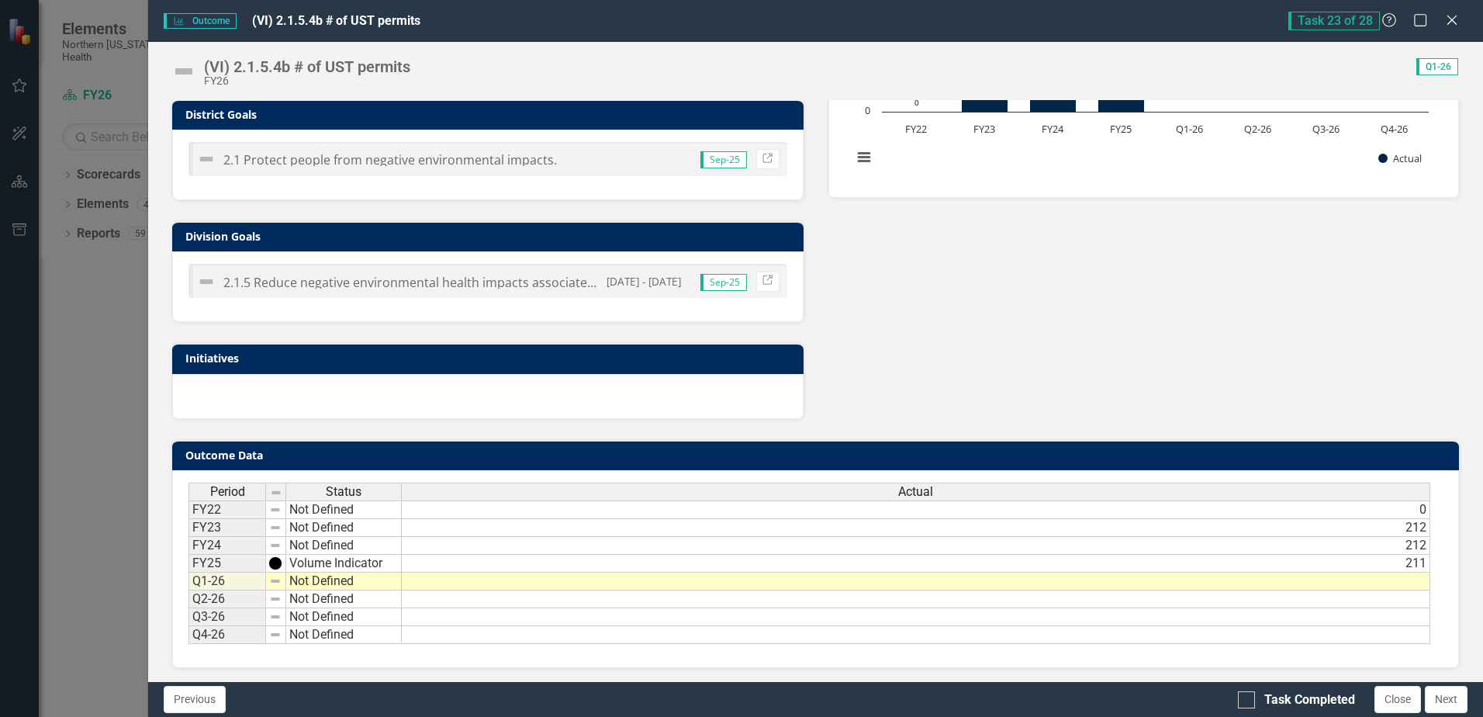
scroll to position [396, 0]
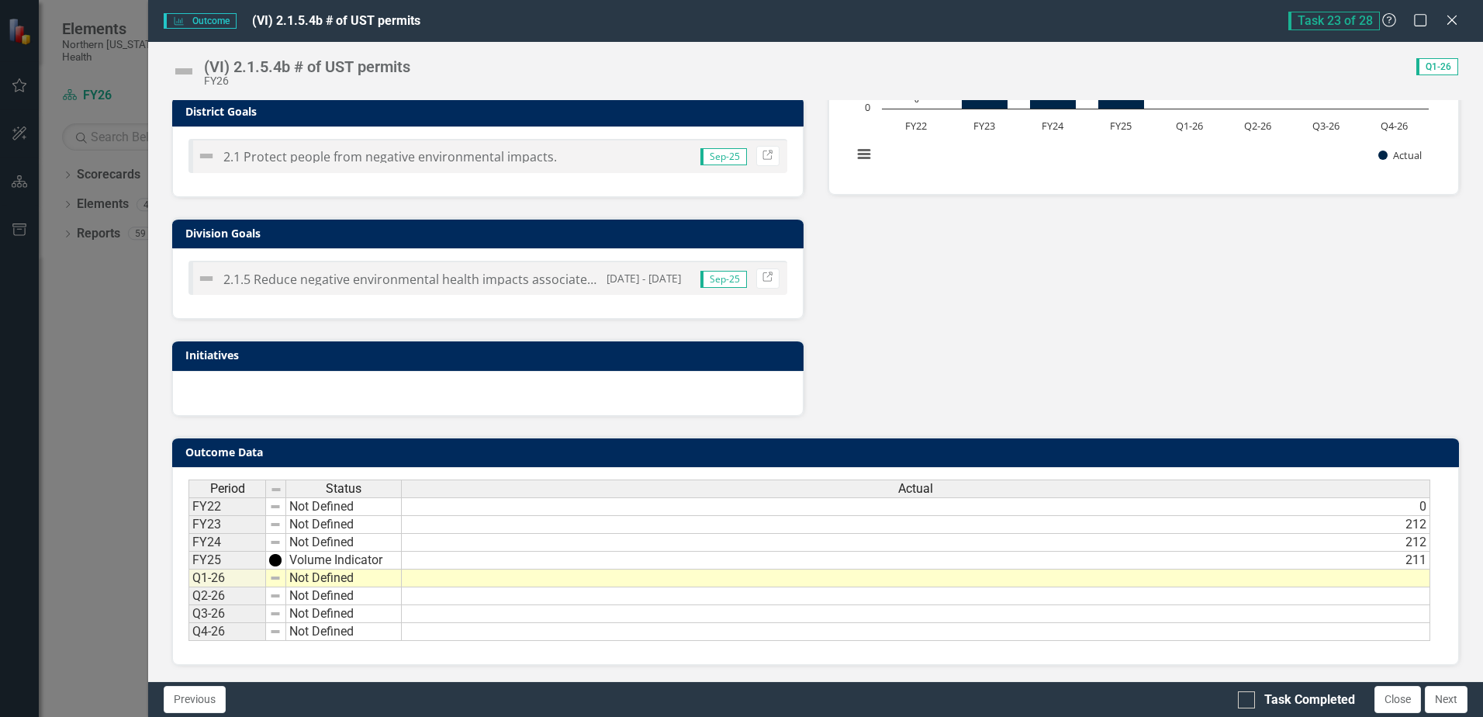
click at [1209, 580] on td at bounding box center [916, 578] width 1029 height 18
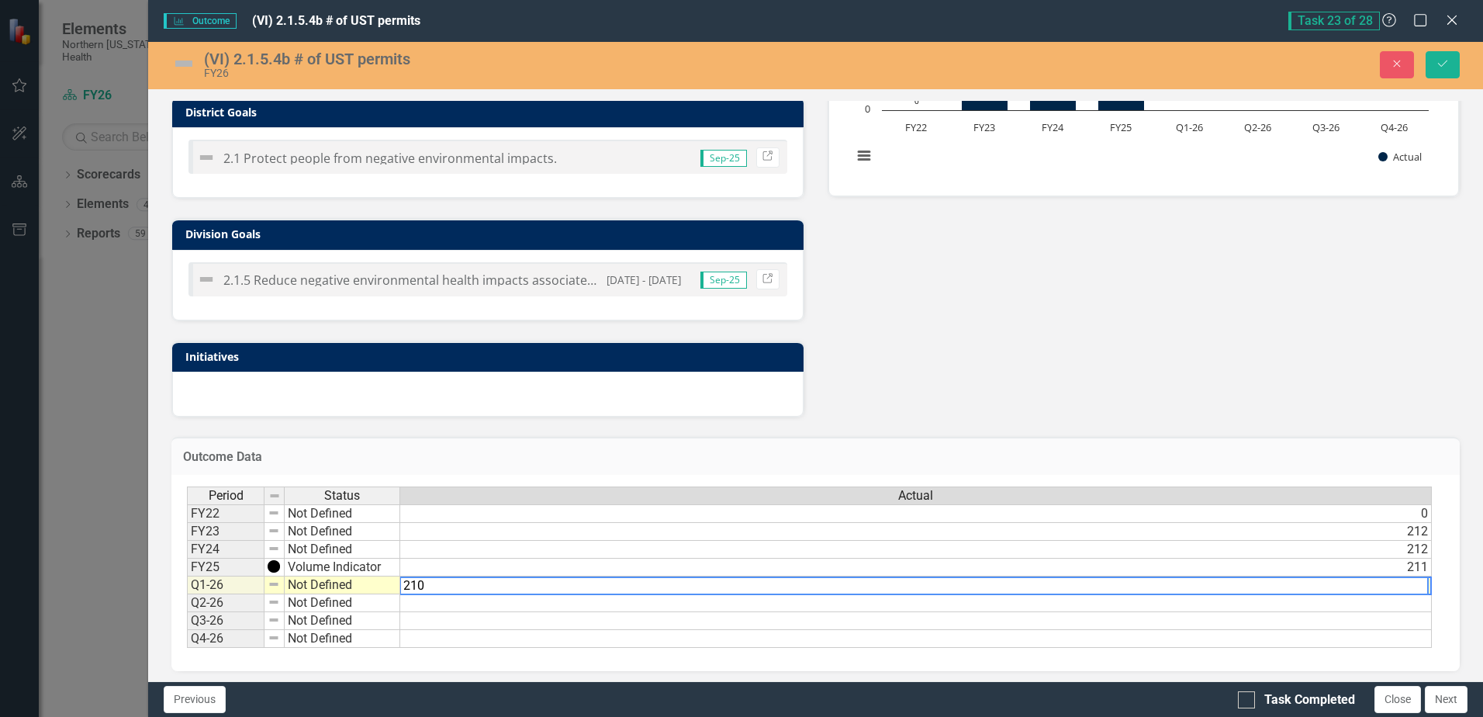
type textarea "210"
click at [1183, 353] on div "Analysis Sep-25 Recommendations Sep-25 District Goals 2.1 Protect people from n…" at bounding box center [816, 151] width 1312 height 534
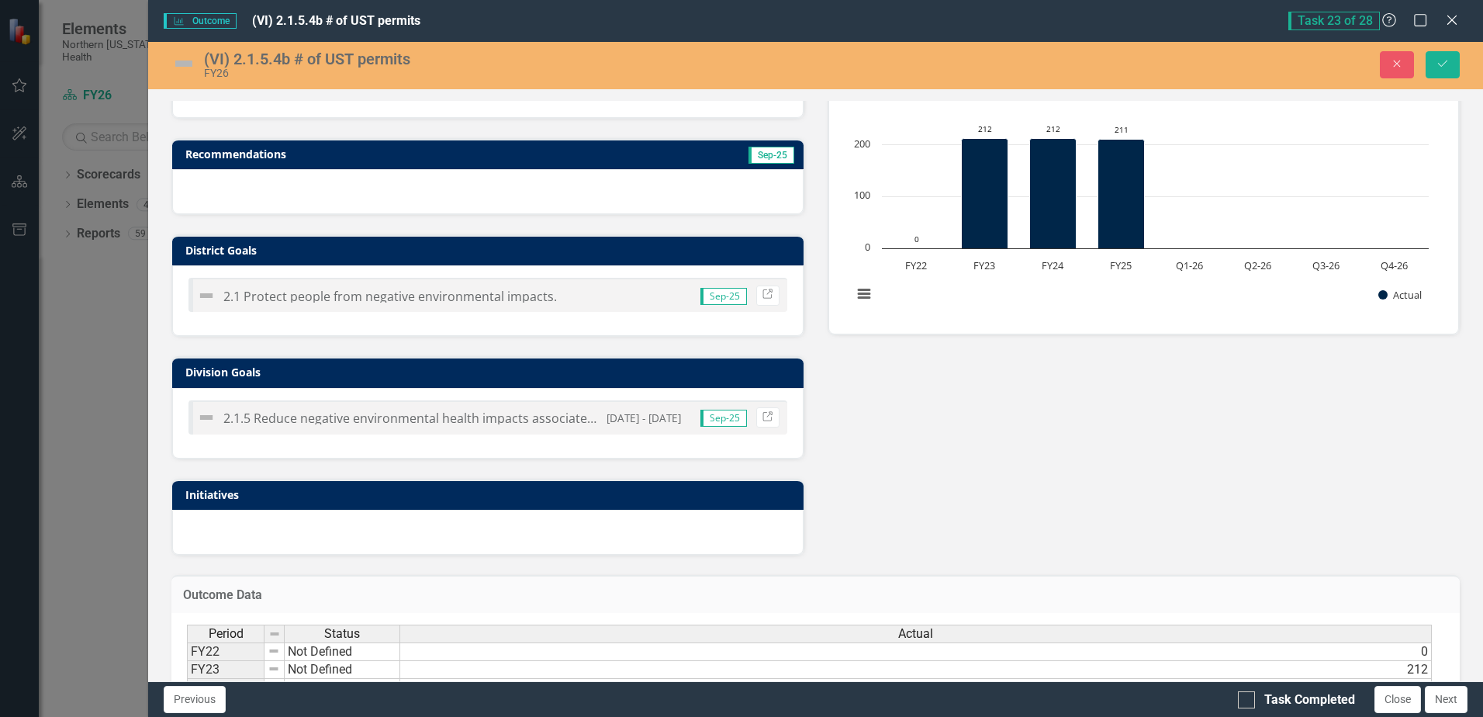
scroll to position [0, 0]
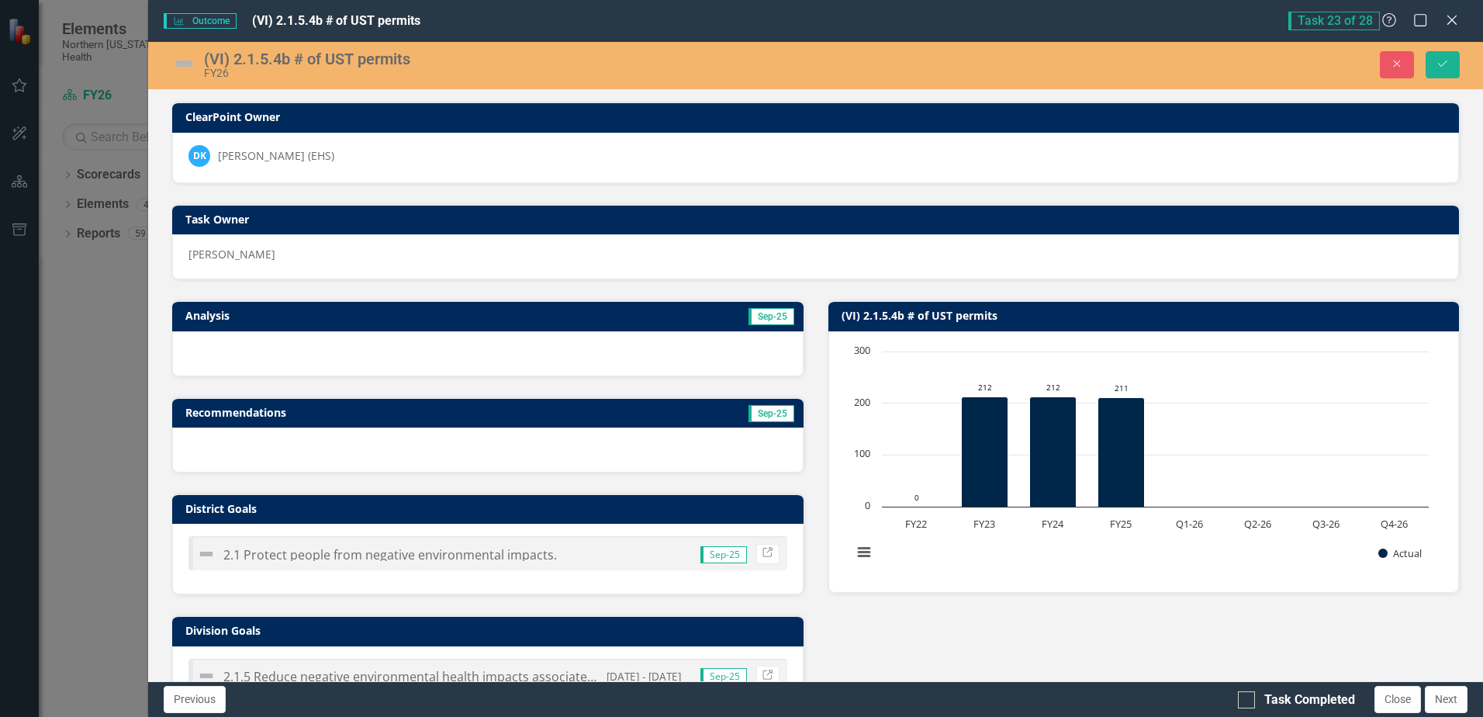
click at [185, 64] on img at bounding box center [183, 63] width 25 height 25
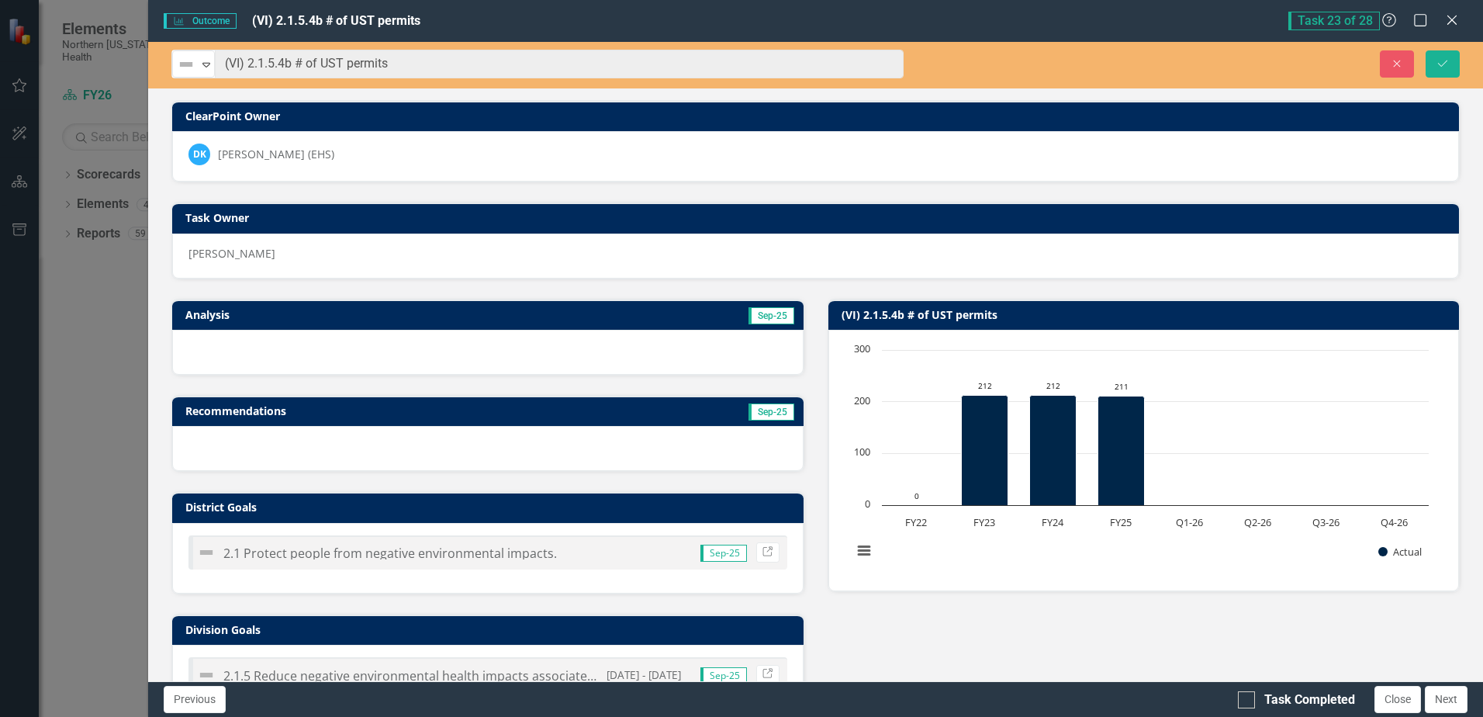
click at [185, 64] on img at bounding box center [186, 64] width 19 height 19
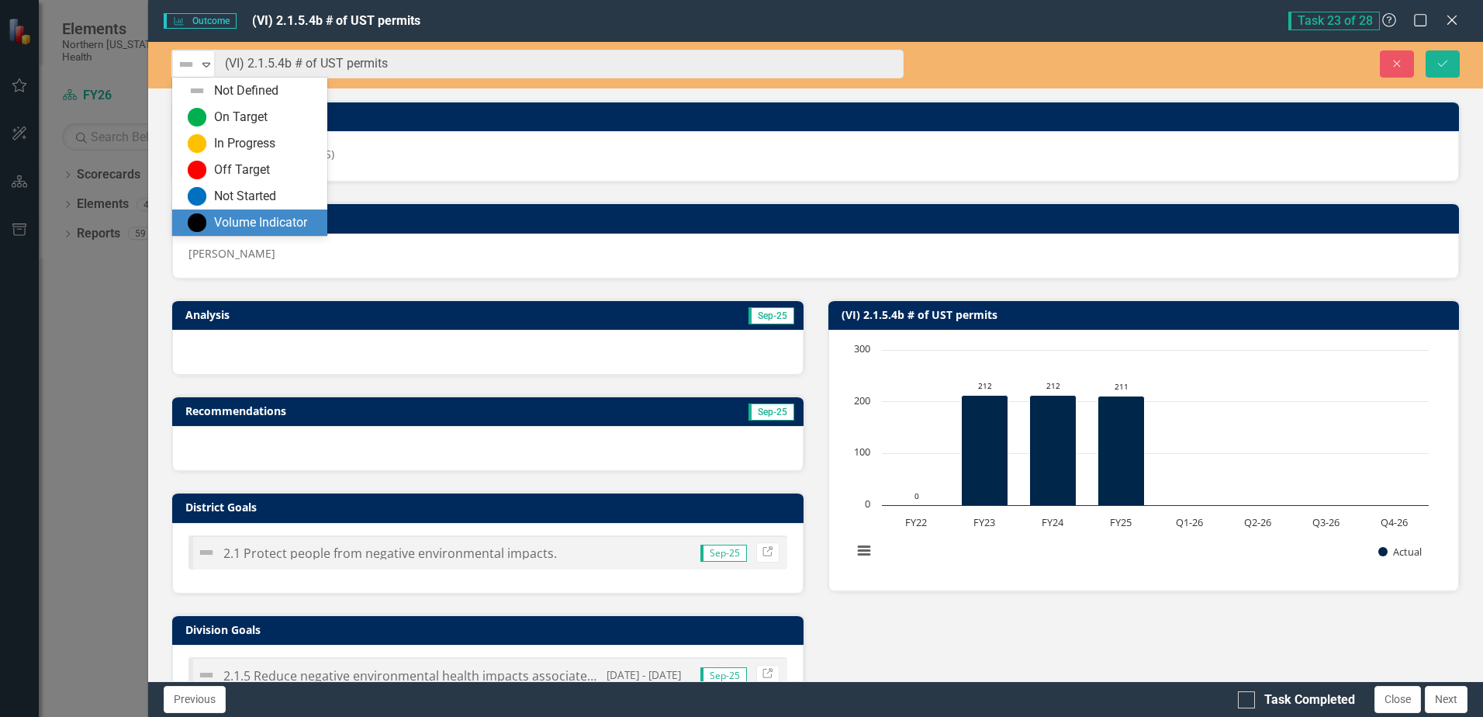
click at [270, 216] on div "Volume Indicator" at bounding box center [260, 223] width 93 height 18
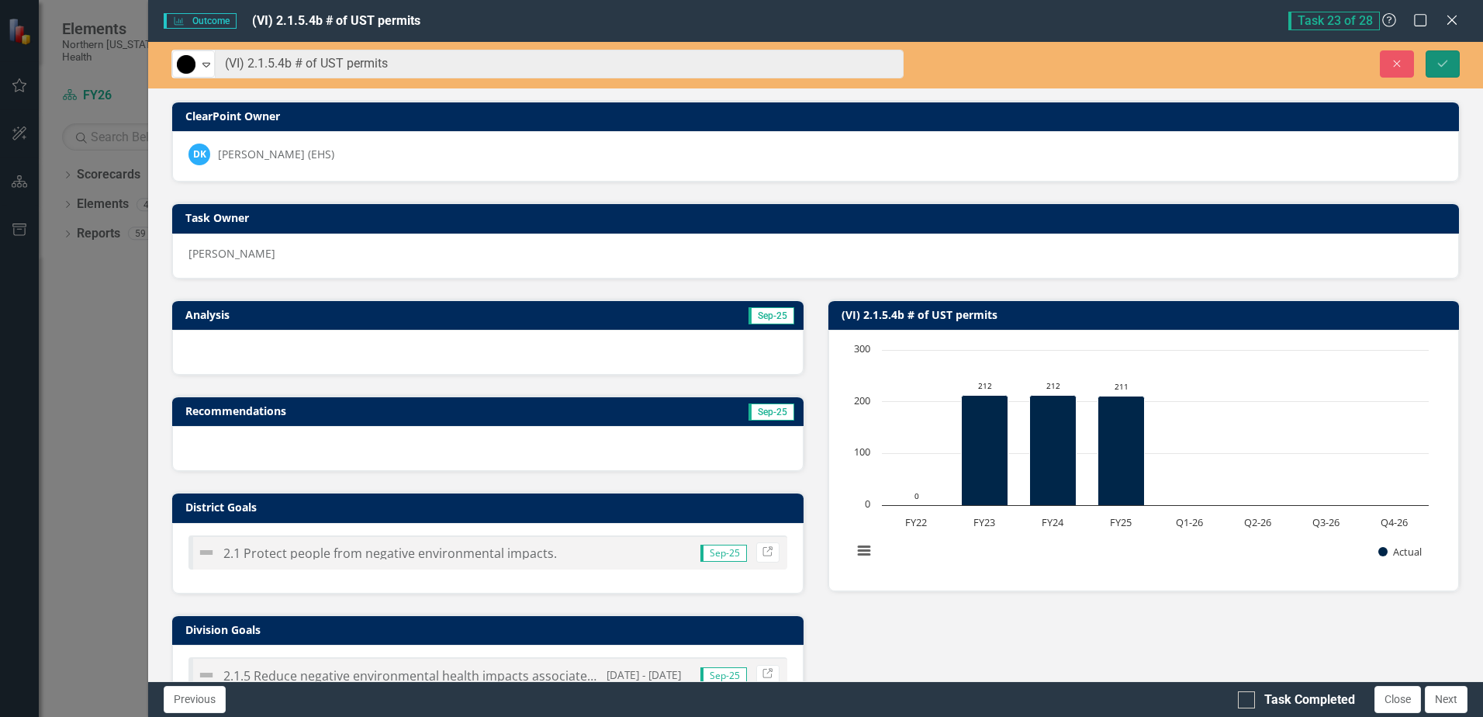
click at [1454, 61] on button "Save" at bounding box center [1443, 63] width 34 height 27
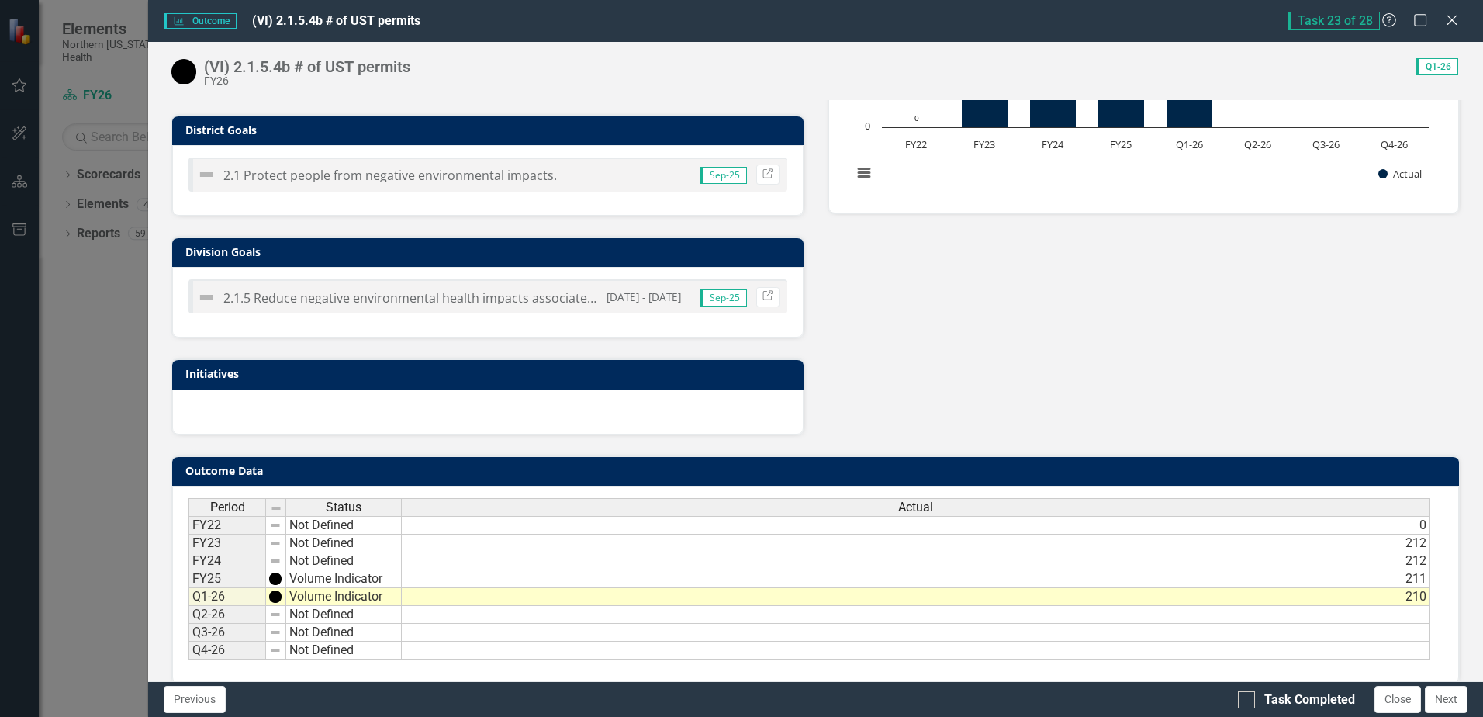
scroll to position [396, 0]
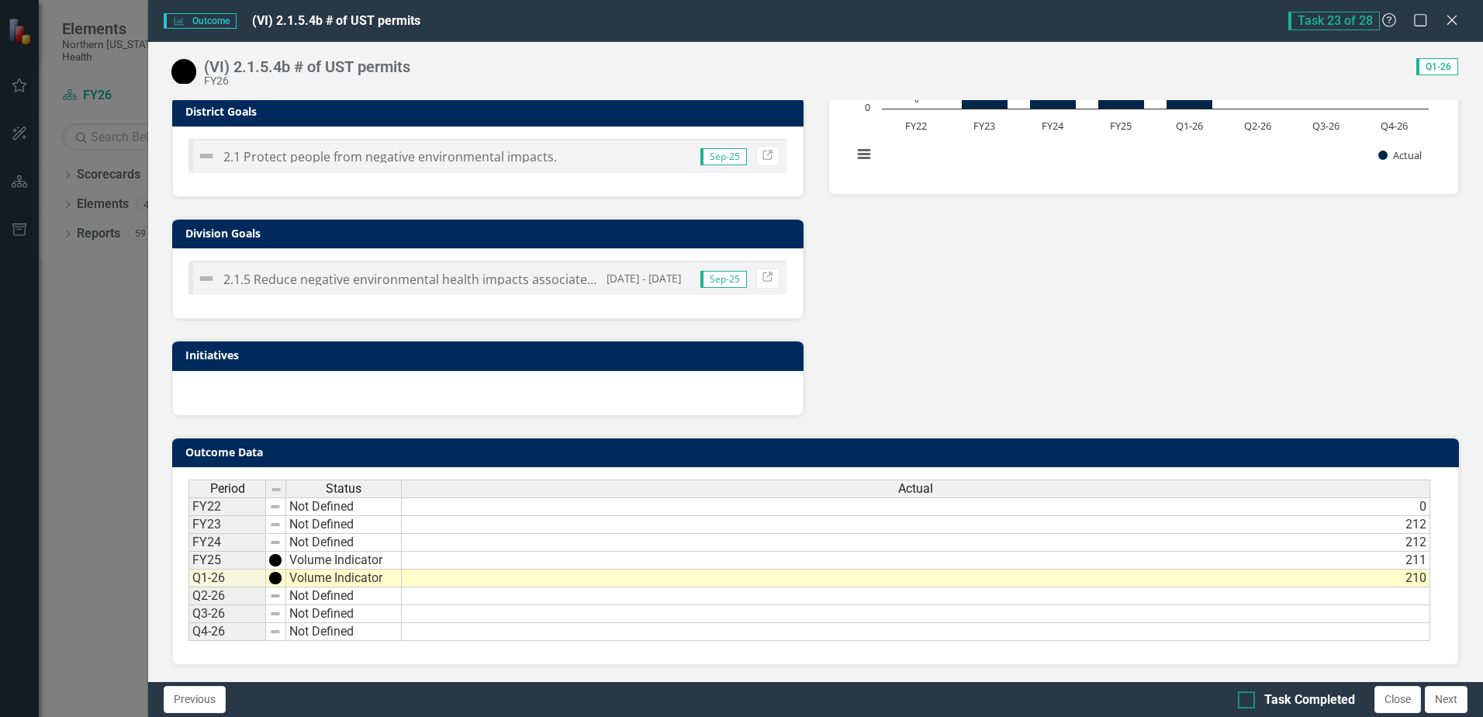
click at [1287, 696] on div "Task Completed" at bounding box center [1310, 700] width 91 height 18
click at [1248, 696] on input "Task Completed" at bounding box center [1243, 696] width 10 height 10
checkbox input "true"
click at [1402, 701] on button "Close" at bounding box center [1398, 699] width 47 height 27
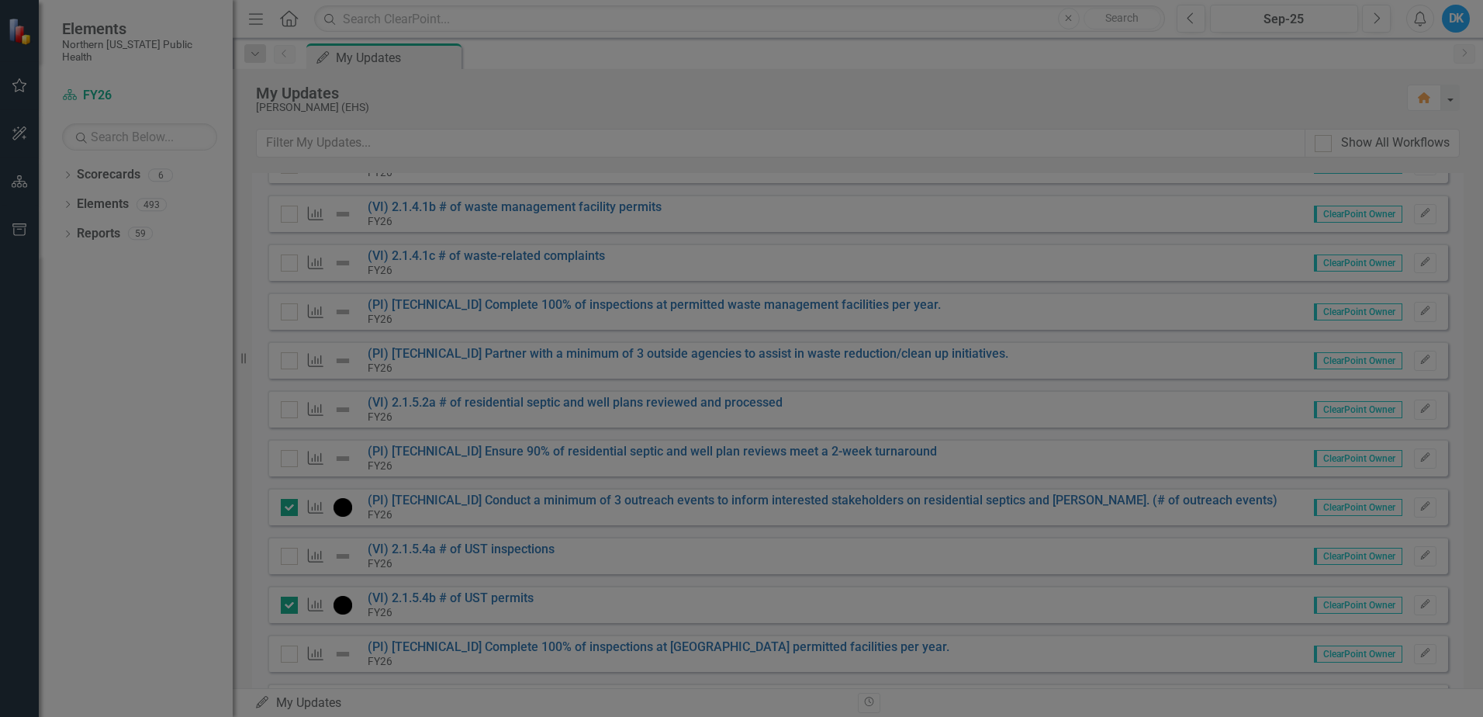
checkbox input "true"
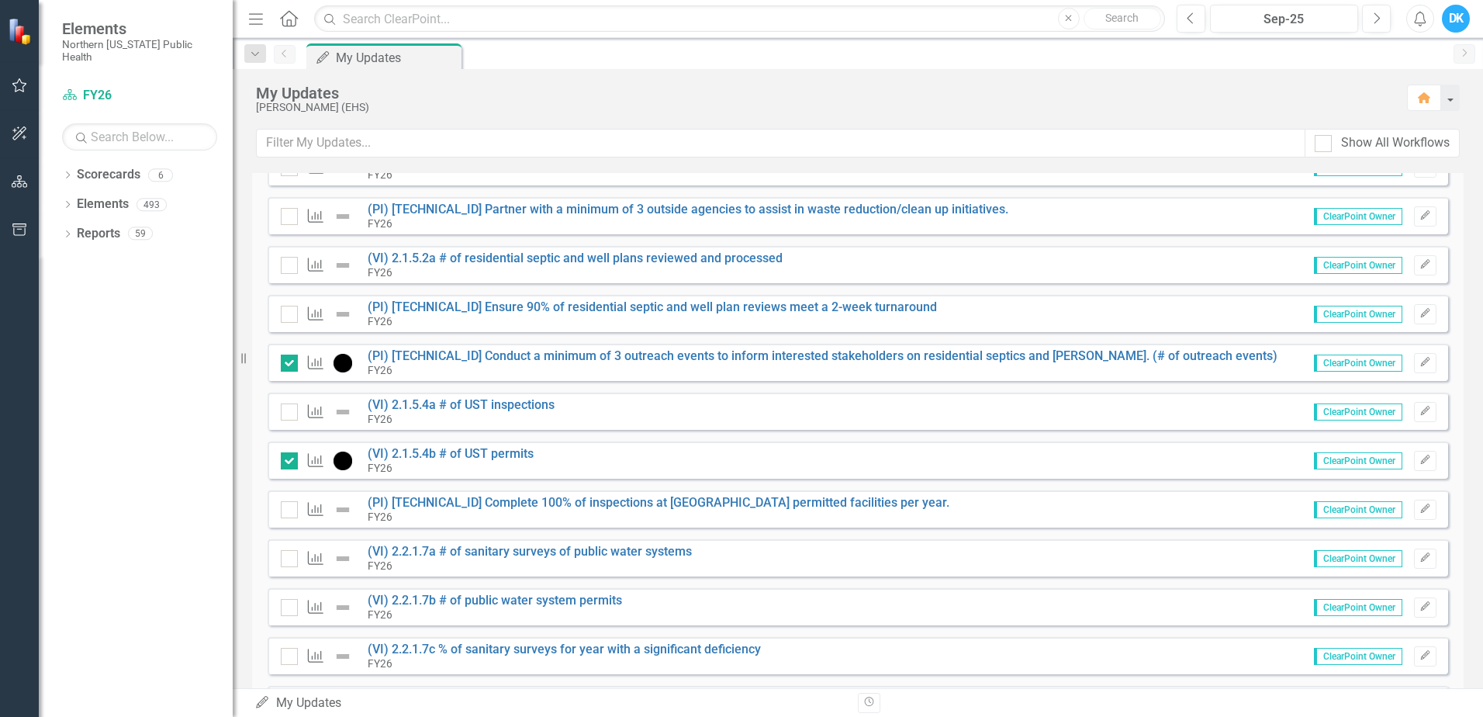
scroll to position [931, 0]
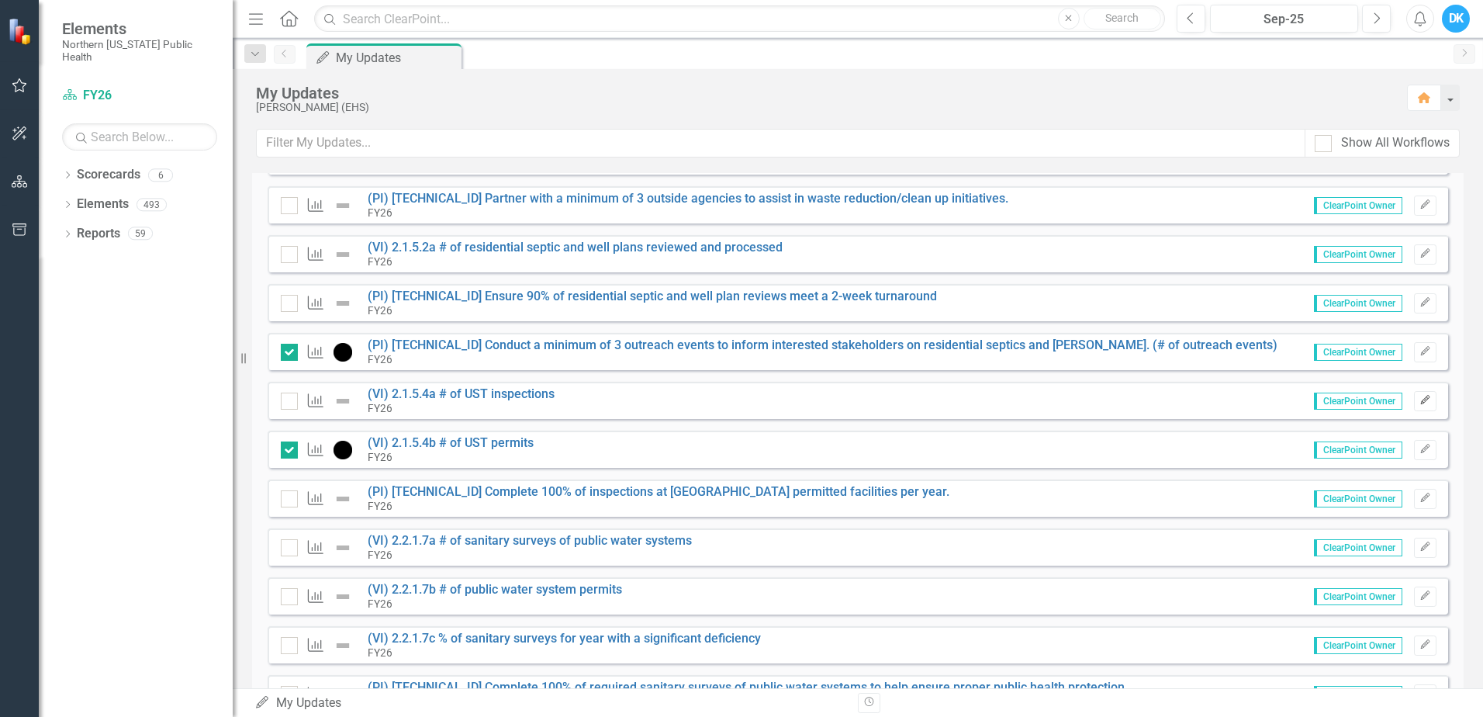
click at [1420, 396] on icon "Edit" at bounding box center [1426, 400] width 12 height 9
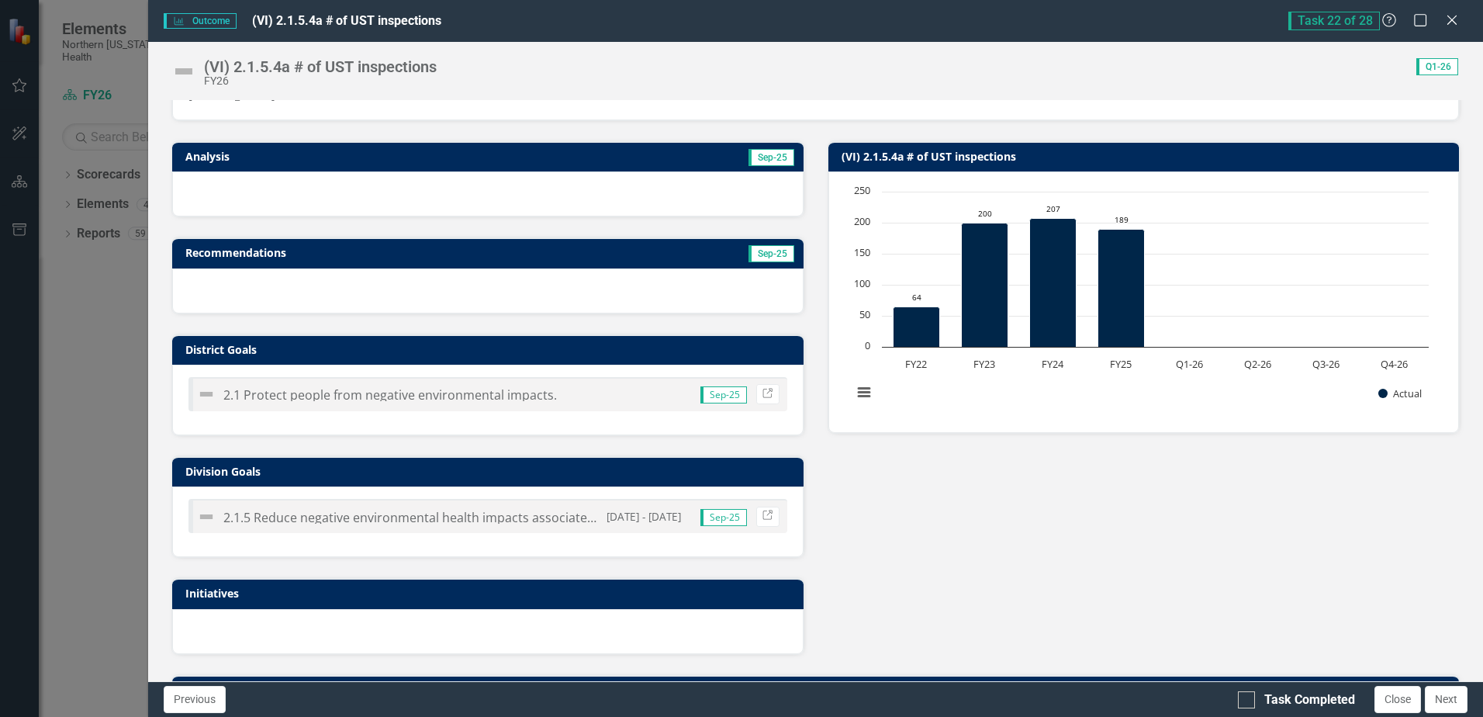
scroll to position [388, 0]
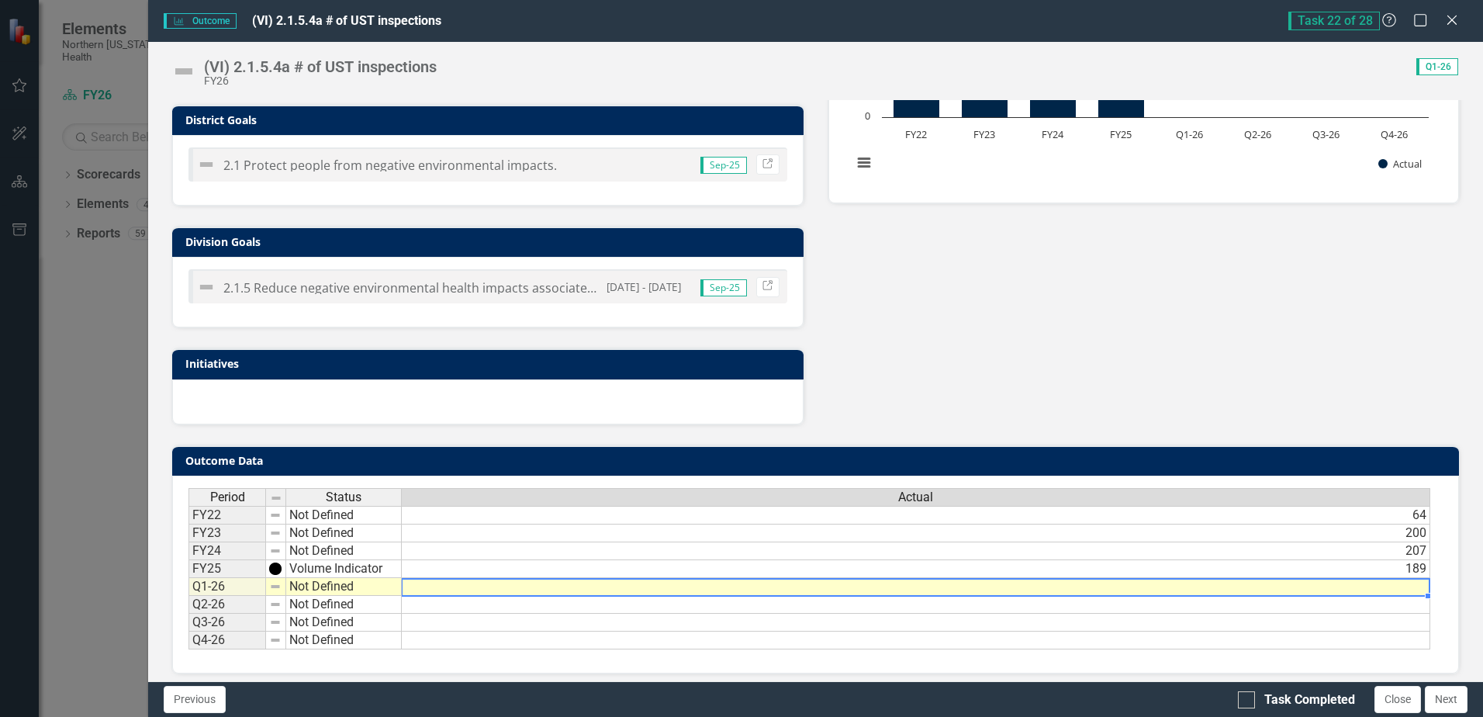
click at [1333, 590] on td at bounding box center [916, 587] width 1029 height 18
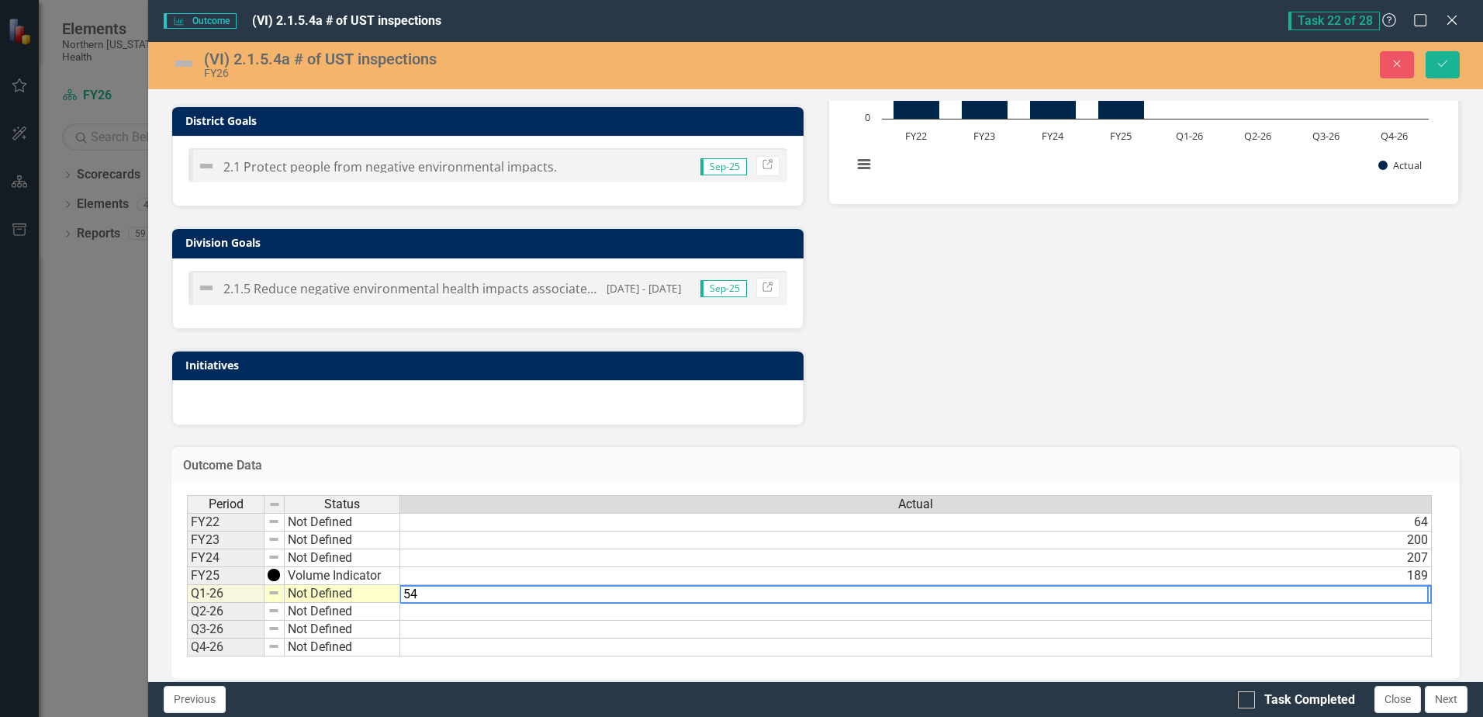
type textarea "54"
click at [1180, 389] on div "Analysis Sep-25 Recommendations Sep-25 District Goals 2.1 Protect people from n…" at bounding box center [816, 159] width 1312 height 534
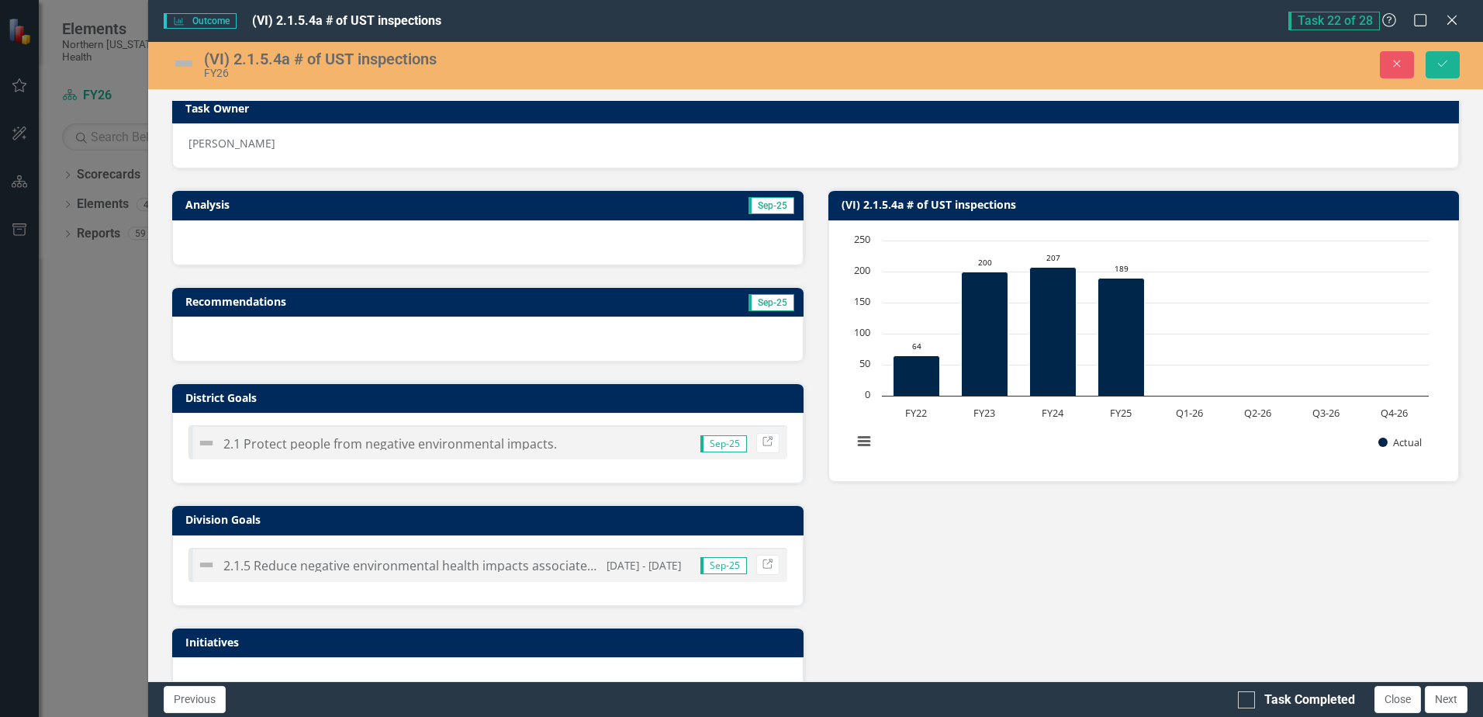
scroll to position [0, 0]
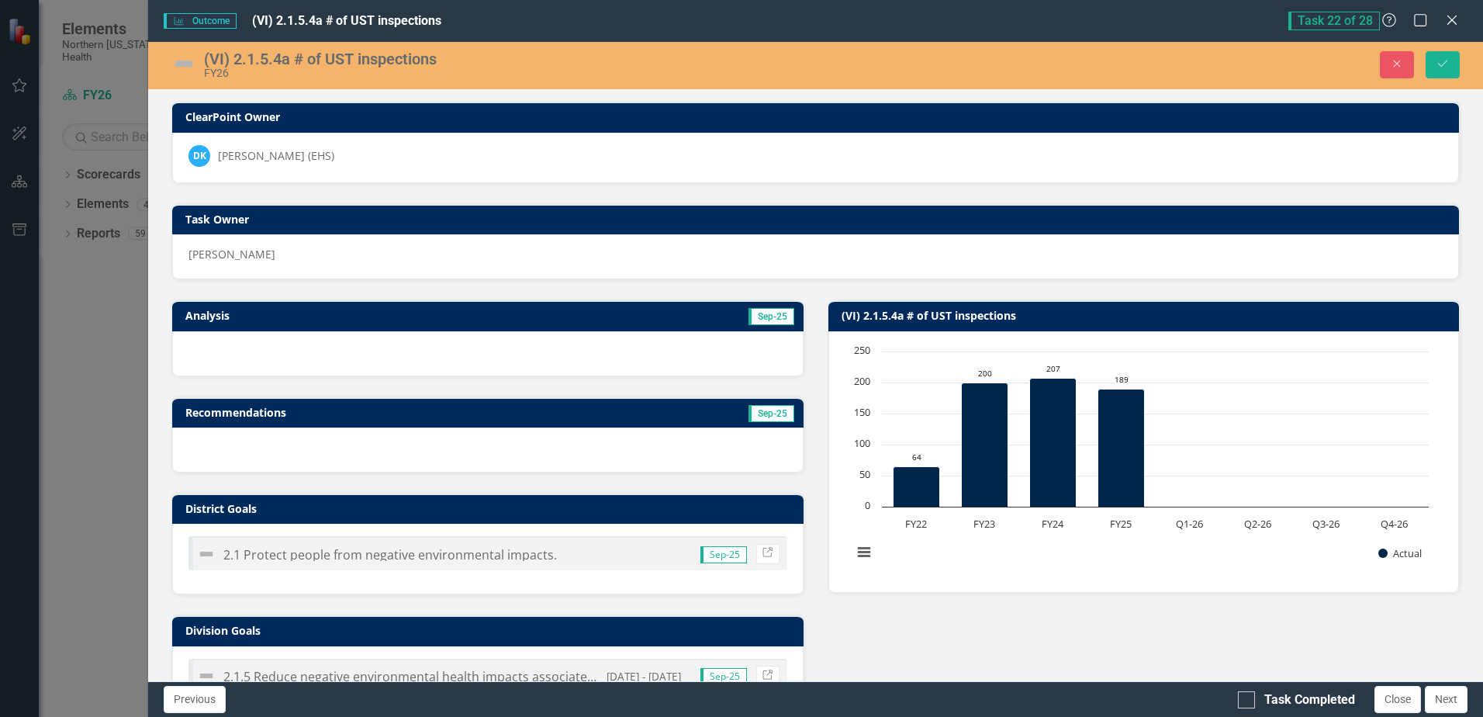
click at [179, 67] on img at bounding box center [183, 63] width 25 height 25
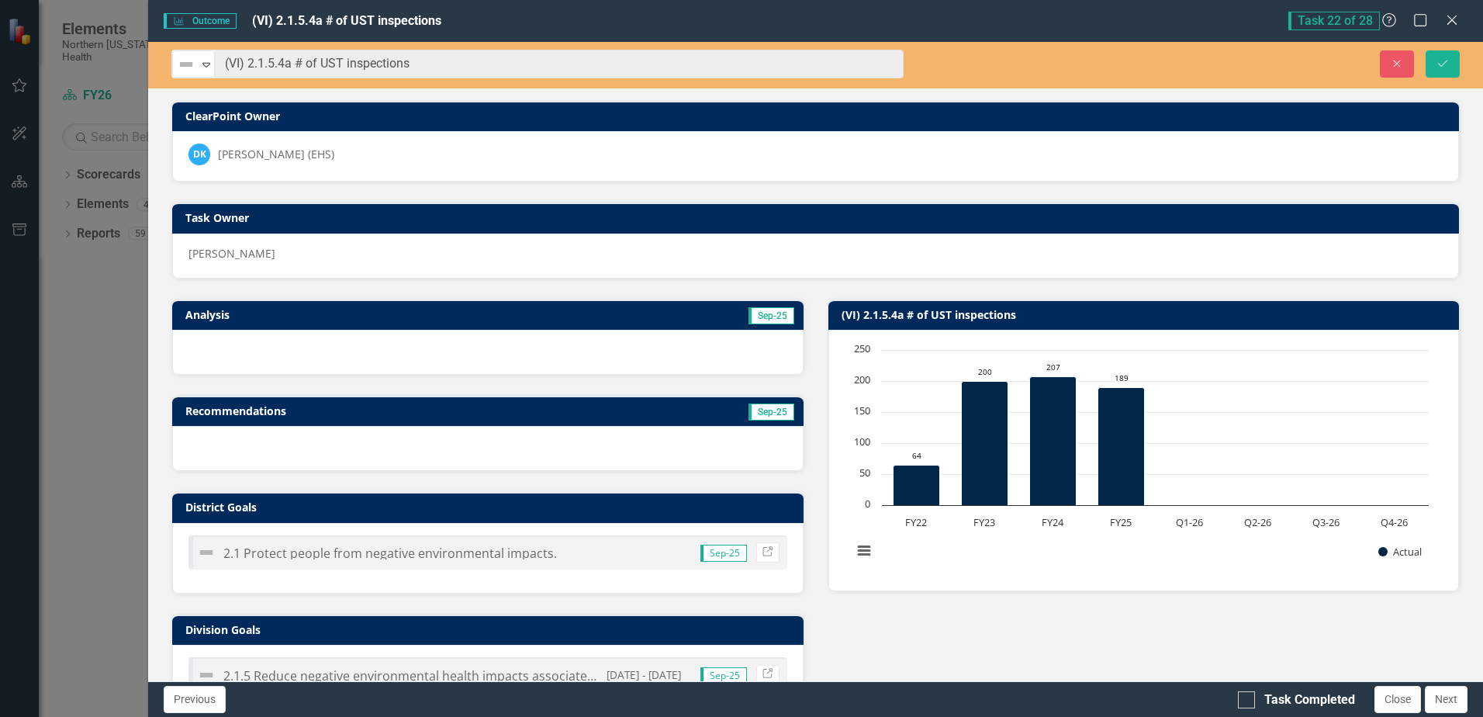
click at [179, 67] on img at bounding box center [186, 64] width 19 height 19
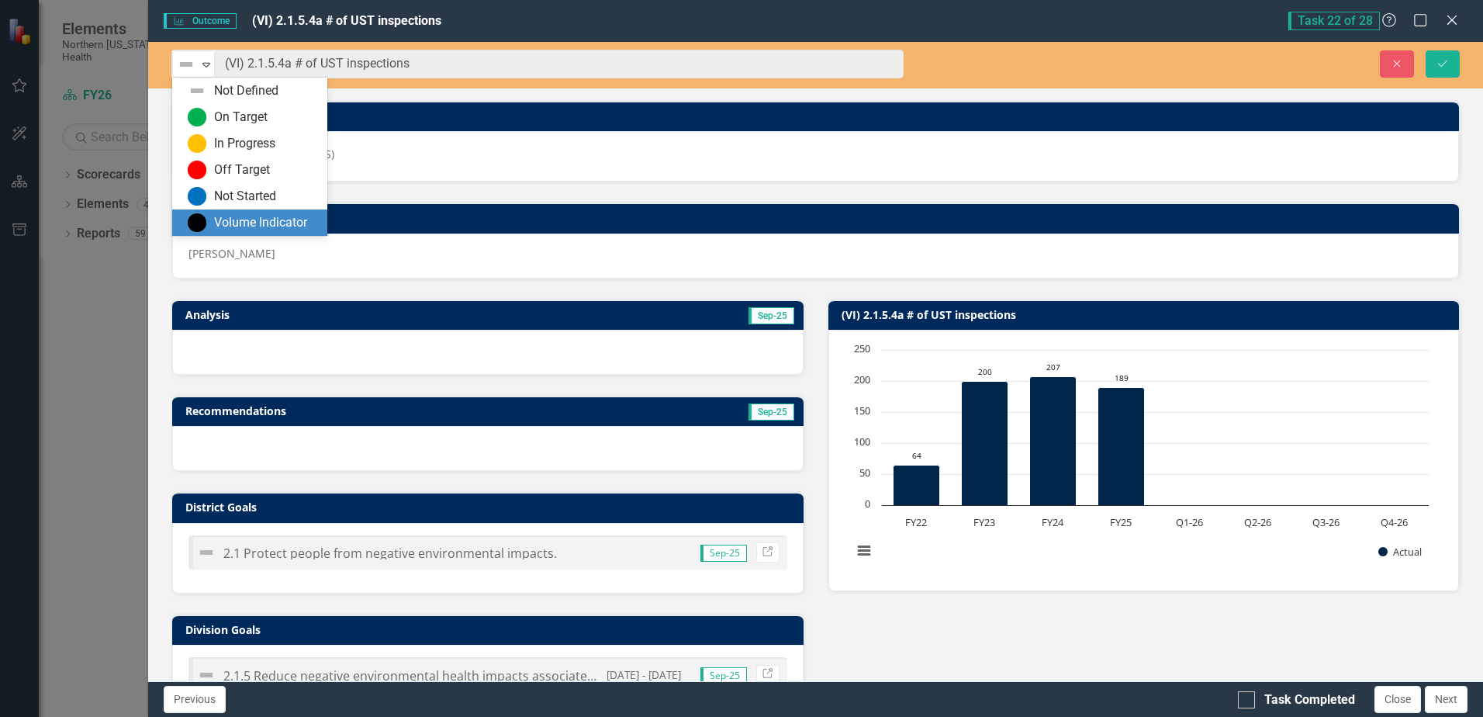
click at [213, 216] on div "Volume Indicator" at bounding box center [253, 222] width 130 height 19
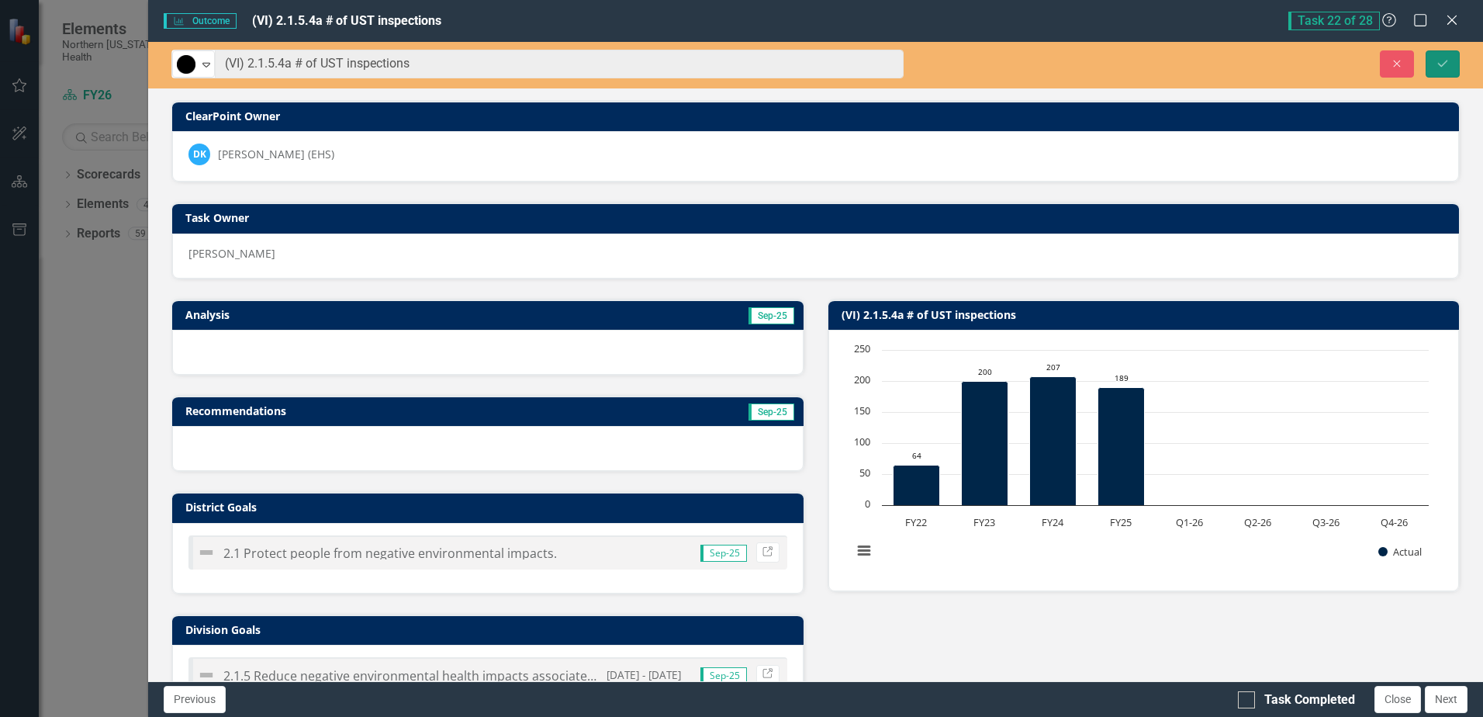
click at [1443, 57] on button "Save" at bounding box center [1443, 63] width 34 height 27
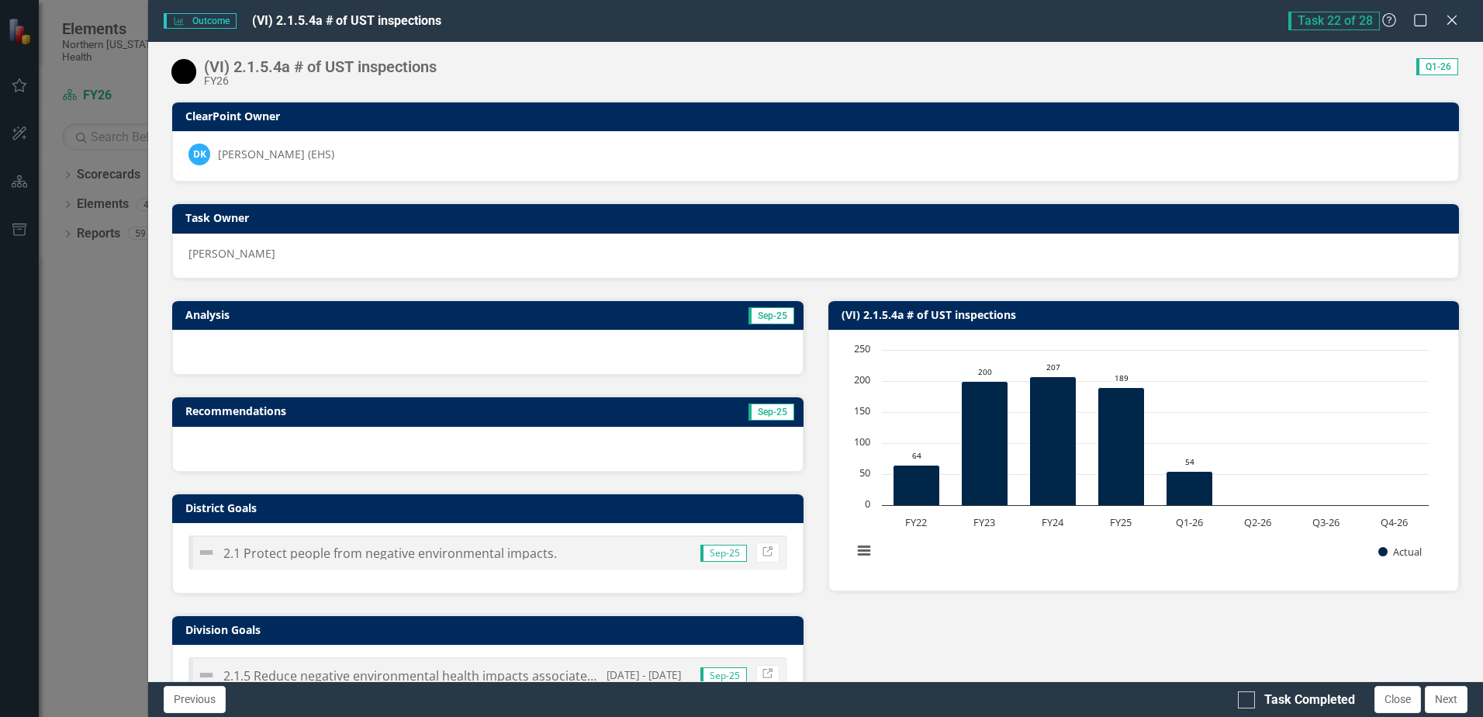
click at [1233, 615] on div "Analysis Sep-25 Recommendations Sep-25 District Goals 2.1 Protect people from n…" at bounding box center [816, 546] width 1312 height 534
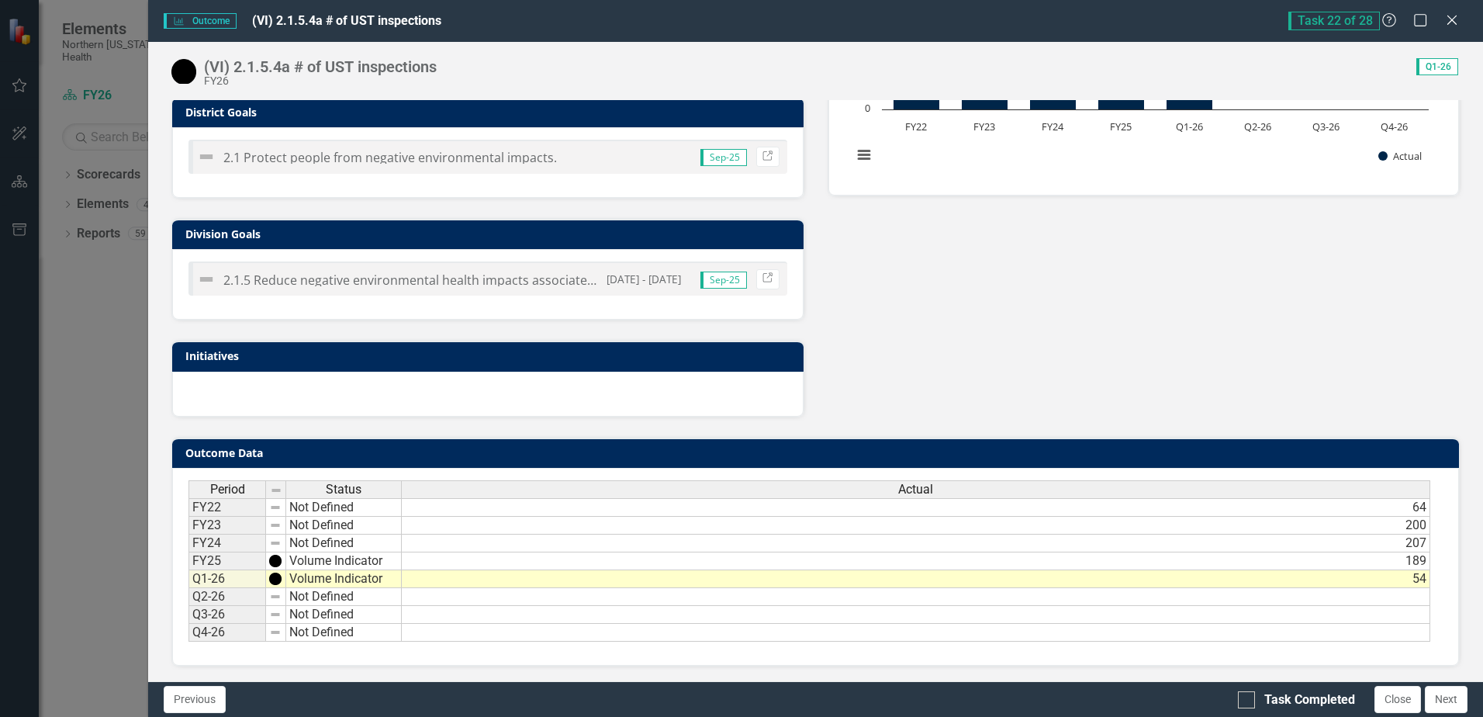
scroll to position [396, 0]
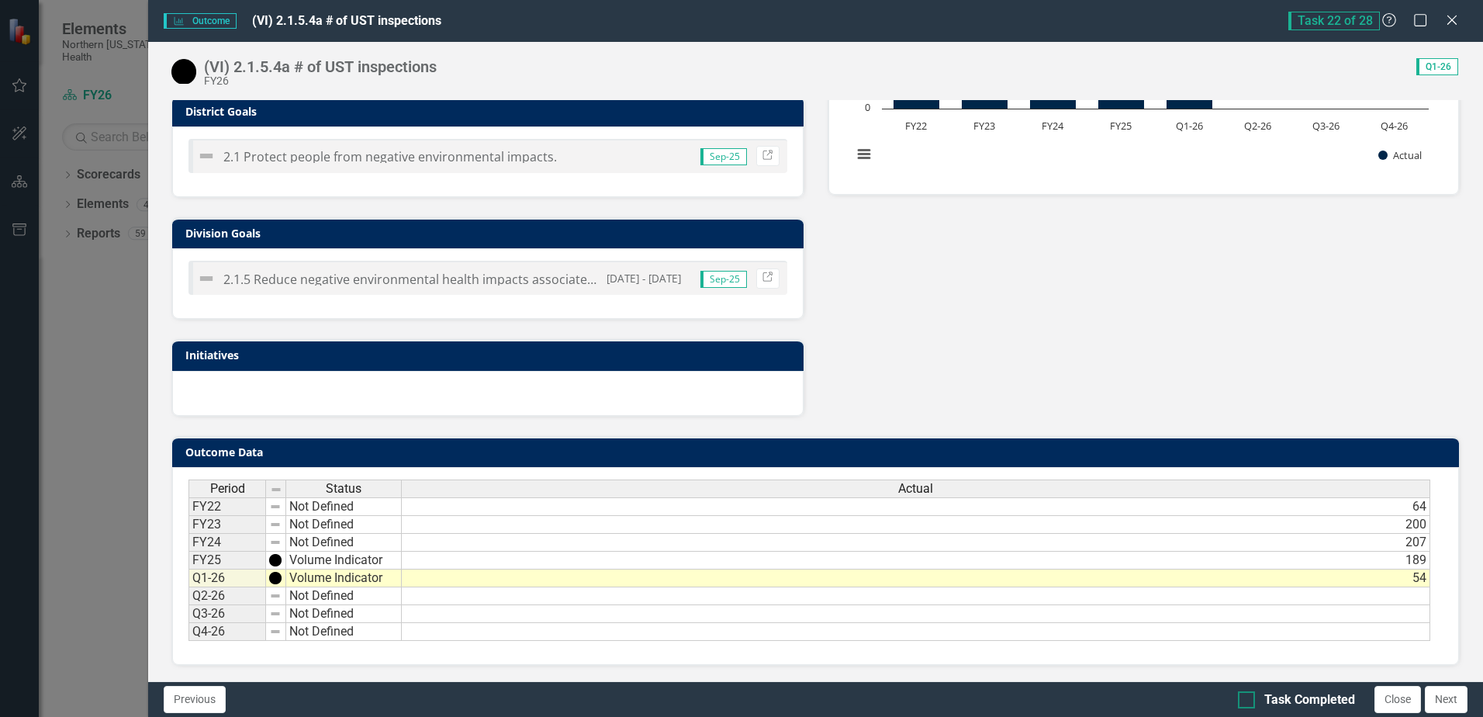
drag, startPoint x: 1253, startPoint y: 696, endPoint x: 1263, endPoint y: 702, distance: 11.8
click at [1253, 697] on div at bounding box center [1246, 699] width 17 height 17
click at [1248, 697] on input "Task Completed" at bounding box center [1243, 696] width 10 height 10
checkbox input "true"
click at [1400, 701] on button "Close" at bounding box center [1398, 699] width 47 height 27
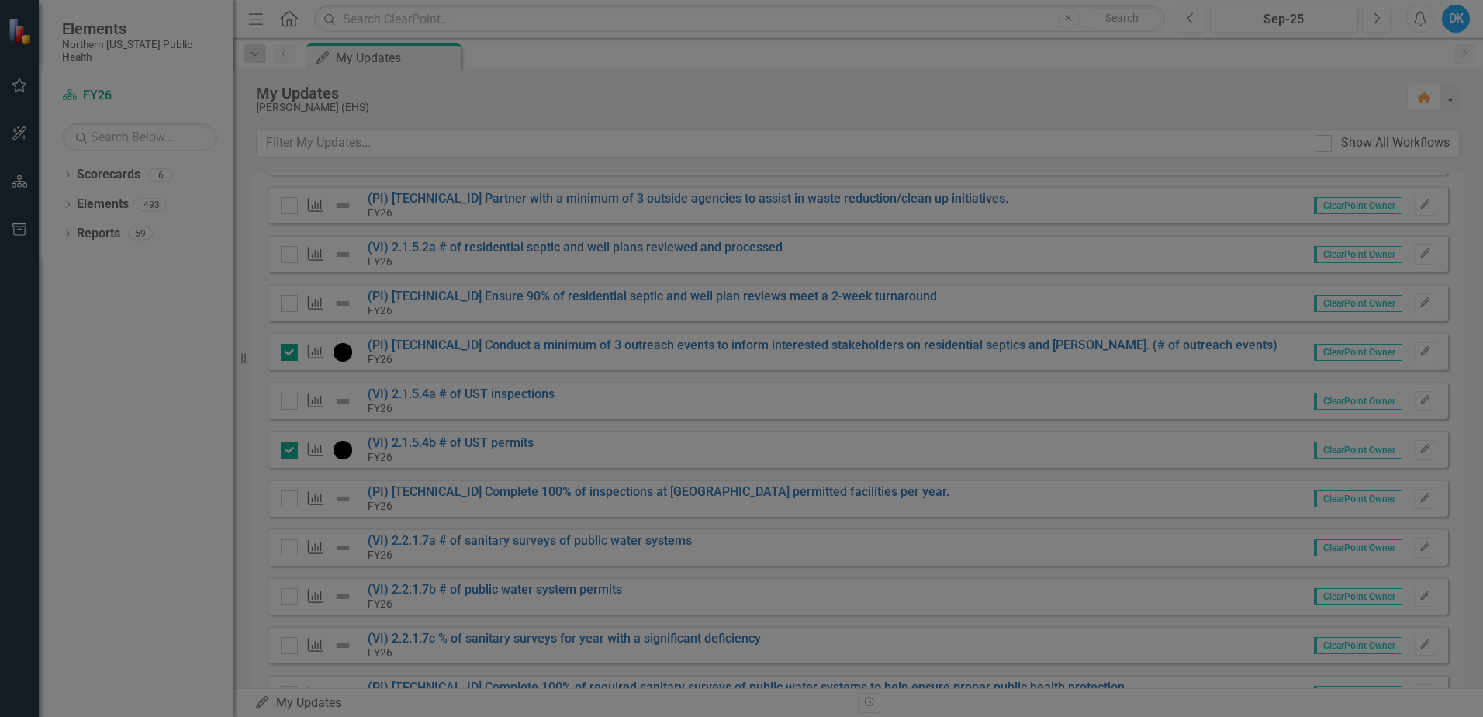
checkbox input "true"
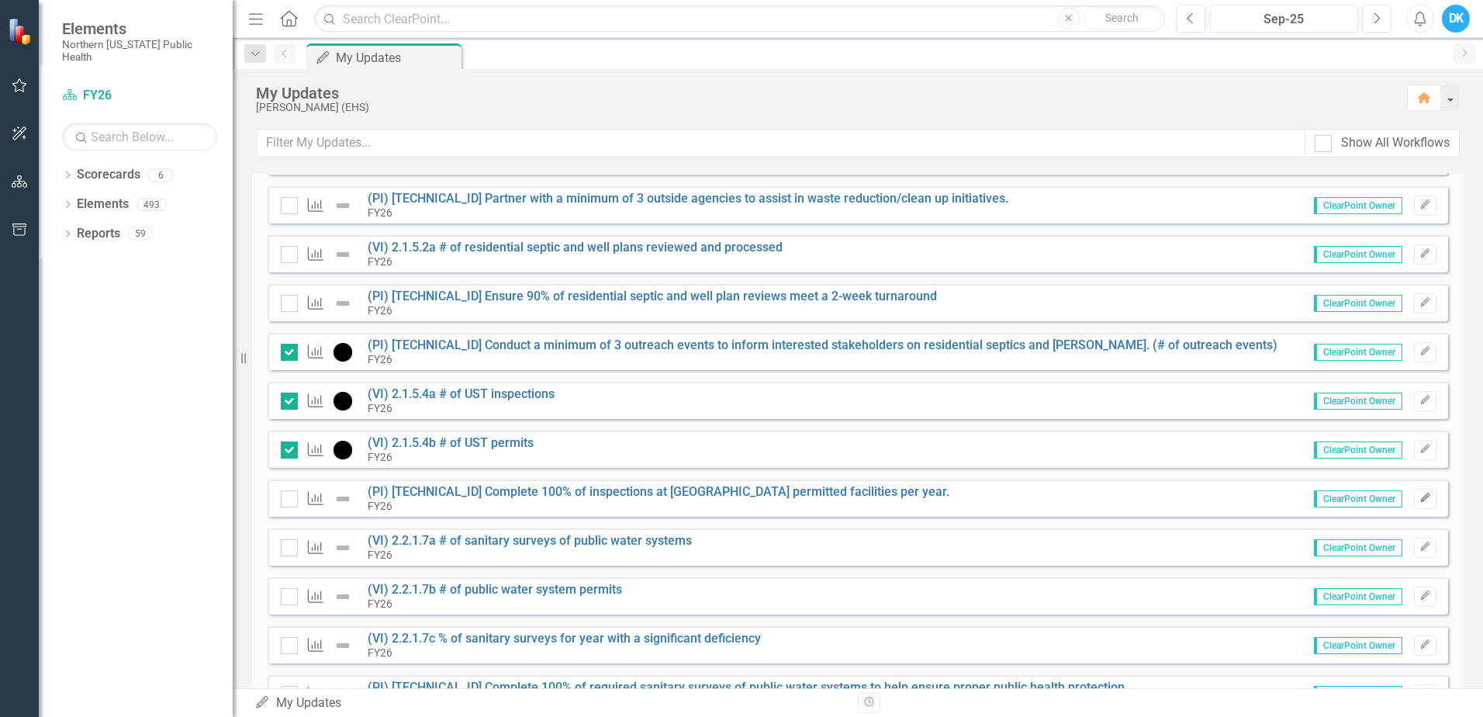
click at [1421, 501] on button "Edit" at bounding box center [1425, 499] width 22 height 20
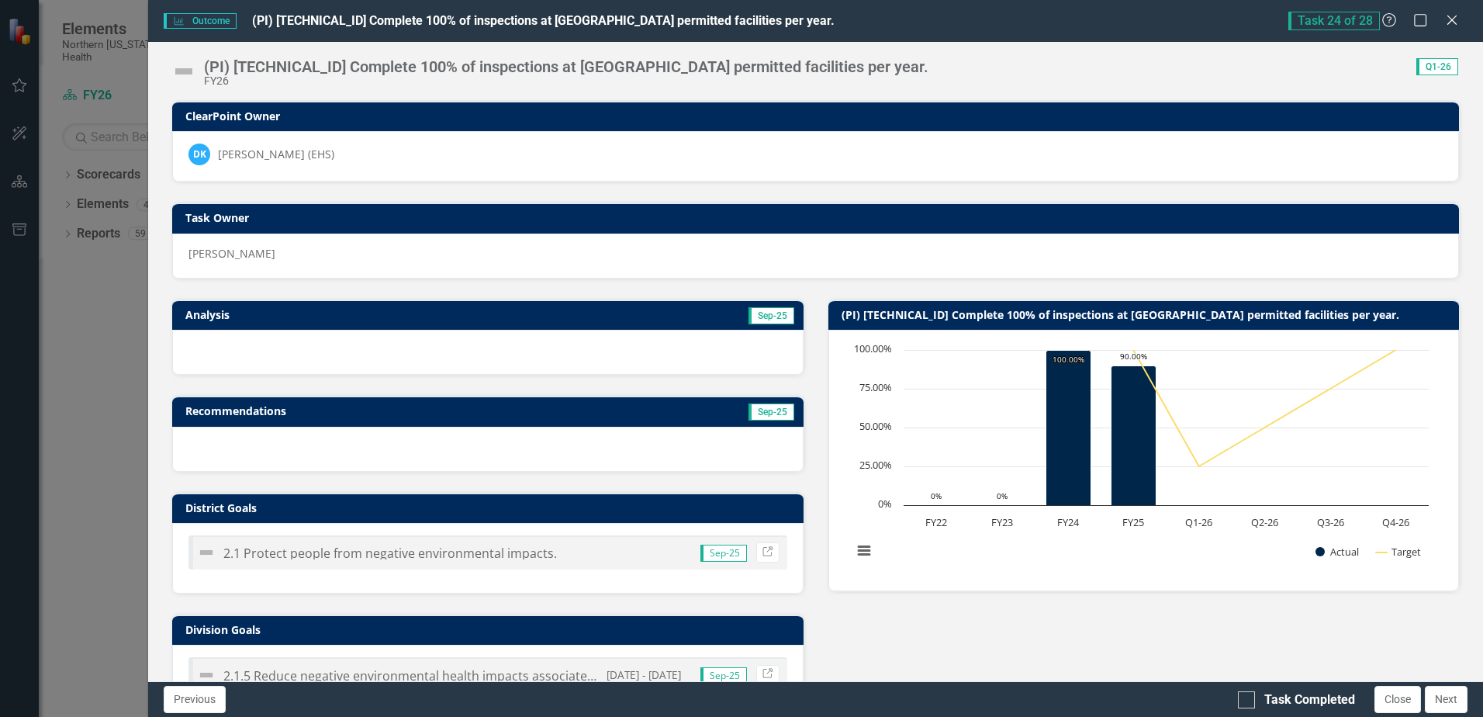
click at [595, 315] on td "Sep-25" at bounding box center [638, 316] width 316 height 23
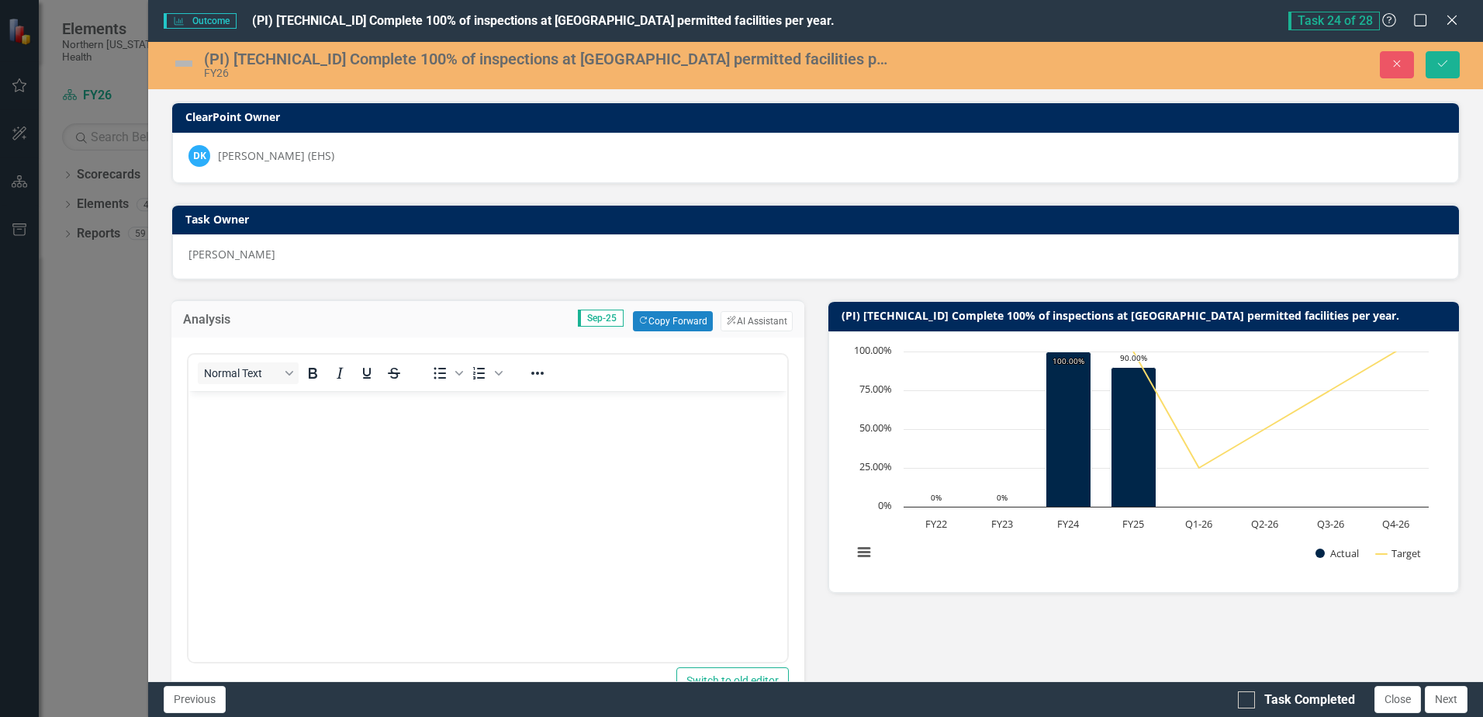
scroll to position [0, 0]
click at [650, 319] on button "Copy Forward Copy Forward" at bounding box center [673, 321] width 80 height 20
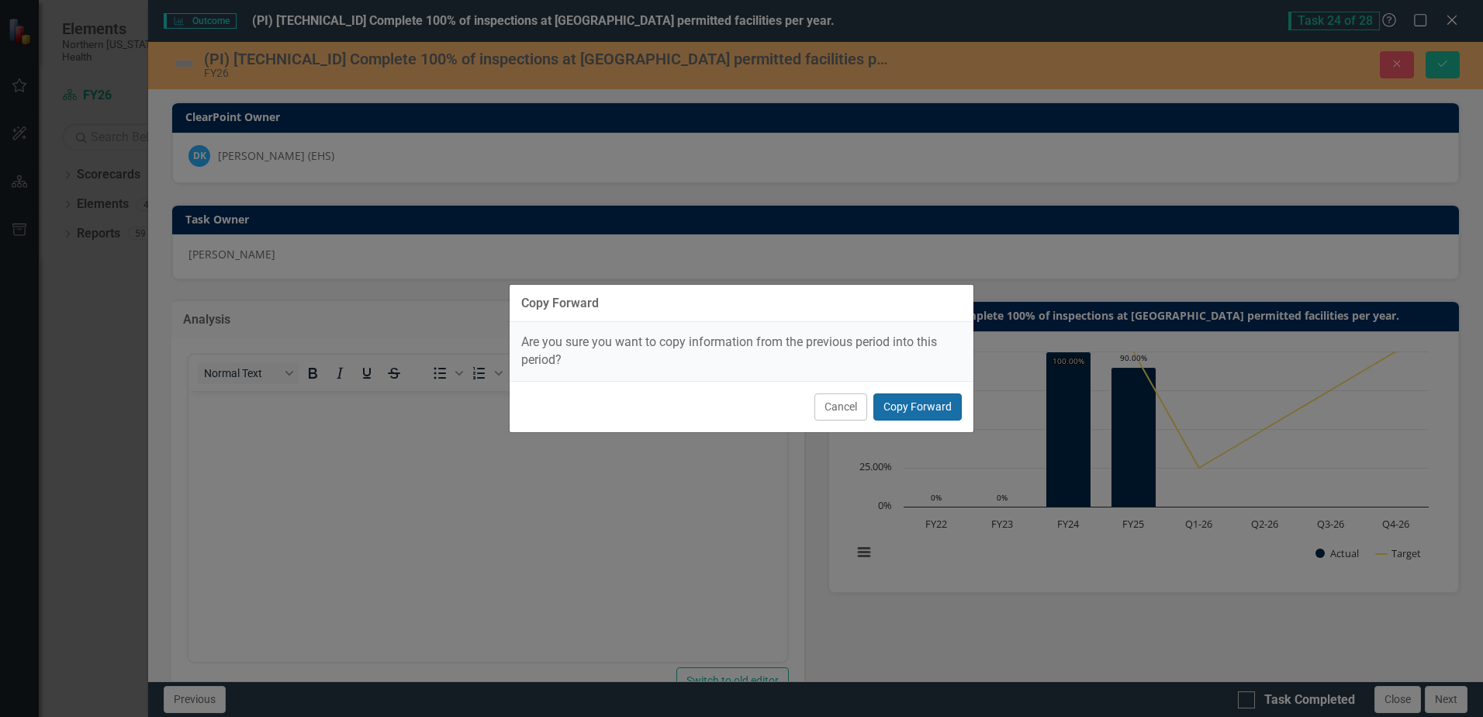
click at [900, 413] on button "Copy Forward" at bounding box center [918, 406] width 88 height 27
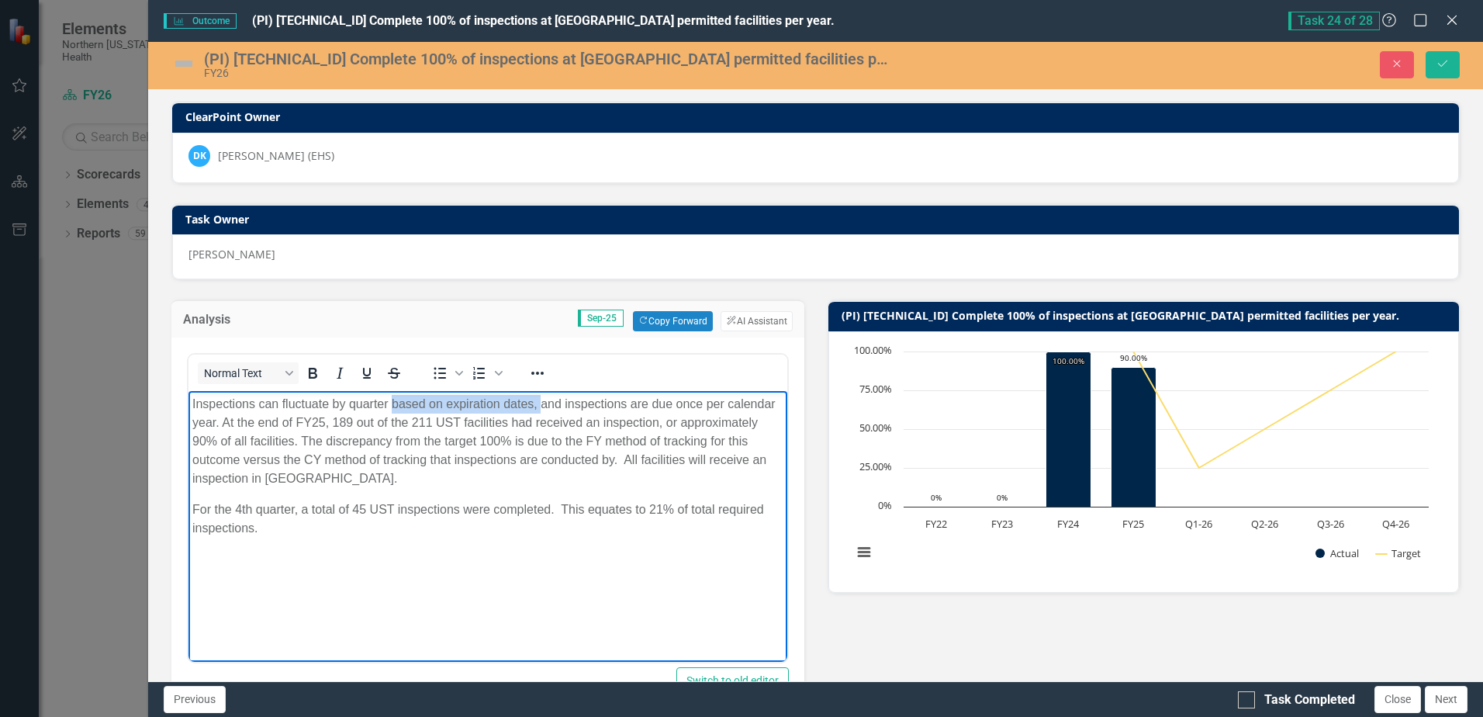
drag, startPoint x: 393, startPoint y: 406, endPoint x: 560, endPoint y: 422, distance: 168.4
click at [540, 396] on p "Inspections can fluctuate by quarter based on expiration dates, and inspections…" at bounding box center [487, 441] width 590 height 93
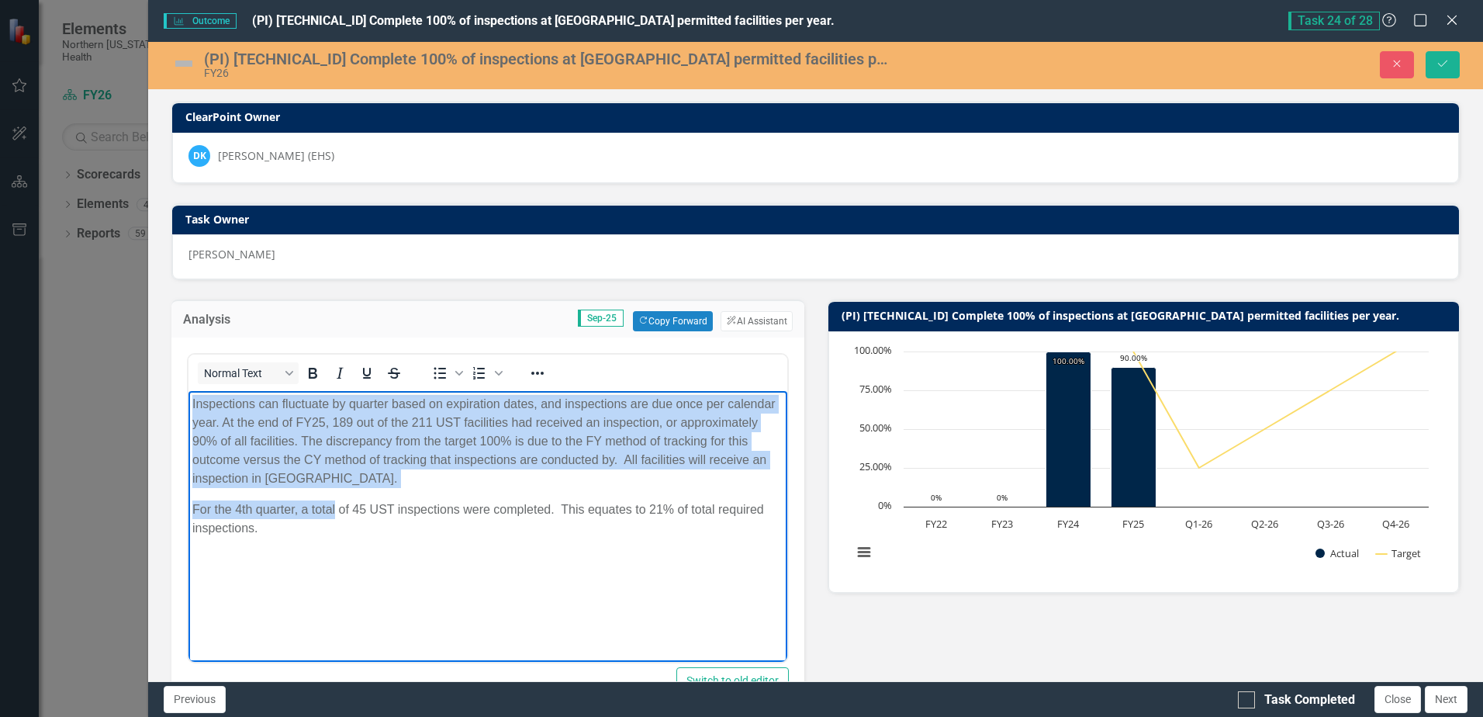
drag, startPoint x: 334, startPoint y: 490, endPoint x: 374, endPoint y: 788, distance: 300.5
click at [189, 396] on html "Inspections can fluctuate by quarter based on expiration dates, and inspections…" at bounding box center [488, 507] width 598 height 233
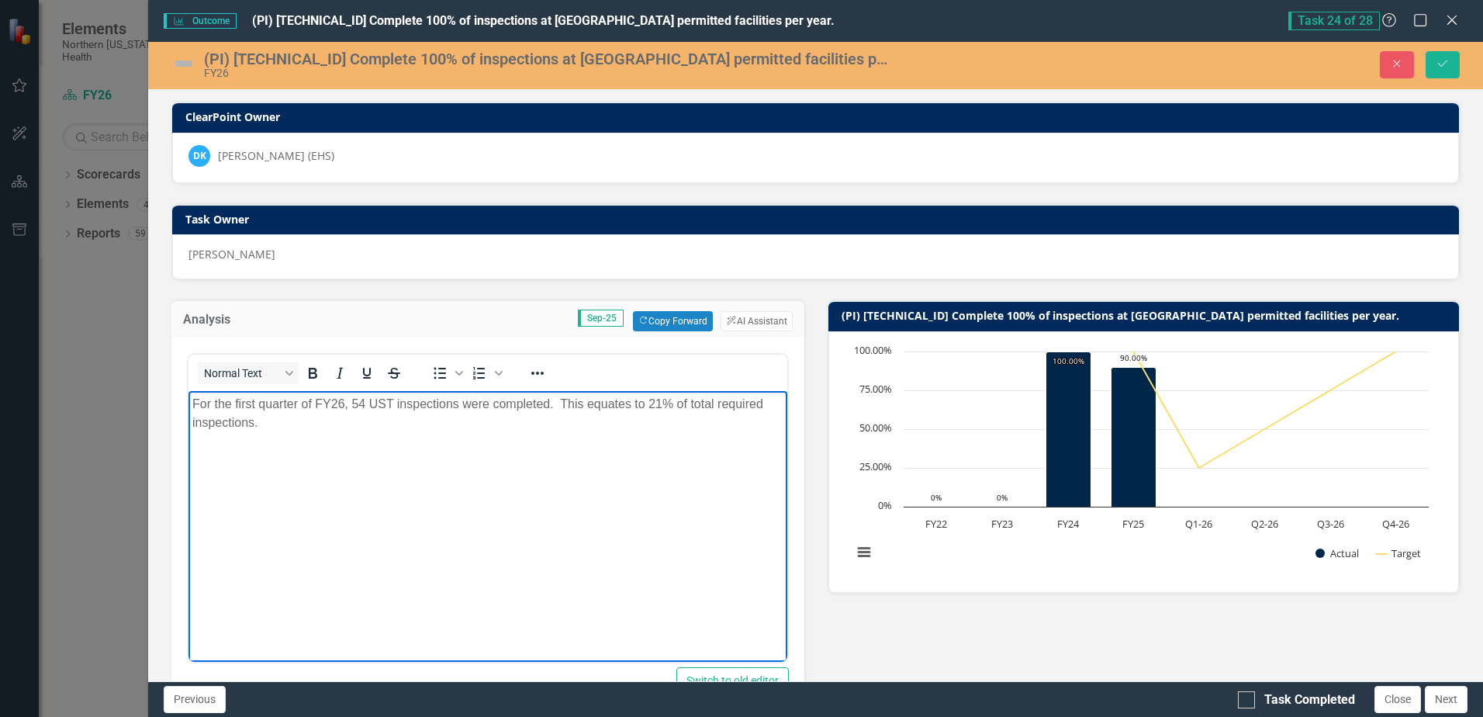
click at [654, 401] on p "For the first quarter of FY26, 54 UST inspections were completed. This equates …" at bounding box center [487, 413] width 590 height 37
click at [661, 403] on p "For the first quarter of FY26, 54 UST inspections were completed. This equates …" at bounding box center [487, 413] width 590 height 37
click at [763, 408] on p "For the first quarter of FY26, 54 UST inspections were completed. This equates …" at bounding box center [487, 413] width 590 height 37
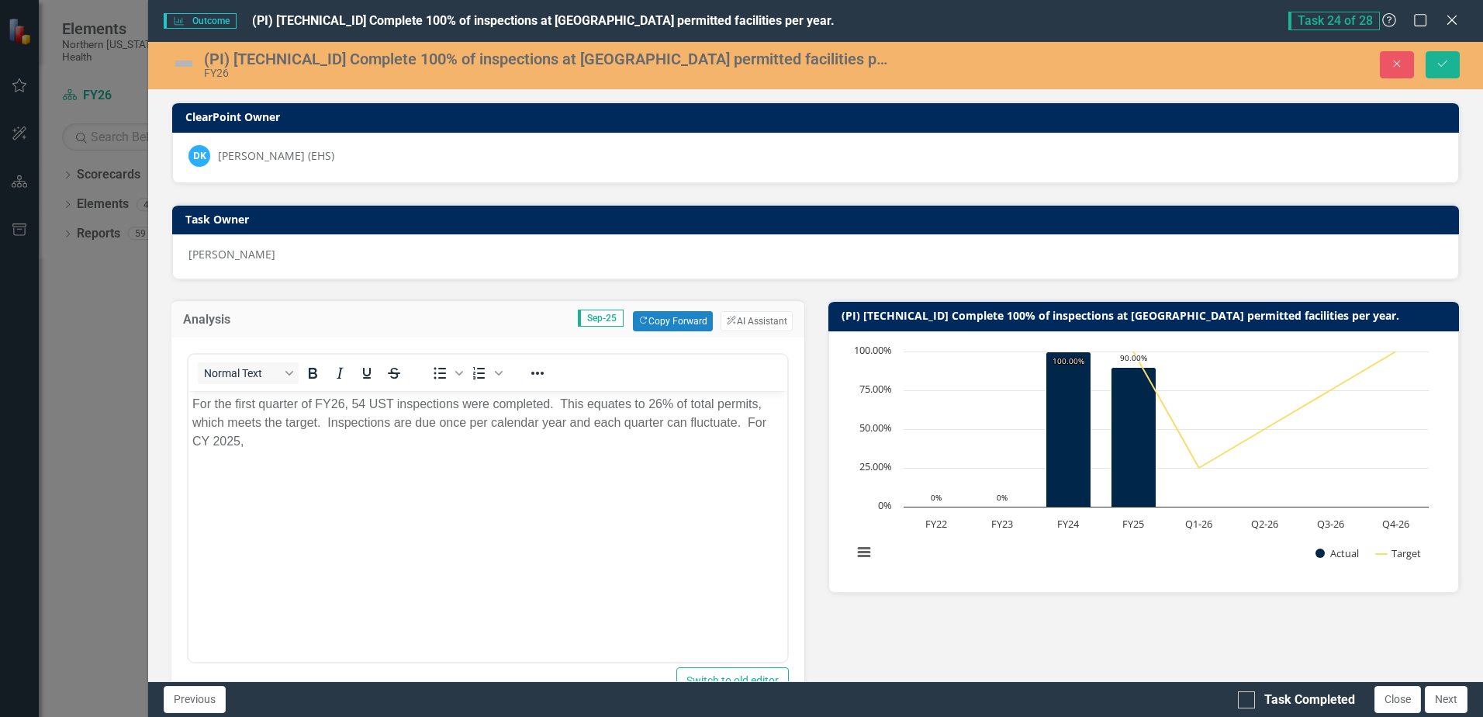
click at [476, 441] on p "For the first quarter of FY26, 54 UST inspections were completed. This equates …" at bounding box center [487, 423] width 590 height 56
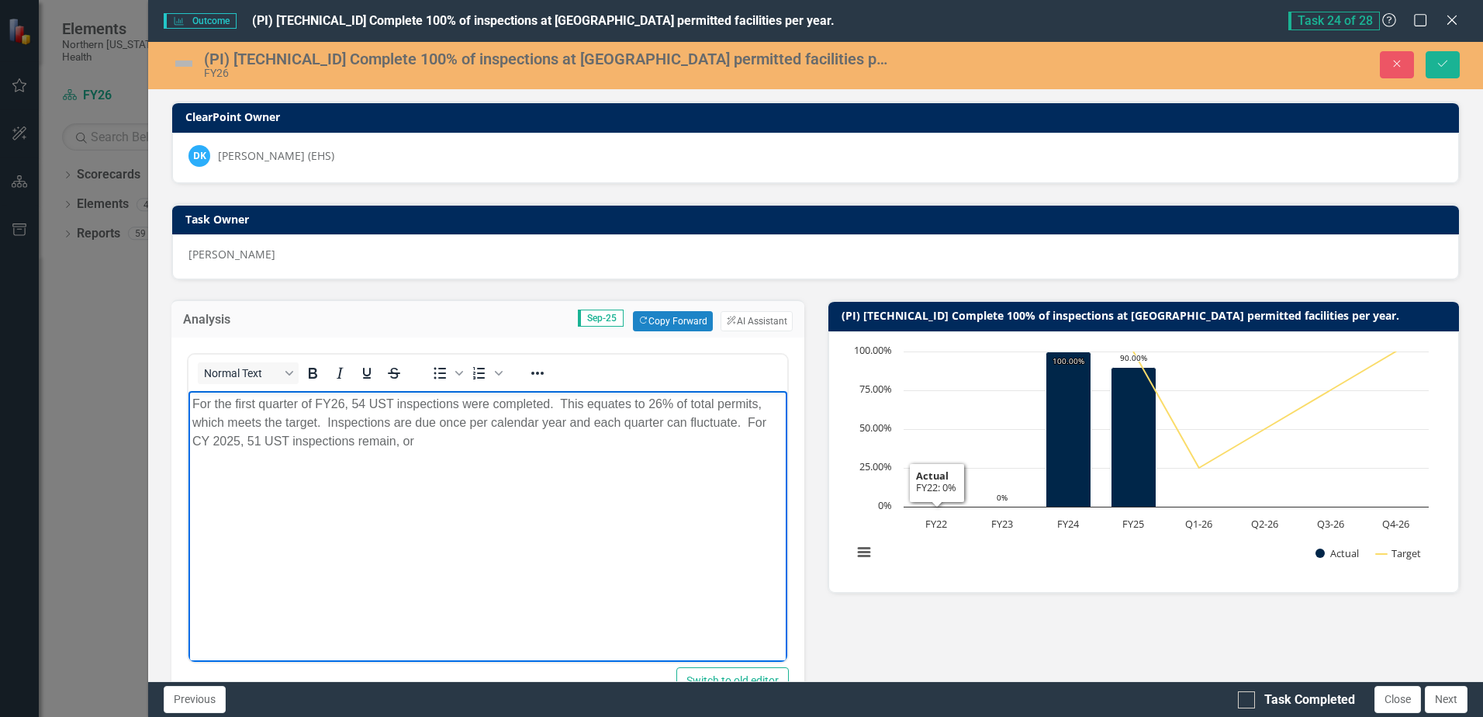
click at [488, 438] on p "For the first quarter of FY26, 54 UST inspections were completed. This equates …" at bounding box center [487, 423] width 590 height 56
click at [675, 447] on p "For the first quarter of FY26, 54 UST inspections were completed. This equates …" at bounding box center [487, 432] width 590 height 74
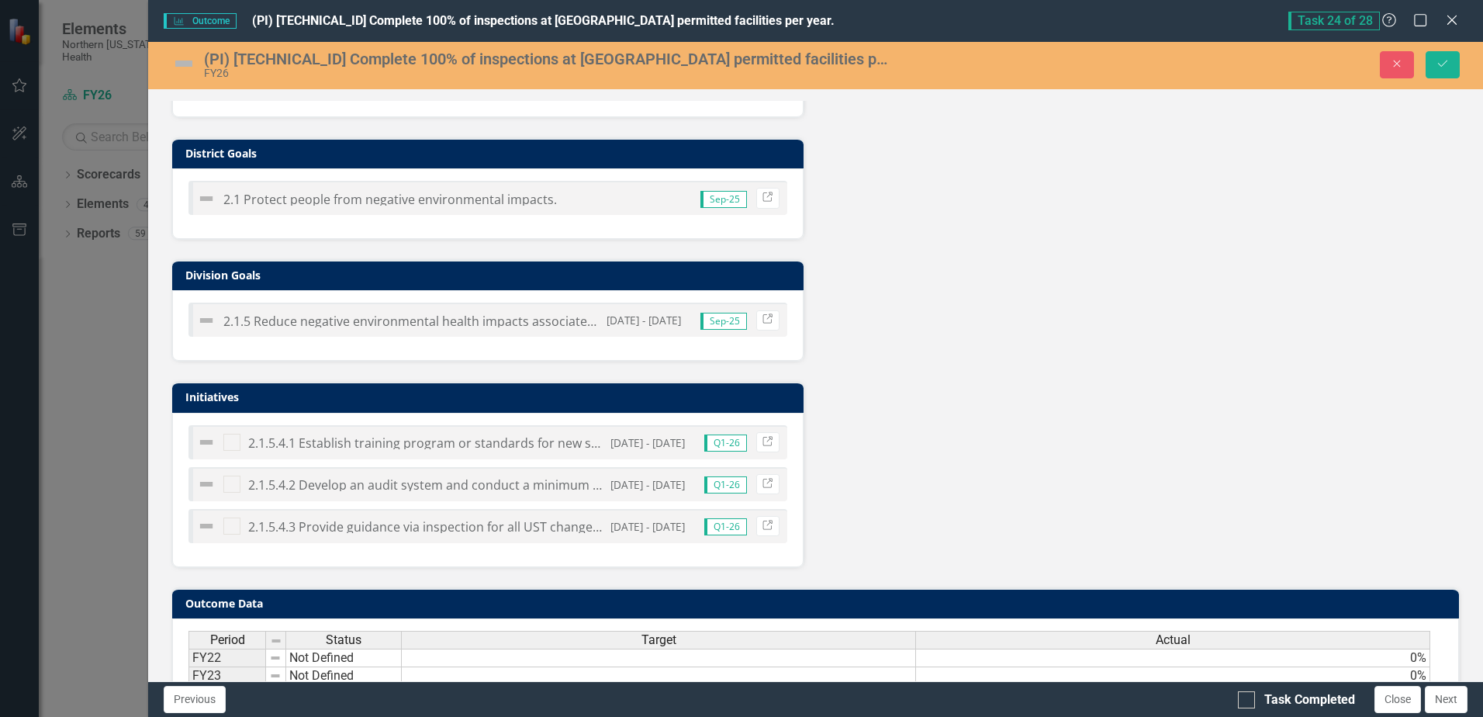
scroll to position [852, 0]
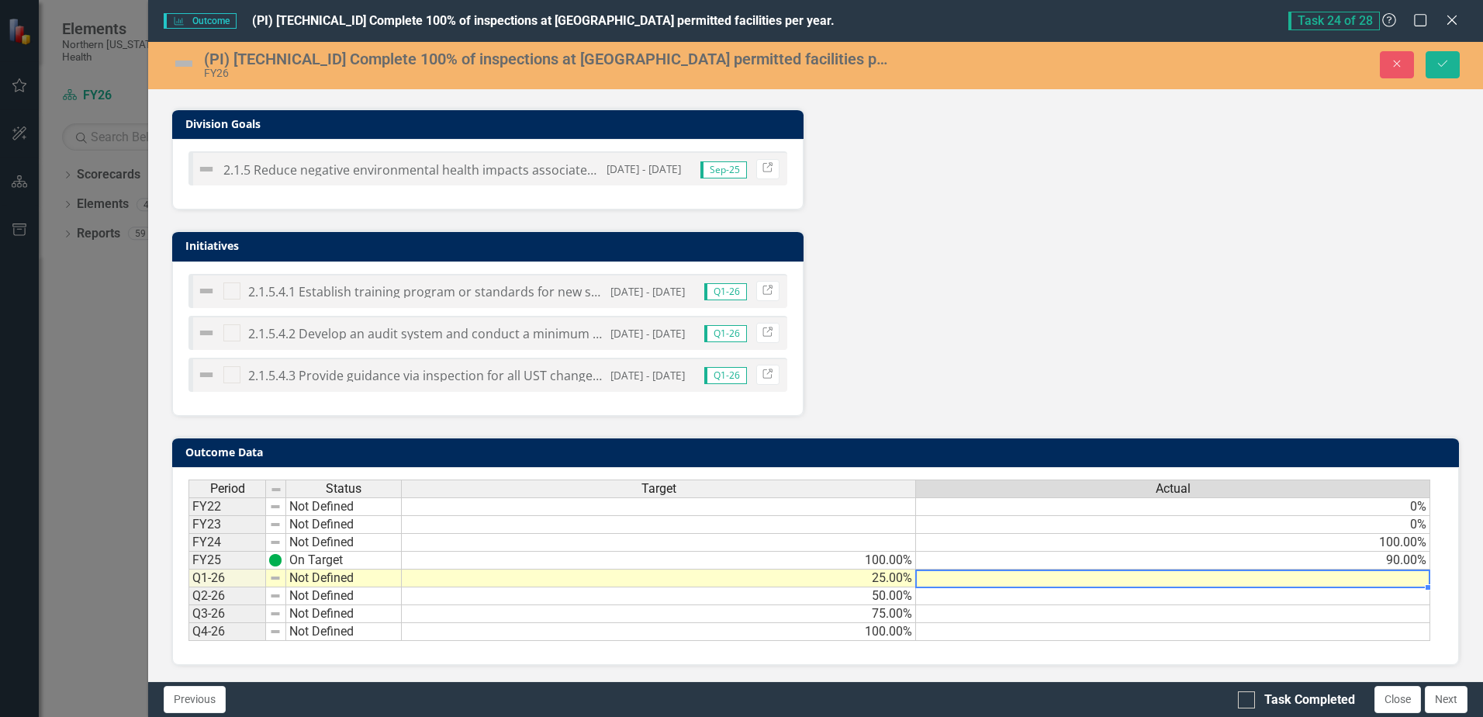
click at [1407, 577] on td at bounding box center [1173, 578] width 514 height 18
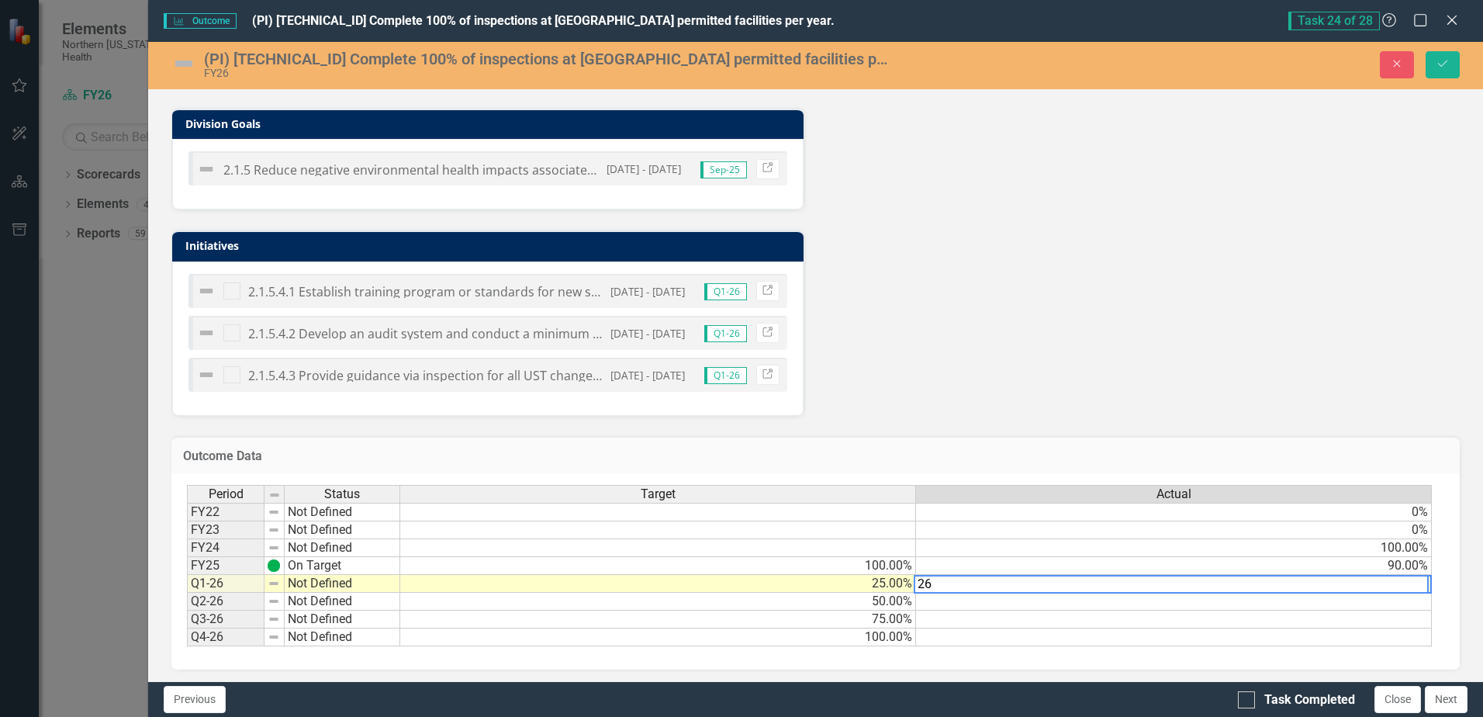
type textarea "26"
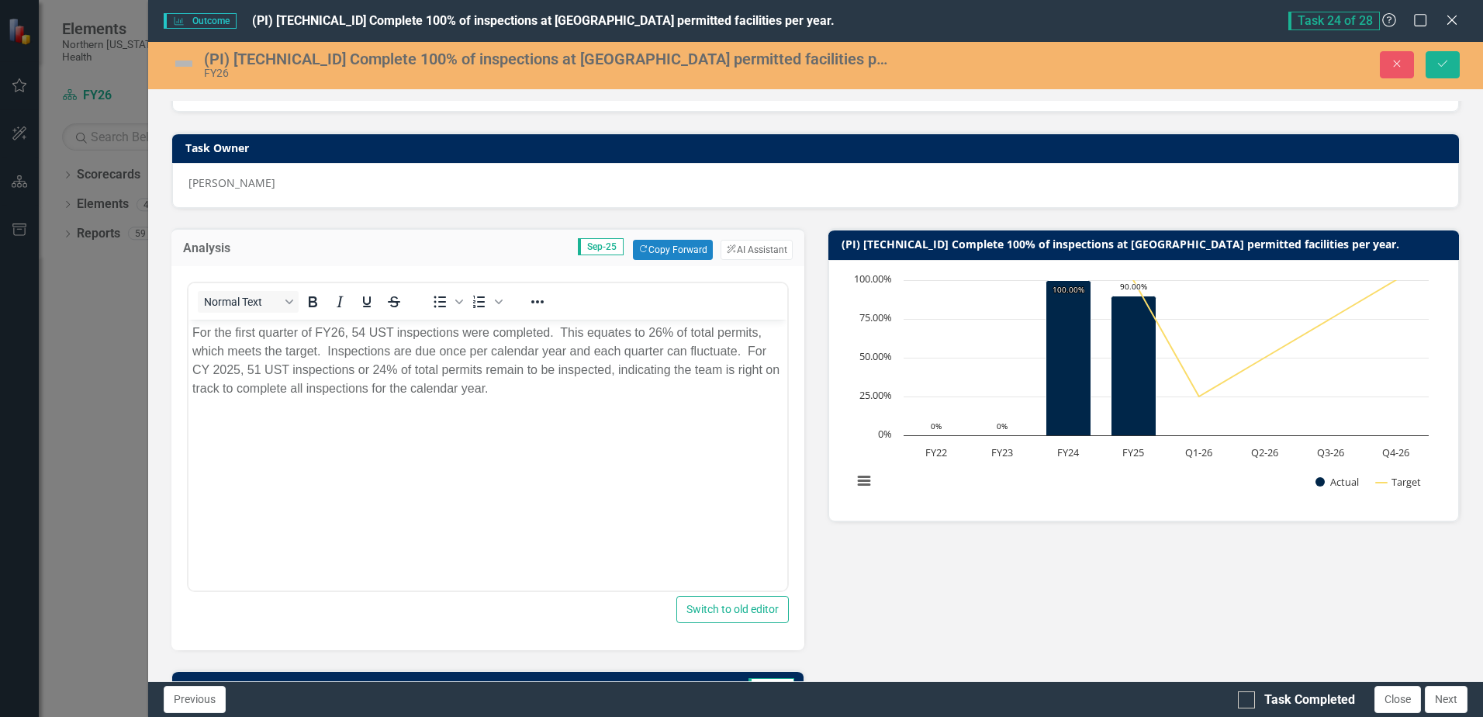
scroll to position [0, 0]
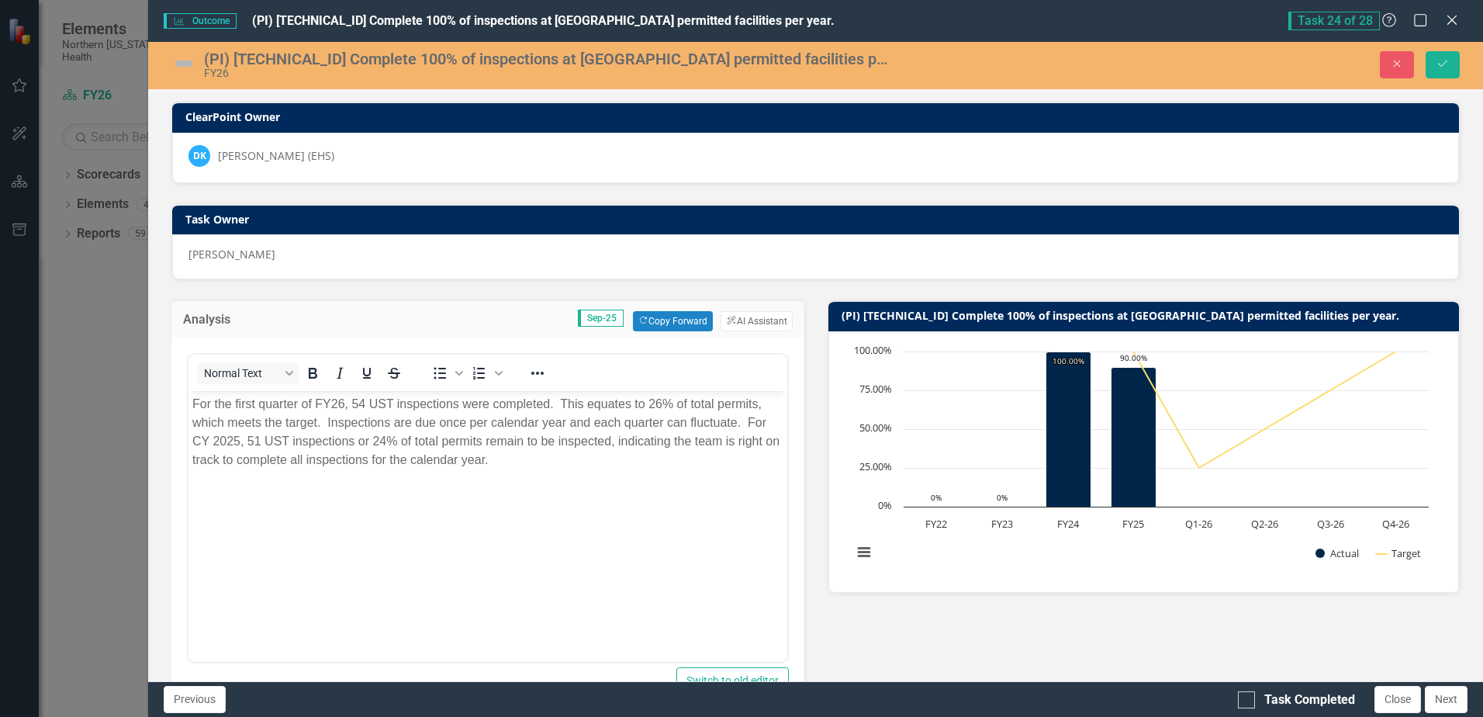
click at [182, 64] on img at bounding box center [183, 63] width 25 height 25
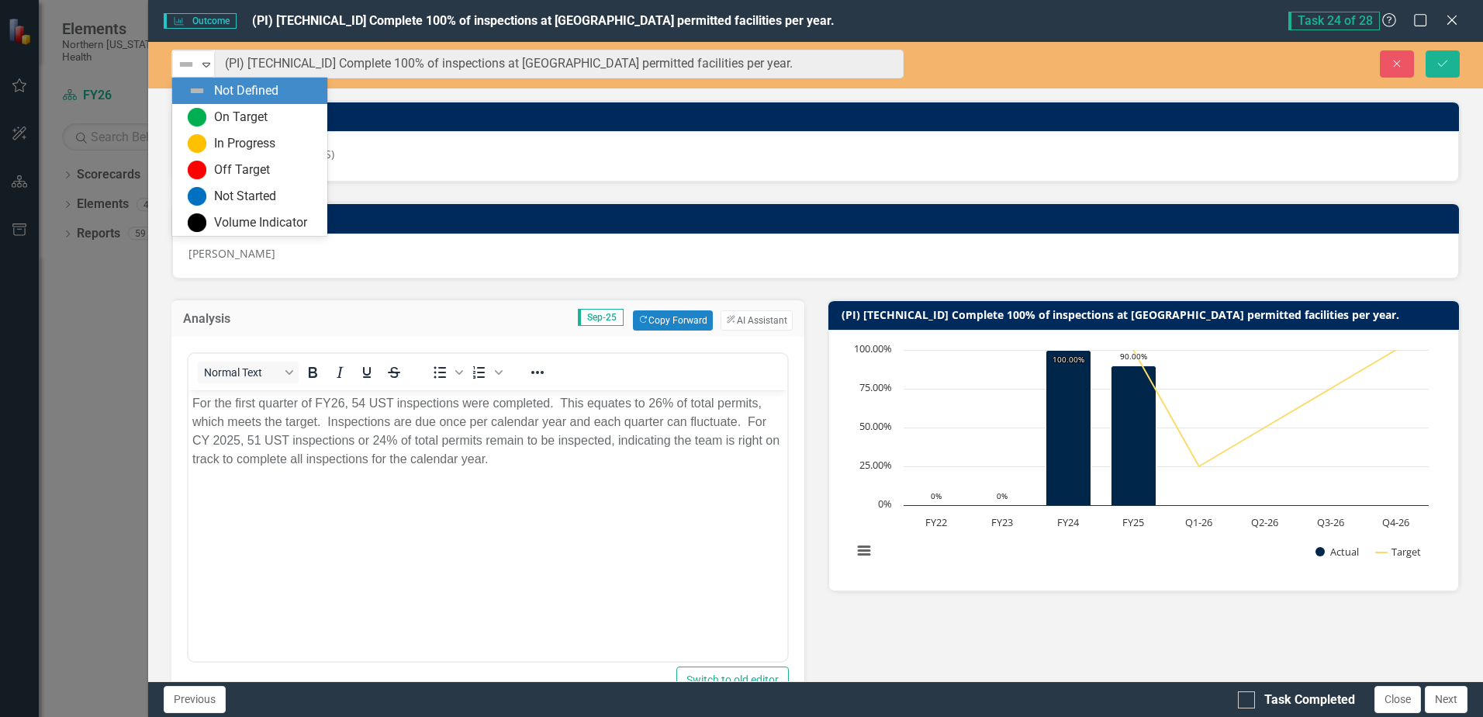
click at [182, 64] on img at bounding box center [186, 64] width 19 height 19
click at [247, 110] on div "On Target" at bounding box center [241, 118] width 54 height 18
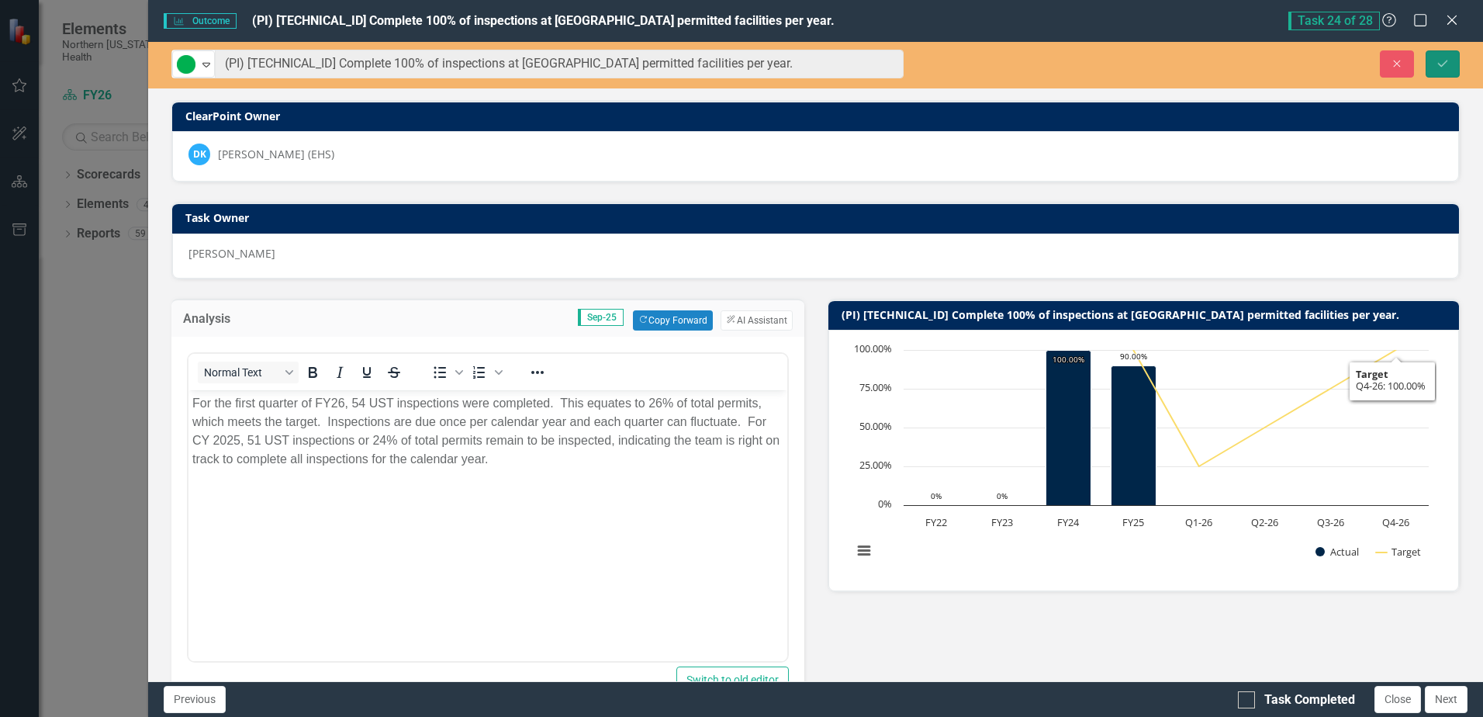
click at [1434, 57] on button "Save" at bounding box center [1443, 63] width 34 height 27
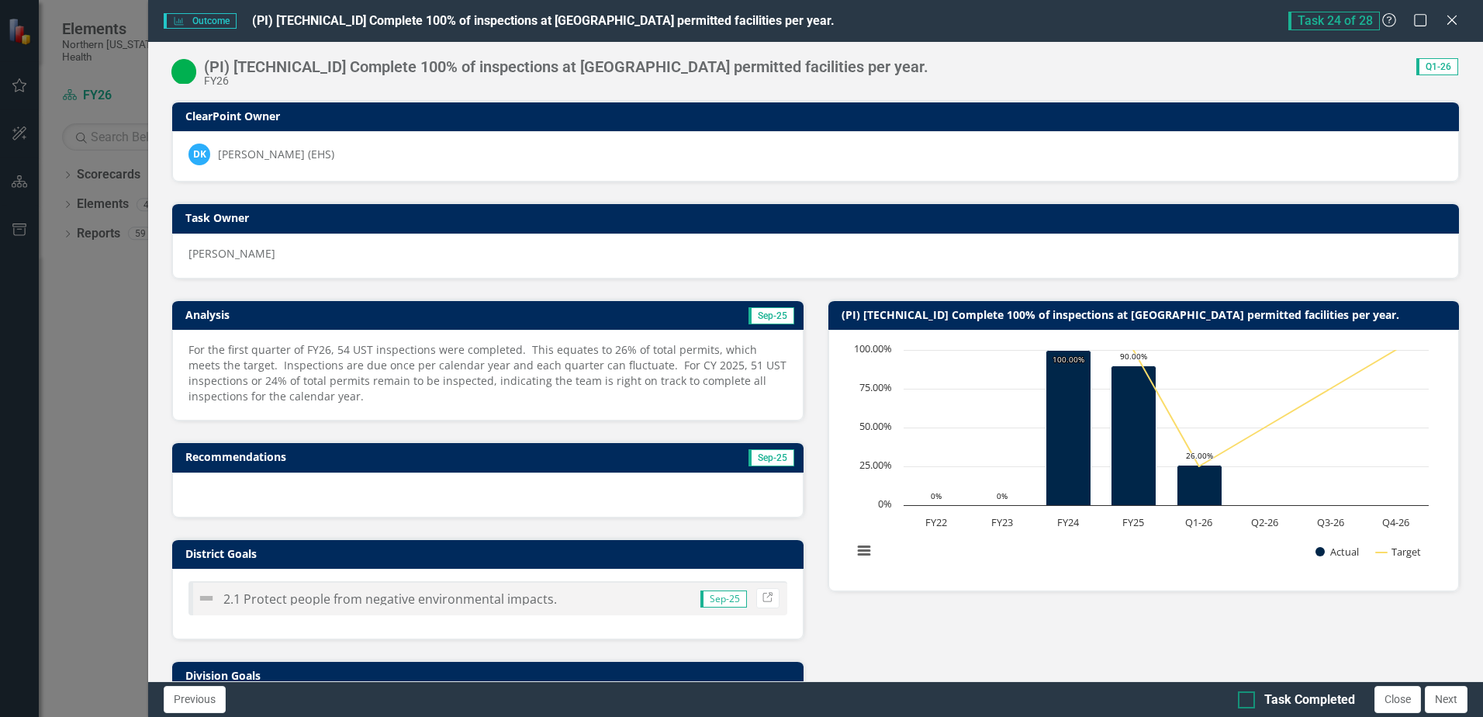
click at [1244, 698] on input "Task Completed" at bounding box center [1243, 696] width 10 height 10
checkbox input "true"
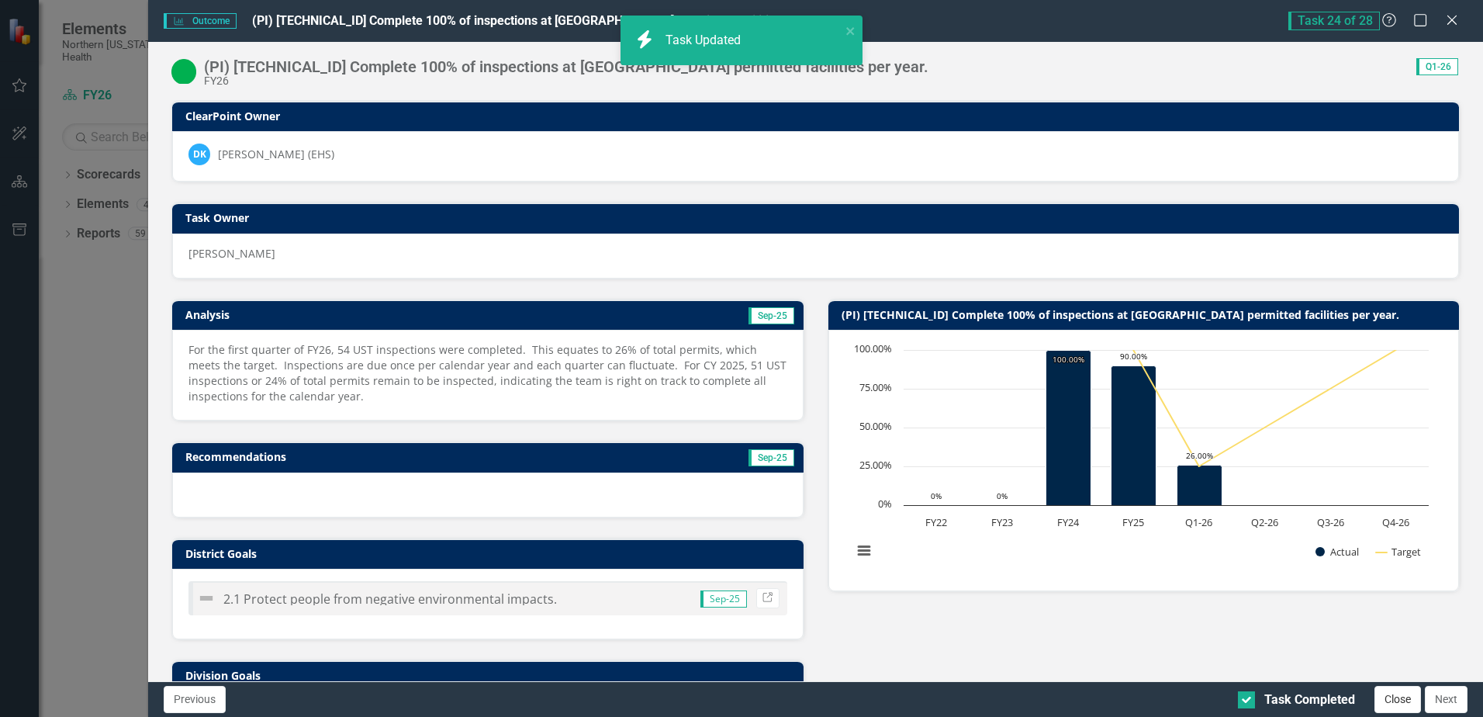
click at [1393, 702] on button "Close" at bounding box center [1398, 699] width 47 height 27
checkbox input "true"
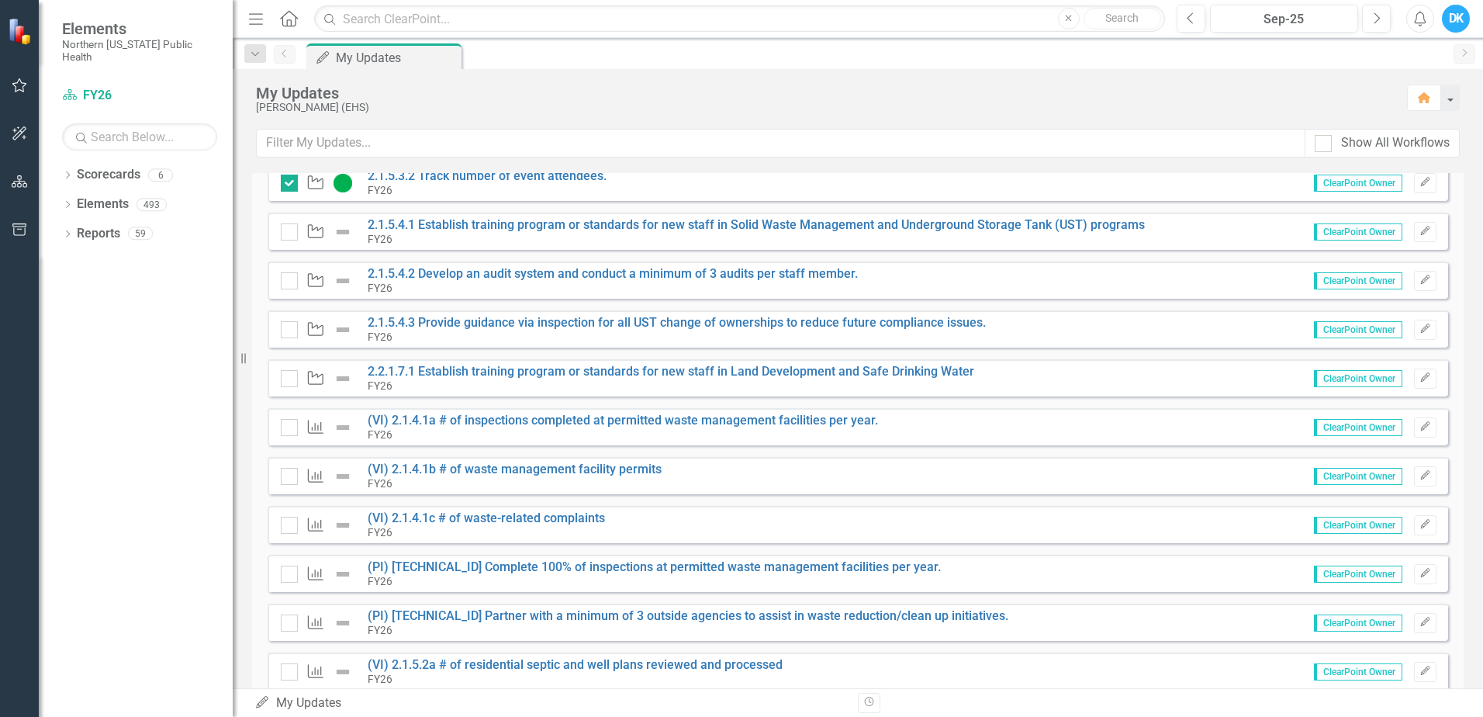
scroll to position [233, 0]
